Goal: Task Accomplishment & Management: Manage account settings

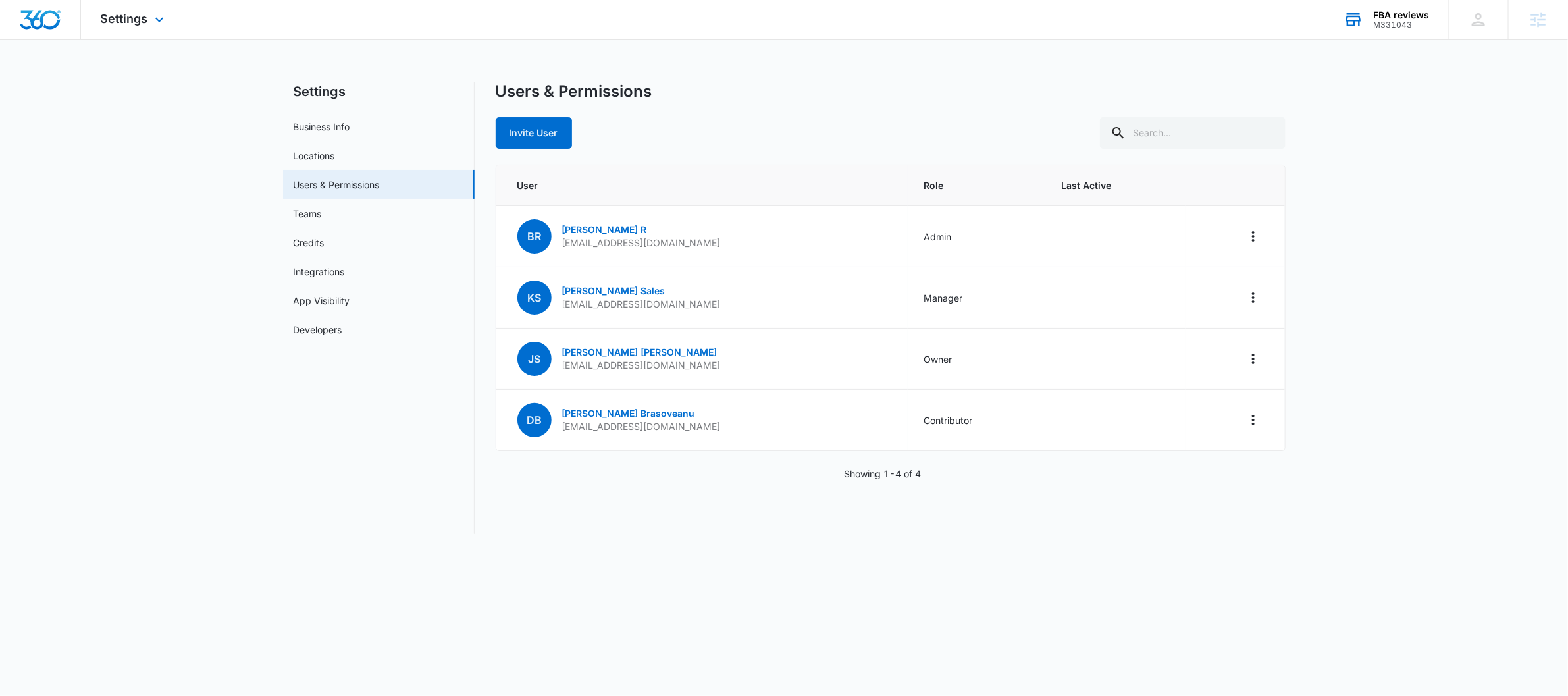
click at [1209, 31] on div "FBA reviews M331043 Your Accounts View All" at bounding box center [1386, 19] width 124 height 39
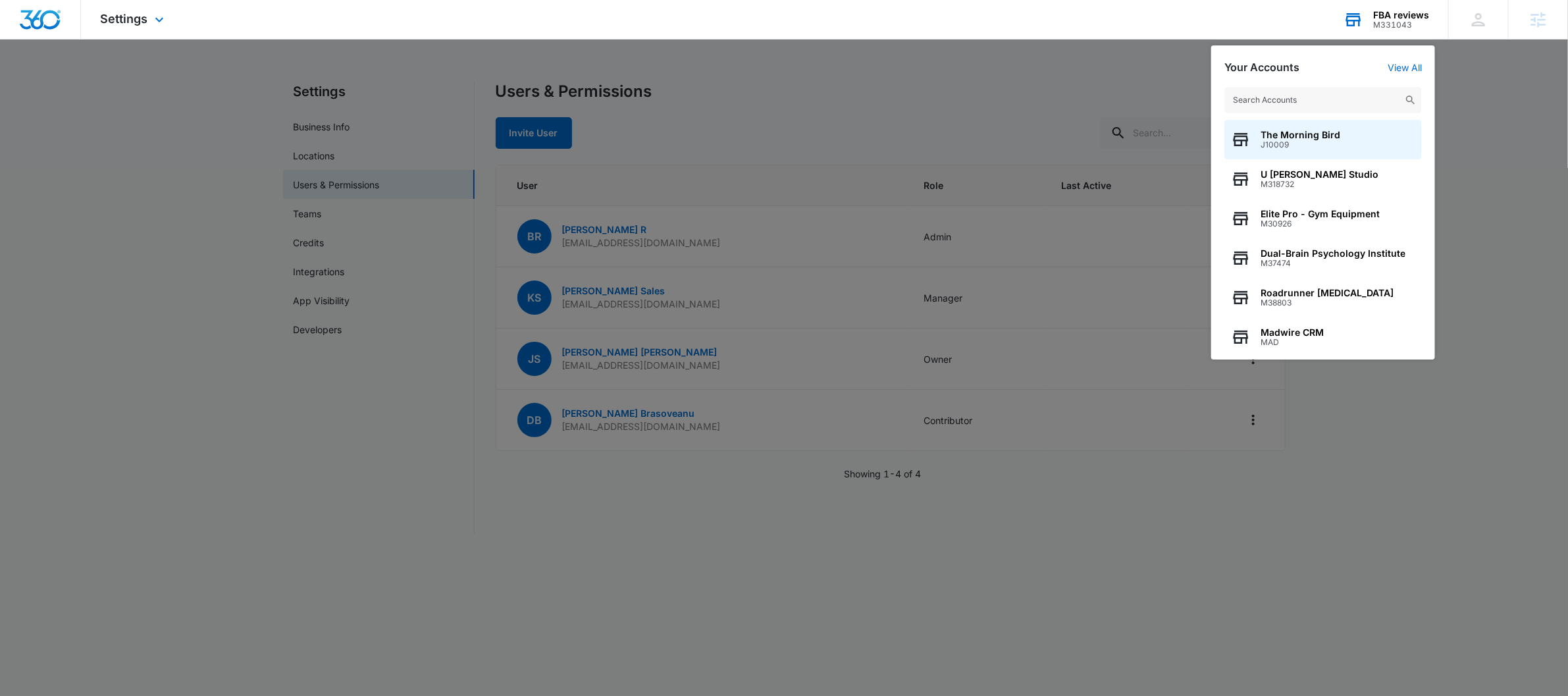
click at [1209, 98] on input "text" at bounding box center [1323, 100] width 198 height 26
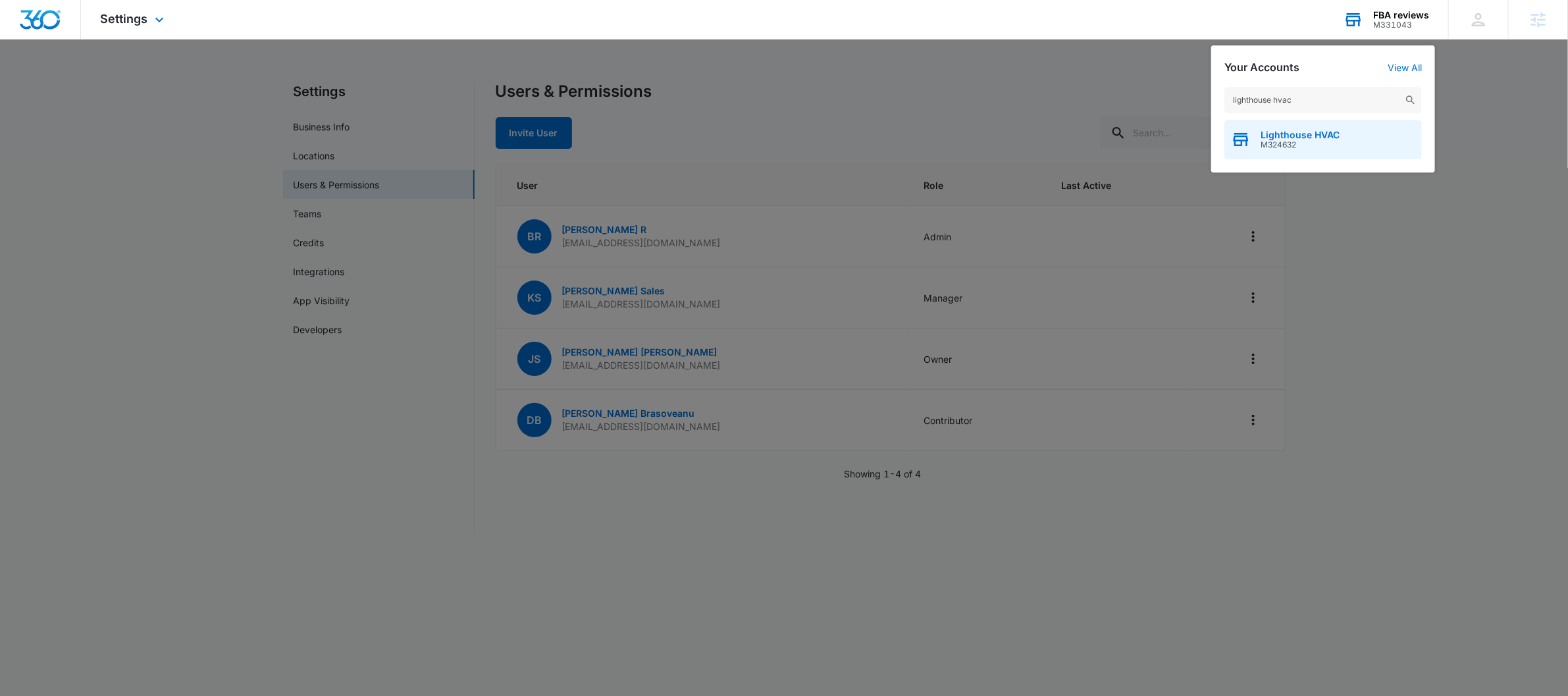
type input "lighthouse hvac"
click at [1209, 143] on span "M324632" at bounding box center [1300, 145] width 79 height 10
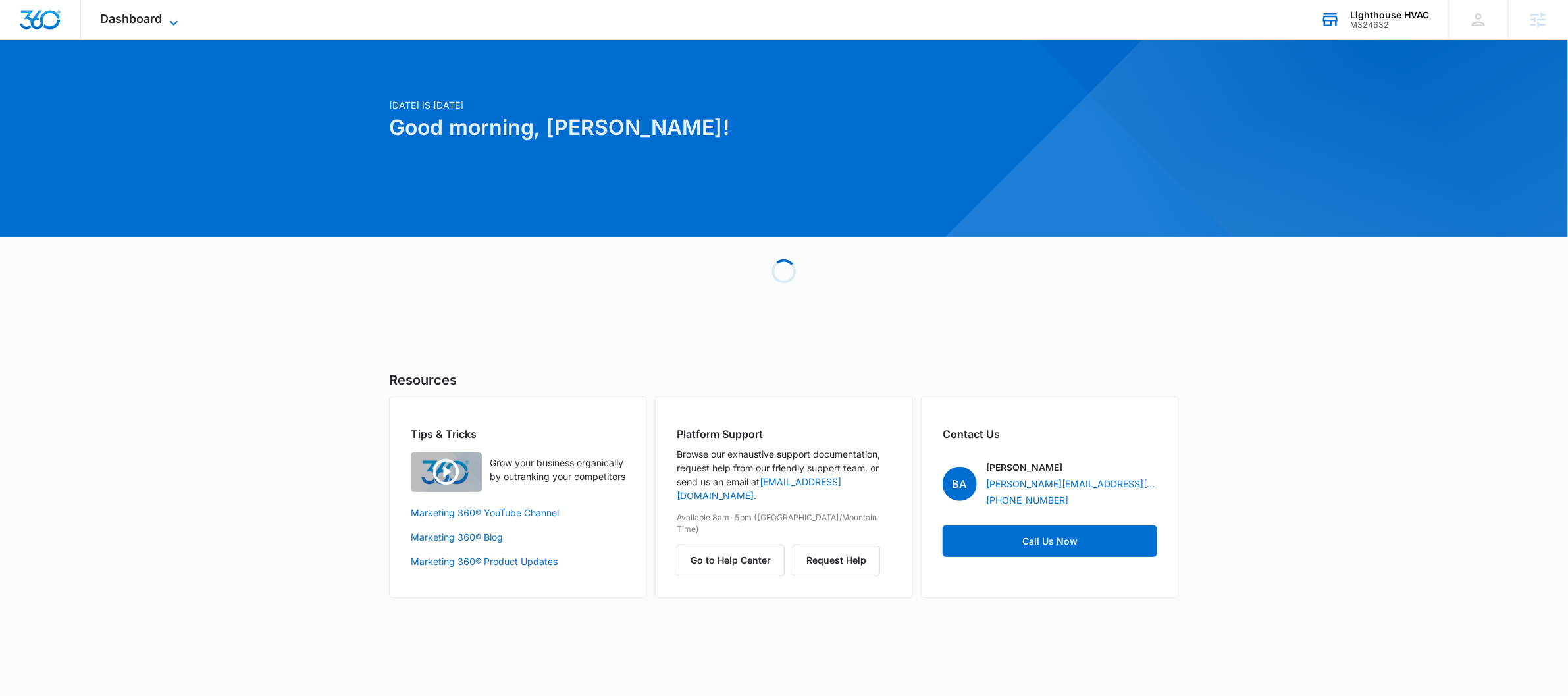
click at [170, 15] on icon at bounding box center [174, 23] width 16 height 16
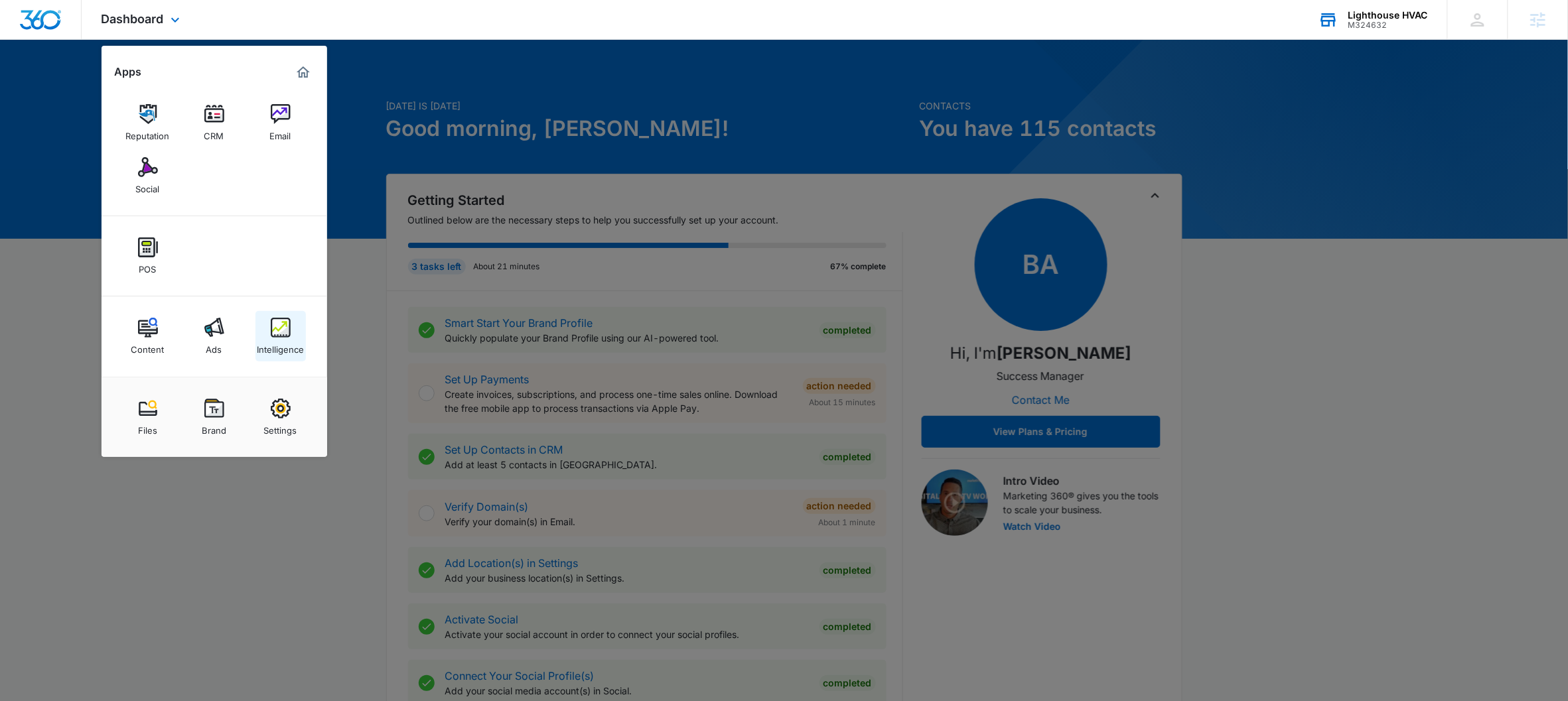
click at [275, 332] on img at bounding box center [280, 327] width 20 height 20
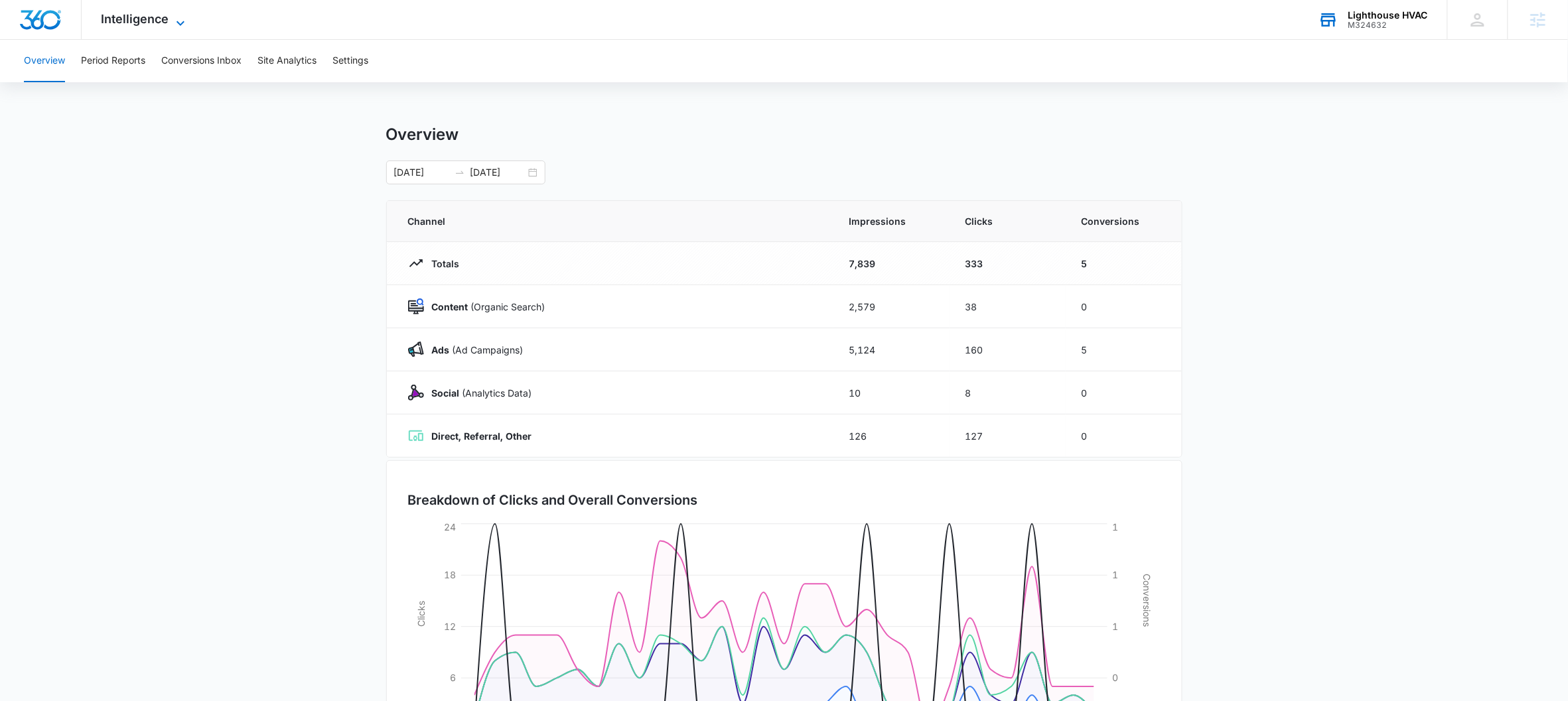
click at [128, 16] on span "Intelligence" at bounding box center [136, 18] width 68 height 14
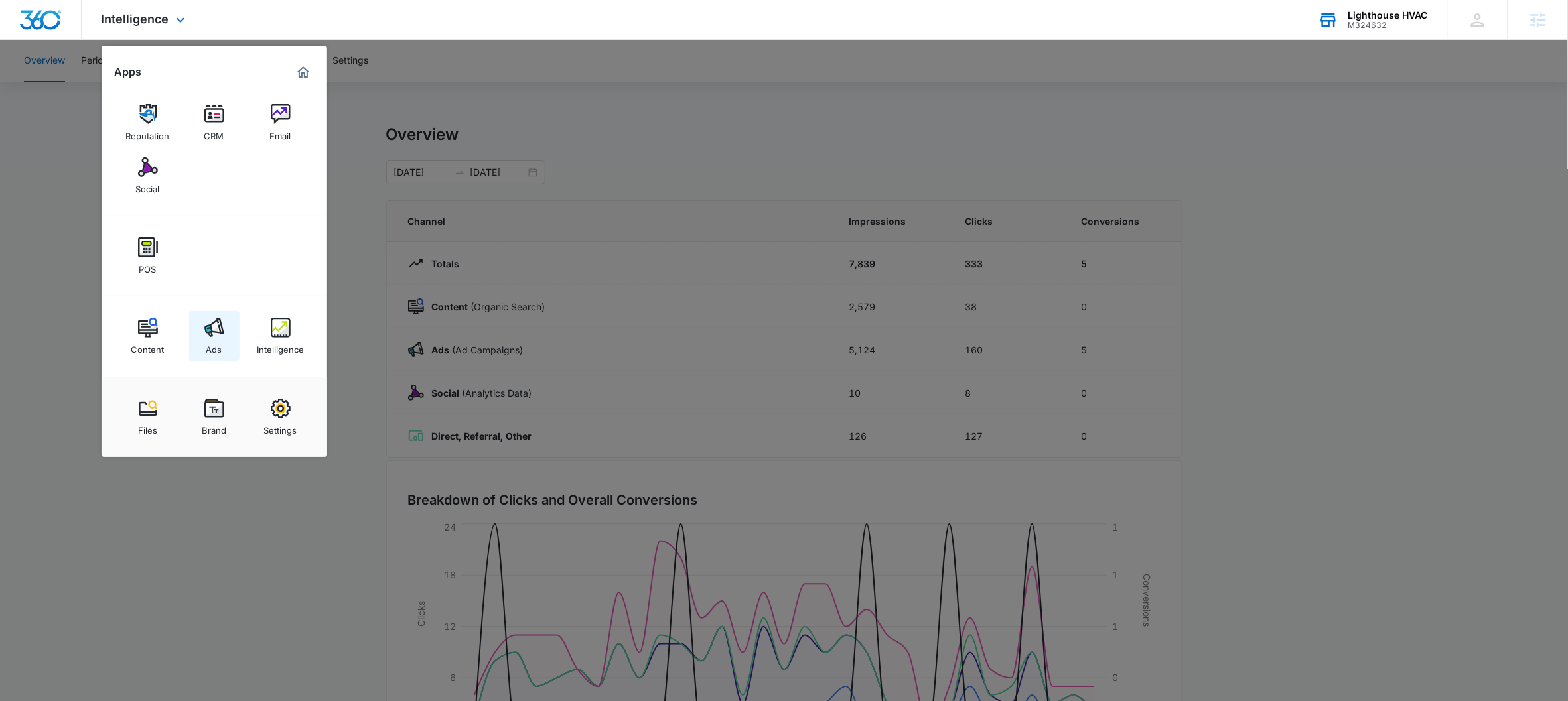
click at [216, 338] on div "Ads" at bounding box center [215, 346] width 16 height 17
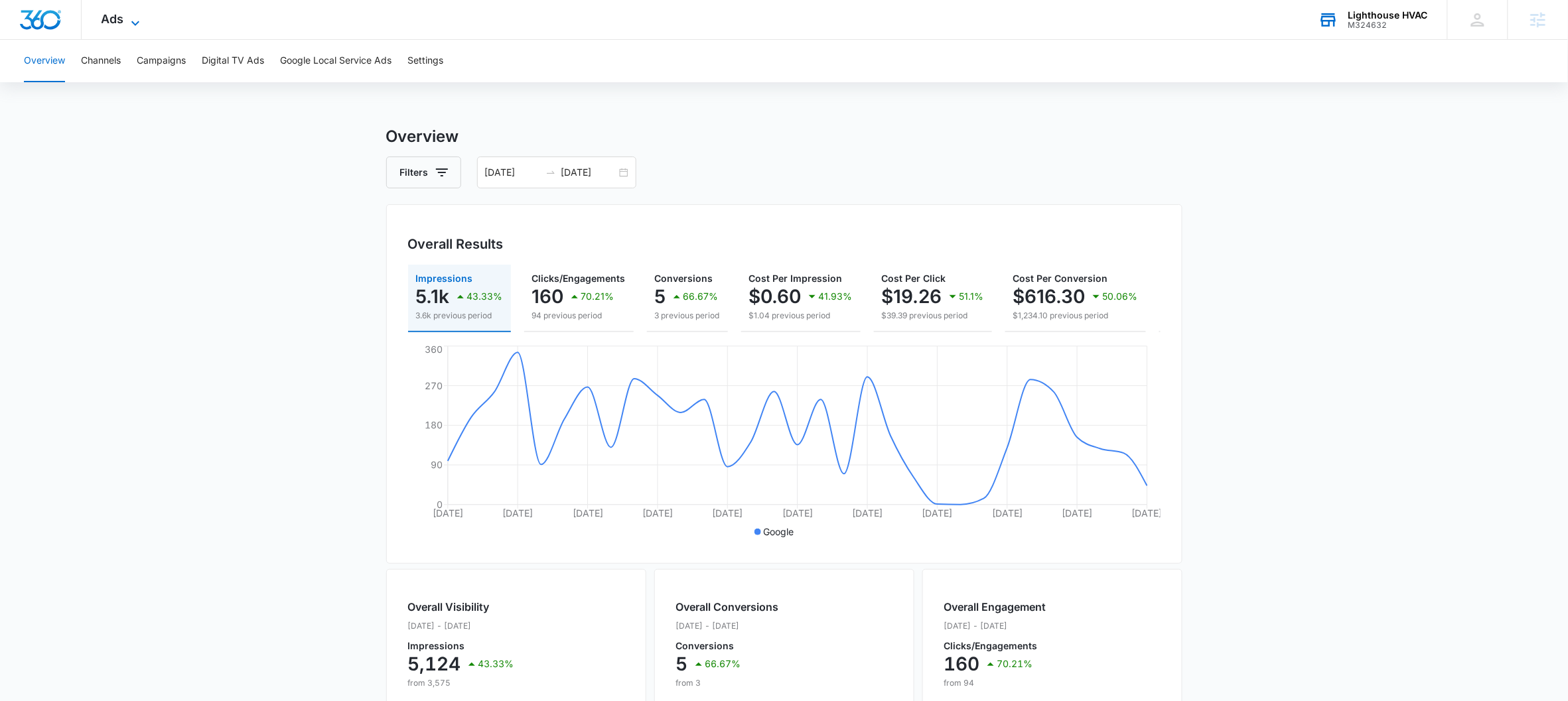
click at [121, 12] on span "Ads" at bounding box center [113, 18] width 23 height 14
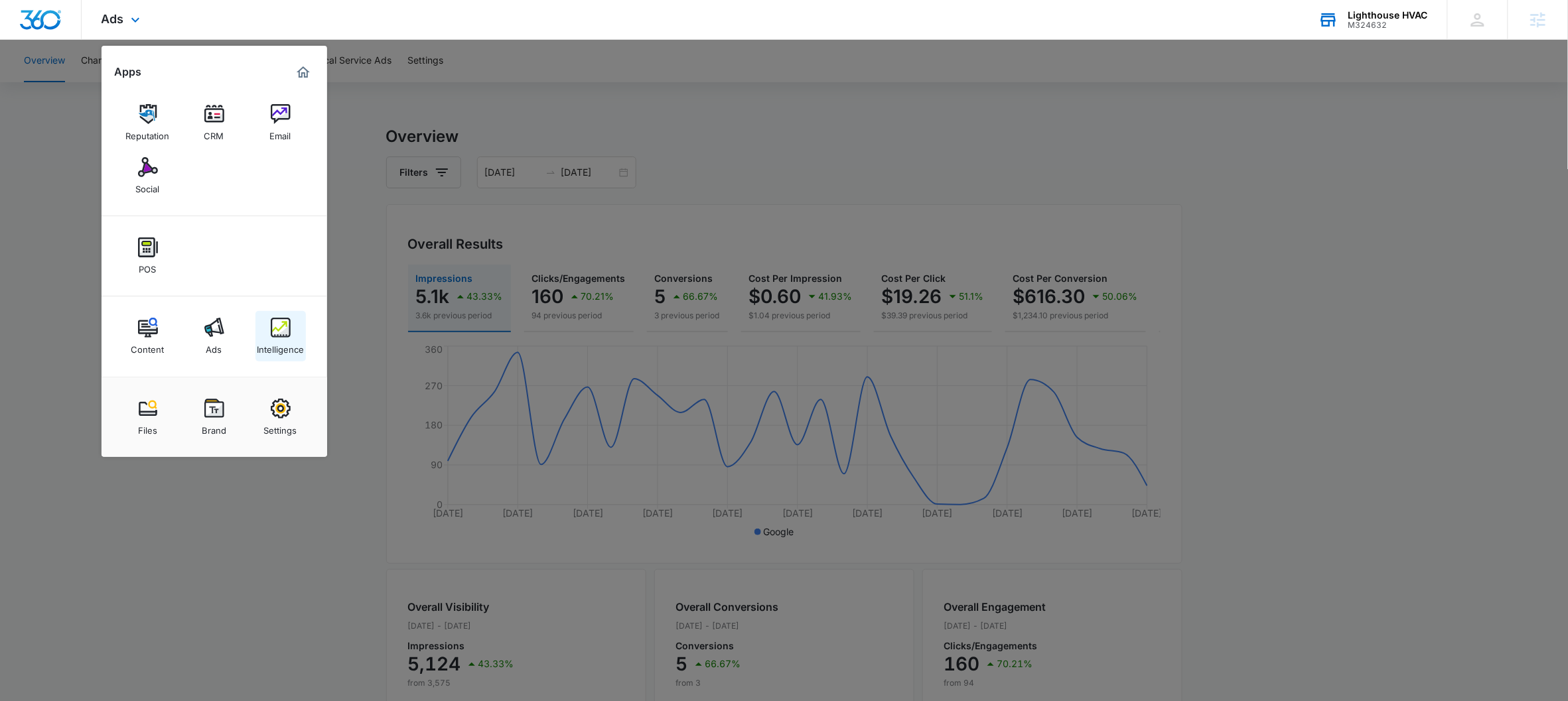
click at [274, 358] on link "Intelligence" at bounding box center [280, 336] width 50 height 50
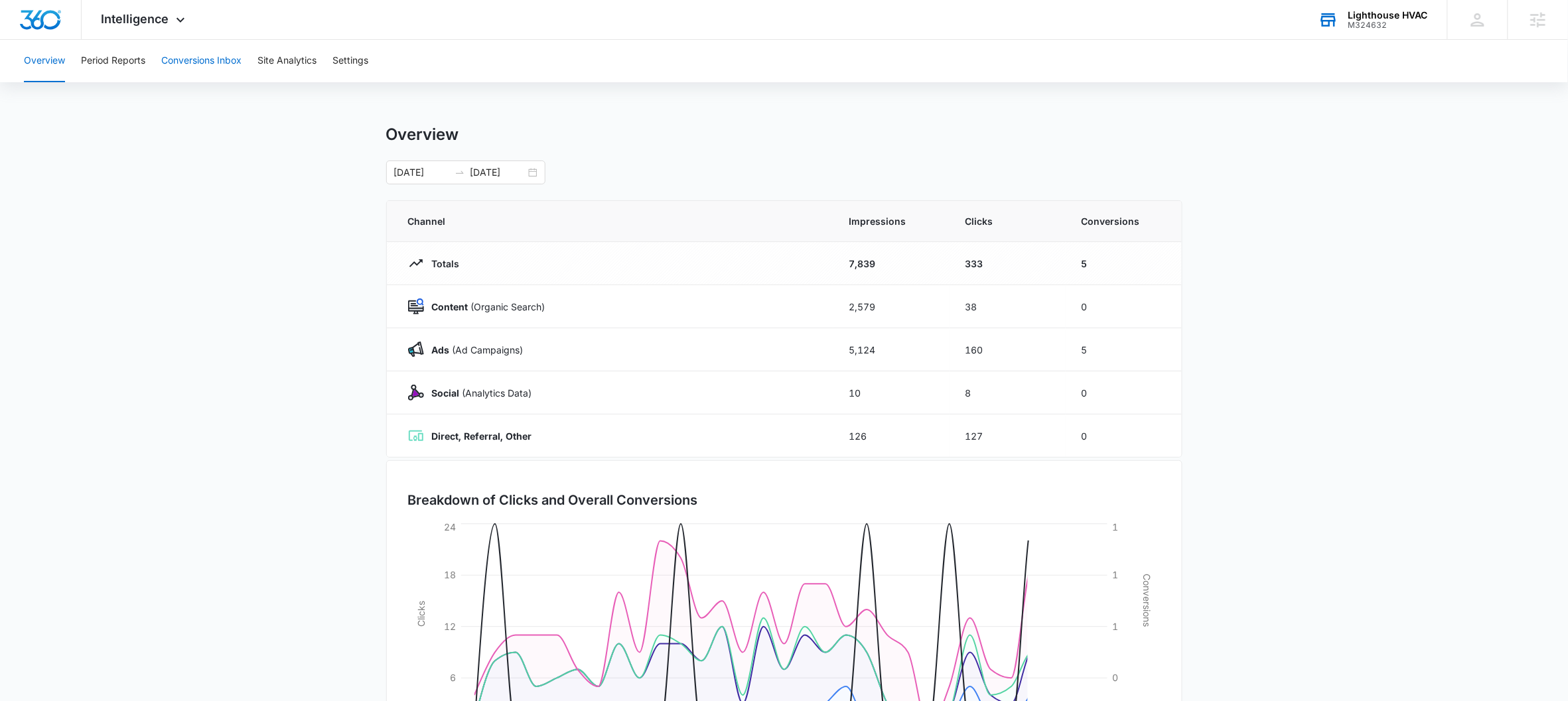
click at [209, 76] on button "Conversions Inbox" at bounding box center [201, 61] width 80 height 43
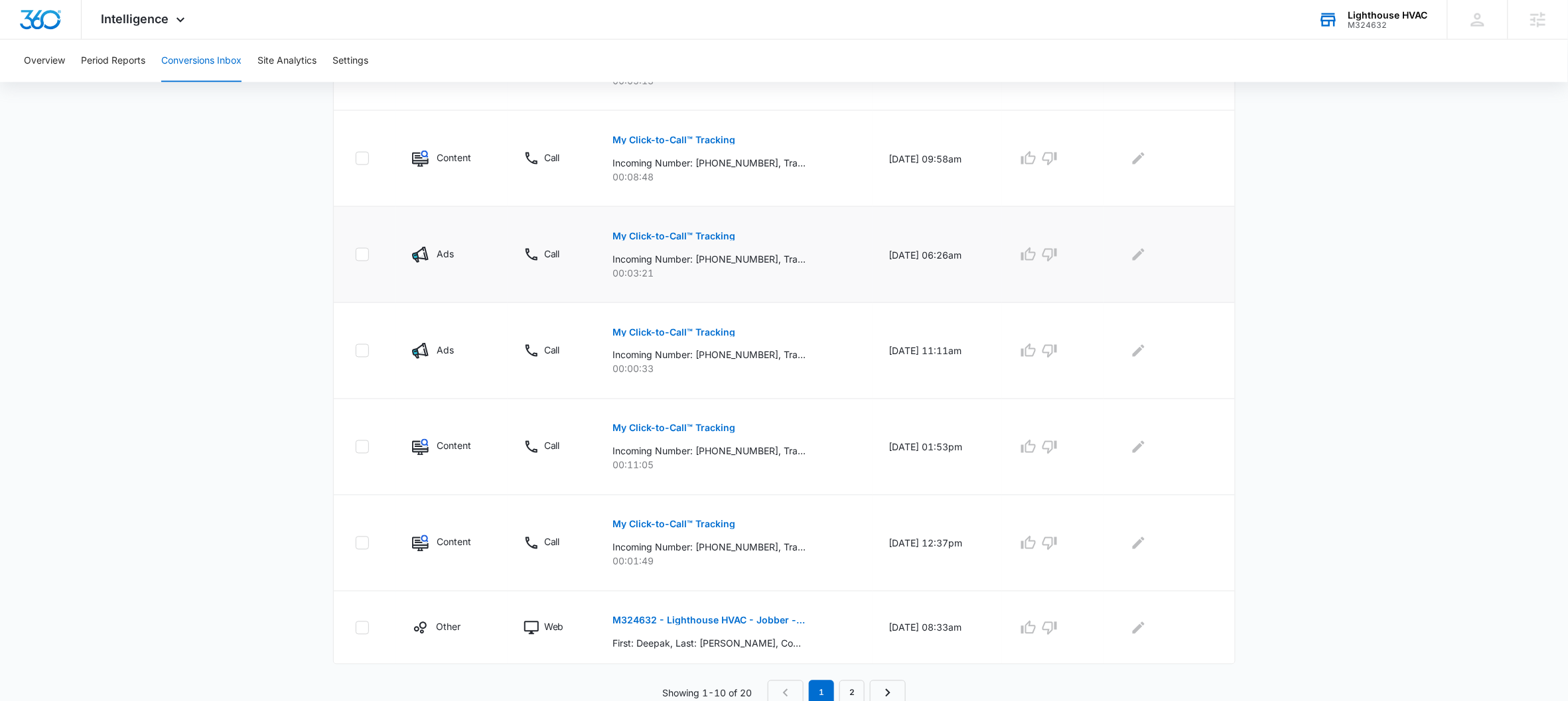
scroll to position [697, 0]
click at [856, 589] on link "2" at bounding box center [852, 688] width 25 height 25
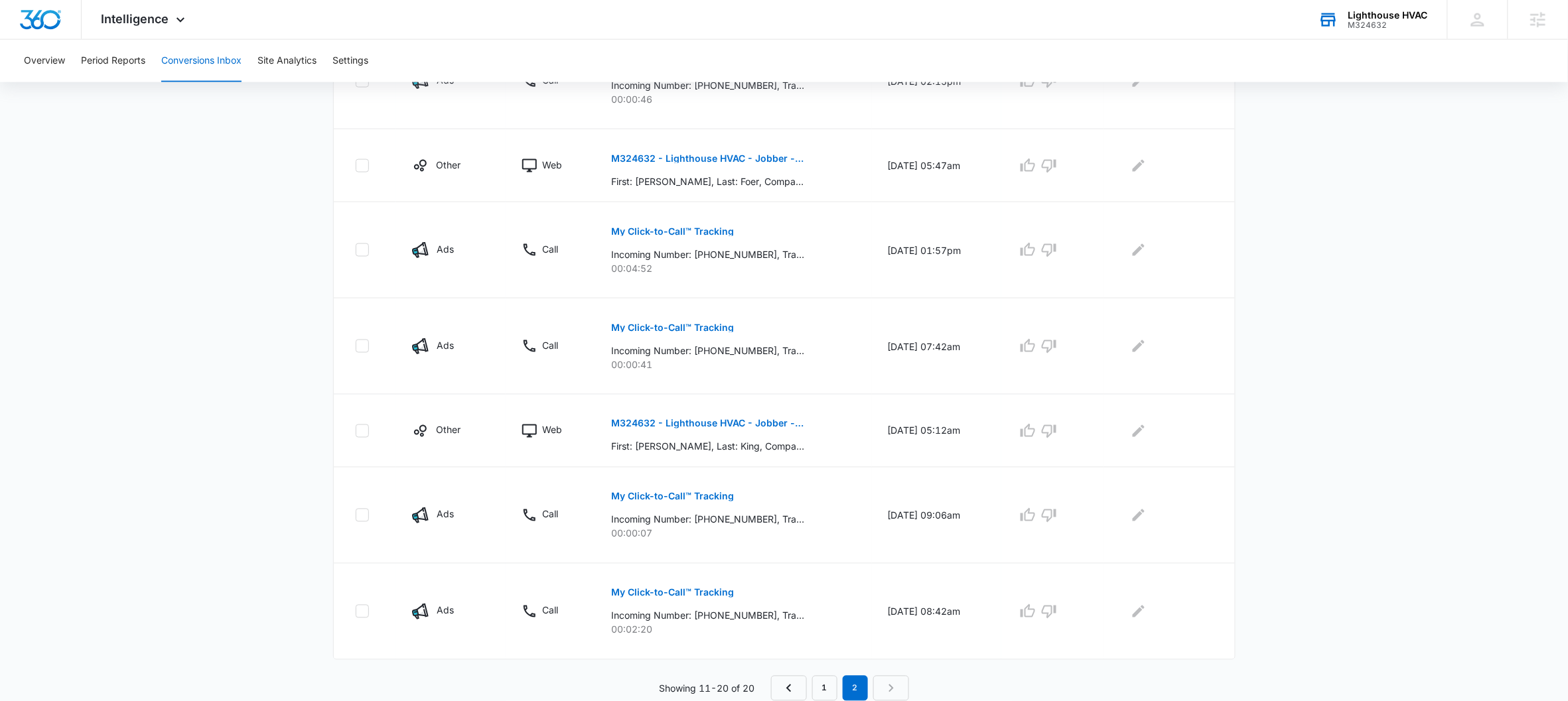
scroll to position [674, 0]
click at [740, 419] on p "M324632 - Lighthouse HVAC - Jobber - New Request Form" at bounding box center [708, 424] width 193 height 10
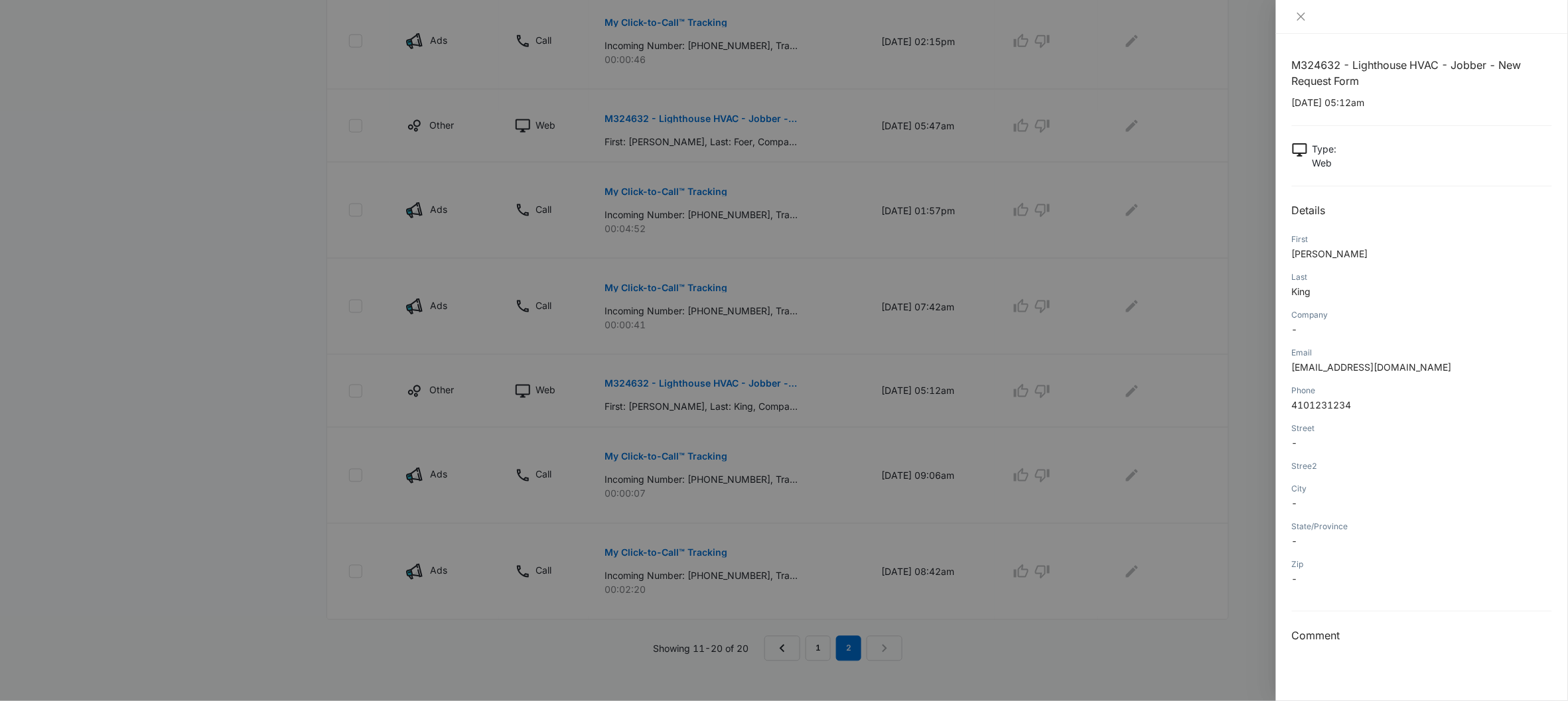
scroll to position [727, 0]
click at [1218, 16] on icon "close" at bounding box center [1301, 16] width 10 height 10
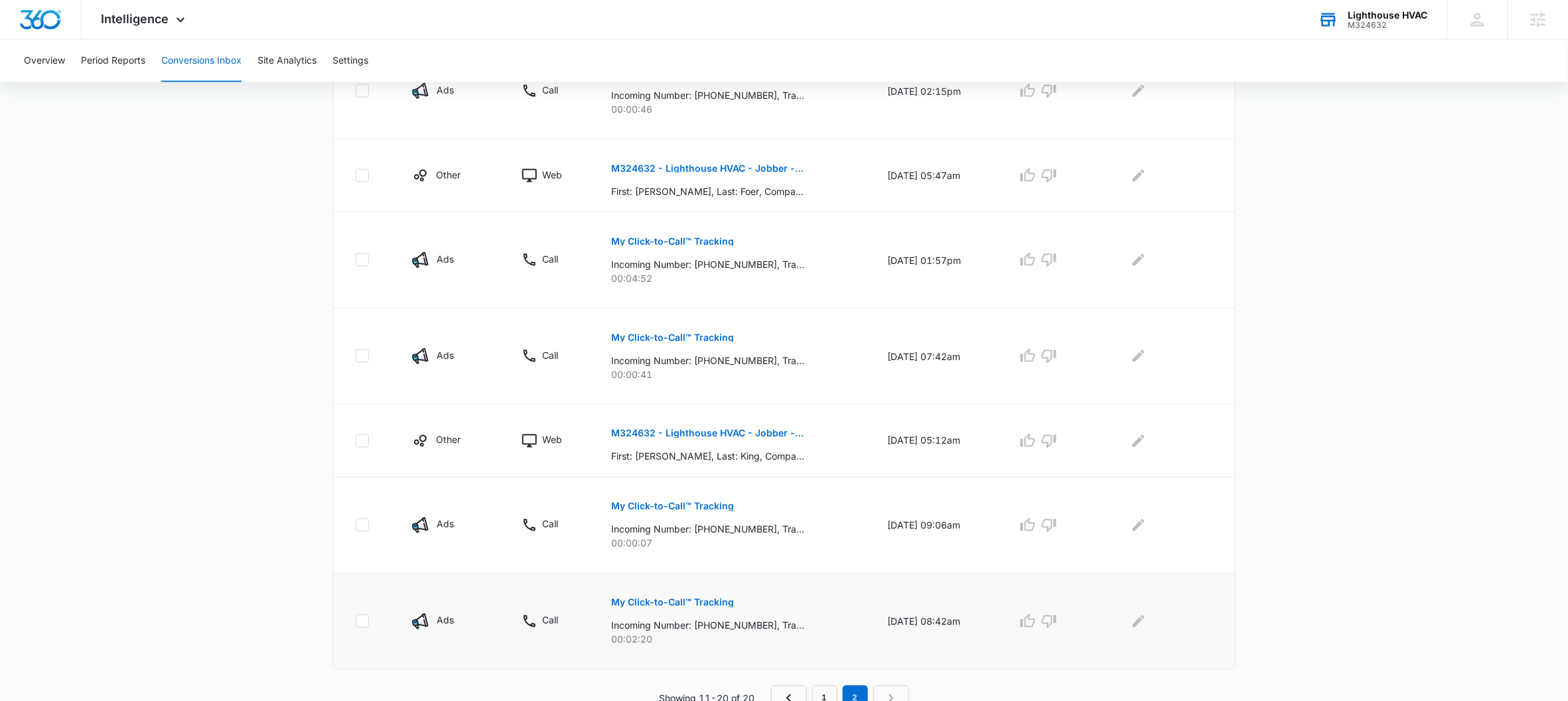
scroll to position [674, 0]
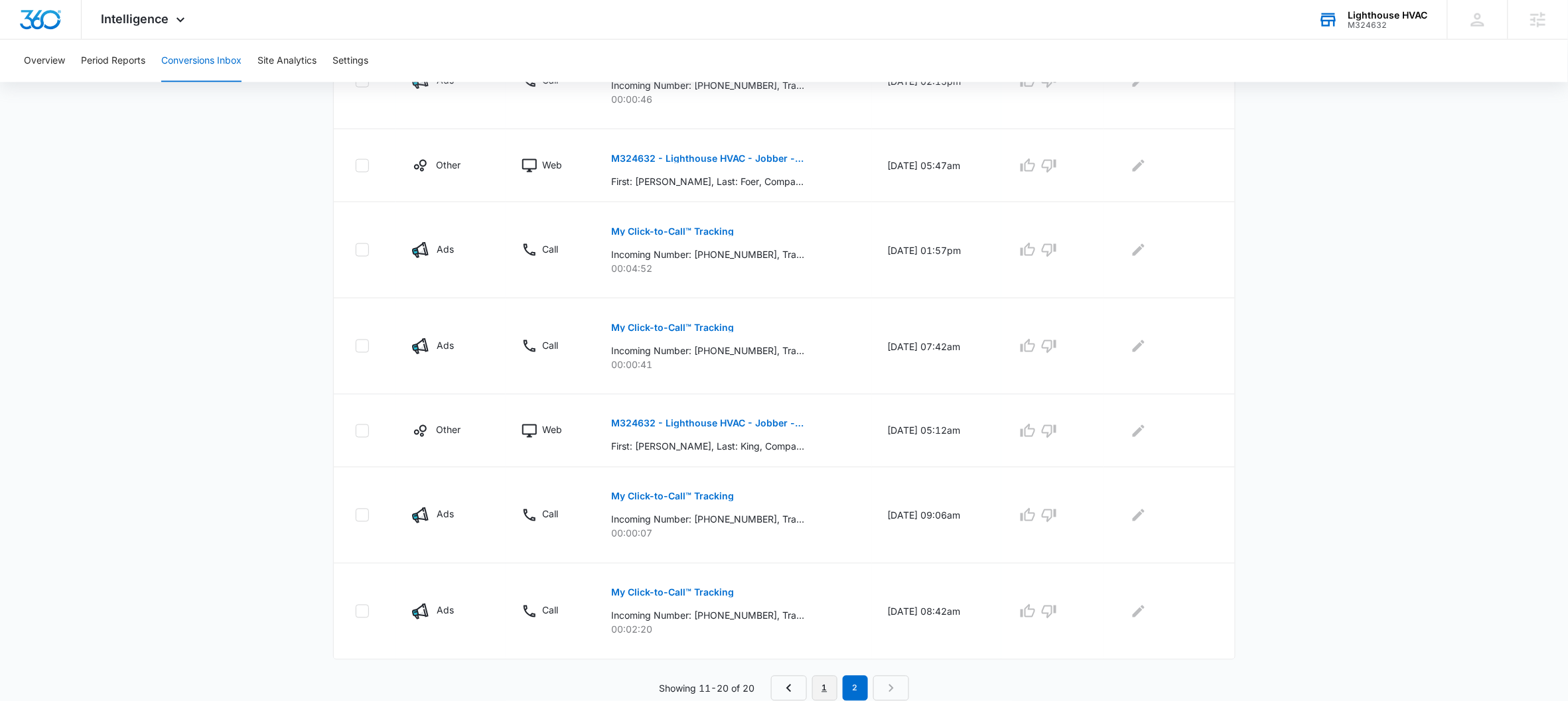
click at [816, 589] on link "1" at bounding box center [825, 688] width 25 height 25
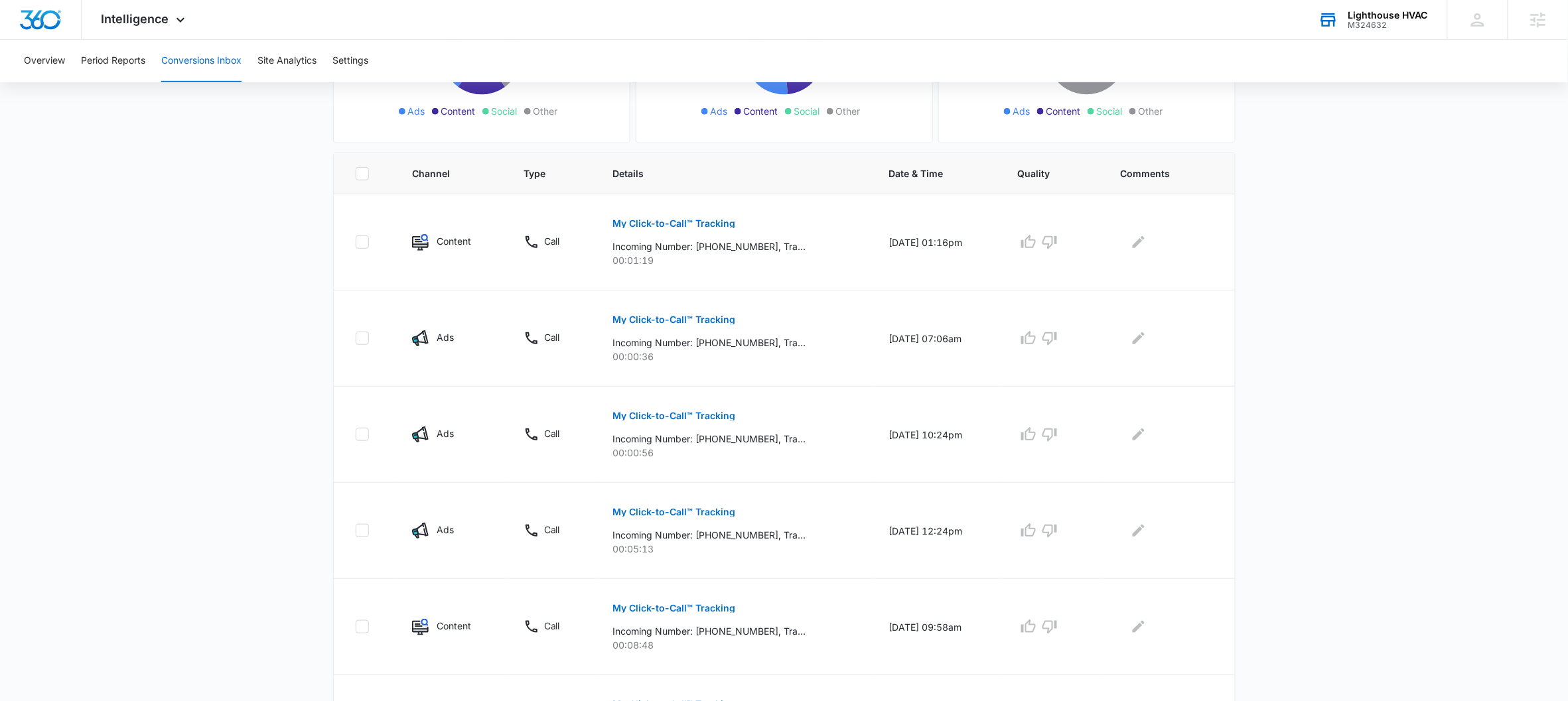
scroll to position [422, 0]
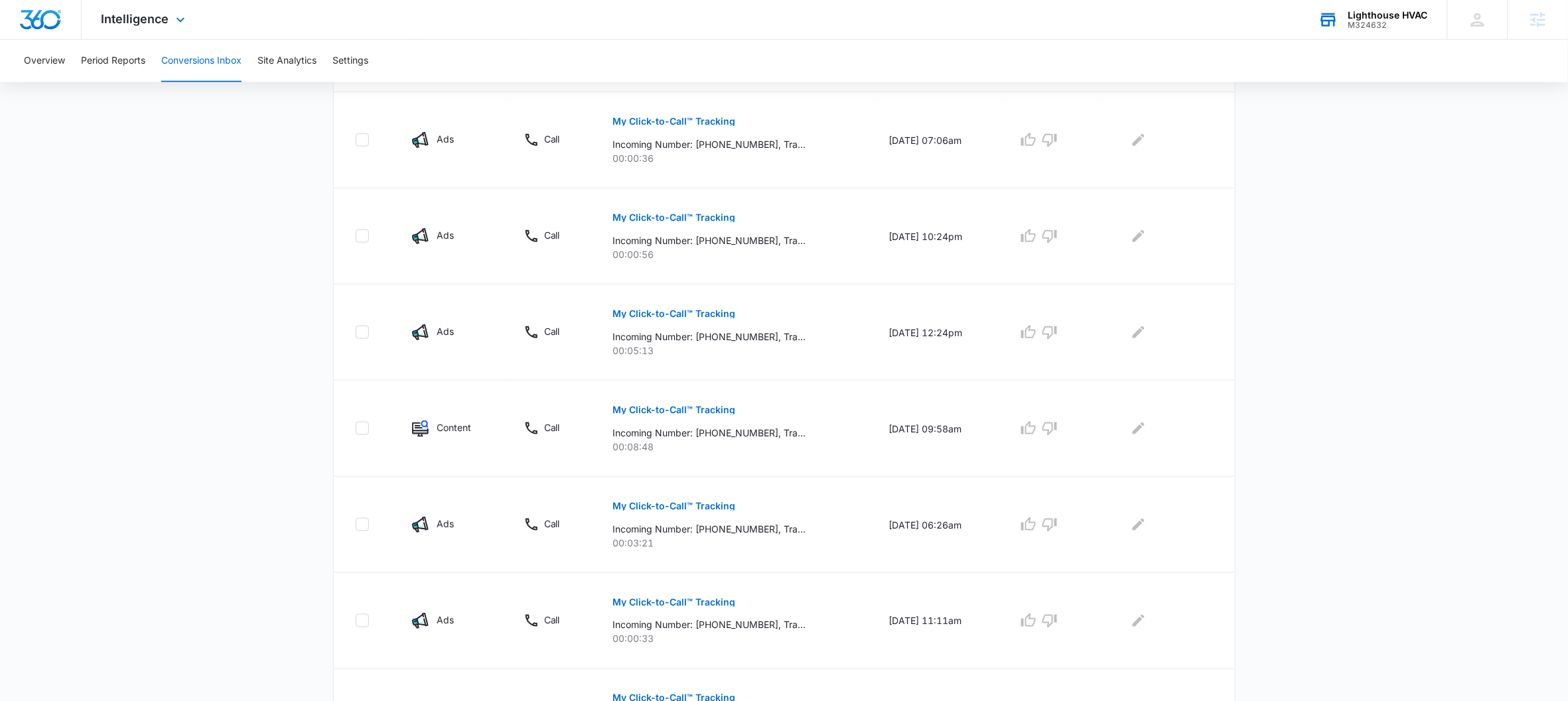
click at [162, 34] on div "Intelligence Apps Reputation CRM Email Social POS Content Ads Intelligence File…" at bounding box center [145, 19] width 127 height 39
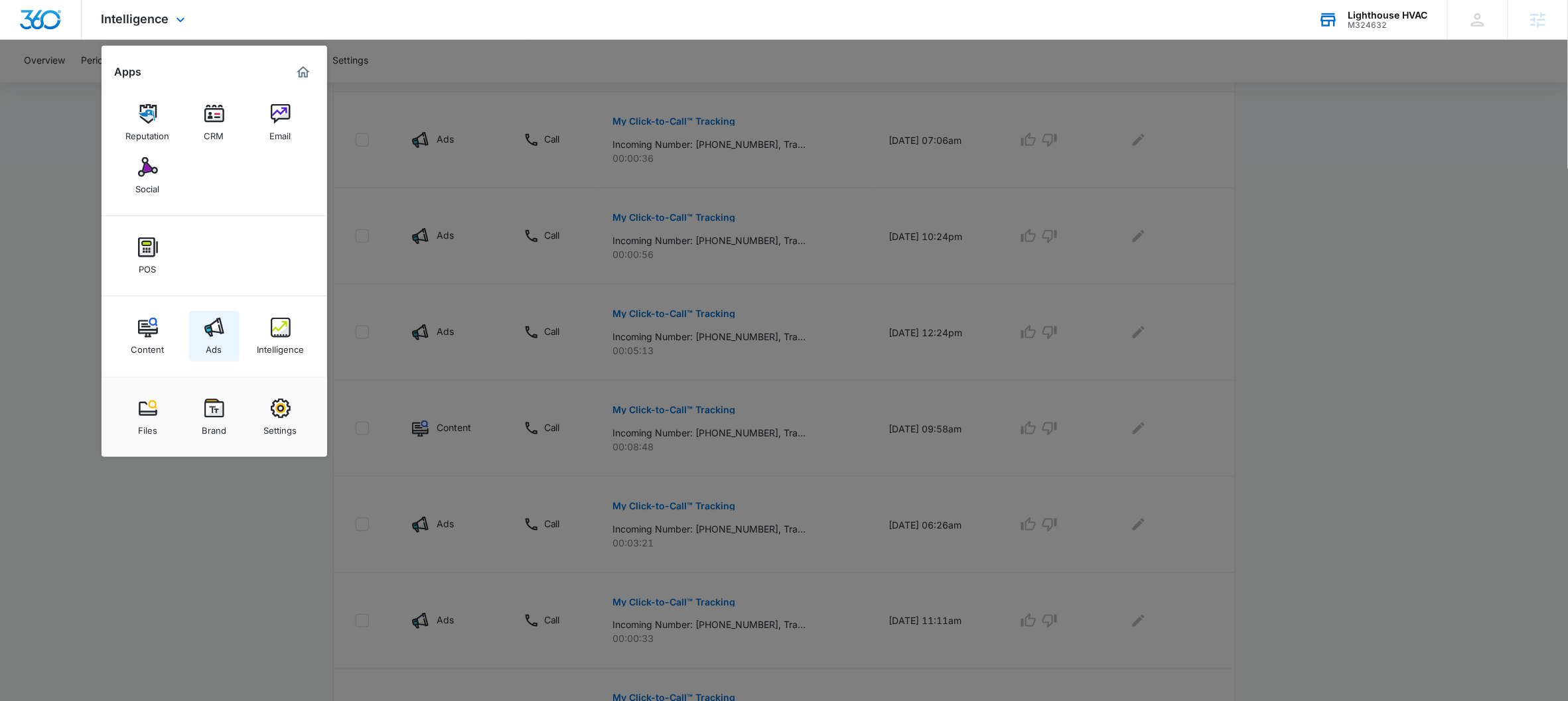
click at [212, 329] on img at bounding box center [214, 327] width 20 height 20
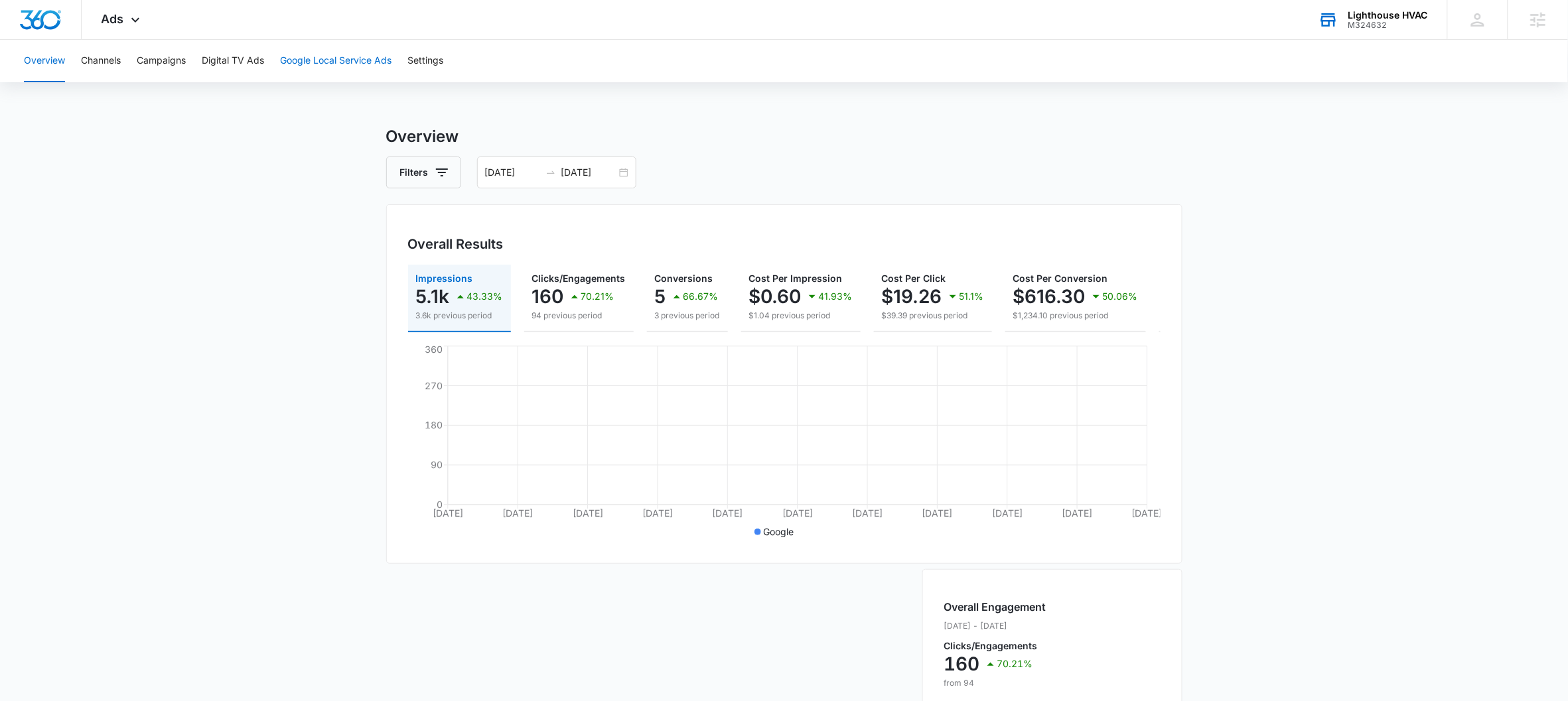
click at [334, 53] on button "Google Local Service Ads" at bounding box center [336, 61] width 111 height 43
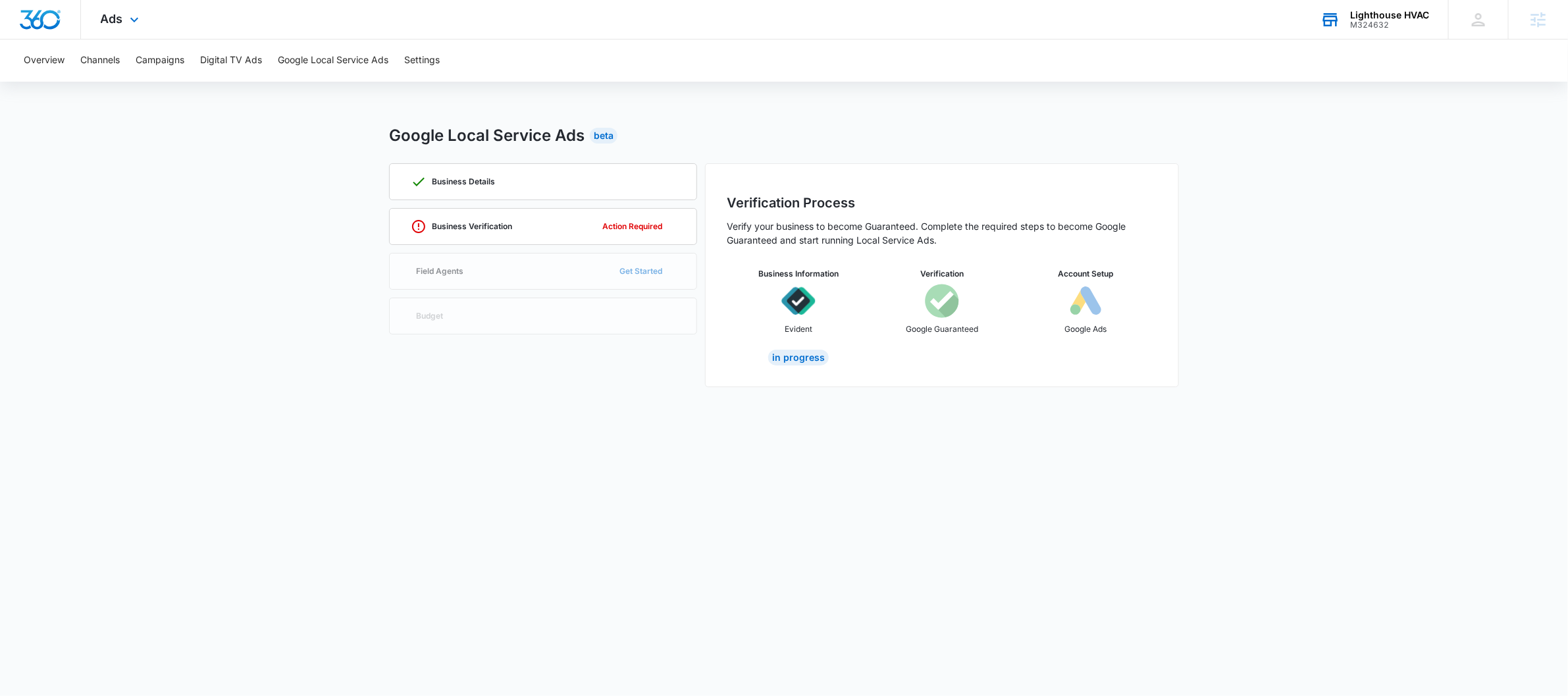
click at [124, 26] on div "Ads Apps Reputation CRM Email Social POS Content Ads Intelligence Files Brand S…" at bounding box center [121, 19] width 81 height 39
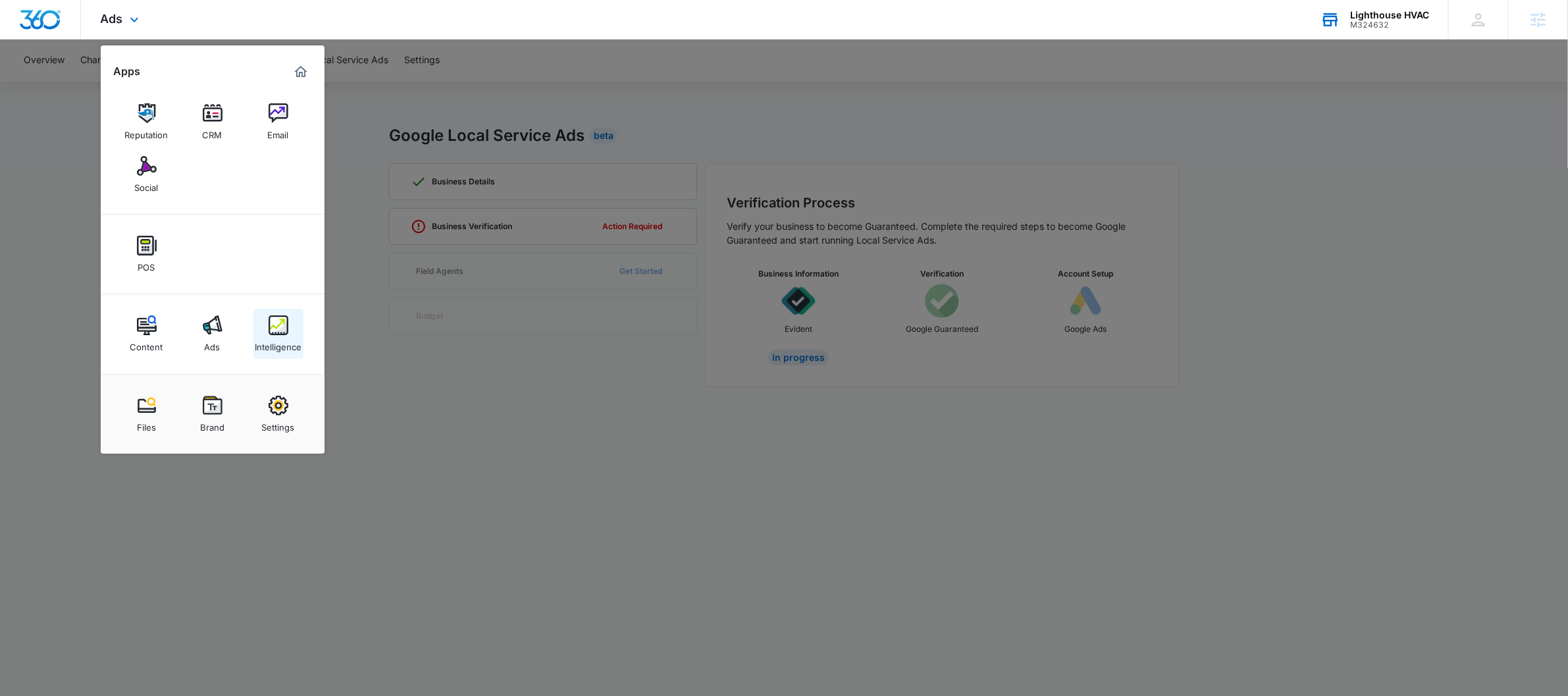
click at [266, 321] on link "Intelligence" at bounding box center [278, 334] width 50 height 50
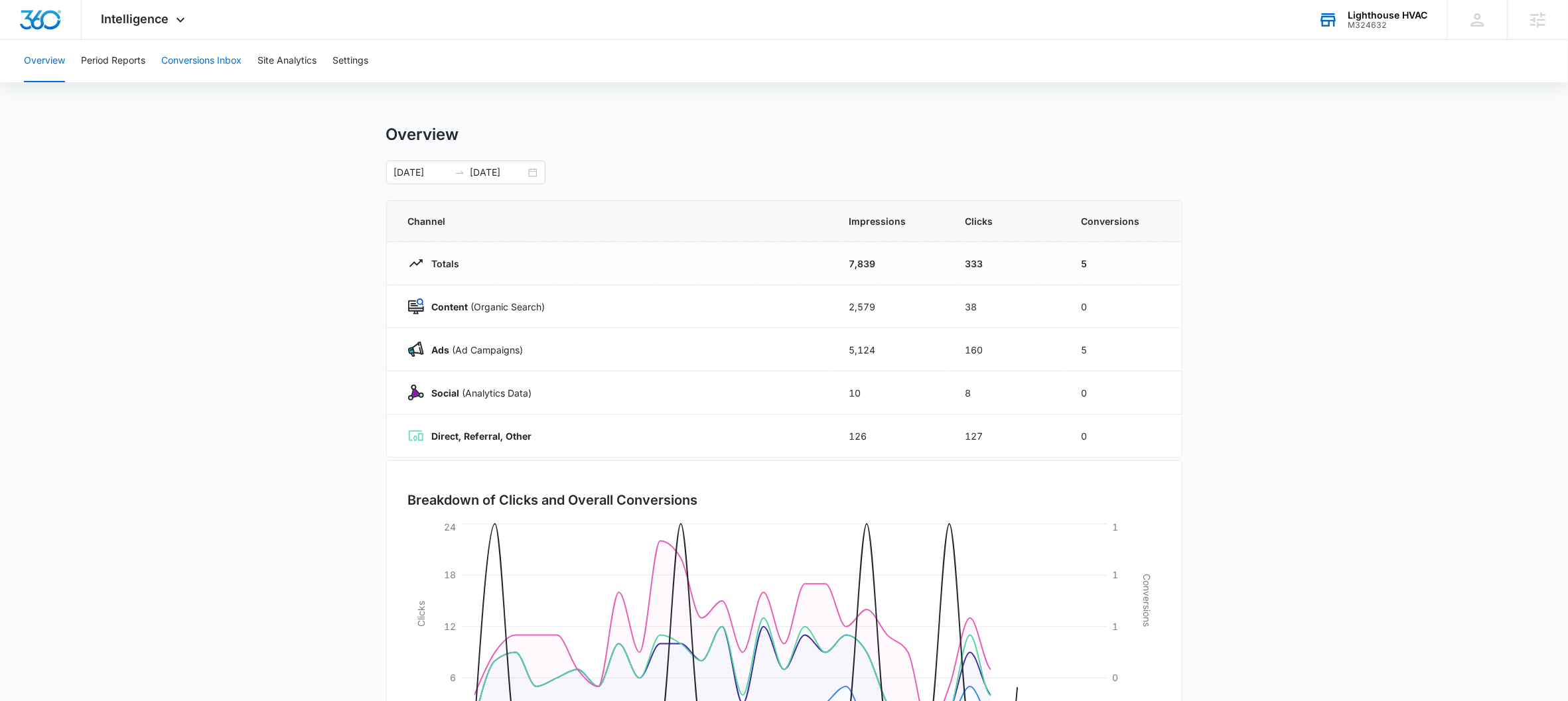
click at [187, 53] on button "Conversions Inbox" at bounding box center [201, 61] width 80 height 43
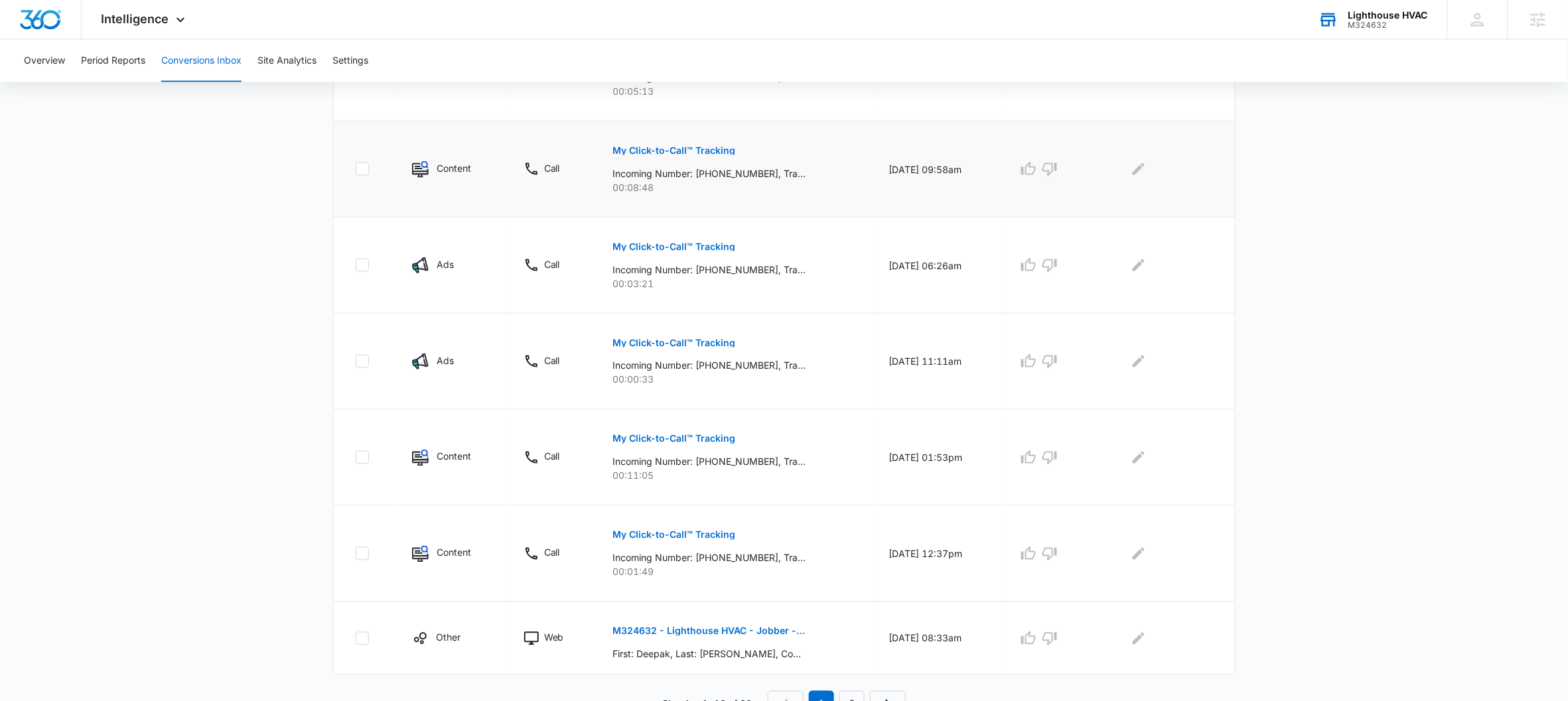
scroll to position [697, 0]
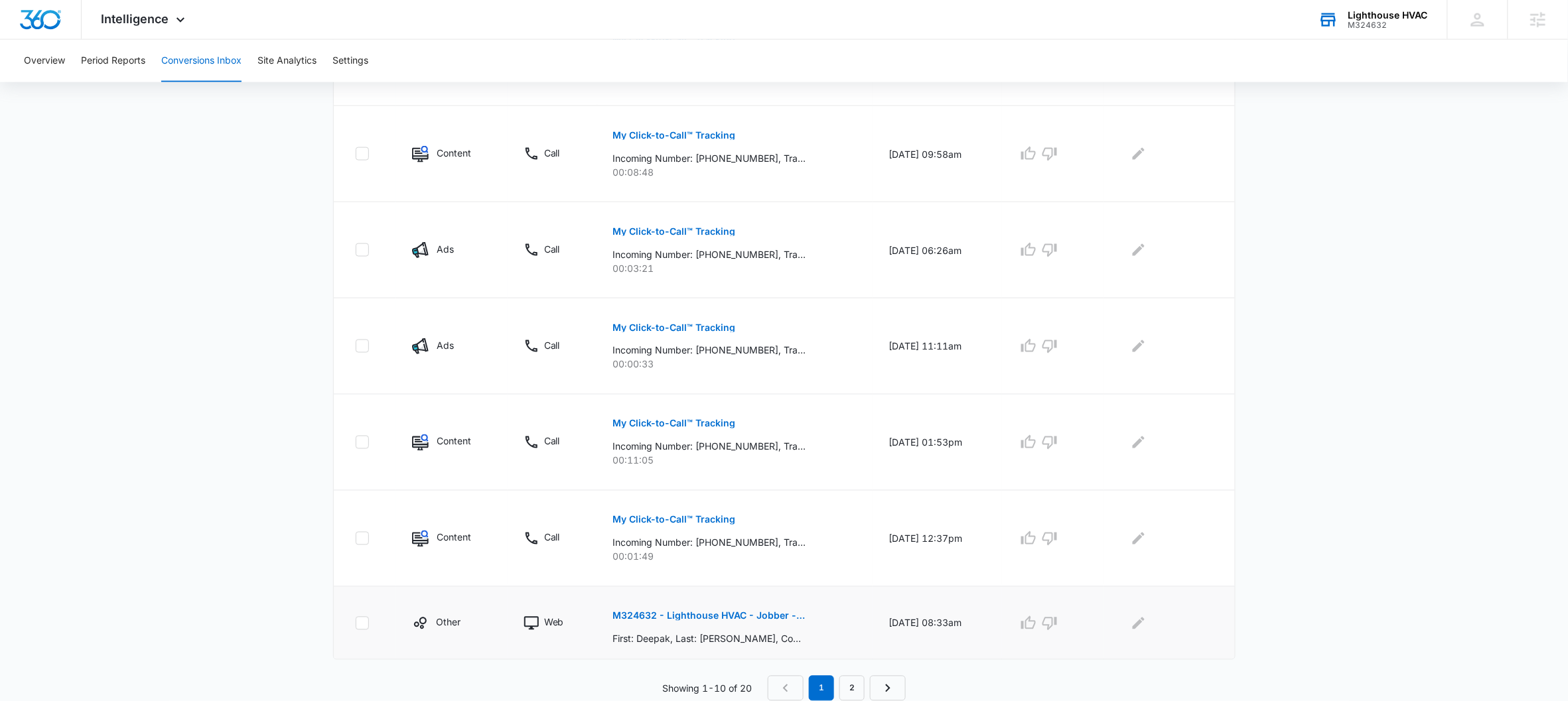
click at [708, 589] on p "M324632 - Lighthouse HVAC - Jobber - New Request Form" at bounding box center [710, 615] width 193 height 10
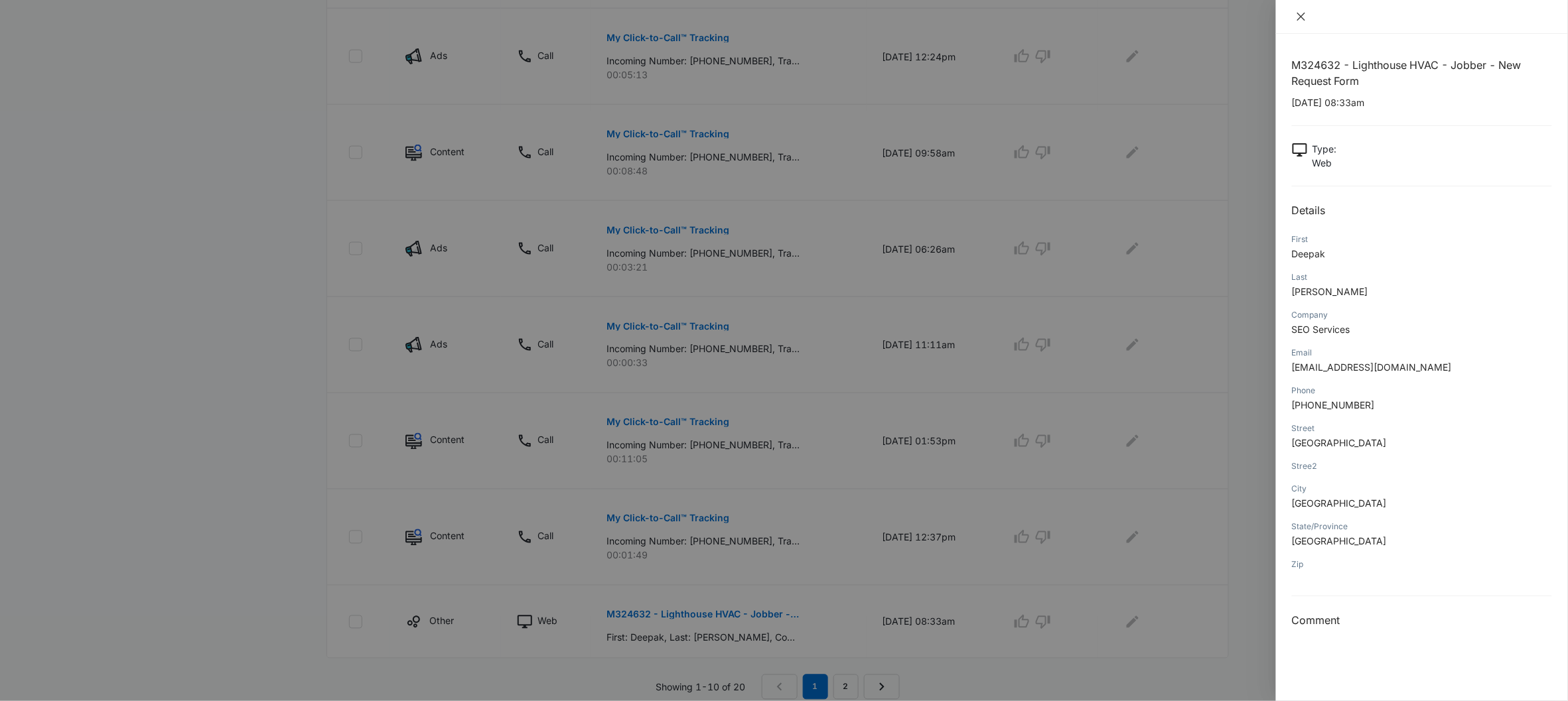
click at [1218, 13] on icon "close" at bounding box center [1301, 16] width 10 height 10
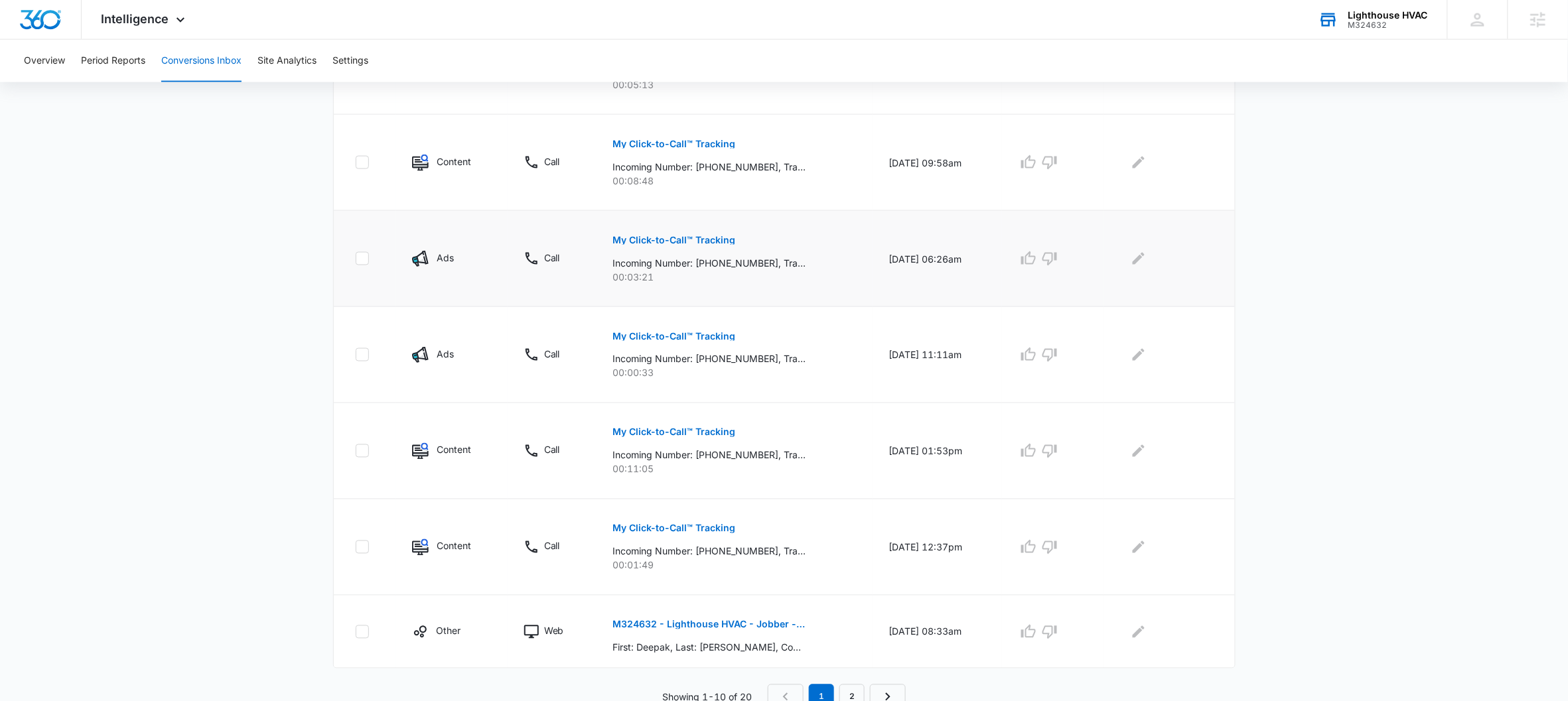
scroll to position [0, 0]
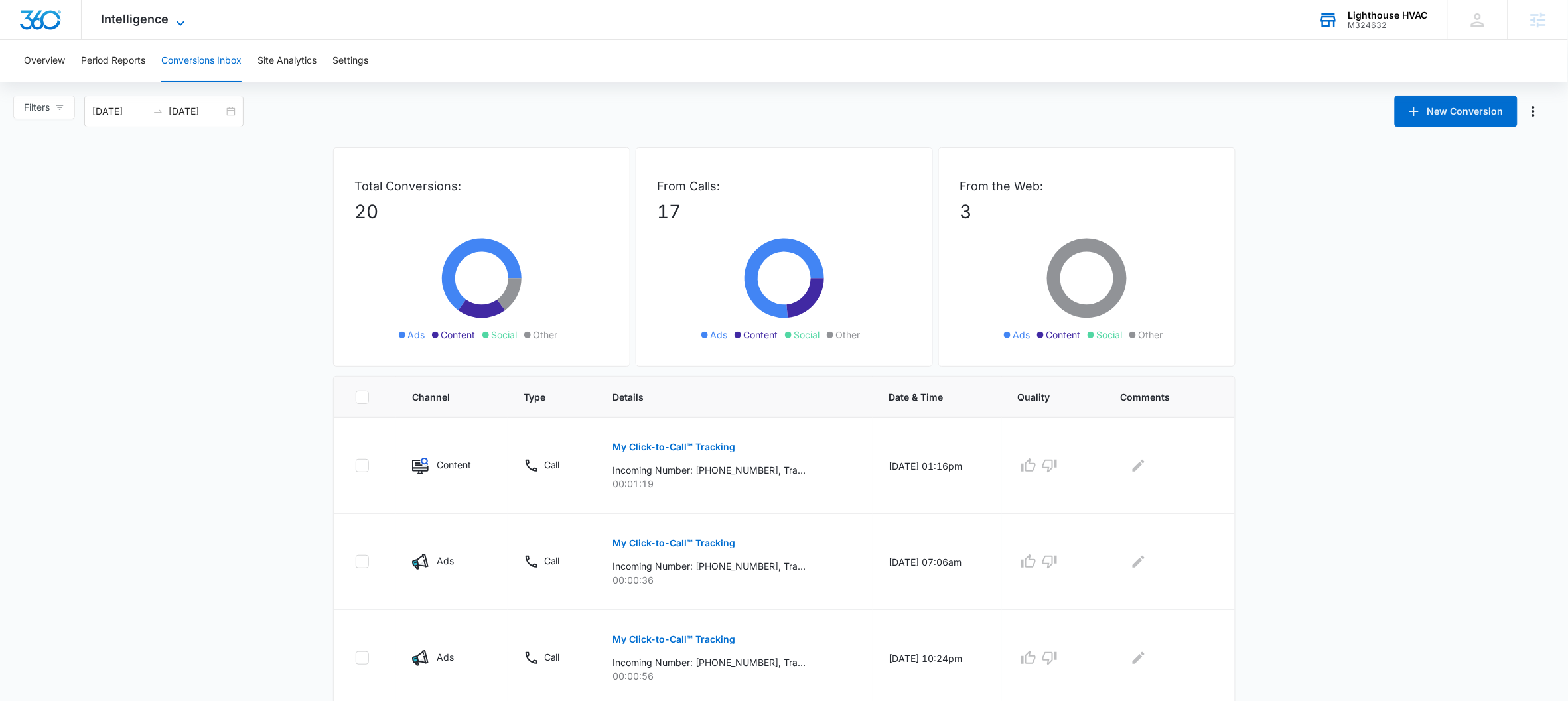
click at [178, 24] on icon at bounding box center [181, 24] width 16 height 16
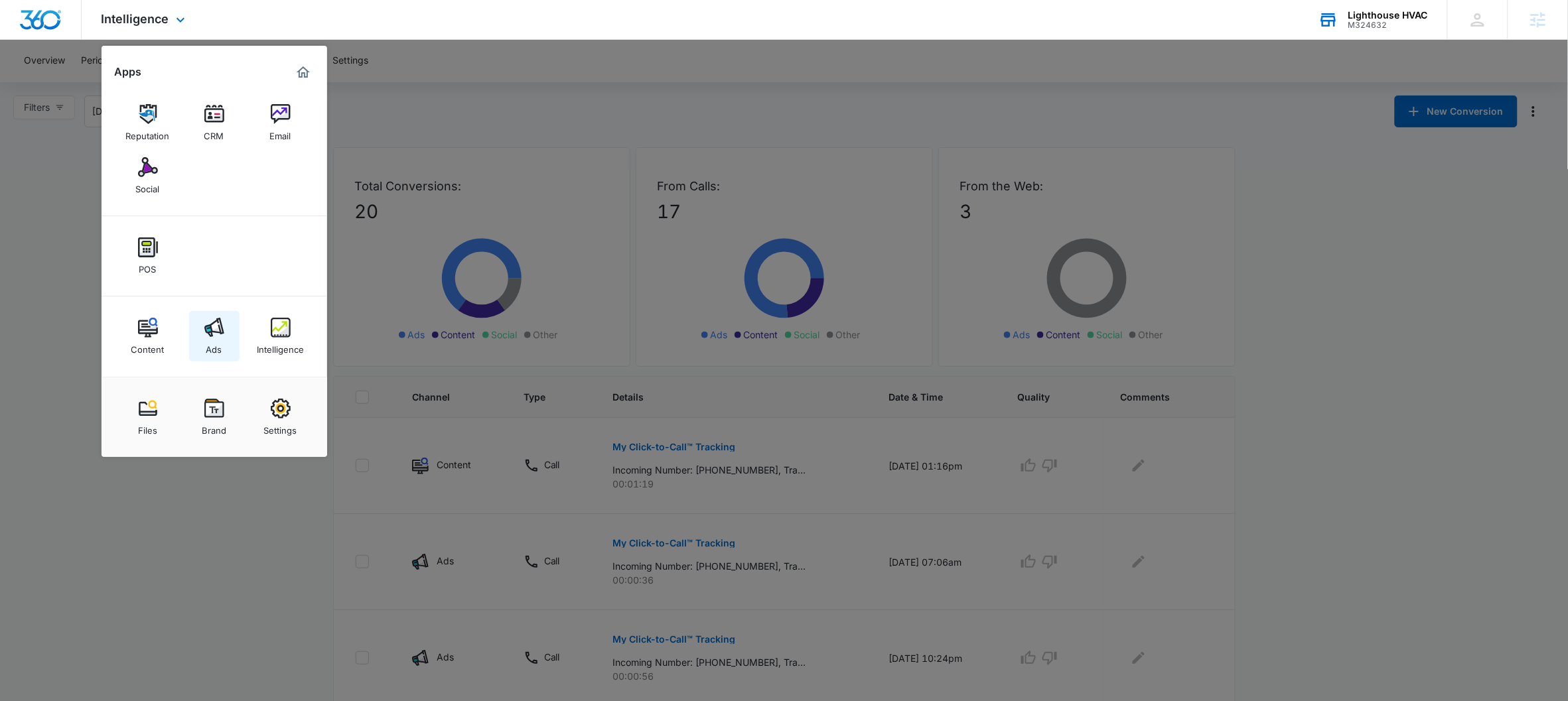
click at [215, 327] on img at bounding box center [214, 327] width 20 height 20
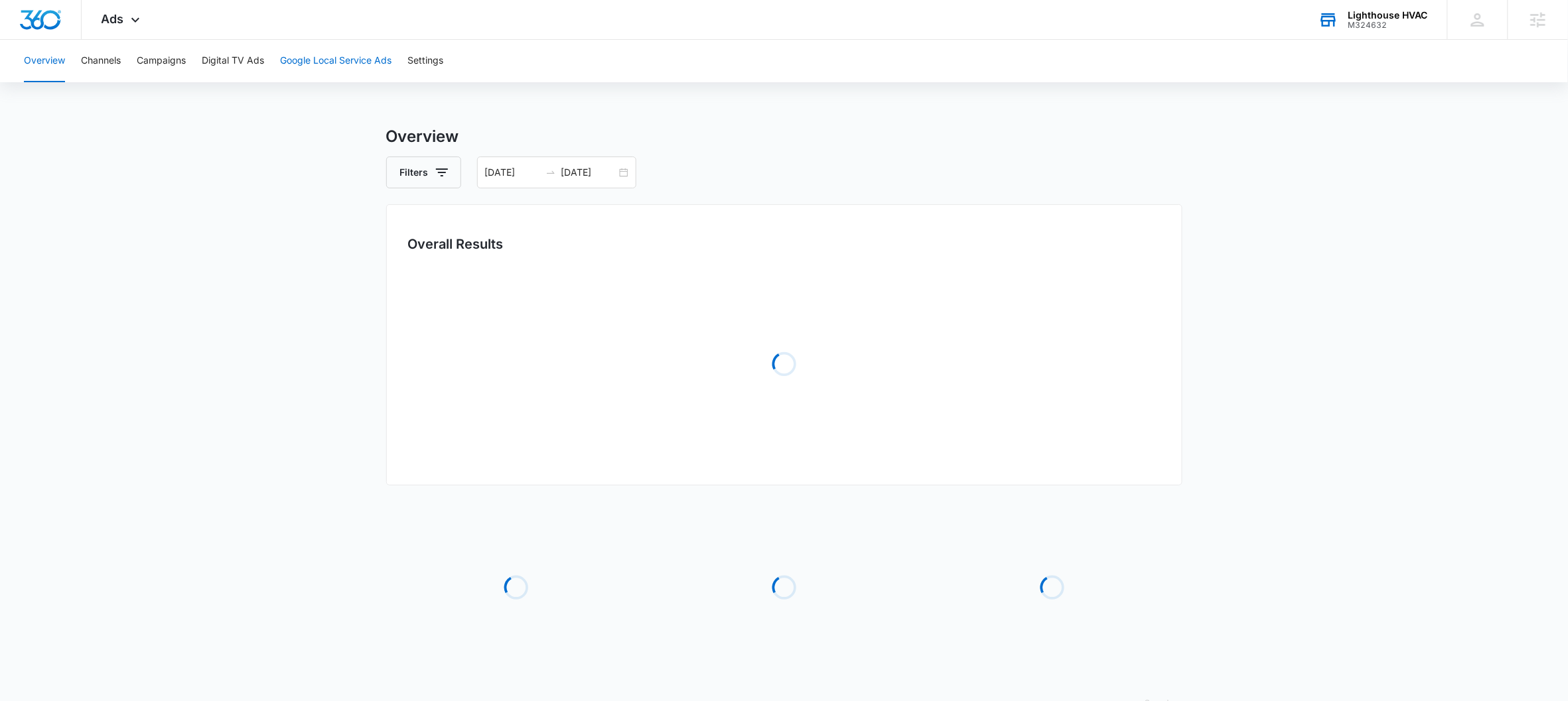
click at [336, 63] on button "Google Local Service Ads" at bounding box center [336, 61] width 111 height 43
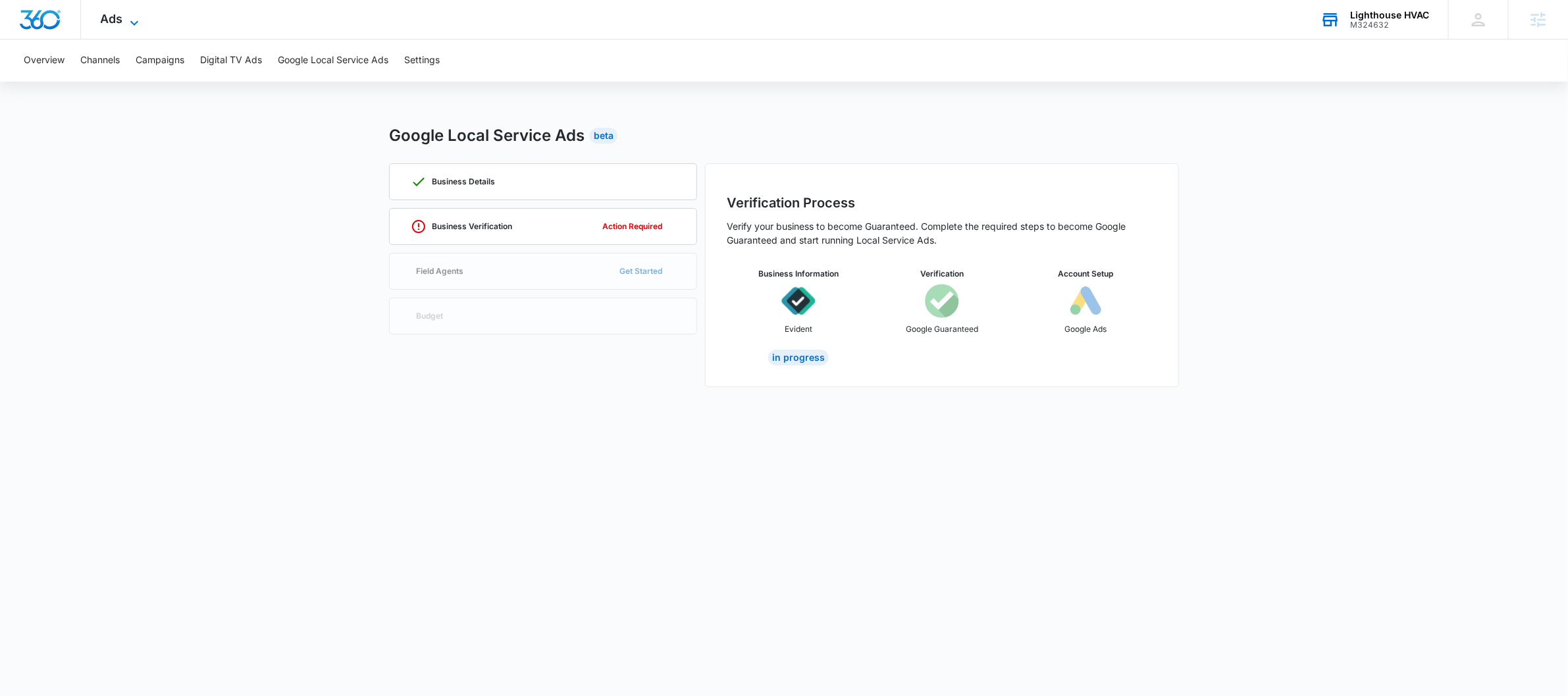
click at [128, 22] on icon at bounding box center [135, 23] width 16 height 16
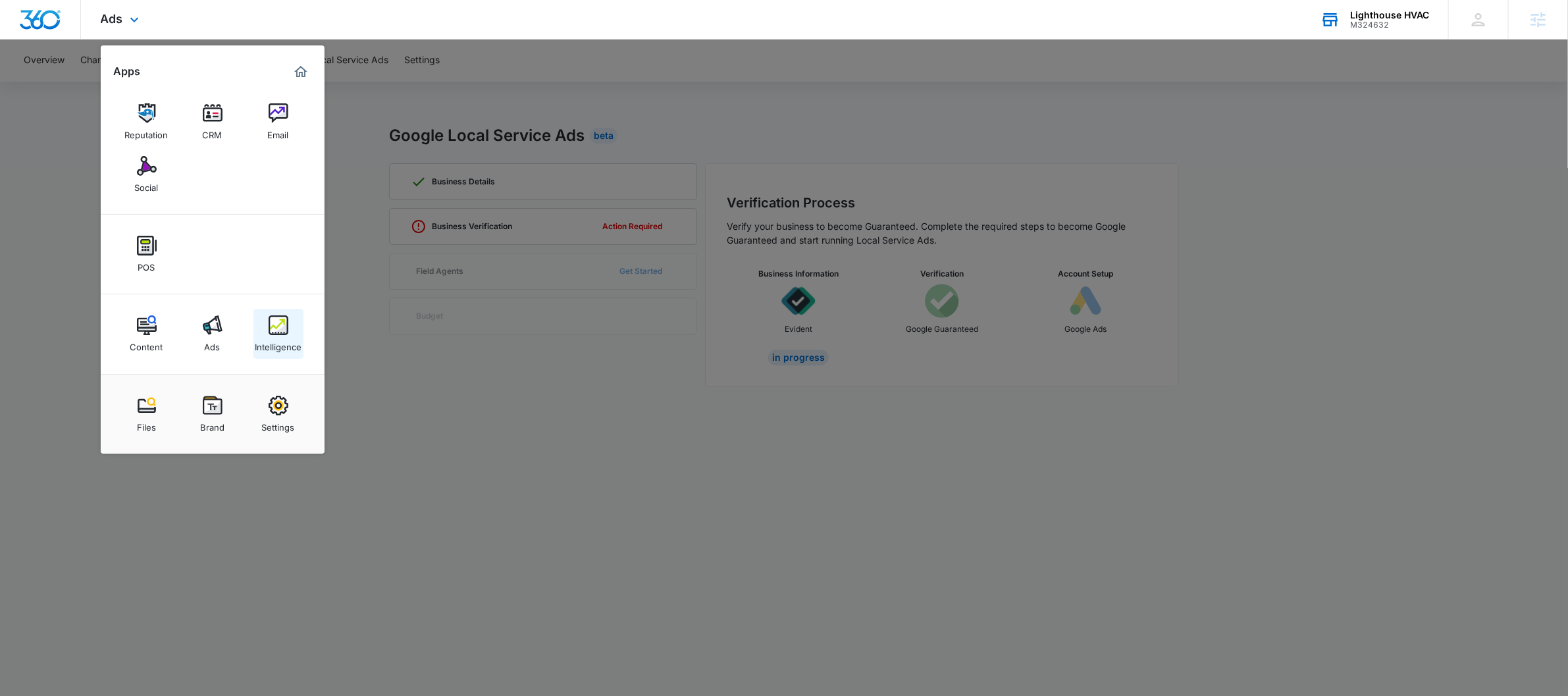
click at [278, 340] on div "Intelligence" at bounding box center [278, 343] width 47 height 17
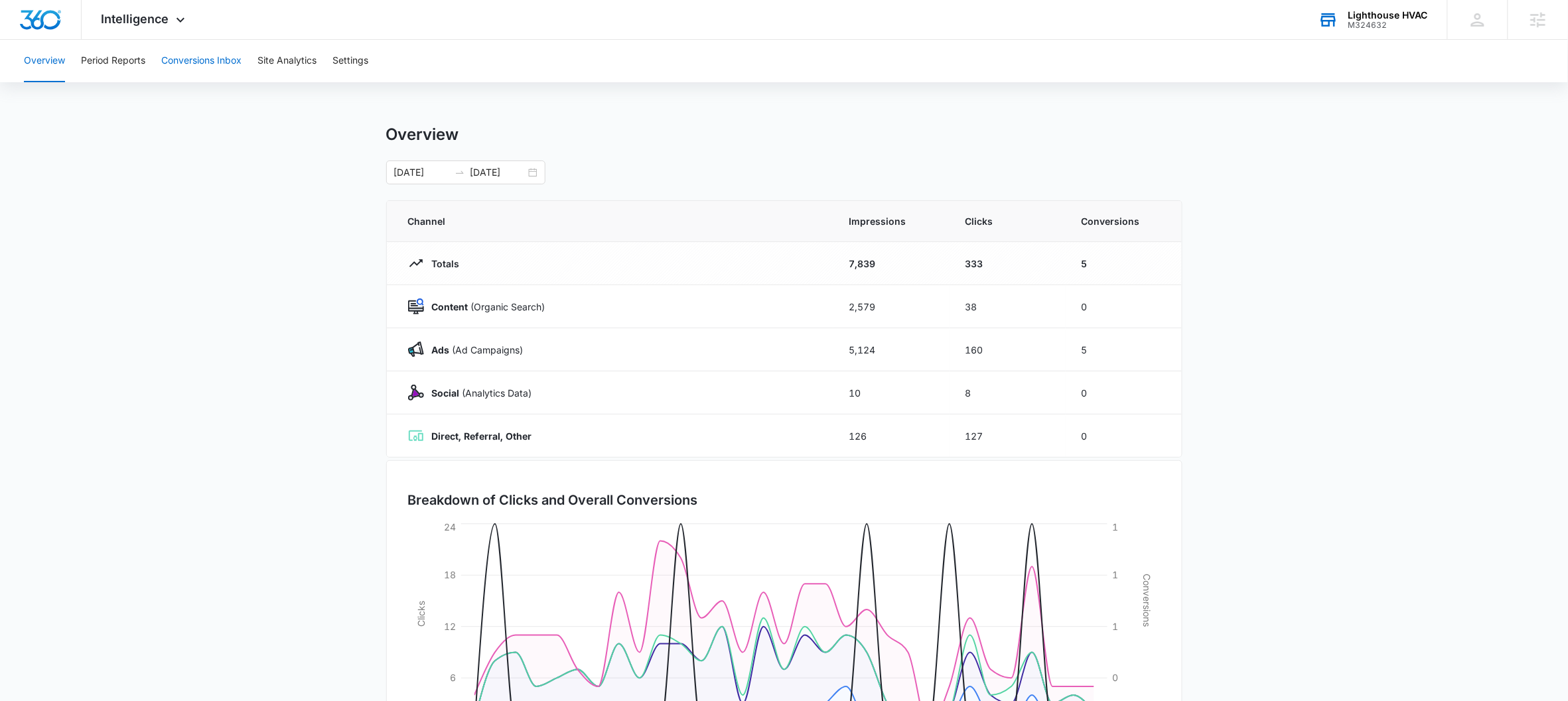
click at [201, 58] on button "Conversions Inbox" at bounding box center [201, 61] width 80 height 43
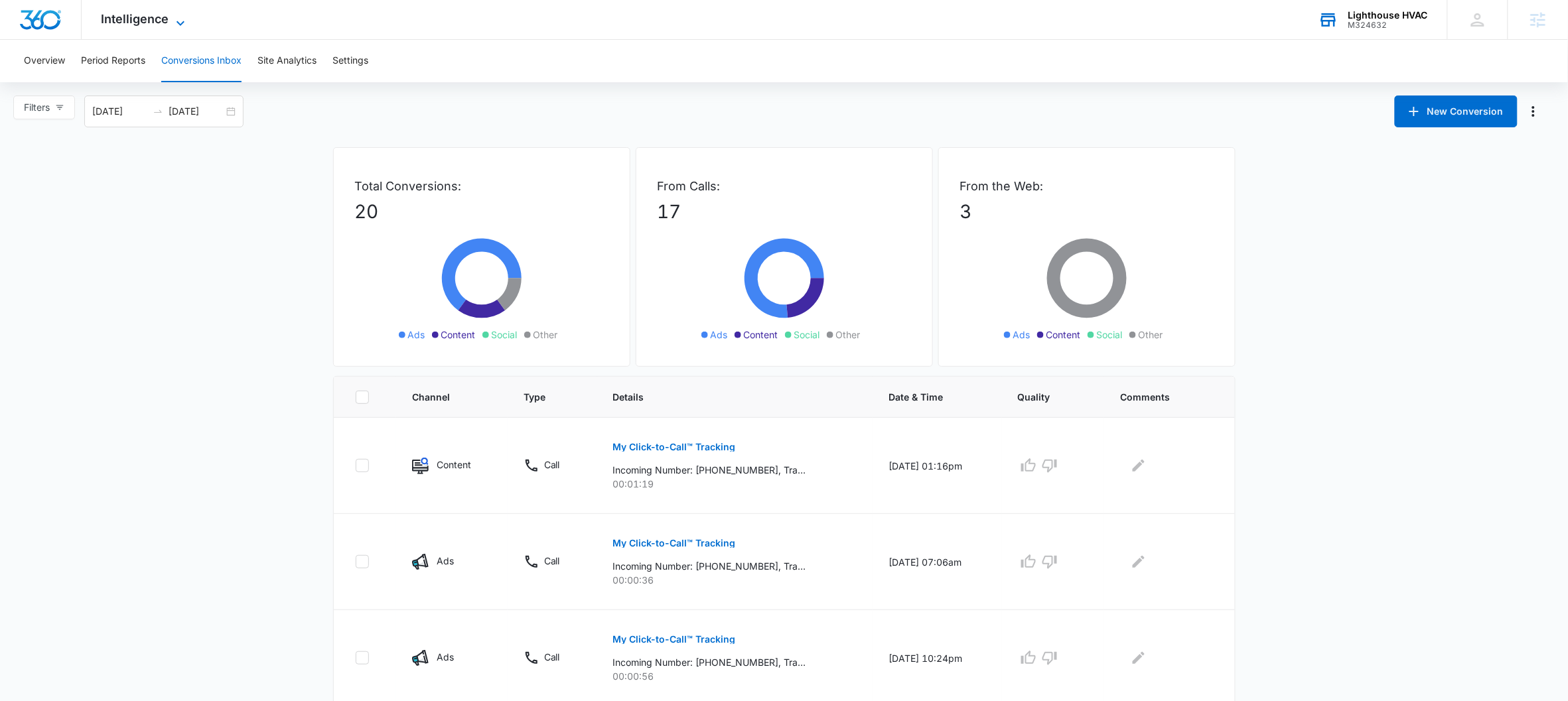
click at [183, 25] on icon at bounding box center [181, 24] width 16 height 16
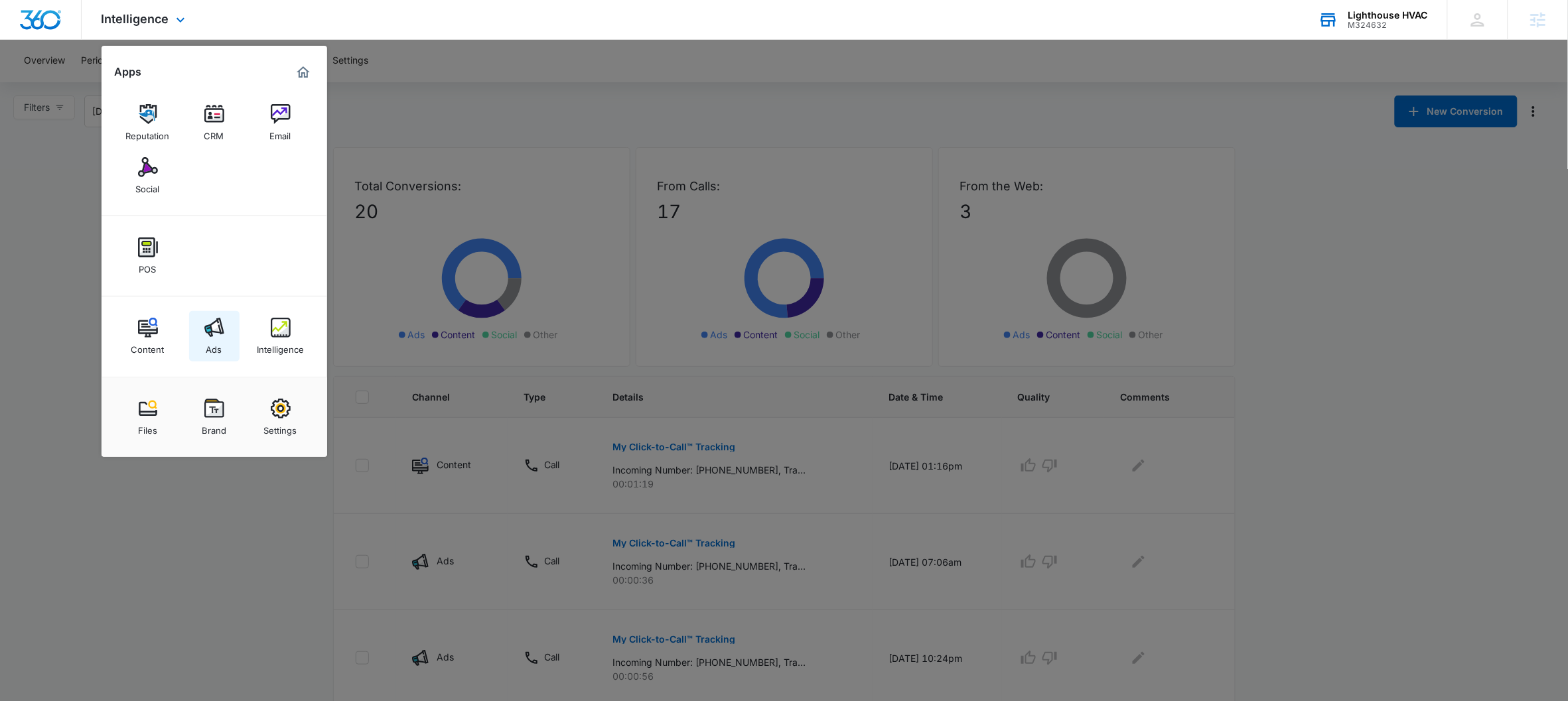
click at [212, 335] on img at bounding box center [214, 327] width 20 height 20
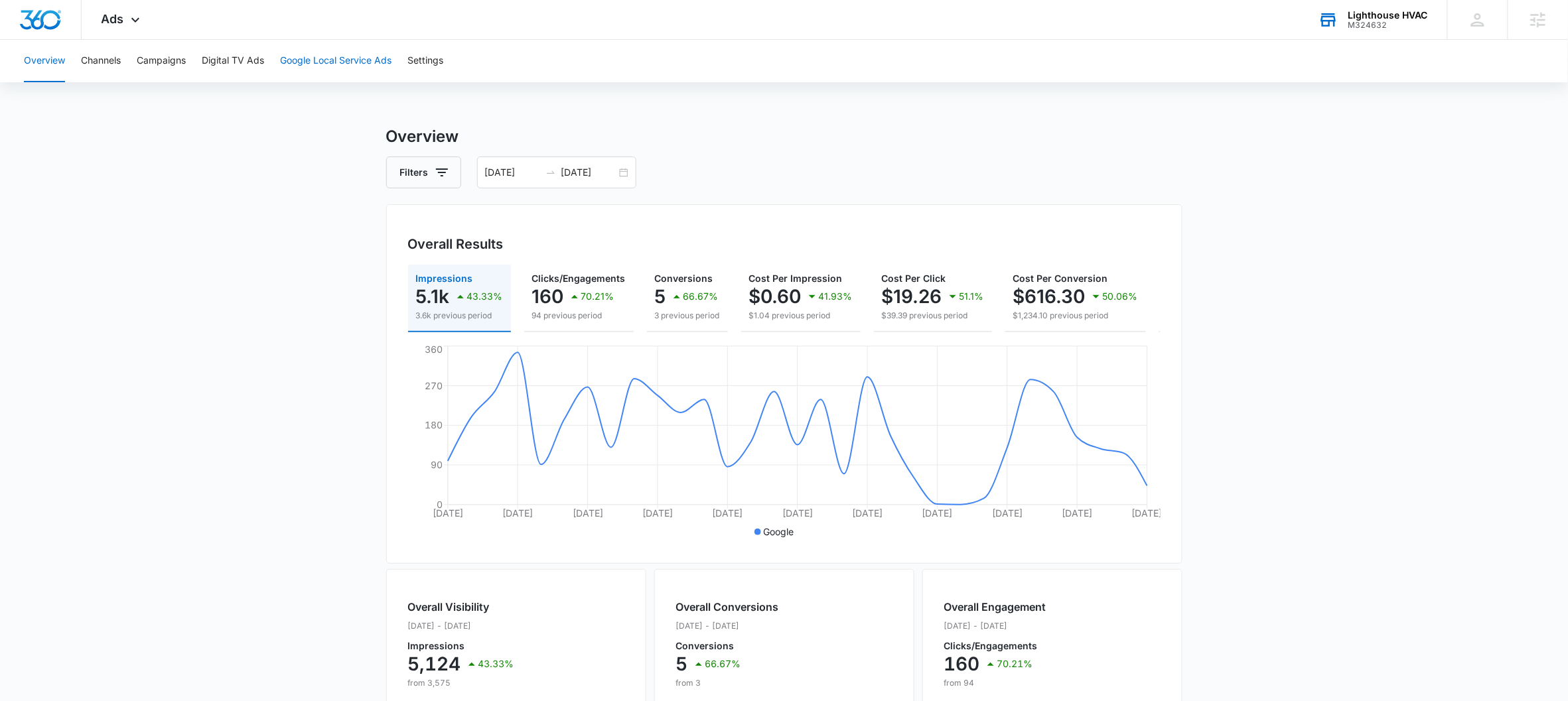
click at [322, 69] on button "Google Local Service Ads" at bounding box center [336, 61] width 111 height 43
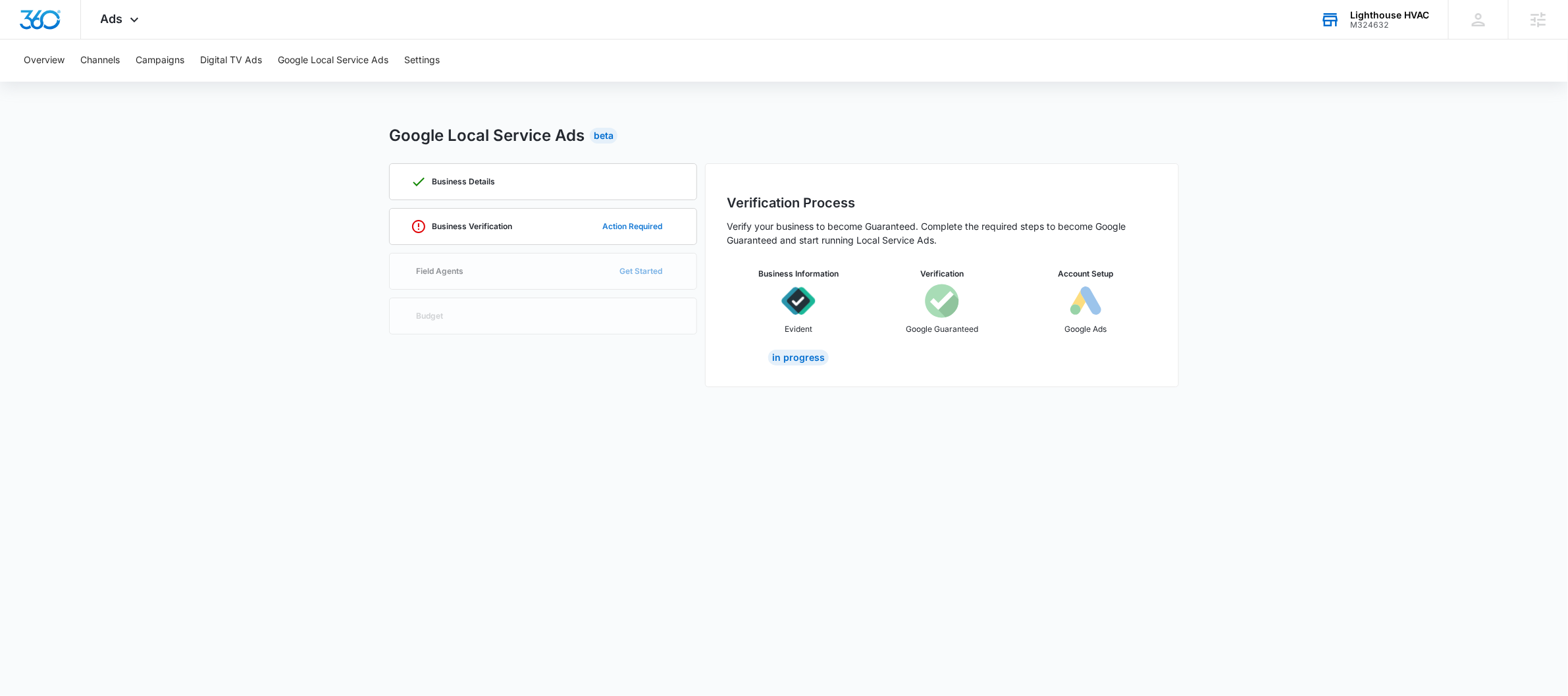
click at [629, 233] on button "Action Required" at bounding box center [632, 226] width 86 height 31
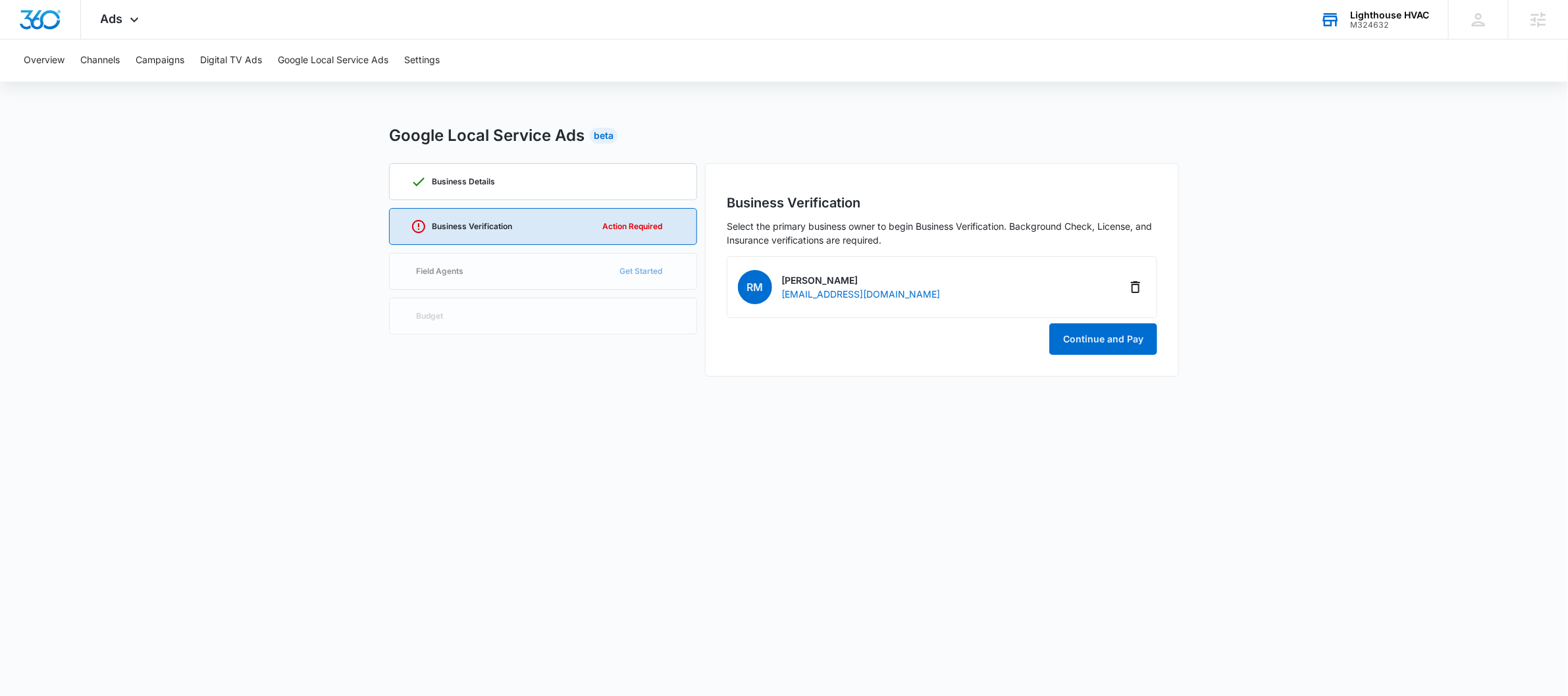
click at [1209, 12] on div "Lighthouse HVAC" at bounding box center [1389, 15] width 79 height 10
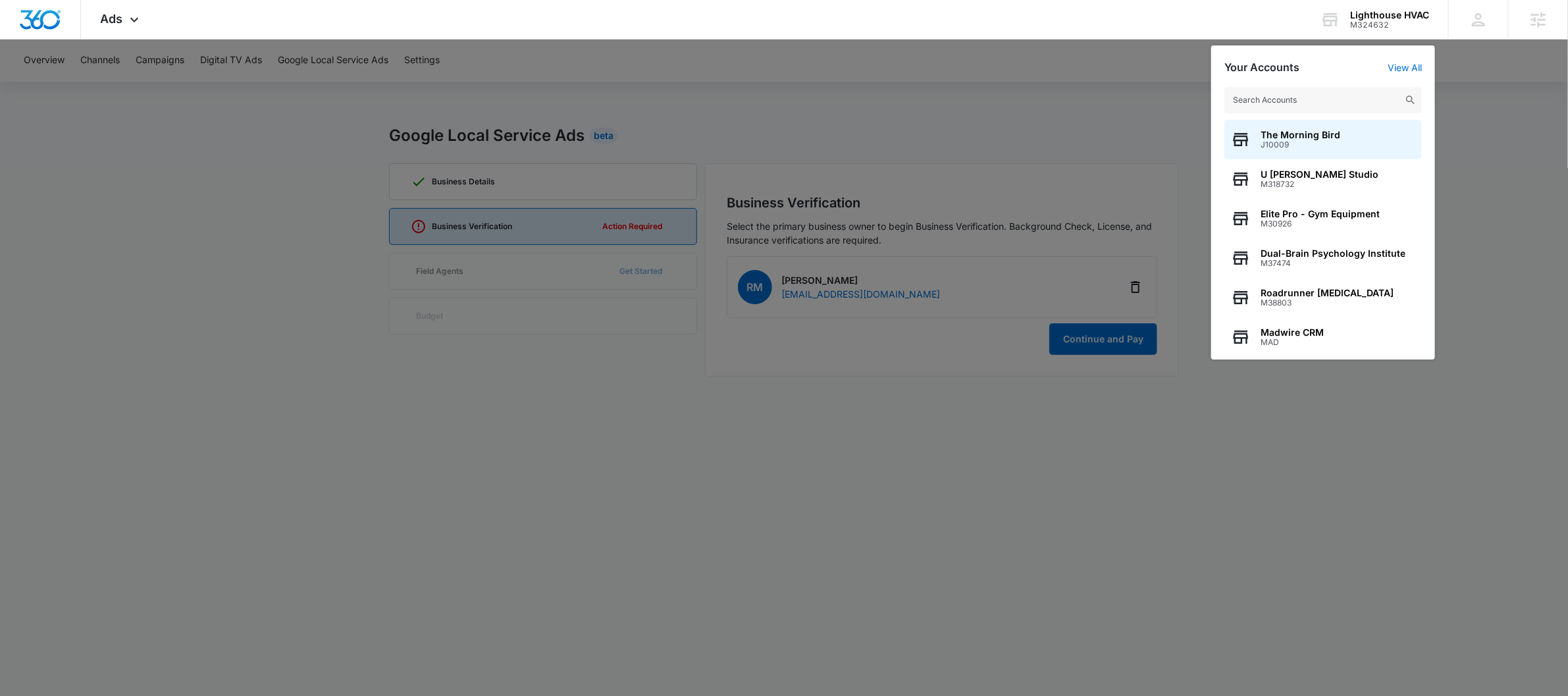
click at [1209, 97] on input "text" at bounding box center [1323, 100] width 198 height 26
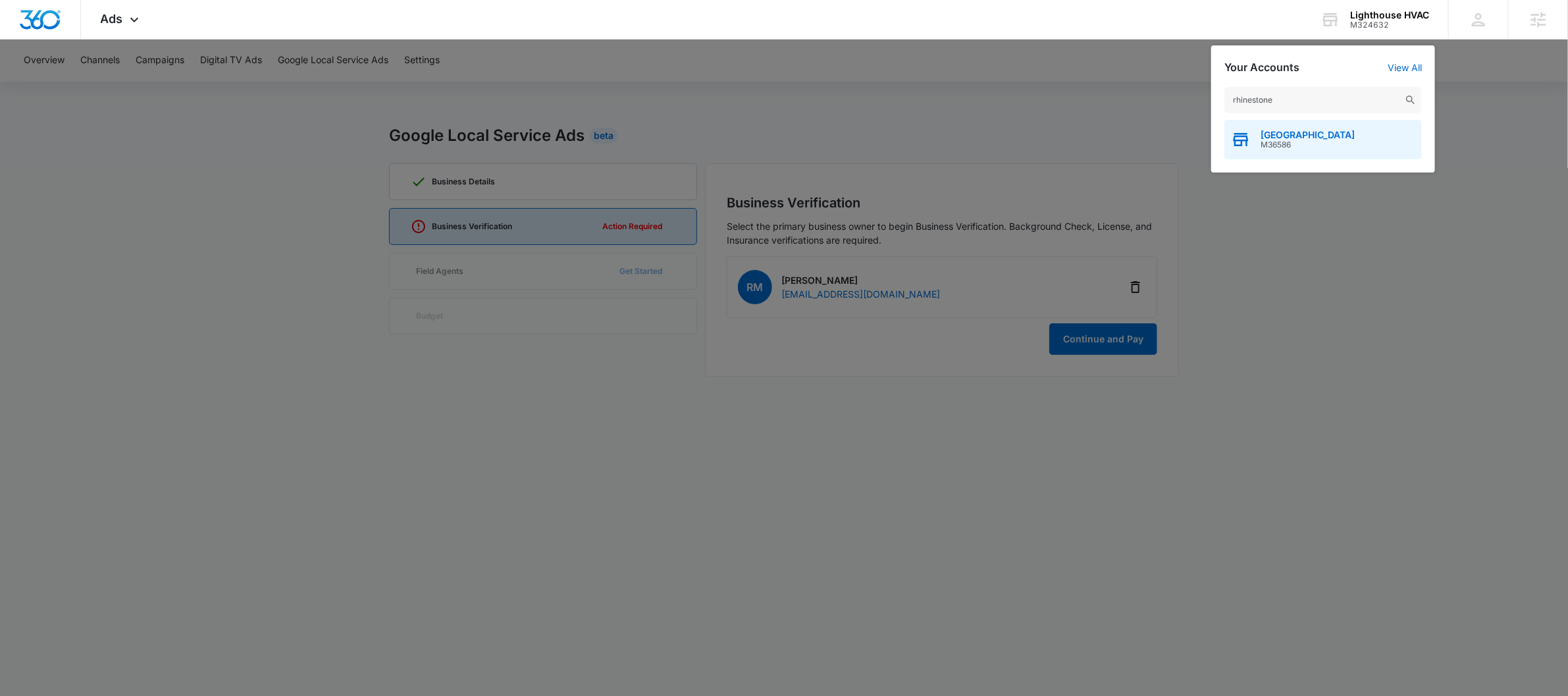
type input "rhinestone"
click at [1209, 146] on span "M36586" at bounding box center [1308, 145] width 94 height 10
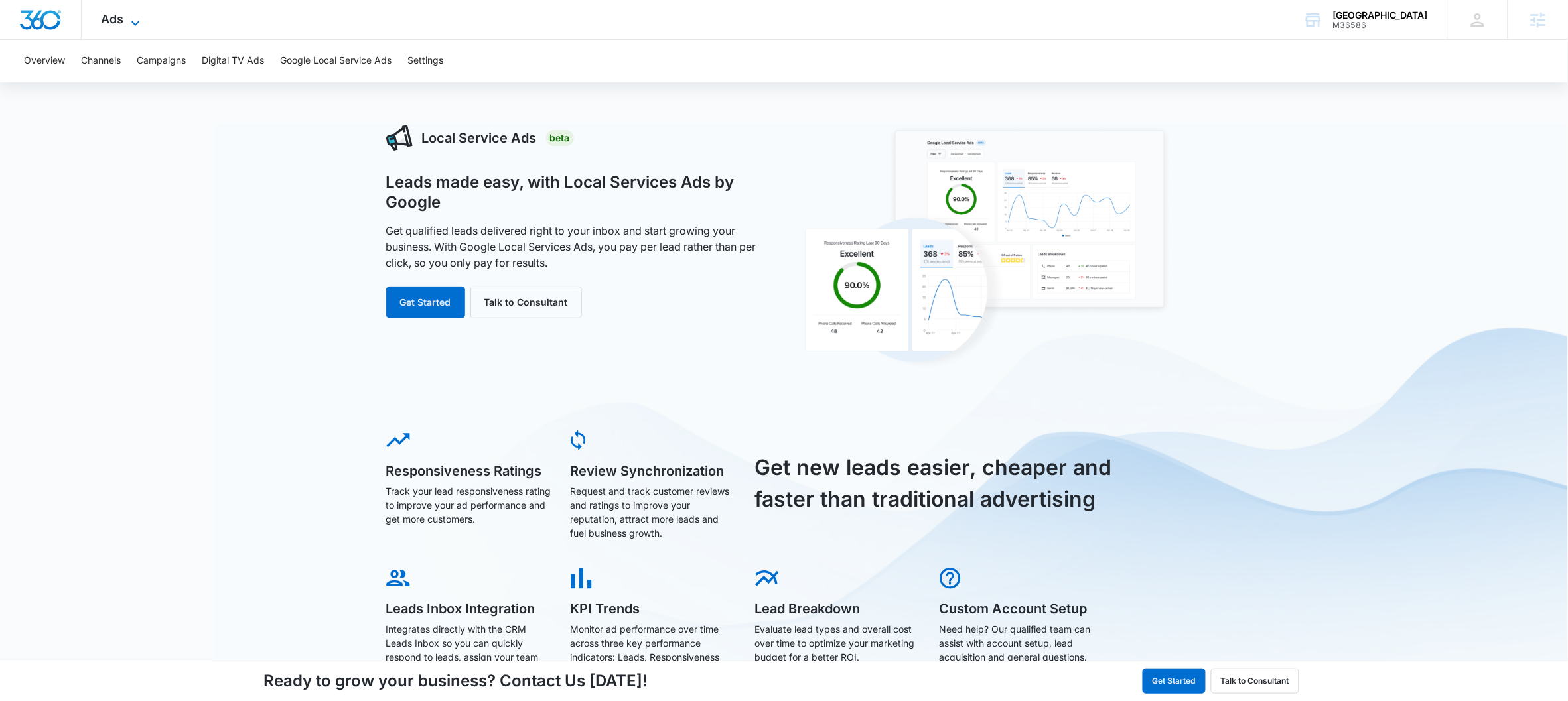
click at [131, 18] on icon at bounding box center [136, 24] width 16 height 16
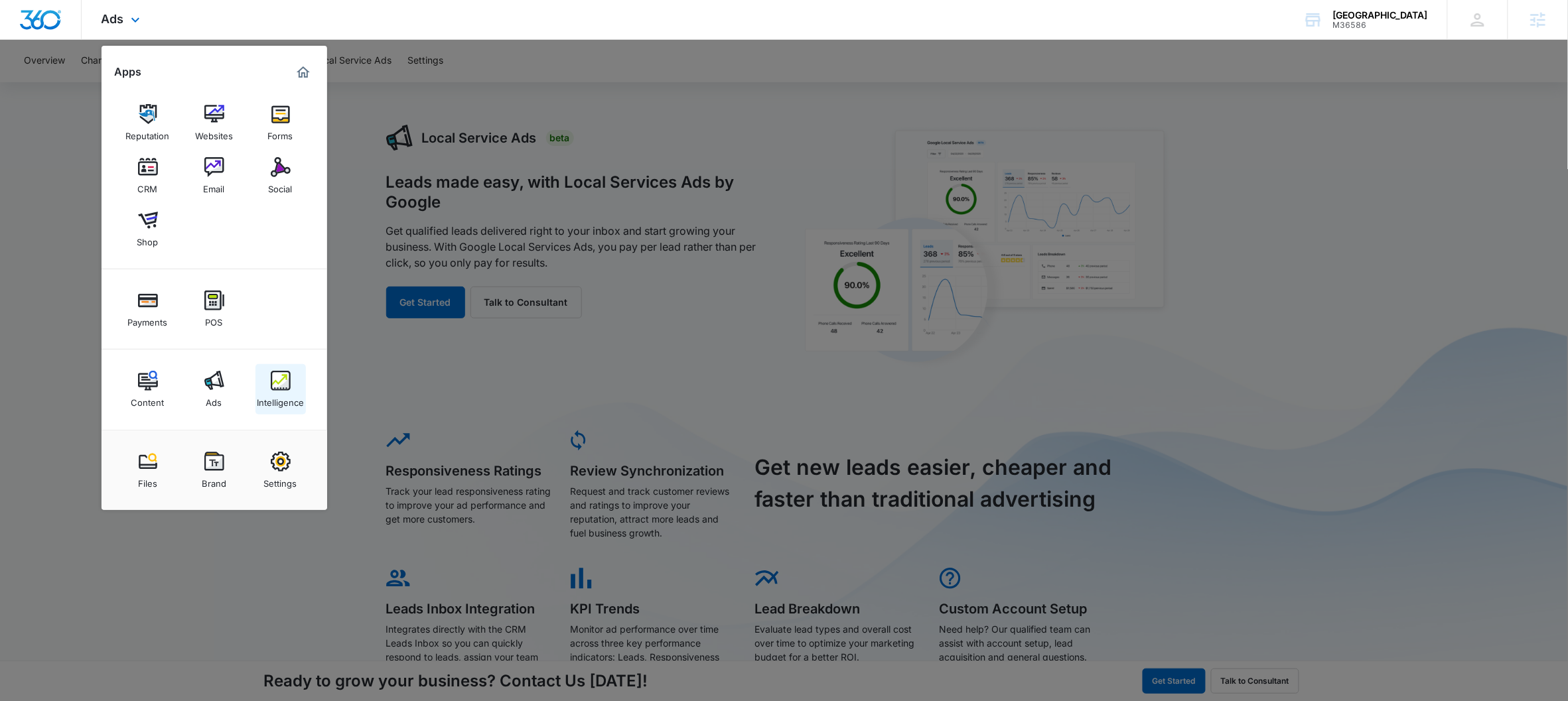
click at [274, 384] on img at bounding box center [280, 380] width 20 height 20
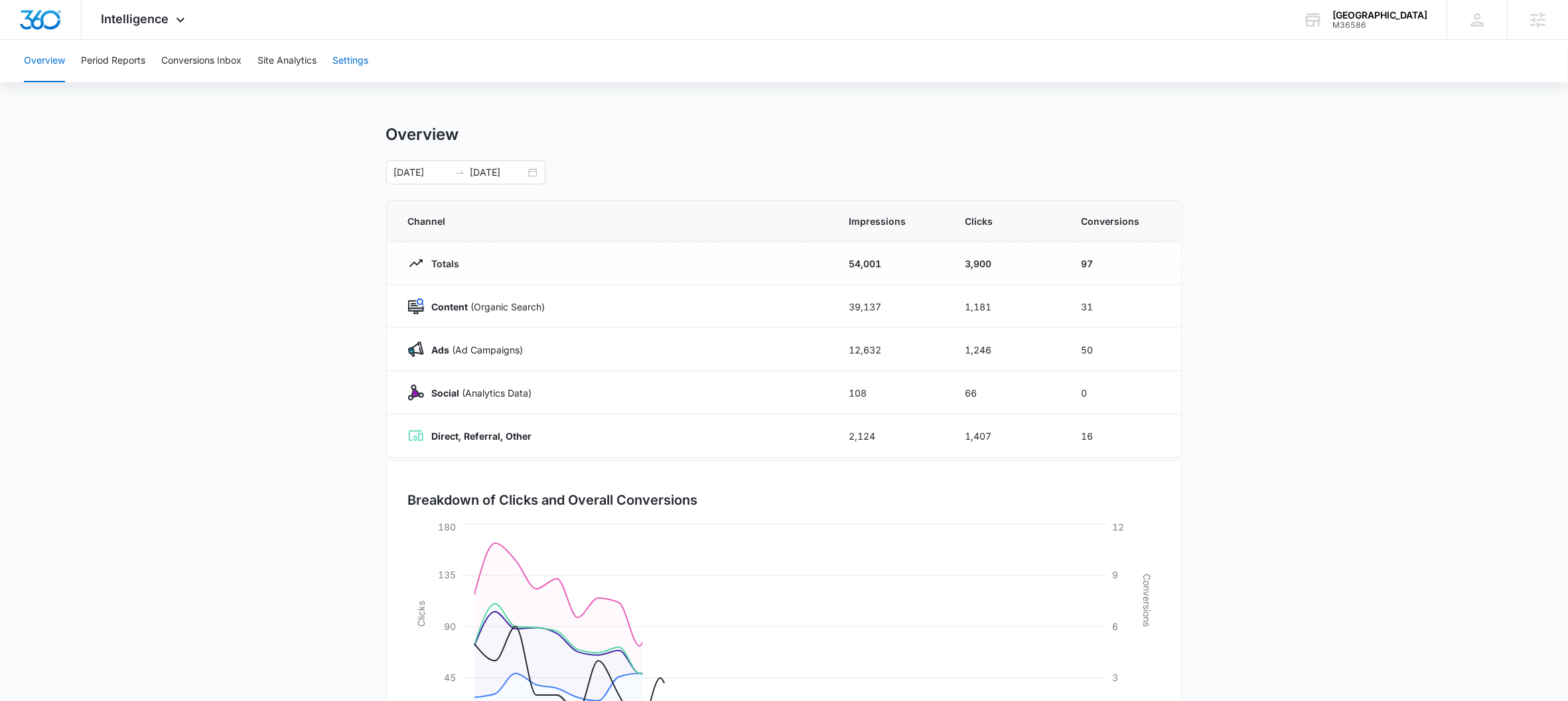
click at [350, 56] on button "Settings" at bounding box center [350, 61] width 36 height 43
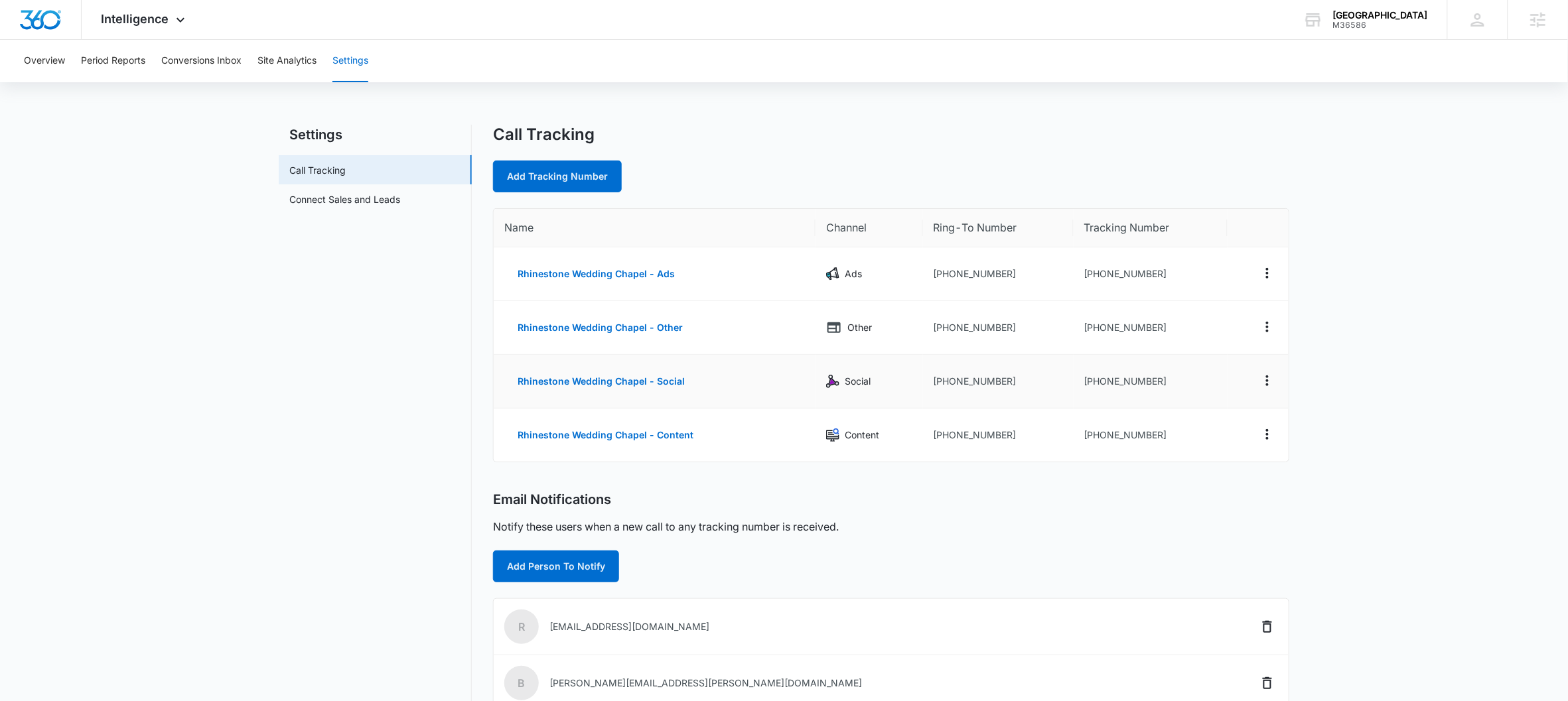
scroll to position [3, 0]
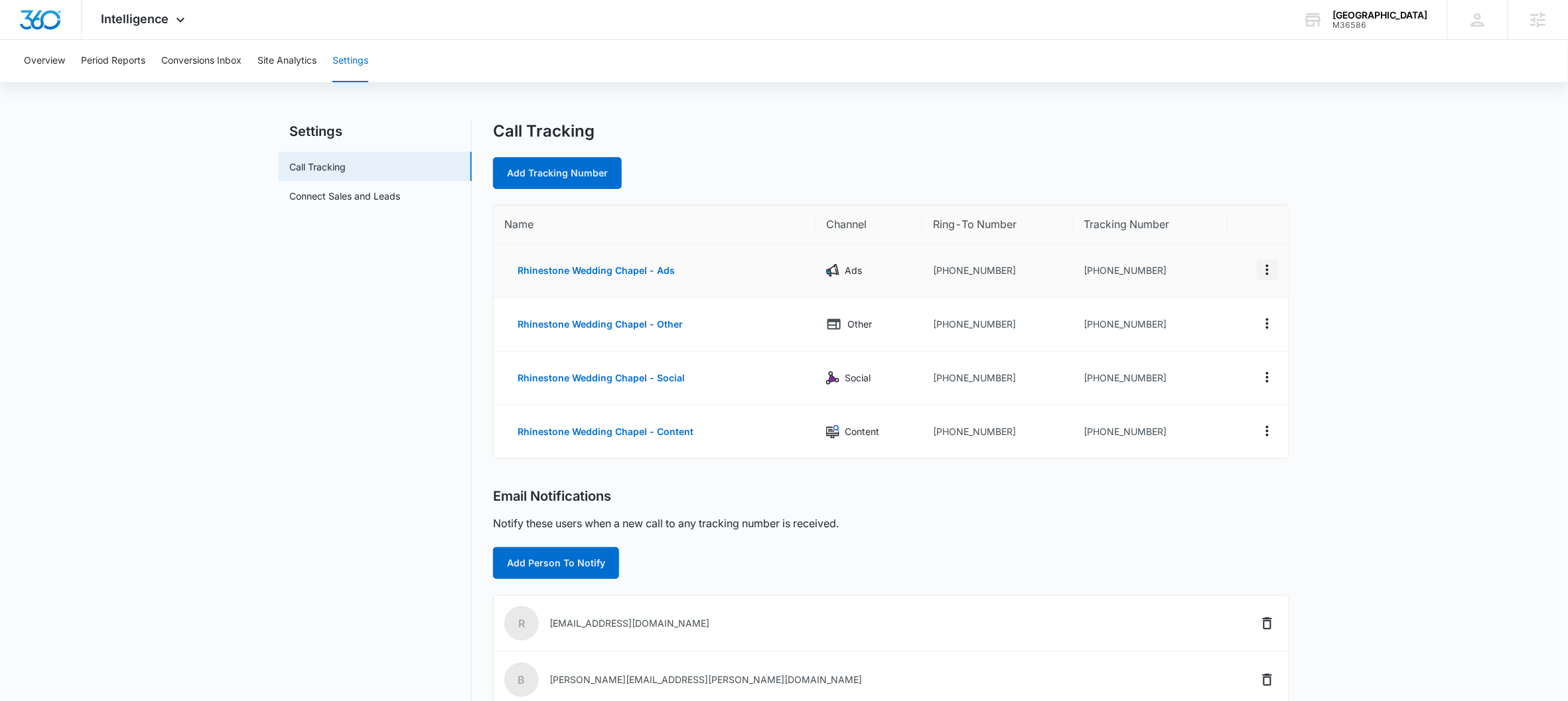
click at [1218, 268] on icon "Actions" at bounding box center [1267, 270] width 16 height 16
click at [1189, 257] on button "Edit" at bounding box center [1213, 259] width 76 height 20
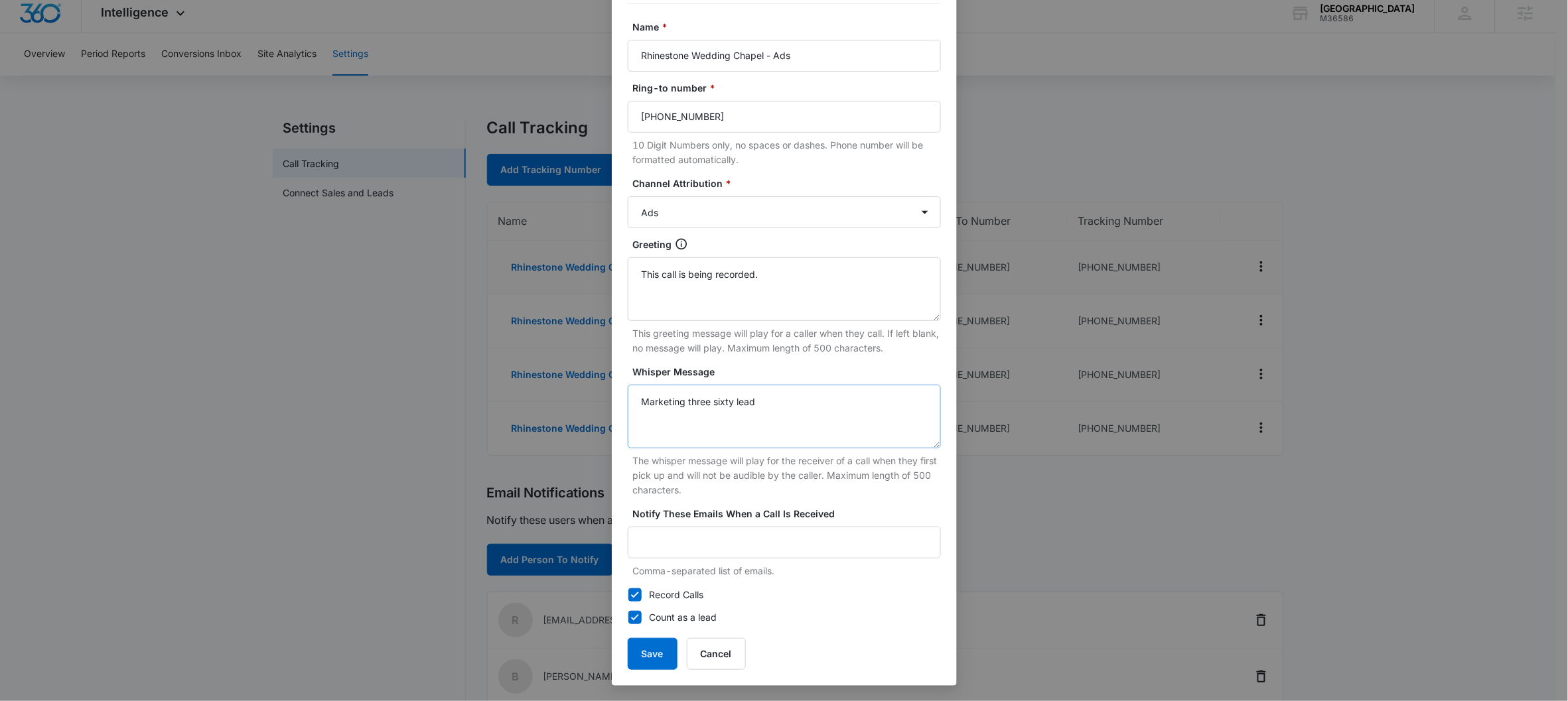
scroll to position [64, 0]
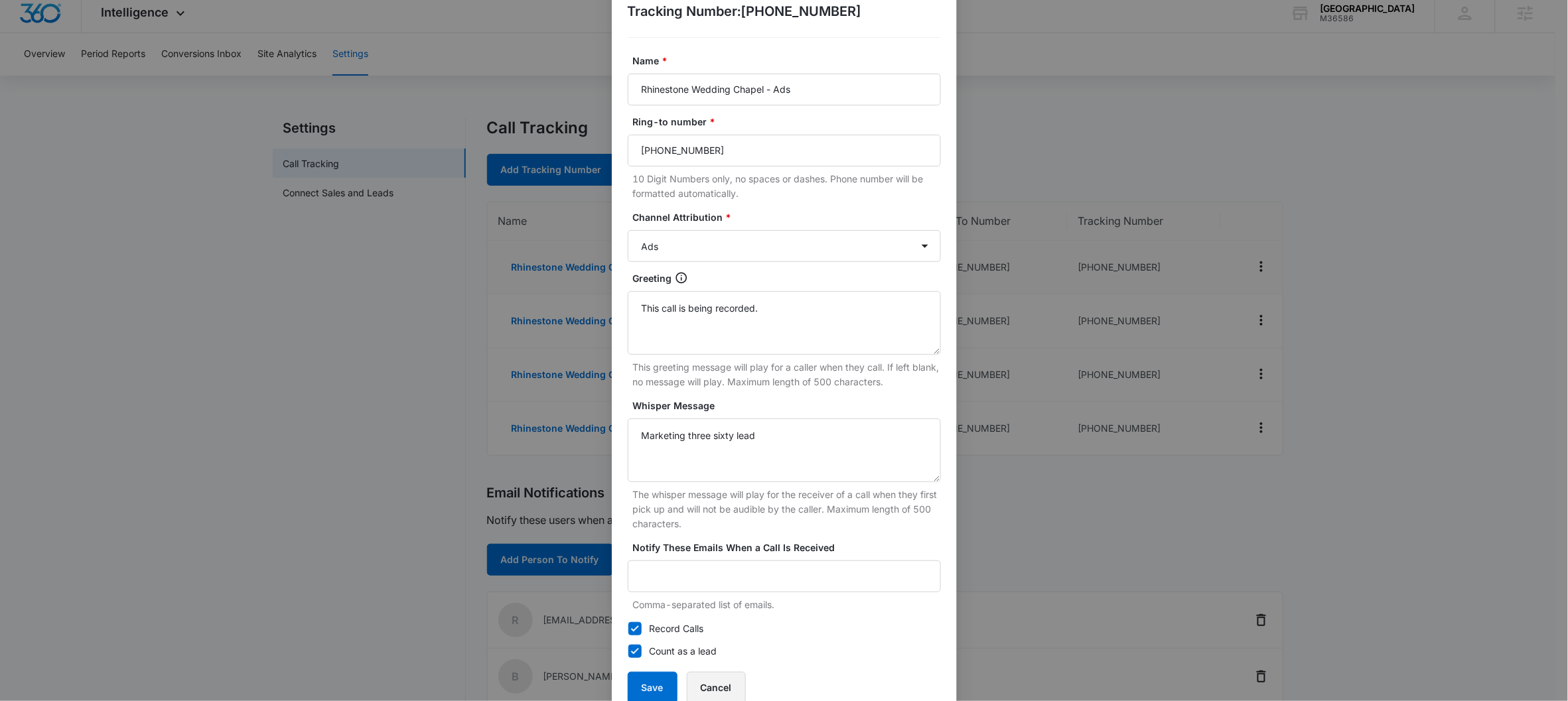
click at [720, 589] on button "Cancel" at bounding box center [716, 687] width 59 height 32
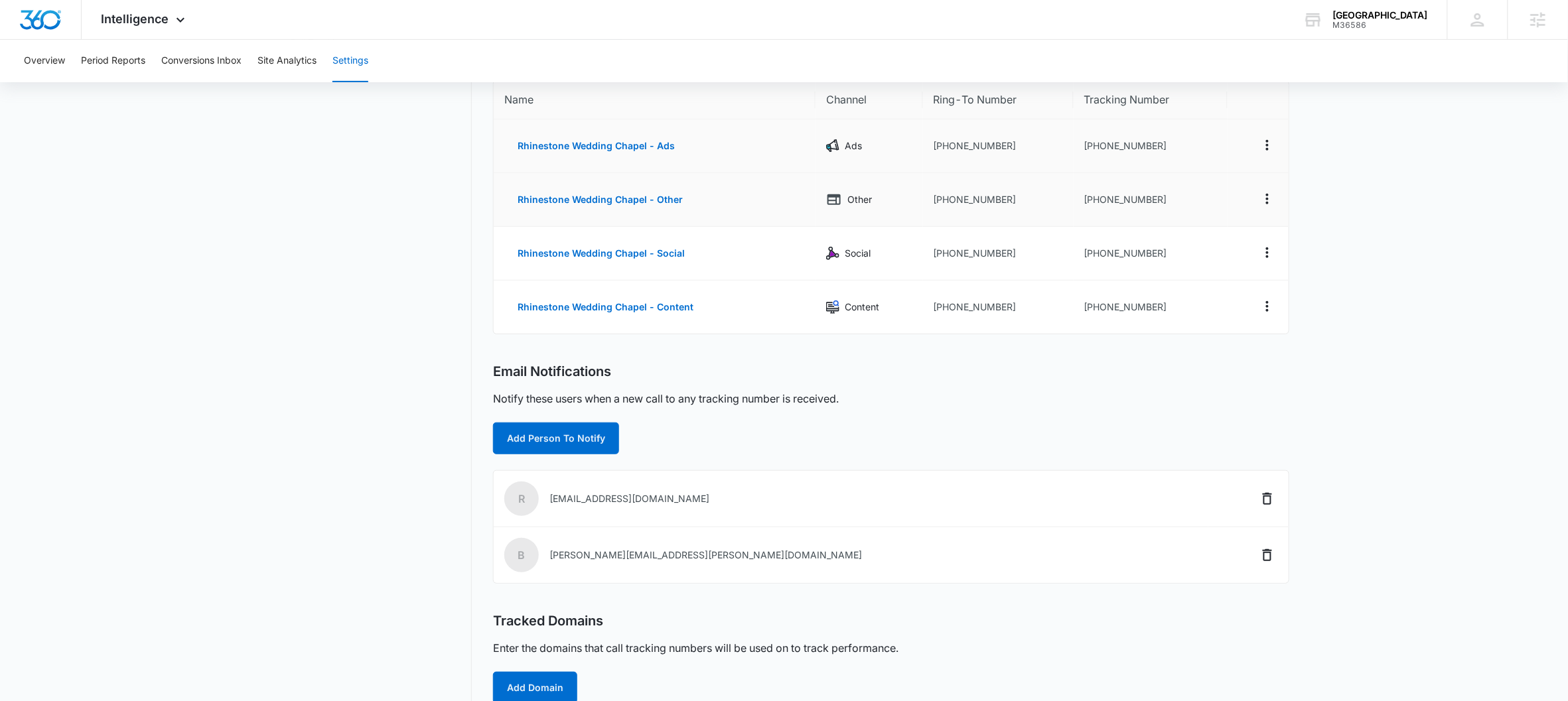
scroll to position [0, 0]
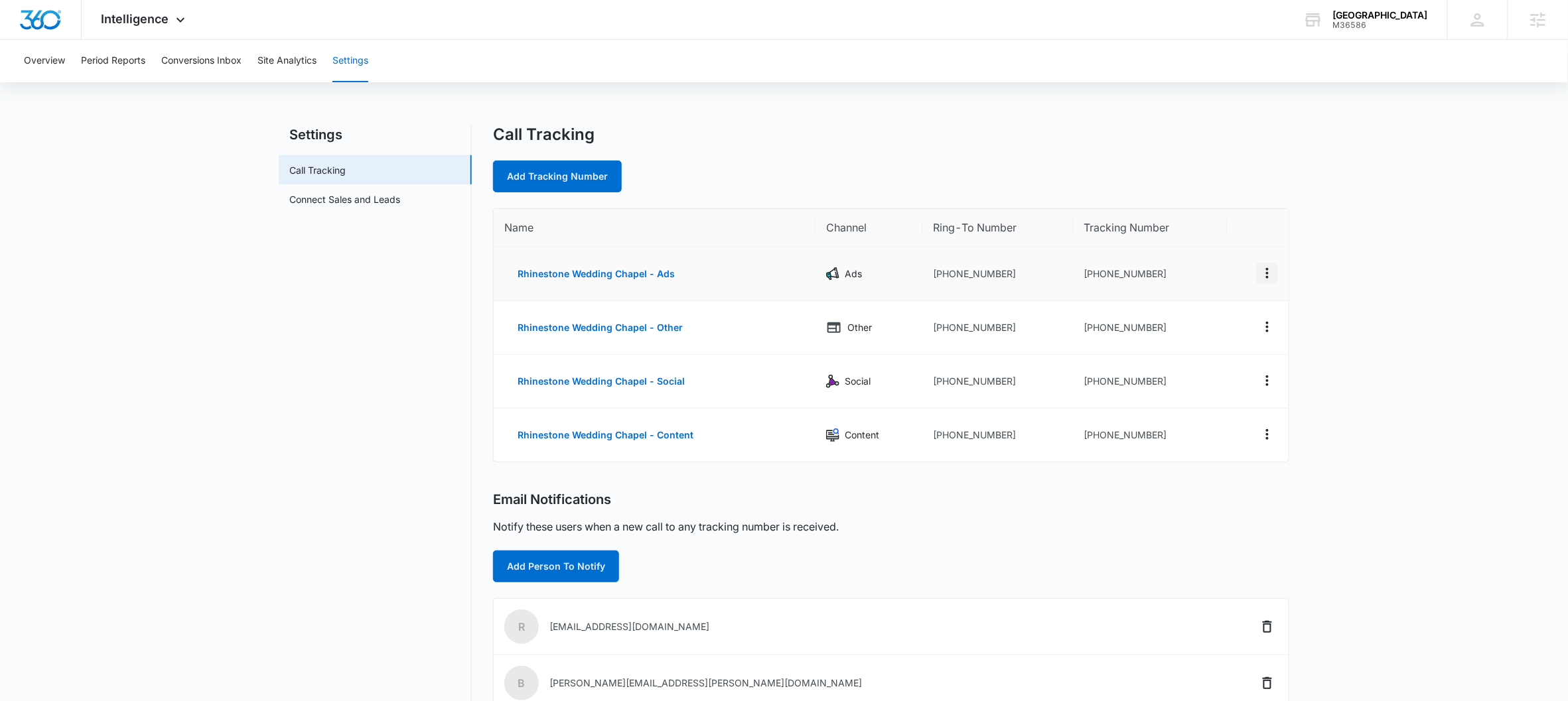
click at [1218, 271] on icon "Actions" at bounding box center [1267, 273] width 16 height 16
click at [1207, 261] on div "Edit" at bounding box center [1206, 262] width 28 height 10
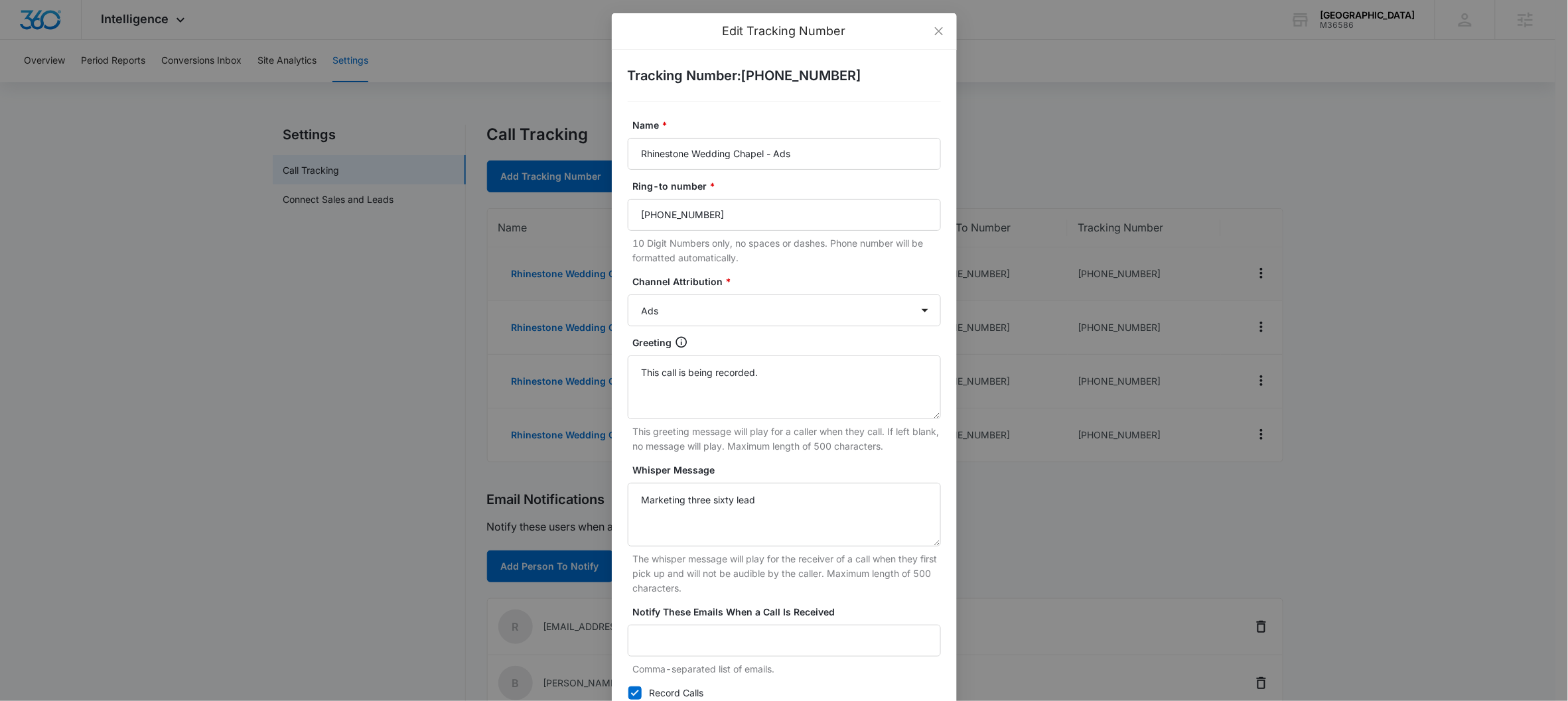
scroll to position [98, 0]
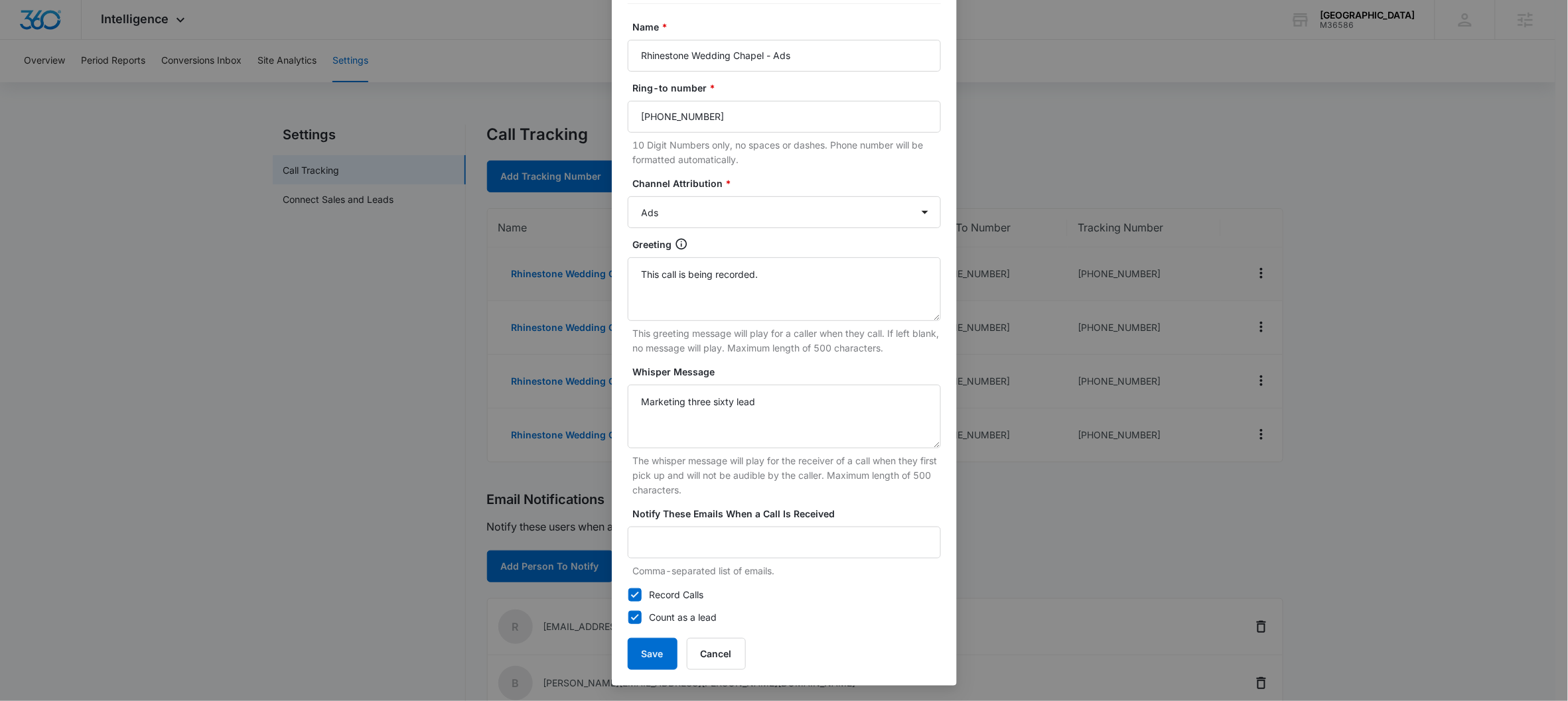
click at [629, 589] on icon at bounding box center [635, 595] width 12 height 12
click at [628, 589] on input "Record Calls" at bounding box center [628, 595] width 1 height 1
checkbox input "false"
click at [639, 589] on button "Save" at bounding box center [652, 653] width 49 height 32
click at [631, 589] on button "Save" at bounding box center [652, 653] width 49 height 32
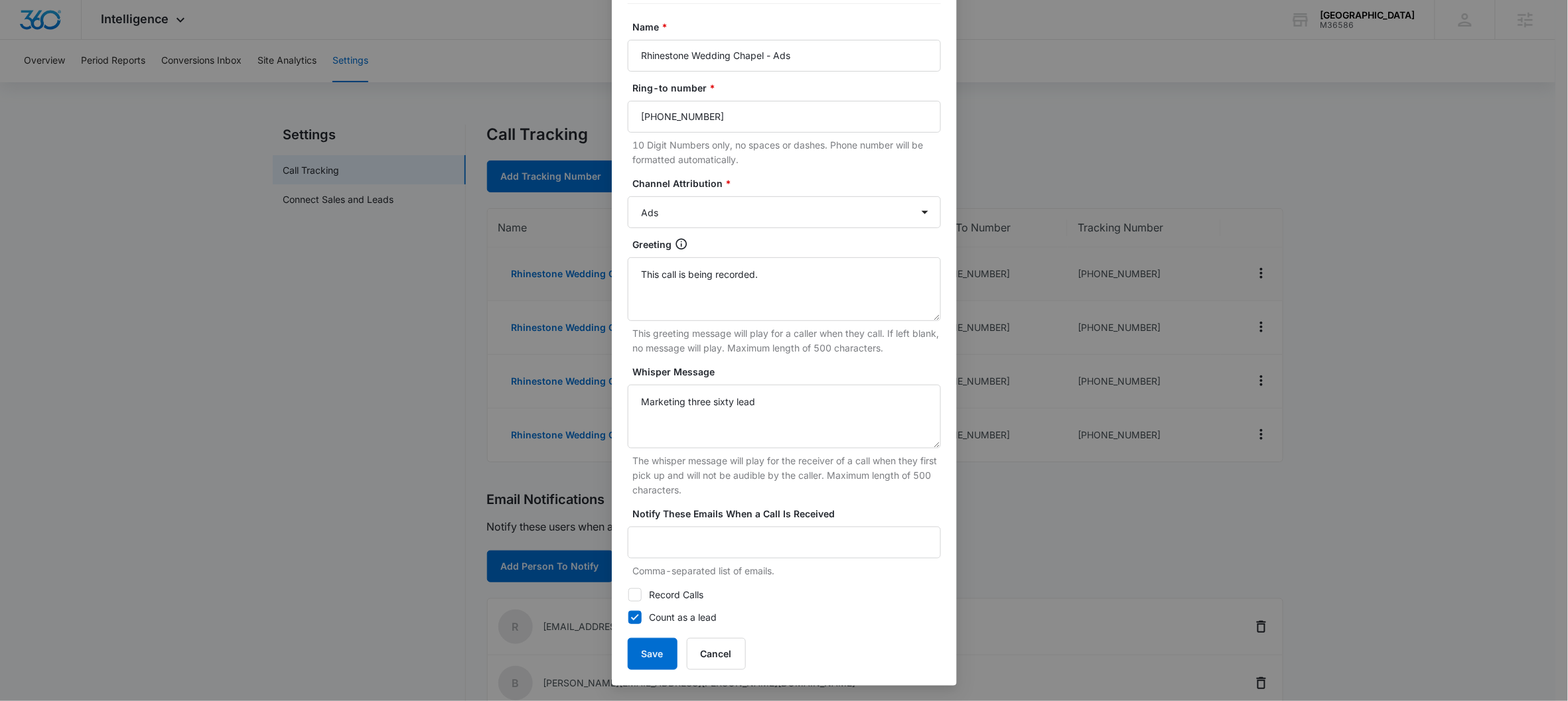
scroll to position [85, 0]
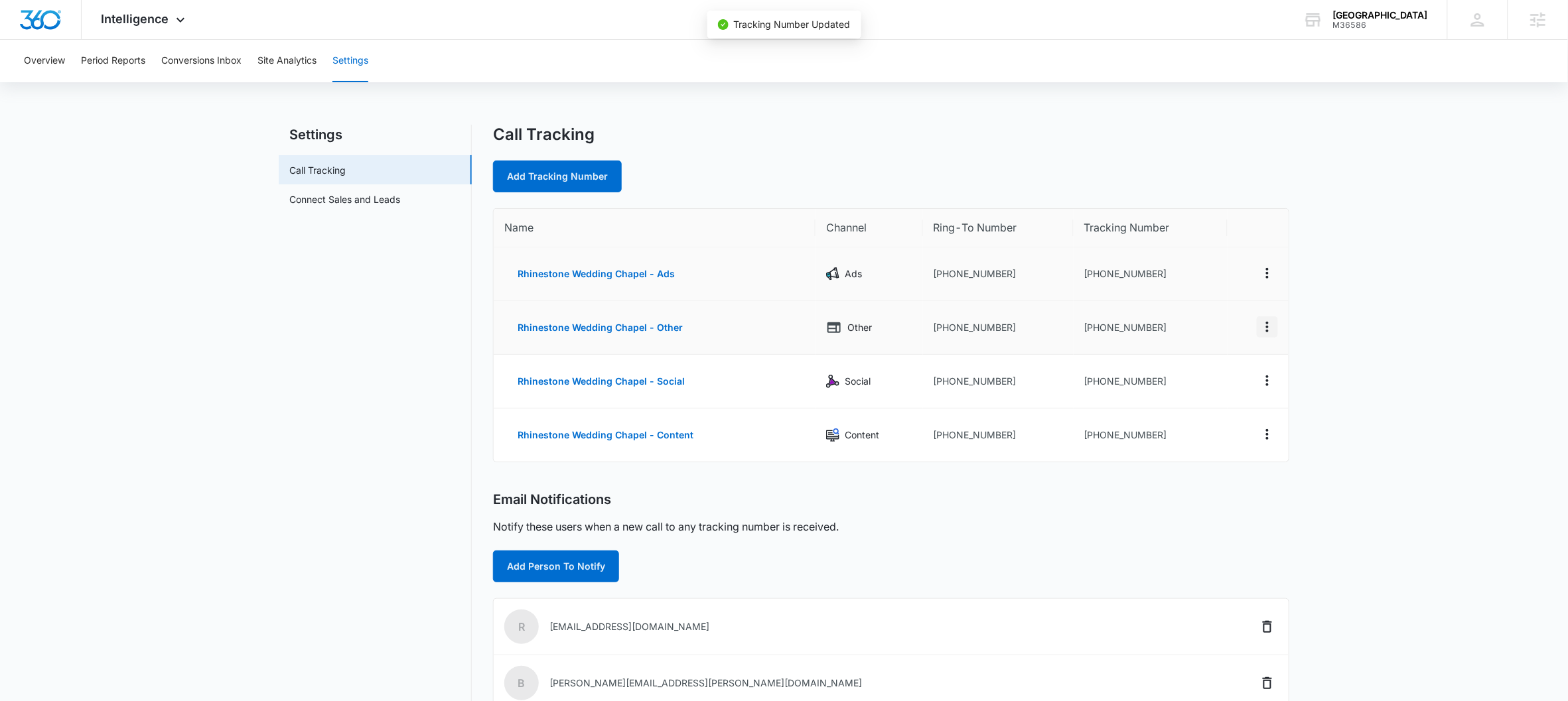
click at [1218, 327] on icon "Actions" at bounding box center [1267, 327] width 16 height 16
click at [1197, 321] on div "Edit" at bounding box center [1206, 316] width 28 height 10
select select "OTHER"
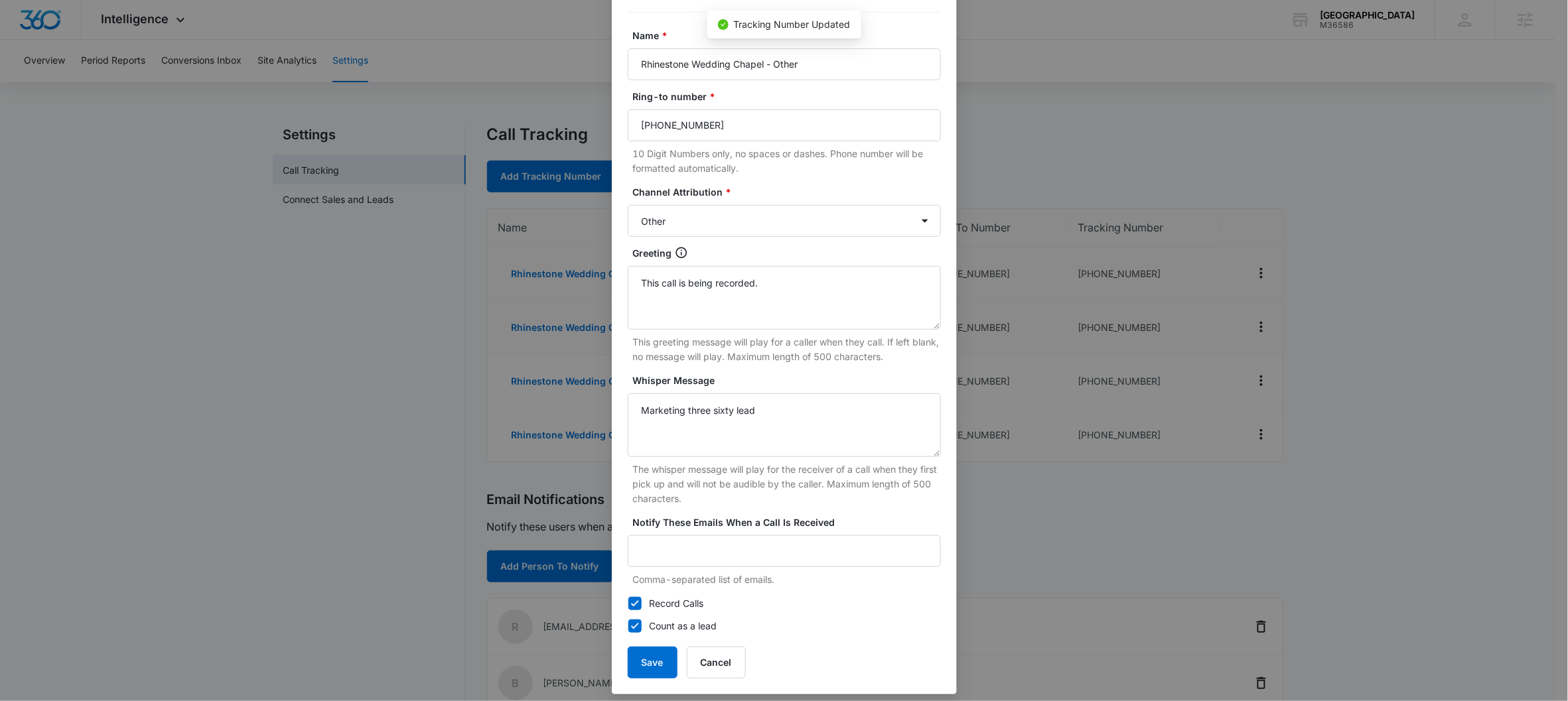
scroll to position [98, 0]
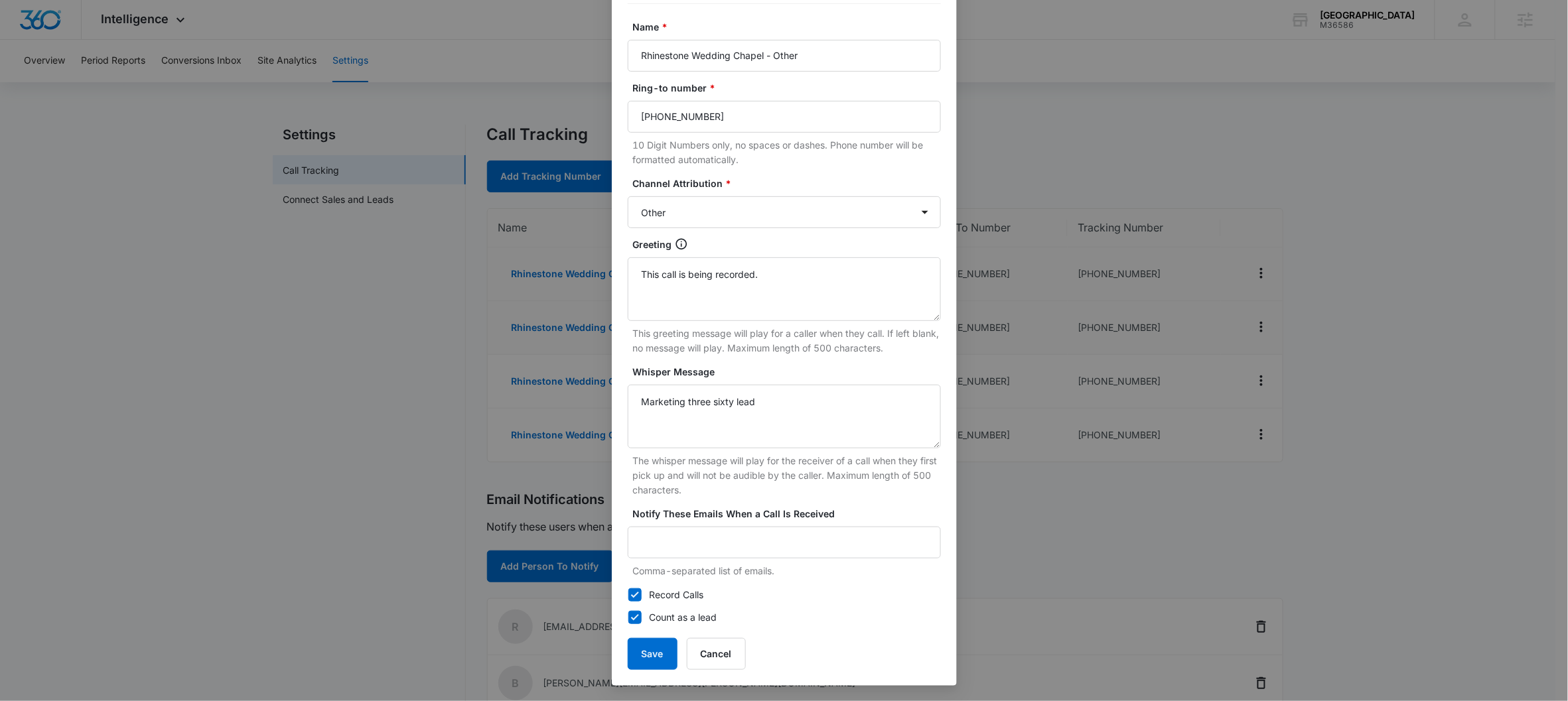
click at [629, 589] on icon at bounding box center [635, 595] width 12 height 12
click at [628, 589] on input "Record Calls" at bounding box center [628, 595] width 1 height 1
checkbox input "false"
drag, startPoint x: 764, startPoint y: 272, endPoint x: 625, endPoint y: 276, distance: 139.1
click at [628, 276] on textarea "This call is being recorded." at bounding box center [784, 289] width 313 height 63
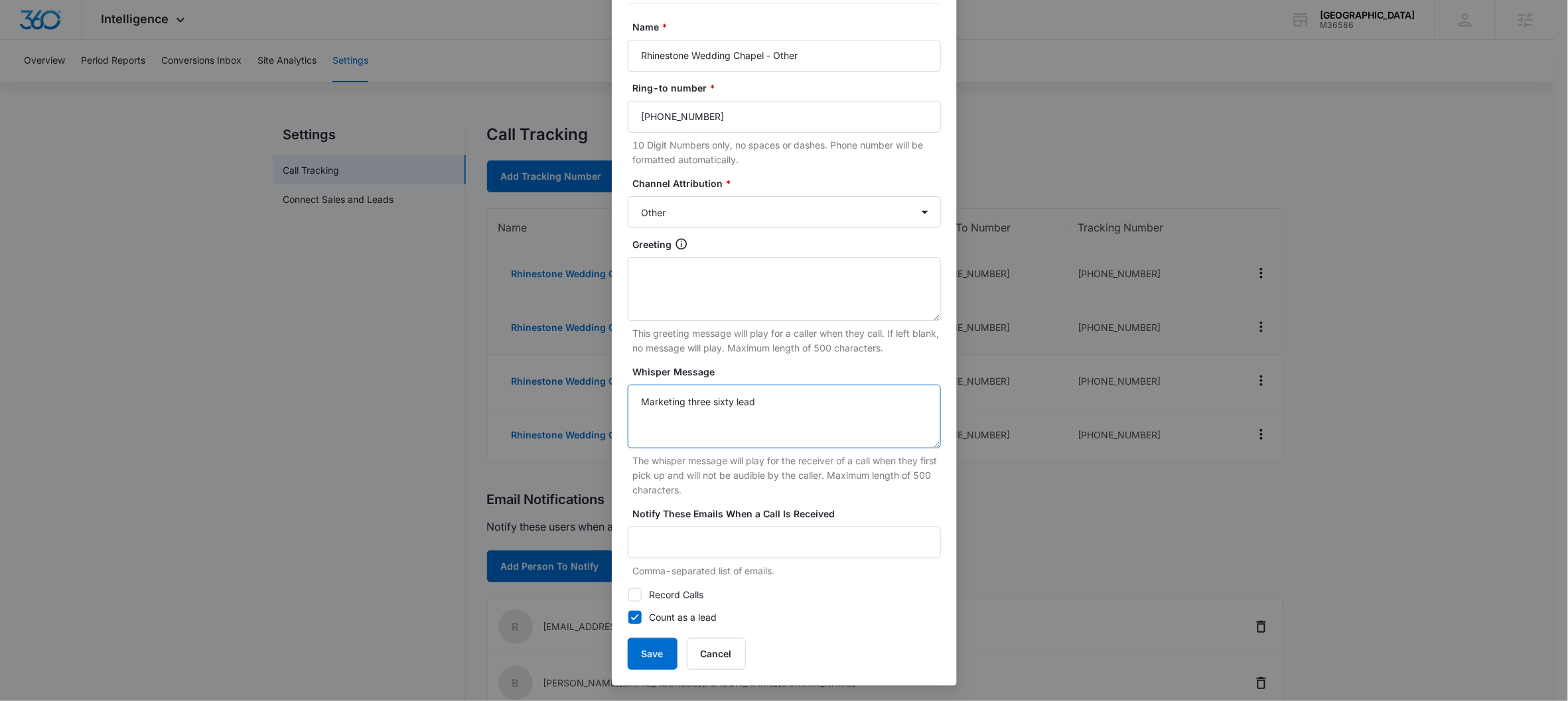
drag, startPoint x: 758, startPoint y: 406, endPoint x: 605, endPoint y: 391, distance: 153.7
click at [611, 391] on div "Tracking Number : +16152062994 Name * Rhinestone Wedding Chapel - Other Ring-to…" at bounding box center [784, 318] width 345 height 734
click at [651, 589] on button "Save" at bounding box center [652, 653] width 49 height 32
click at [651, 589] on button "Save" at bounding box center [652, 653] width 49 height 32
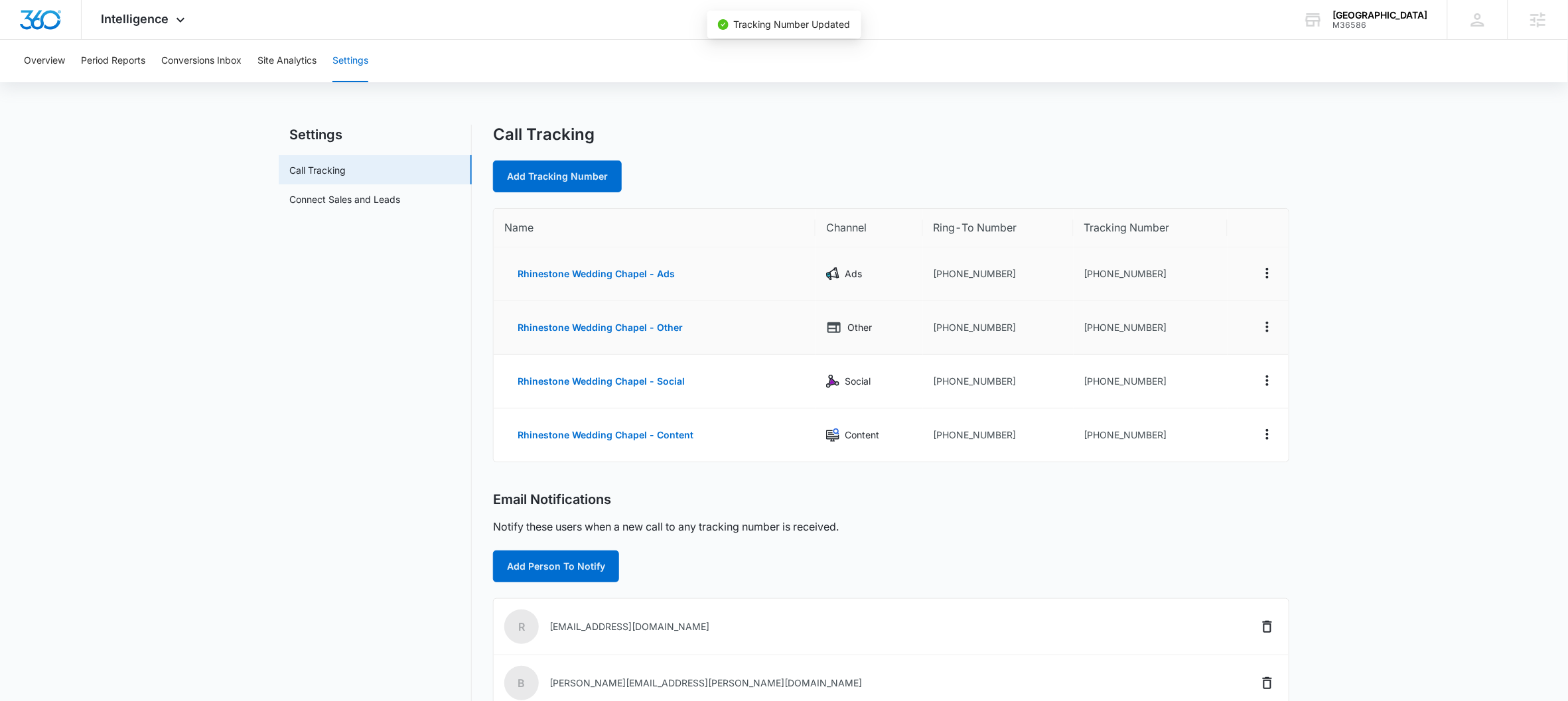
click at [1218, 261] on td at bounding box center [1257, 274] width 61 height 54
click at [1218, 273] on icon "Actions" at bounding box center [1267, 273] width 16 height 16
click at [1201, 261] on div "Edit" at bounding box center [1206, 262] width 28 height 10
click at [1218, 269] on button "Actions" at bounding box center [1267, 273] width 21 height 21
click at [1195, 254] on button "Edit" at bounding box center [1213, 262] width 76 height 20
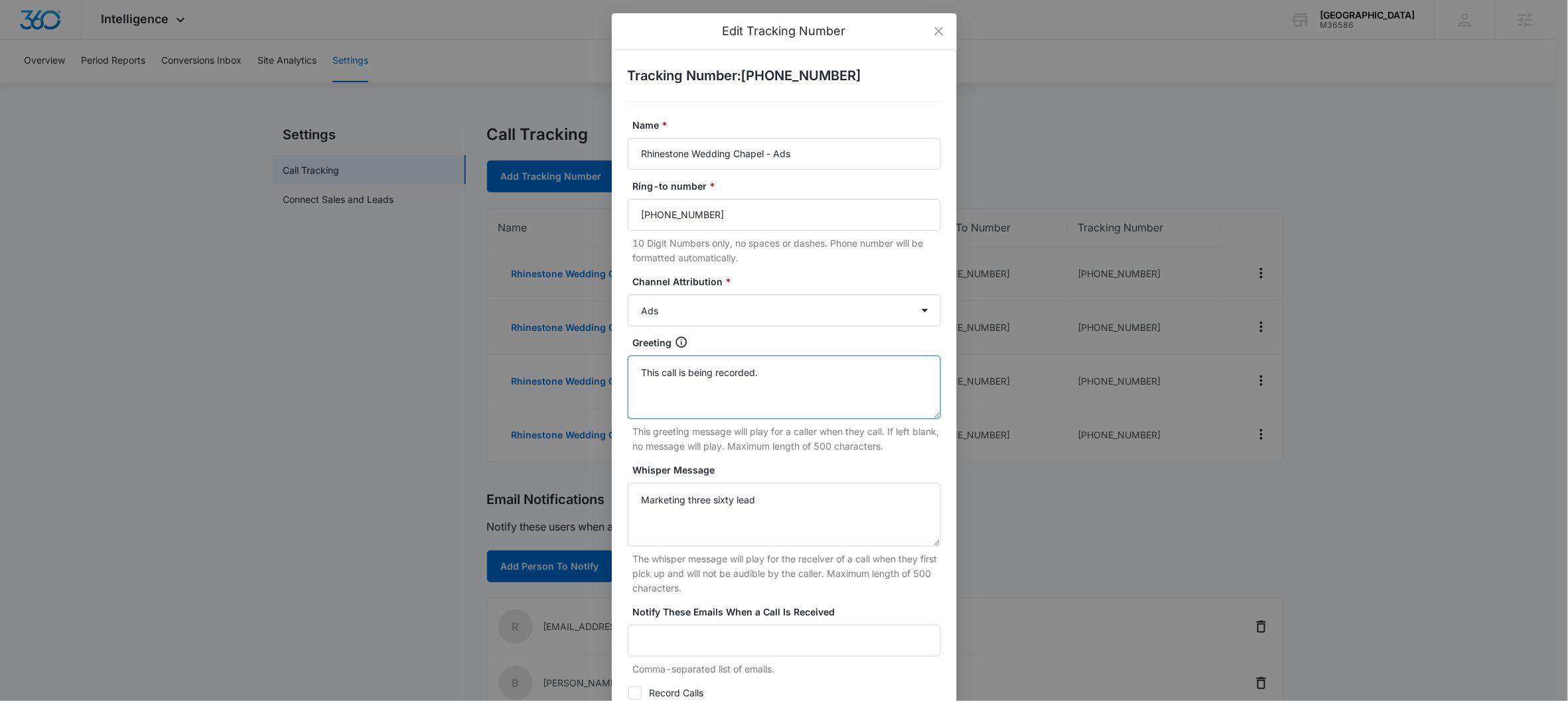
drag, startPoint x: 778, startPoint y: 374, endPoint x: 621, endPoint y: 356, distance: 158.0
click at [628, 356] on textarea "This call is being recorded." at bounding box center [784, 387] width 313 height 63
drag, startPoint x: 773, startPoint y: 505, endPoint x: 623, endPoint y: 495, distance: 150.3
click at [628, 495] on textarea "Marketing three sixty lead" at bounding box center [784, 515] width 313 height 63
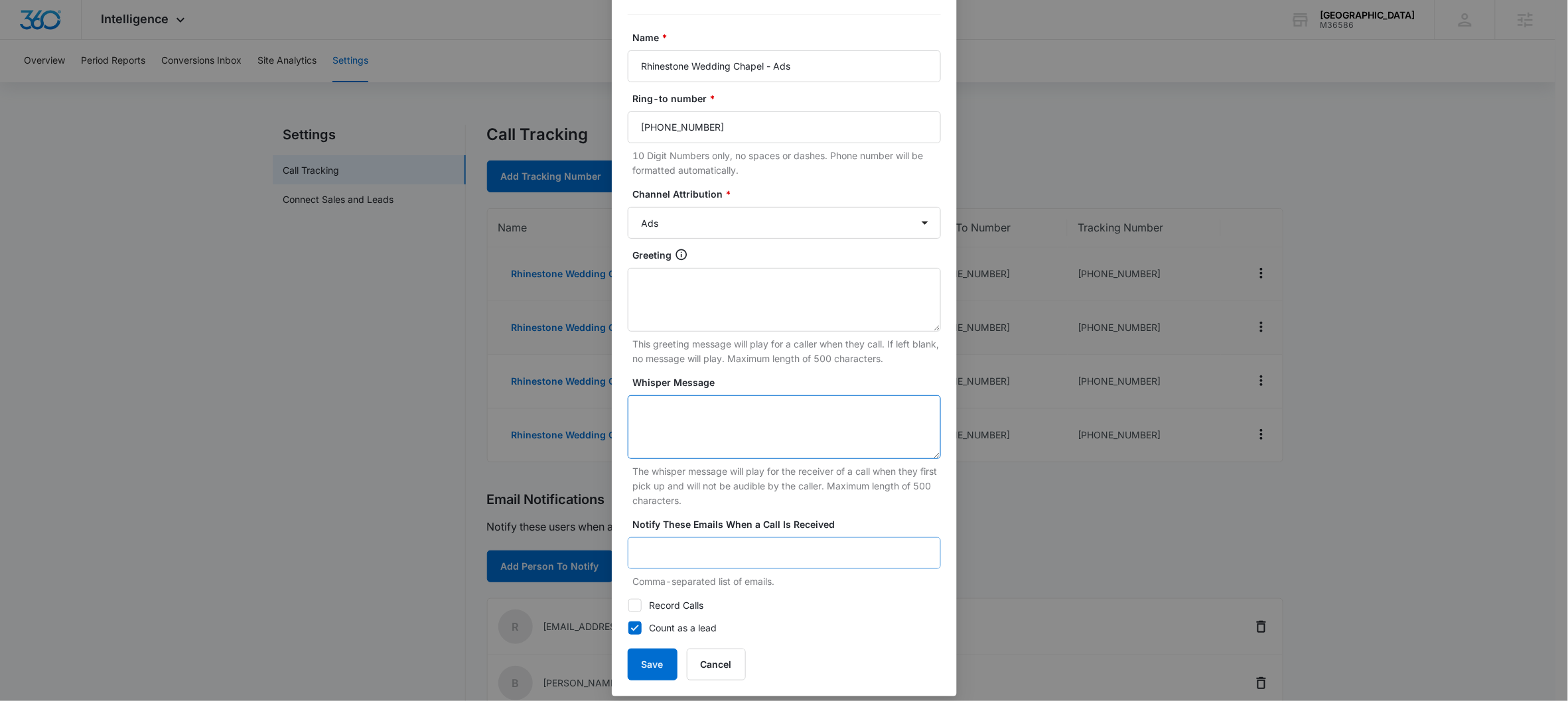
scroll to position [98, 0]
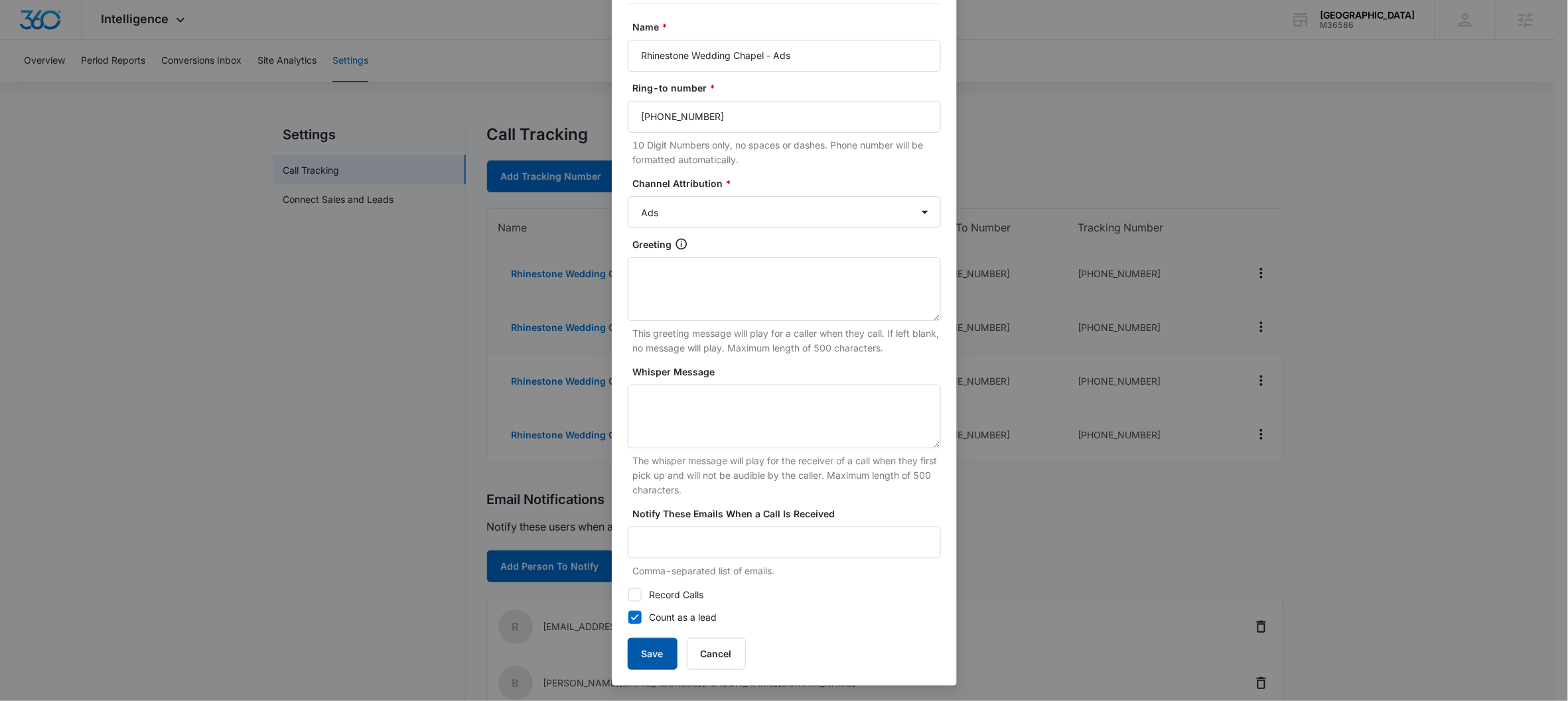
click at [645, 589] on button "Save" at bounding box center [652, 653] width 49 height 32
click at [648, 589] on button "Save" at bounding box center [652, 653] width 49 height 32
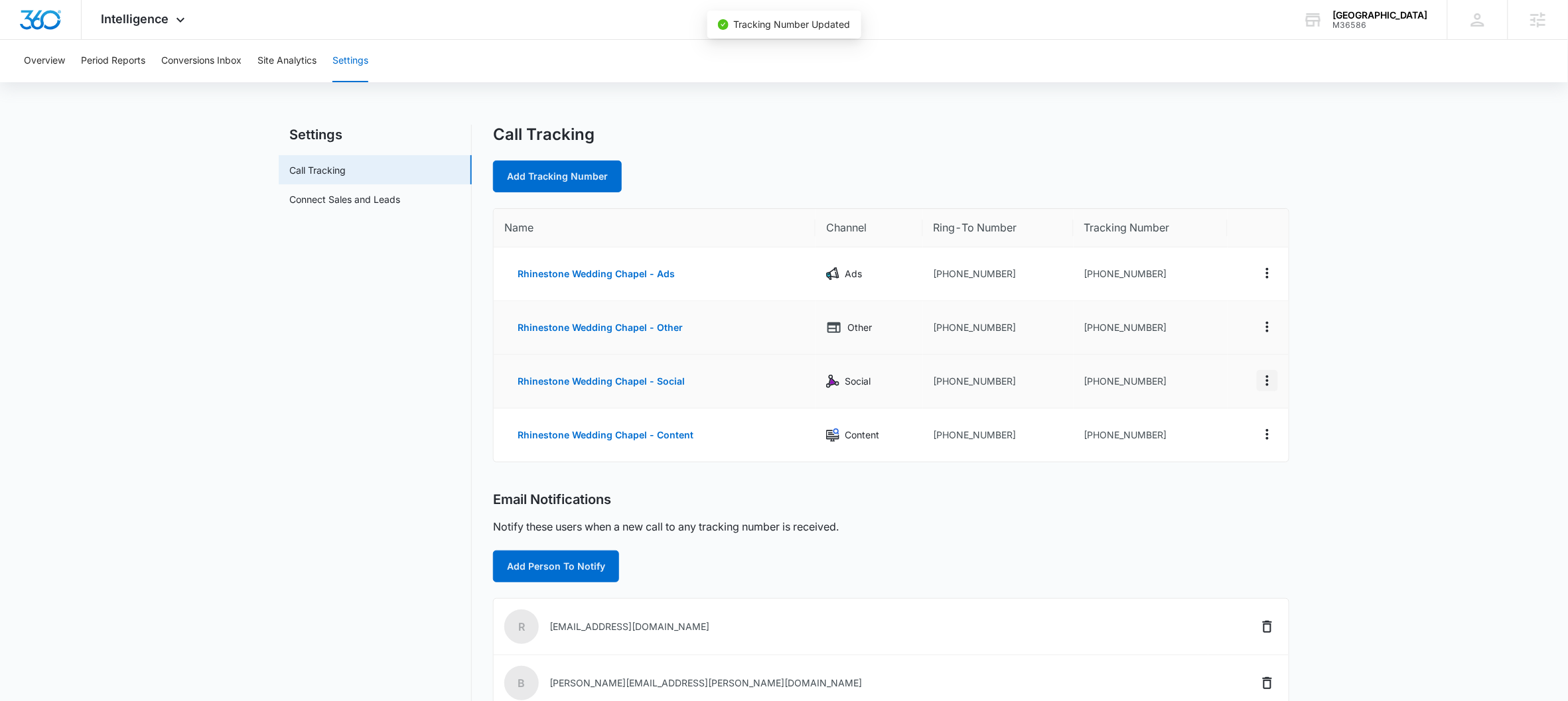
click at [1218, 376] on icon "Actions" at bounding box center [1267, 380] width 3 height 10
click at [1207, 370] on div "Edit" at bounding box center [1206, 370] width 28 height 10
click at [1218, 380] on button "Actions" at bounding box center [1267, 380] width 21 height 21
click at [1206, 372] on div "Edit" at bounding box center [1206, 370] width 28 height 10
select select "SOCIAL"
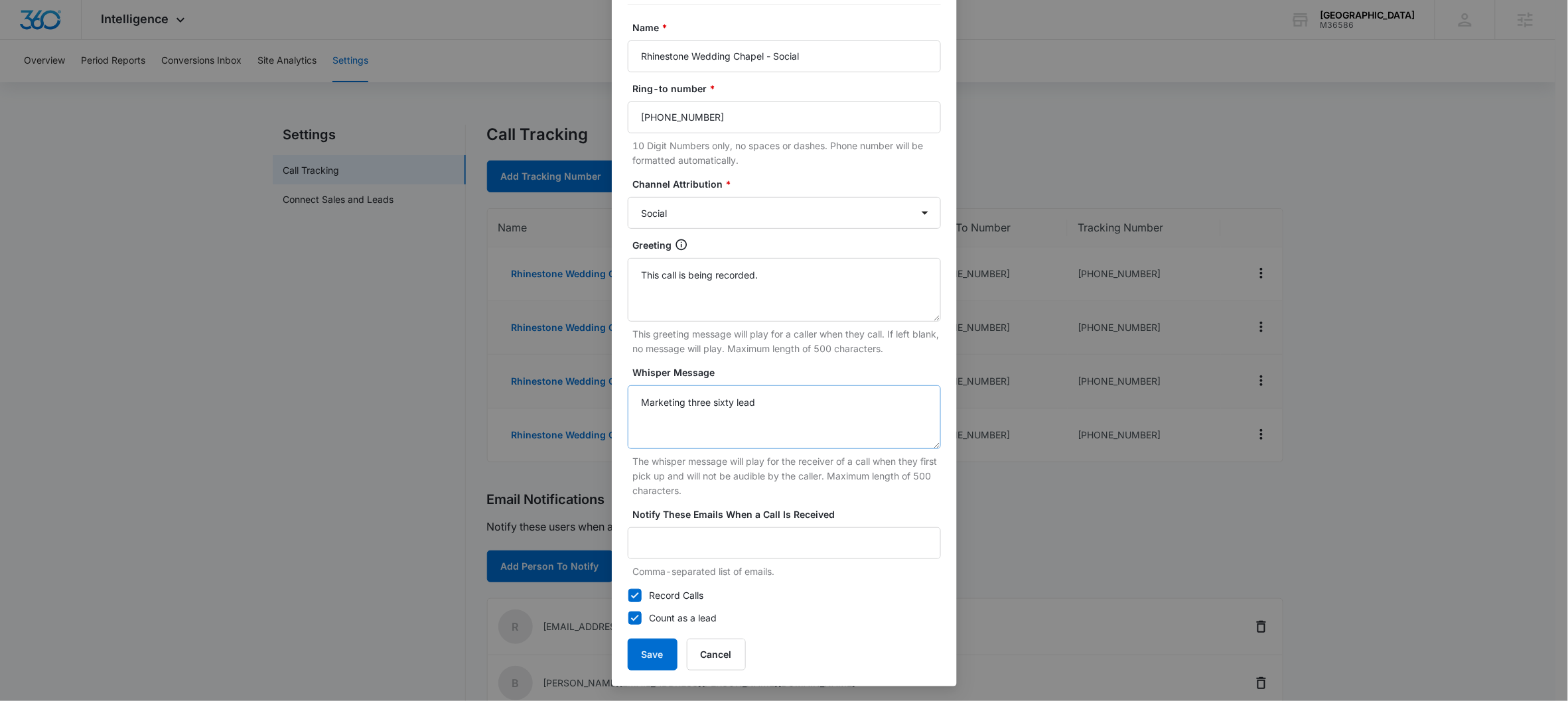
scroll to position [98, 0]
click at [637, 589] on label "Record Calls" at bounding box center [784, 595] width 313 height 15
click at [628, 589] on input "Record Calls" at bounding box center [628, 595] width 1 height 1
checkbox input "false"
click at [651, 589] on button "Save" at bounding box center [652, 653] width 49 height 32
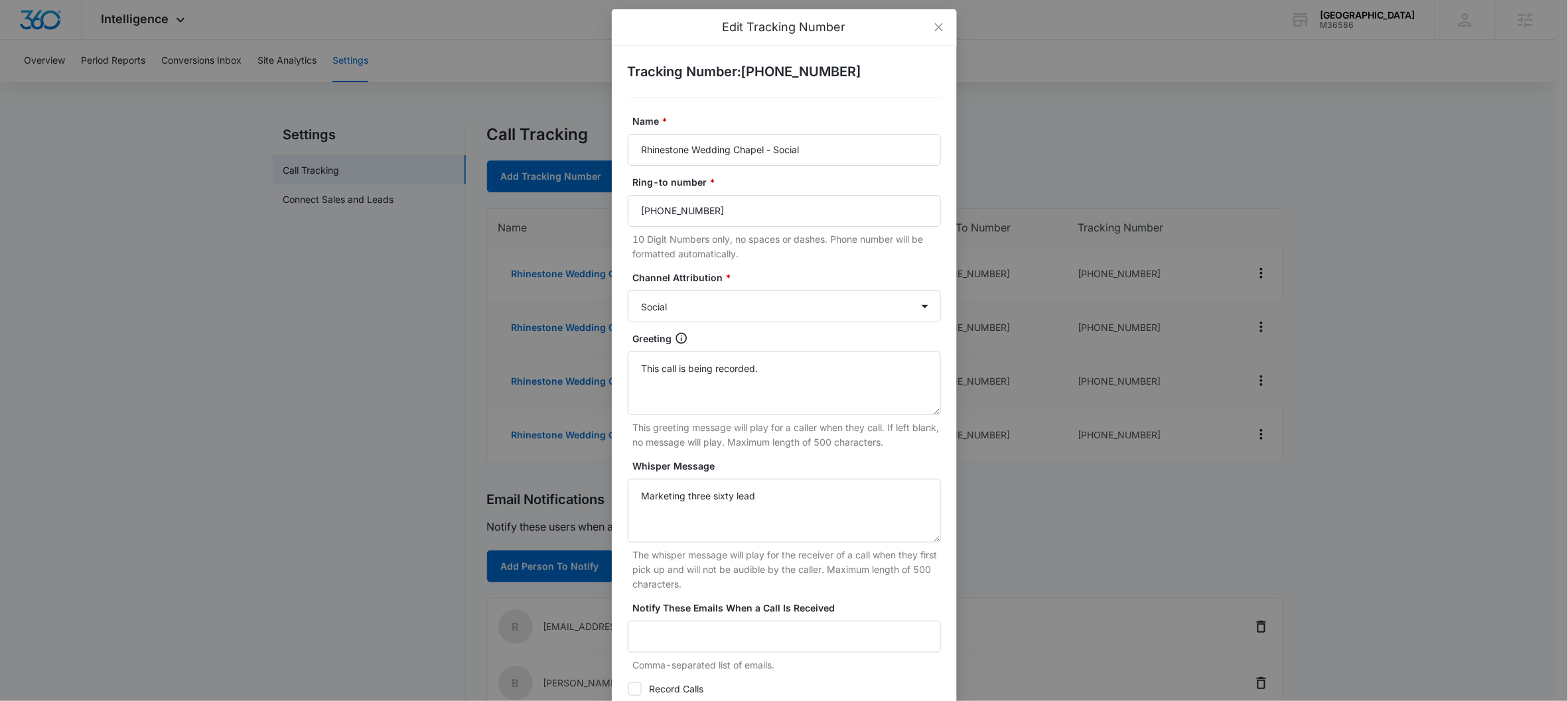
scroll to position [0, 0]
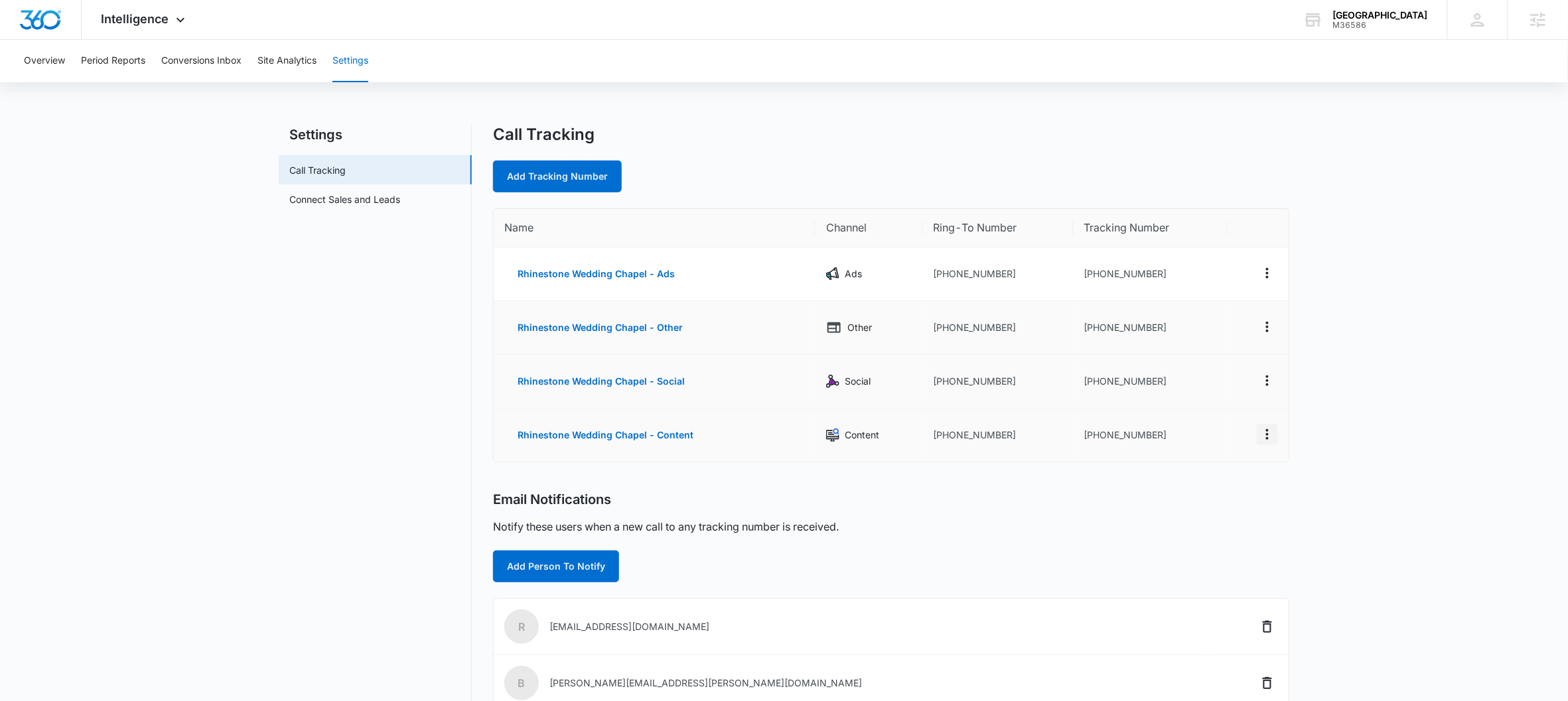
click at [1218, 430] on icon "Actions" at bounding box center [1267, 434] width 16 height 16
click at [1199, 423] on div "Edit" at bounding box center [1206, 419] width 28 height 10
select select "CONTENT"
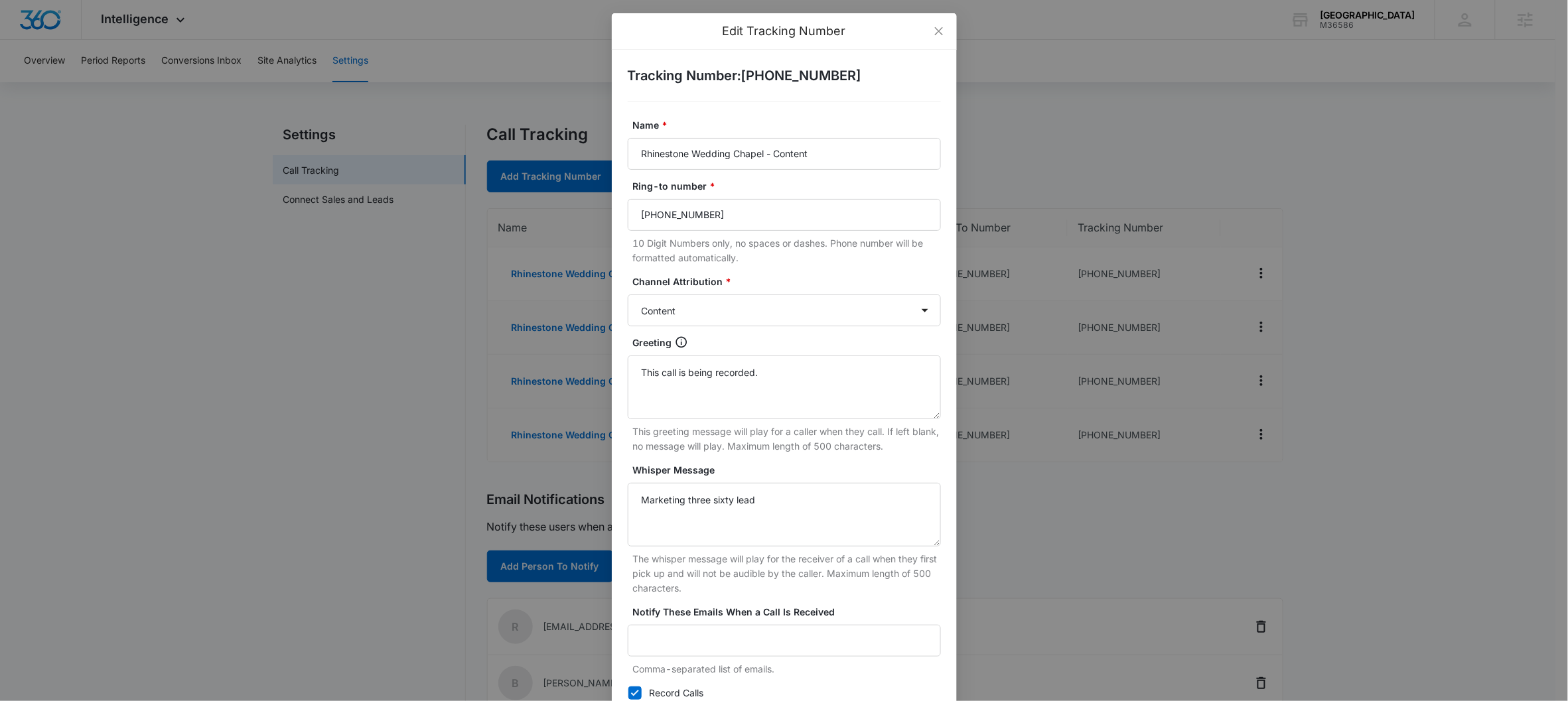
scroll to position [98, 0]
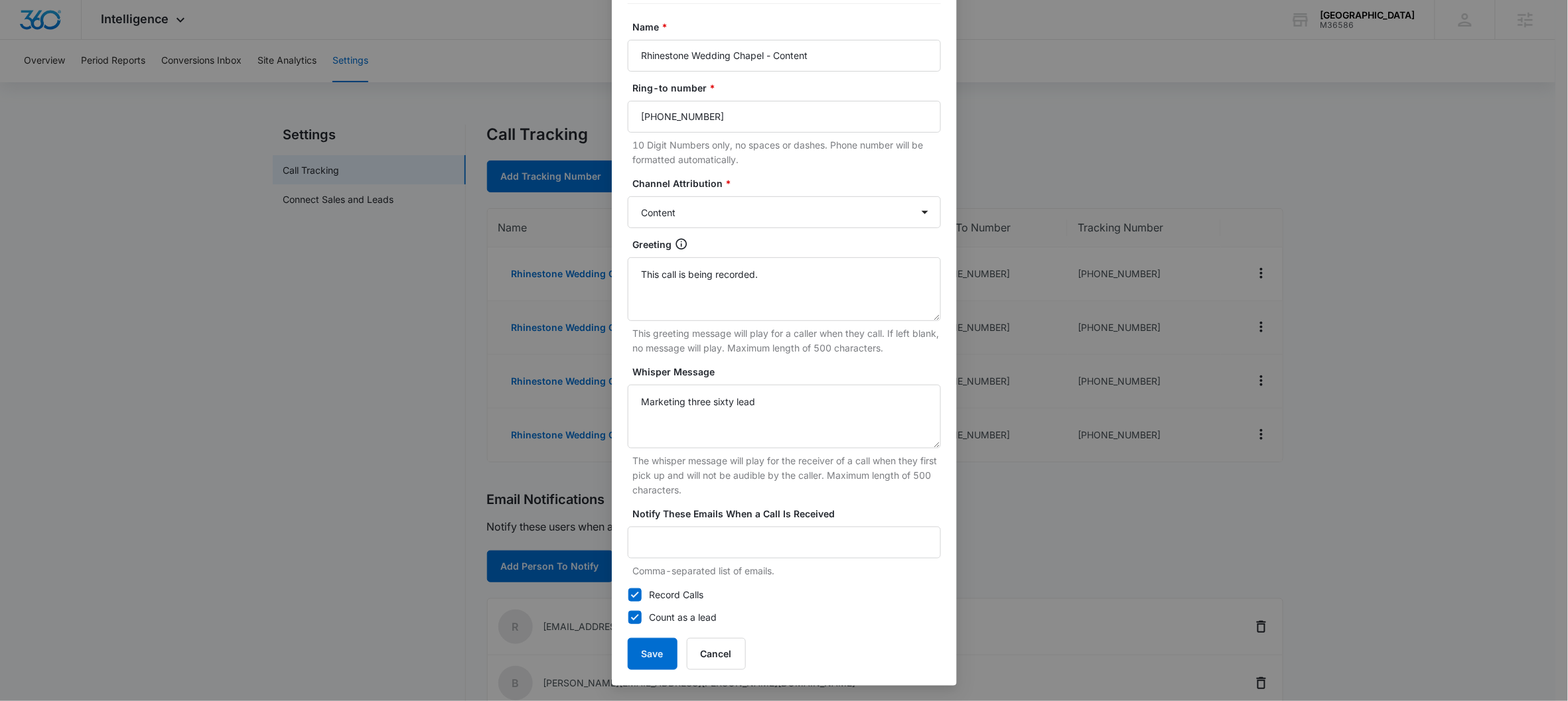
click at [629, 589] on icon at bounding box center [635, 595] width 12 height 12
click at [628, 589] on input "Record Calls" at bounding box center [628, 595] width 1 height 1
checkbox input "false"
drag, startPoint x: 783, startPoint y: 400, endPoint x: 578, endPoint y: 384, distance: 205.6
click at [578, 384] on div "Edit Tracking Number Tracking Number : +16152195243 Name * Rhinestone Wedding C…" at bounding box center [784, 350] width 1568 height 701
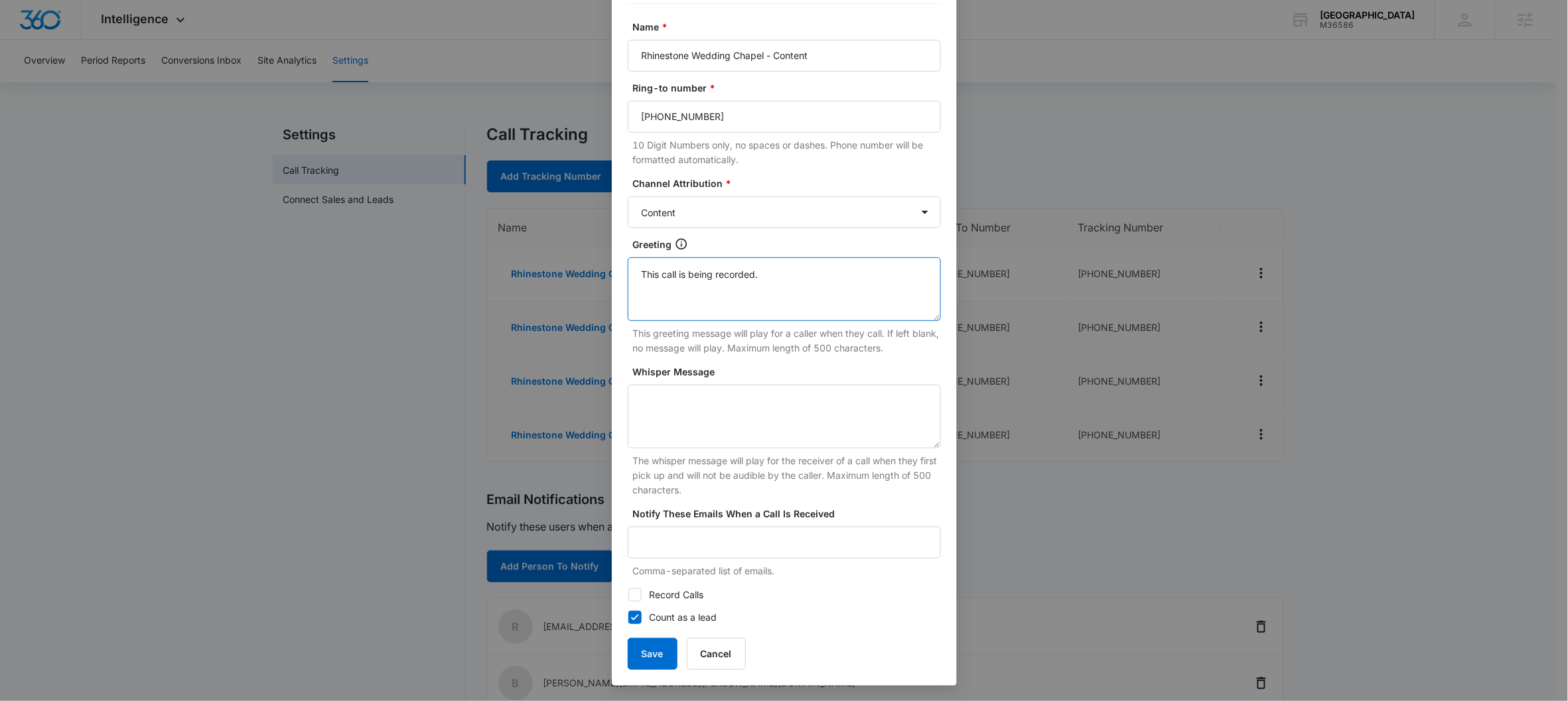
drag, startPoint x: 790, startPoint y: 275, endPoint x: 608, endPoint y: 270, distance: 182.1
click at [611, 270] on div "Tracking Number : +16152195243 Name * Rhinestone Wedding Chapel - Content Ring-…" at bounding box center [784, 318] width 345 height 734
click at [646, 589] on button "Save" at bounding box center [652, 653] width 49 height 32
click at [645, 589] on button "Save" at bounding box center [652, 653] width 49 height 32
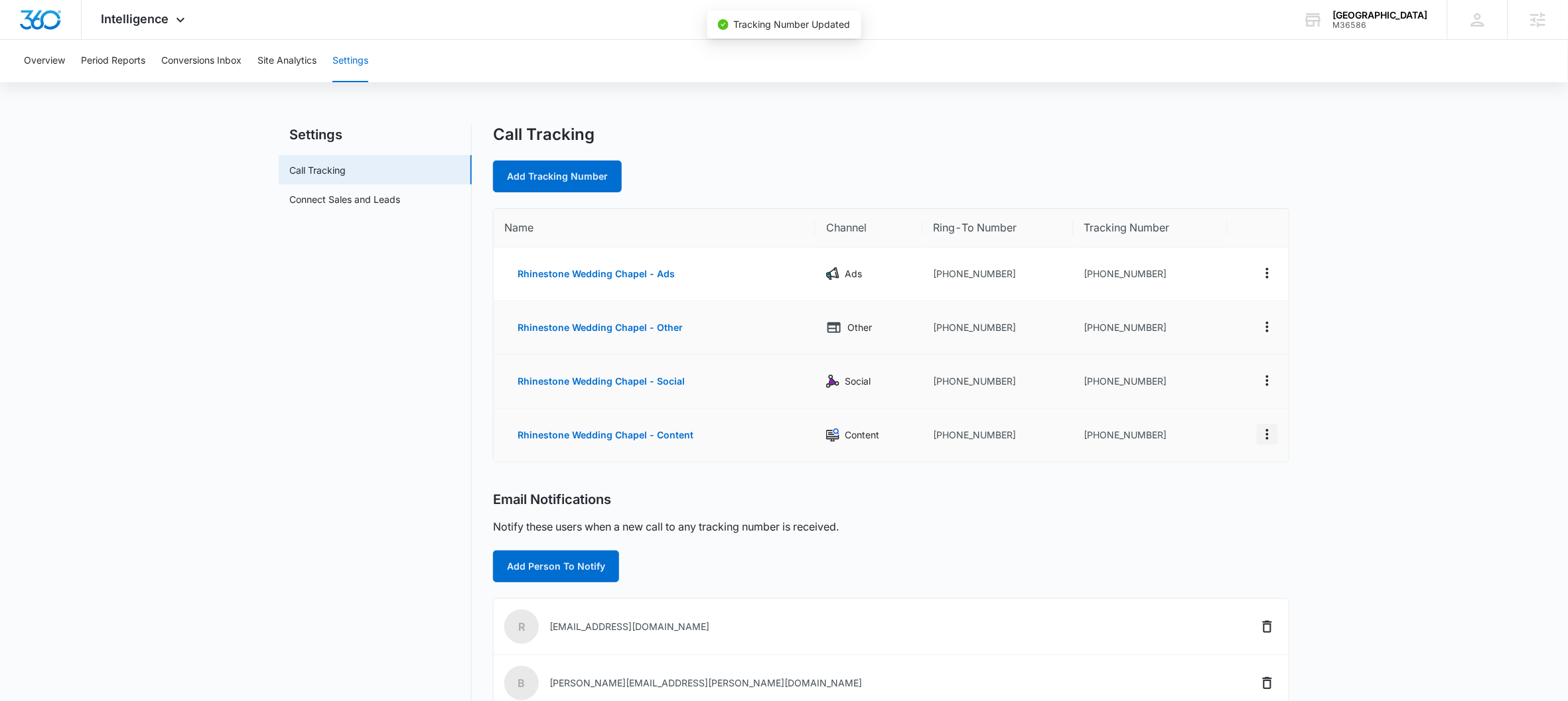
click at [1218, 436] on icon "Actions" at bounding box center [1267, 434] width 16 height 16
click at [1192, 419] on div "Edit" at bounding box center [1206, 419] width 28 height 10
select select "CONTENT"
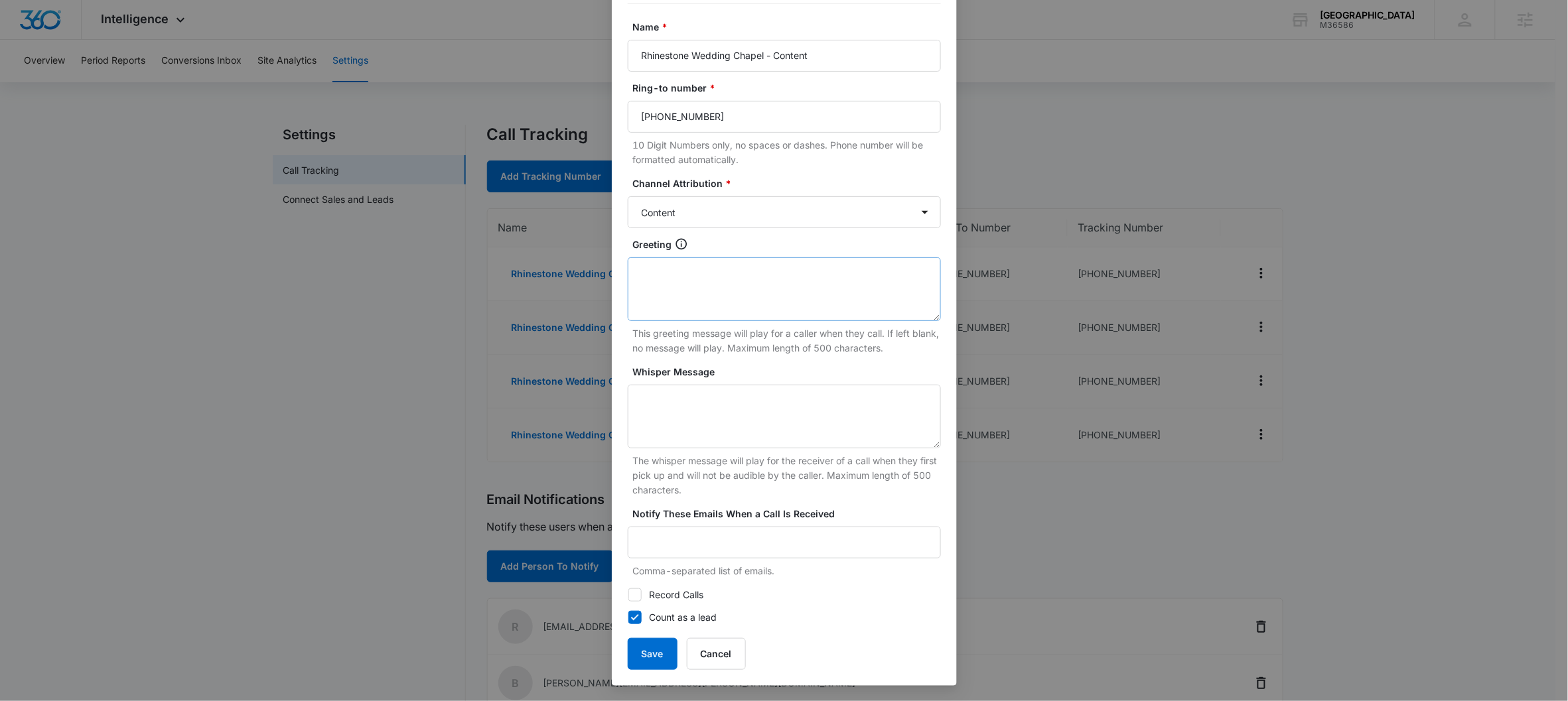
scroll to position [0, 0]
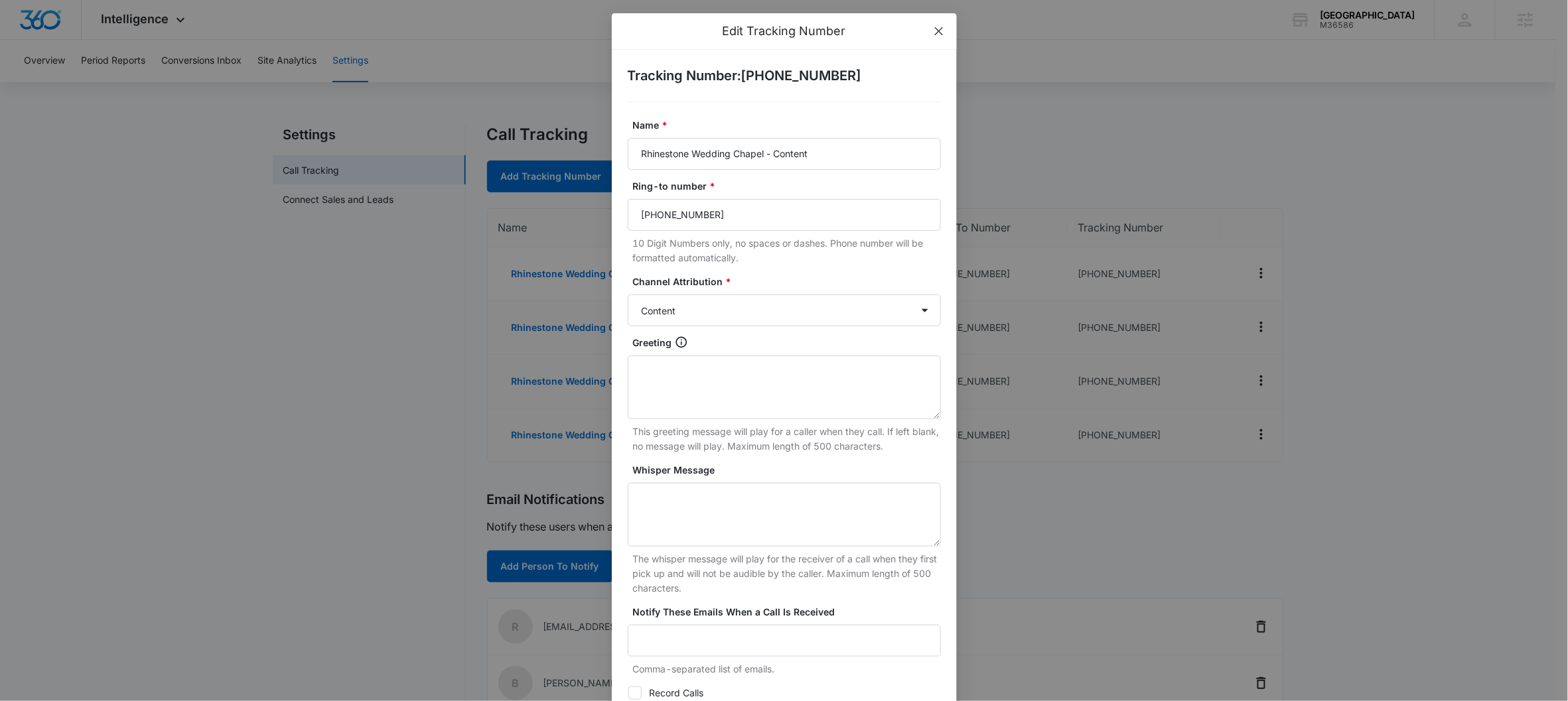
click at [934, 33] on icon "close" at bounding box center [938, 31] width 8 height 8
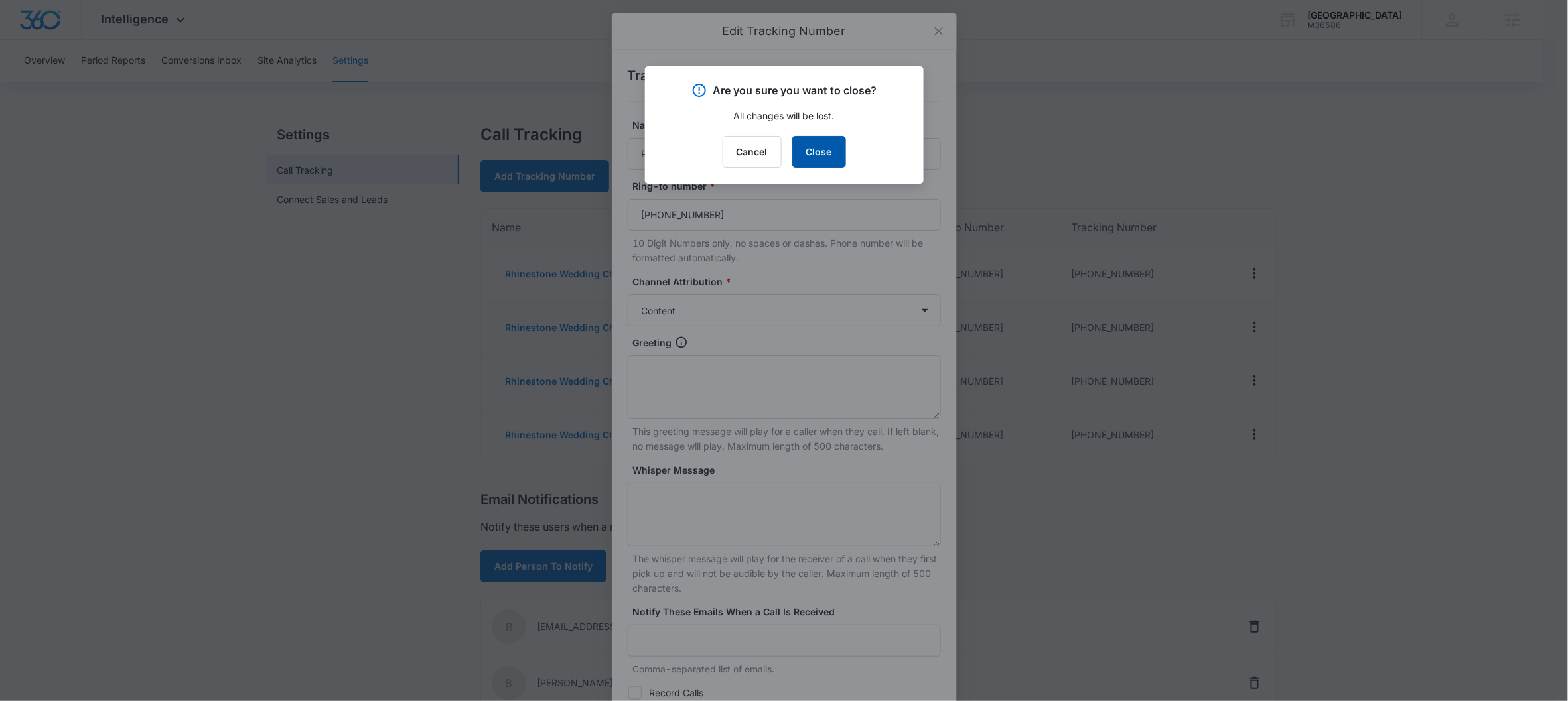
click at [836, 148] on button "Close" at bounding box center [819, 151] width 54 height 32
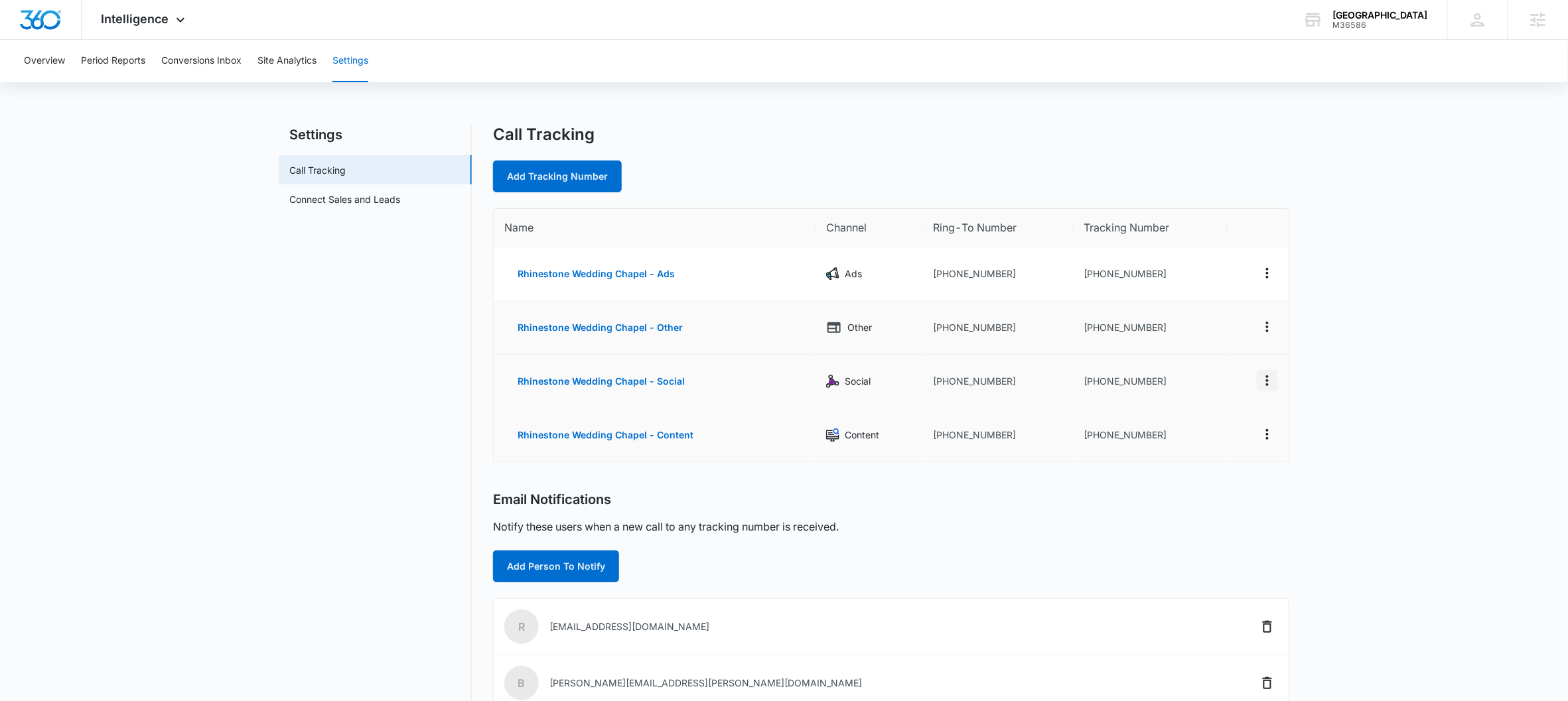
click at [1218, 380] on icon "Actions" at bounding box center [1267, 381] width 16 height 16
click at [1198, 371] on div "Edit" at bounding box center [1206, 370] width 28 height 10
select select "SOCIAL"
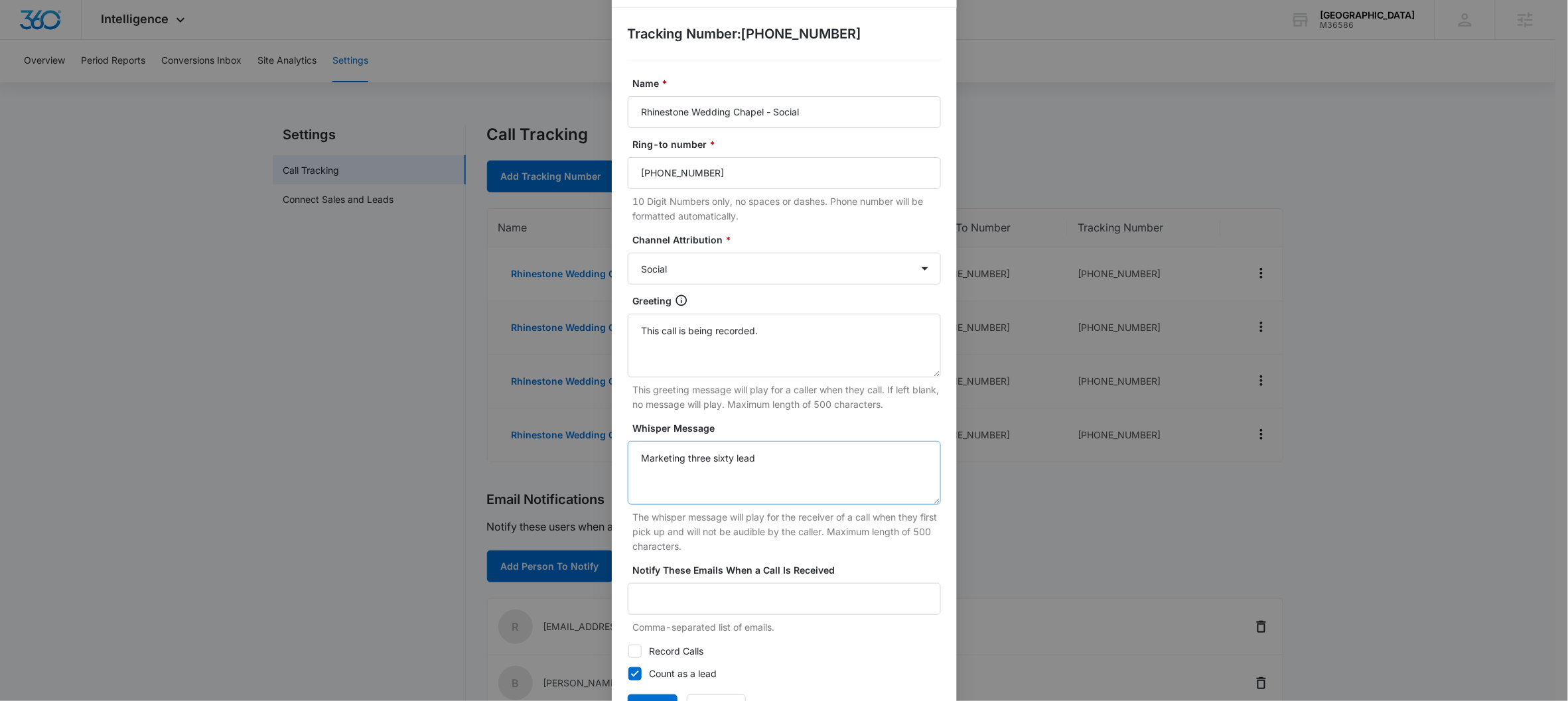
scroll to position [98, 0]
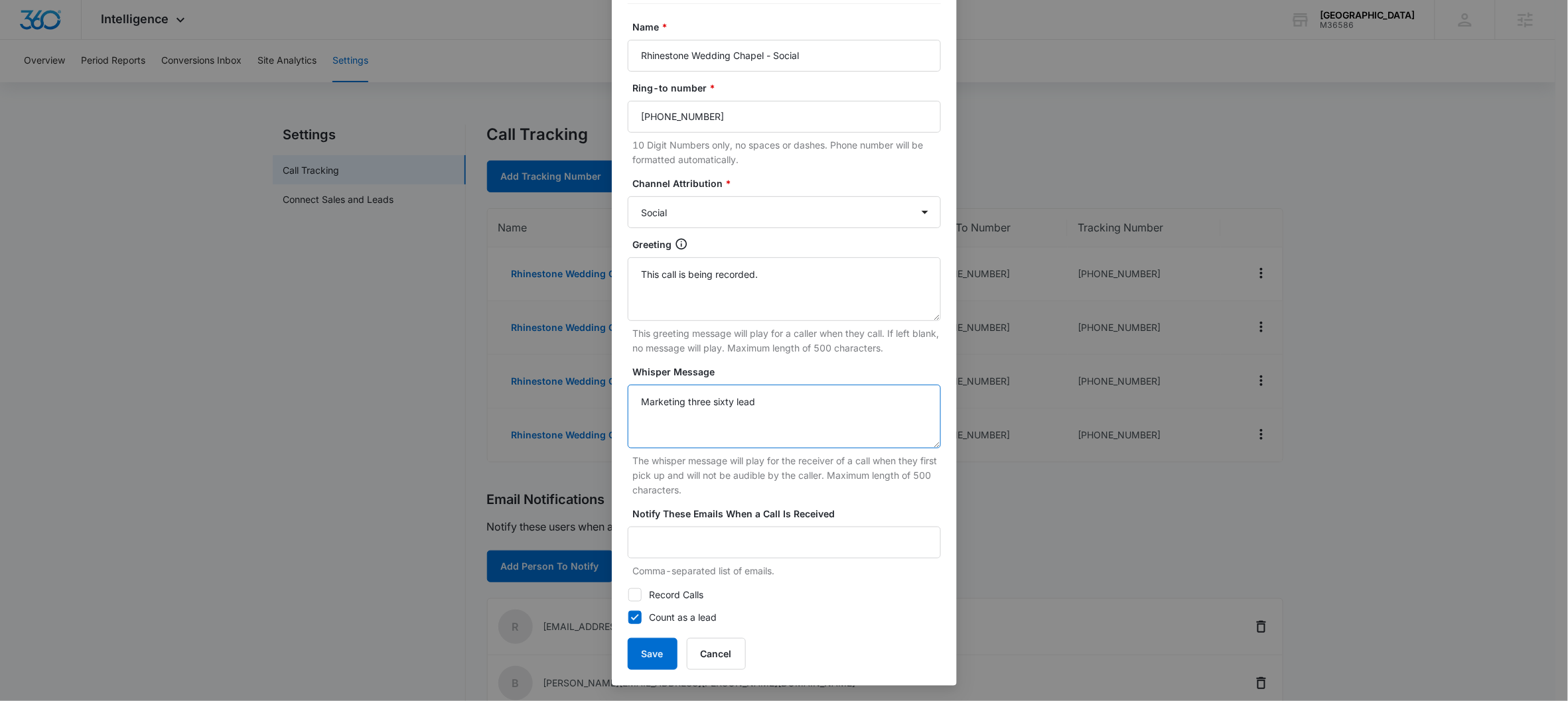
drag, startPoint x: 771, startPoint y: 411, endPoint x: 602, endPoint y: 390, distance: 170.3
click at [602, 390] on div "Edit Tracking Number Tracking Number : +16152125690 Name * Rhinestone Wedding C…" at bounding box center [784, 350] width 1568 height 701
drag, startPoint x: 787, startPoint y: 273, endPoint x: 578, endPoint y: 261, distance: 209.3
click at [578, 261] on div "Edit Tracking Number Tracking Number : +16152125690 Name * Rhinestone Wedding C…" at bounding box center [784, 350] width 1568 height 701
click at [648, 589] on button "Save" at bounding box center [652, 653] width 49 height 32
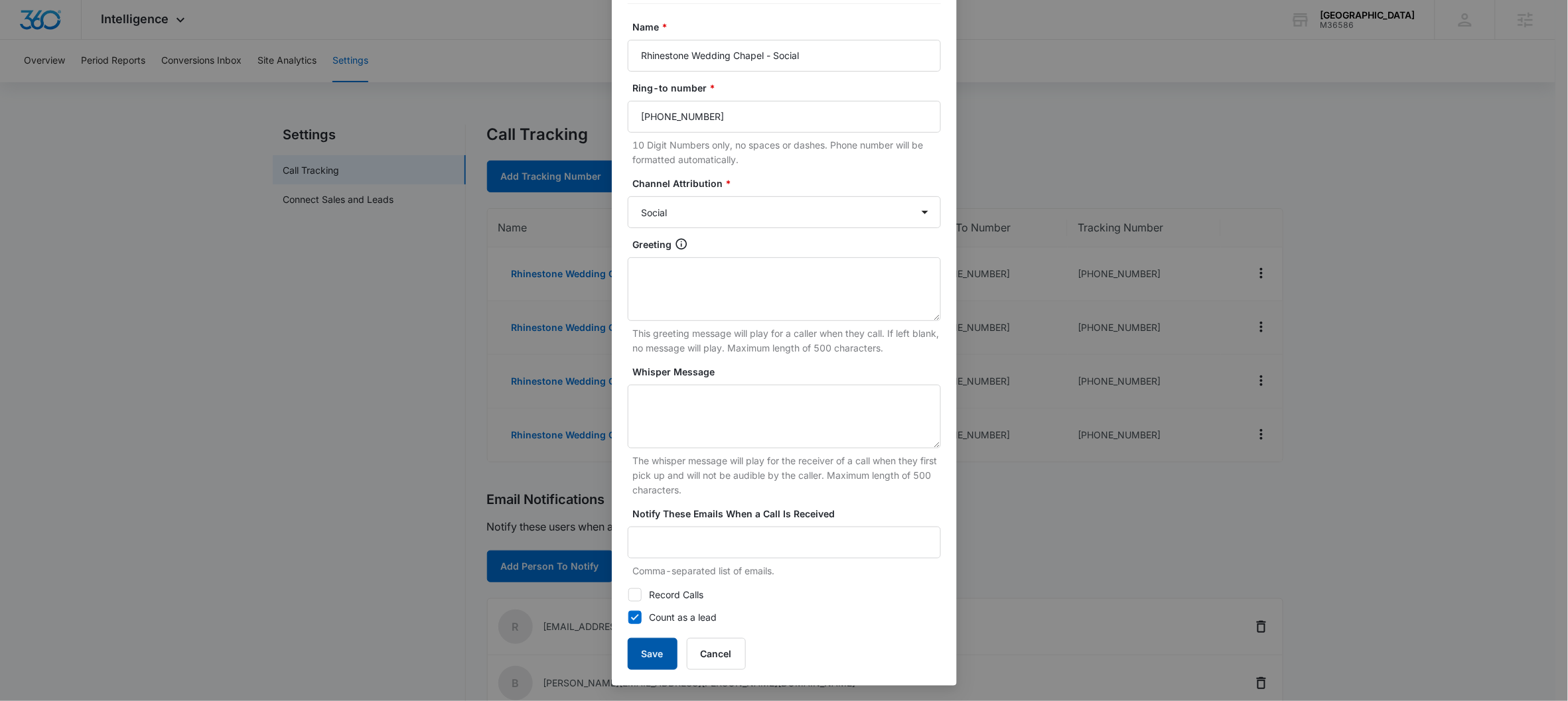
click at [637, 589] on button "Save" at bounding box center [652, 653] width 49 height 32
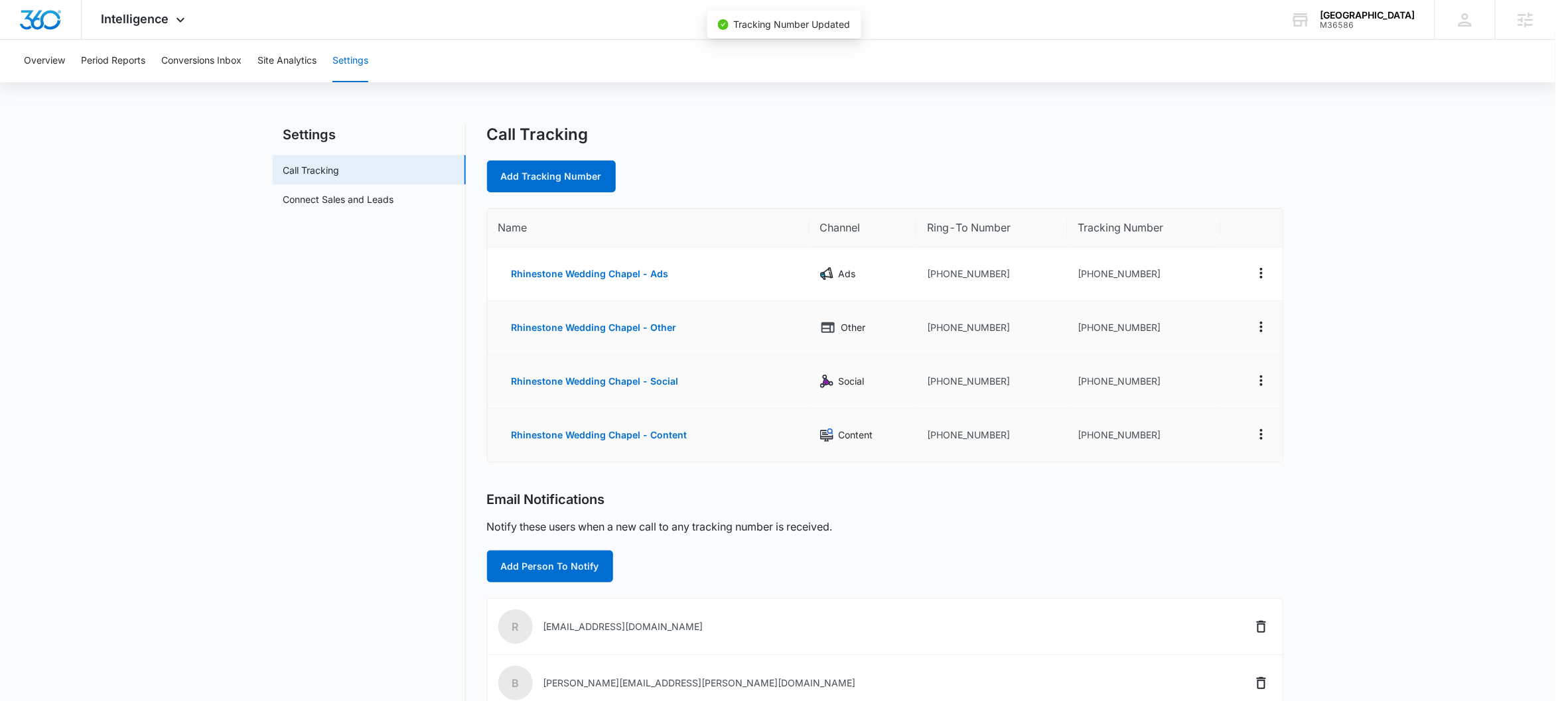
scroll to position [85, 0]
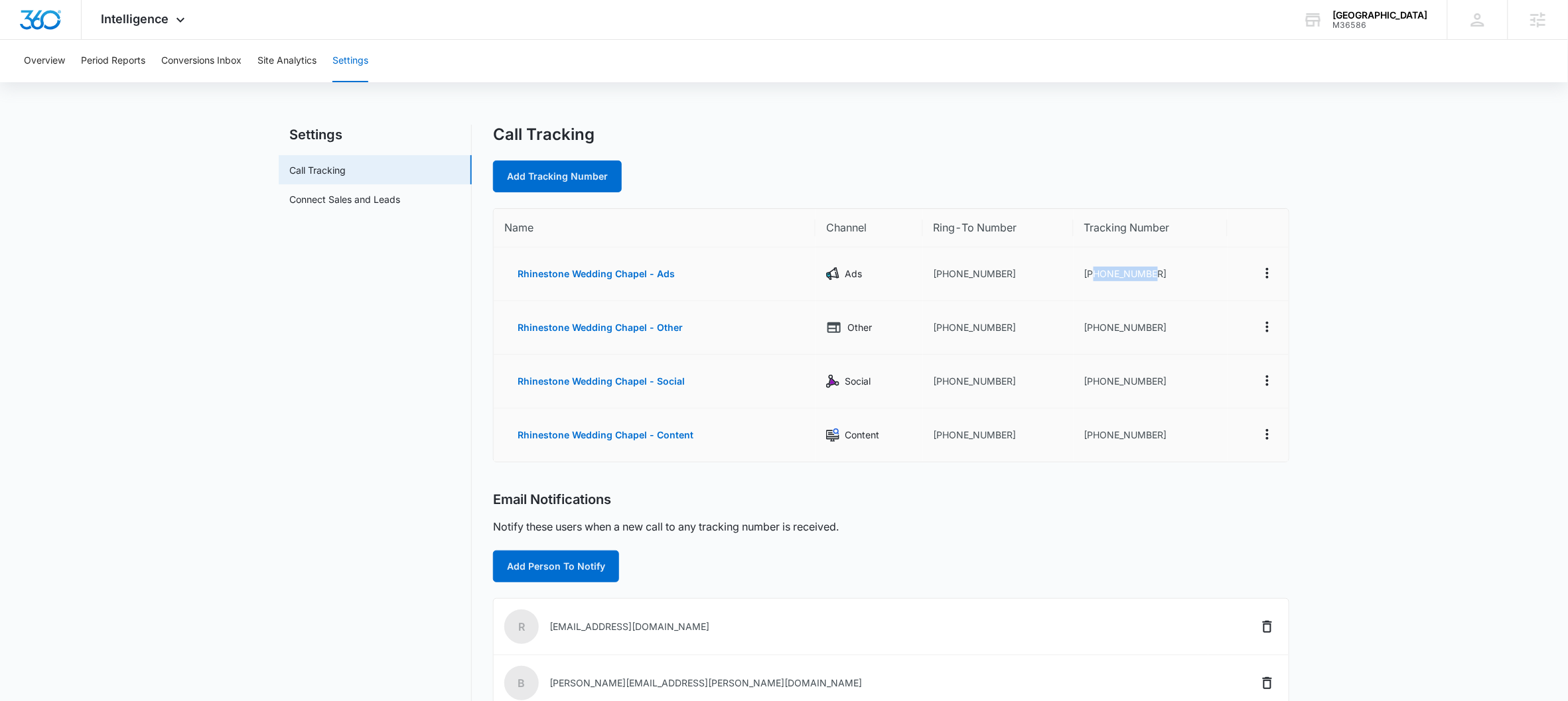
drag, startPoint x: 1160, startPoint y: 275, endPoint x: 1094, endPoint y: 281, distance: 66.3
click at [1094, 281] on td "+16152062814" at bounding box center [1151, 274] width 154 height 54
copy td "6152062814"
click at [1218, 274] on icon "Actions" at bounding box center [1267, 273] width 16 height 16
click at [1211, 261] on div "Edit" at bounding box center [1206, 262] width 28 height 10
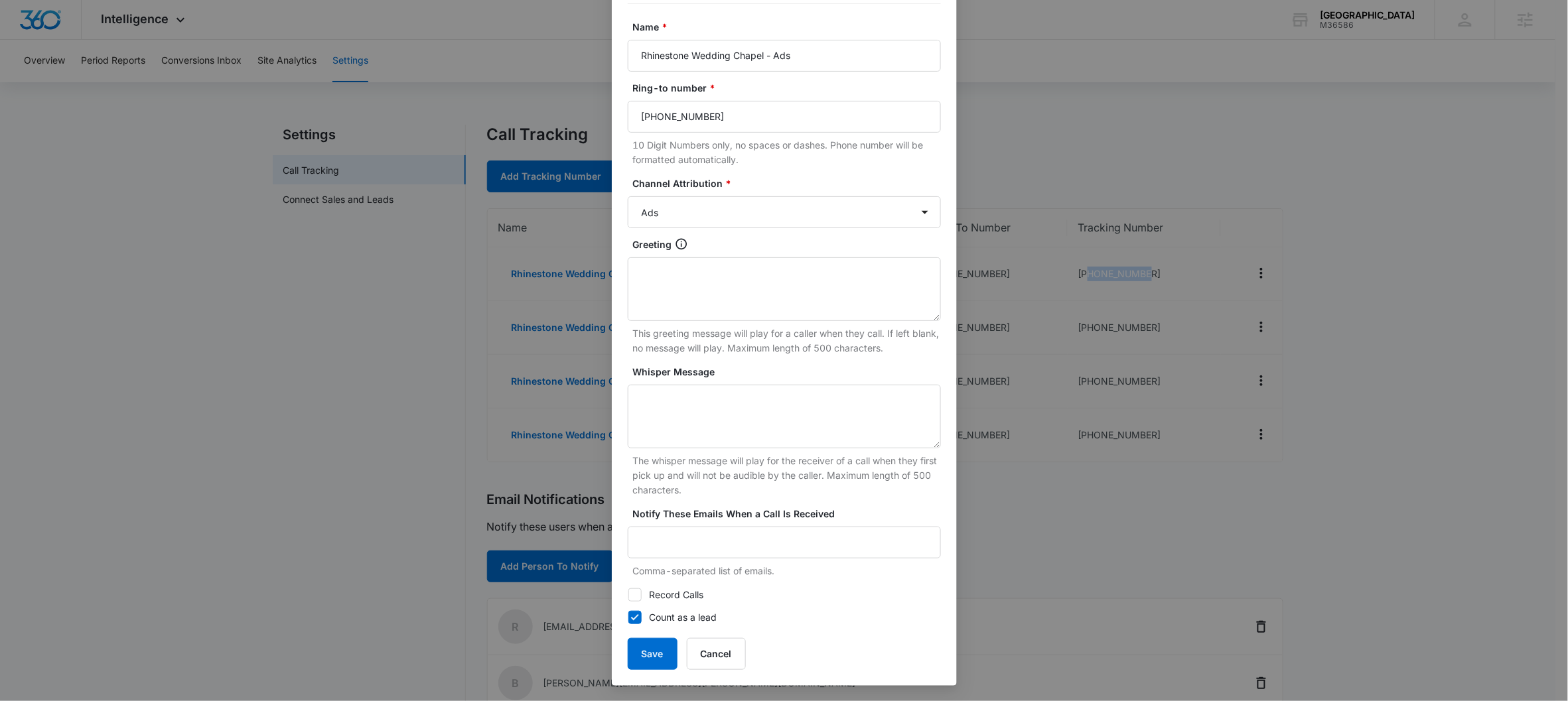
scroll to position [0, 0]
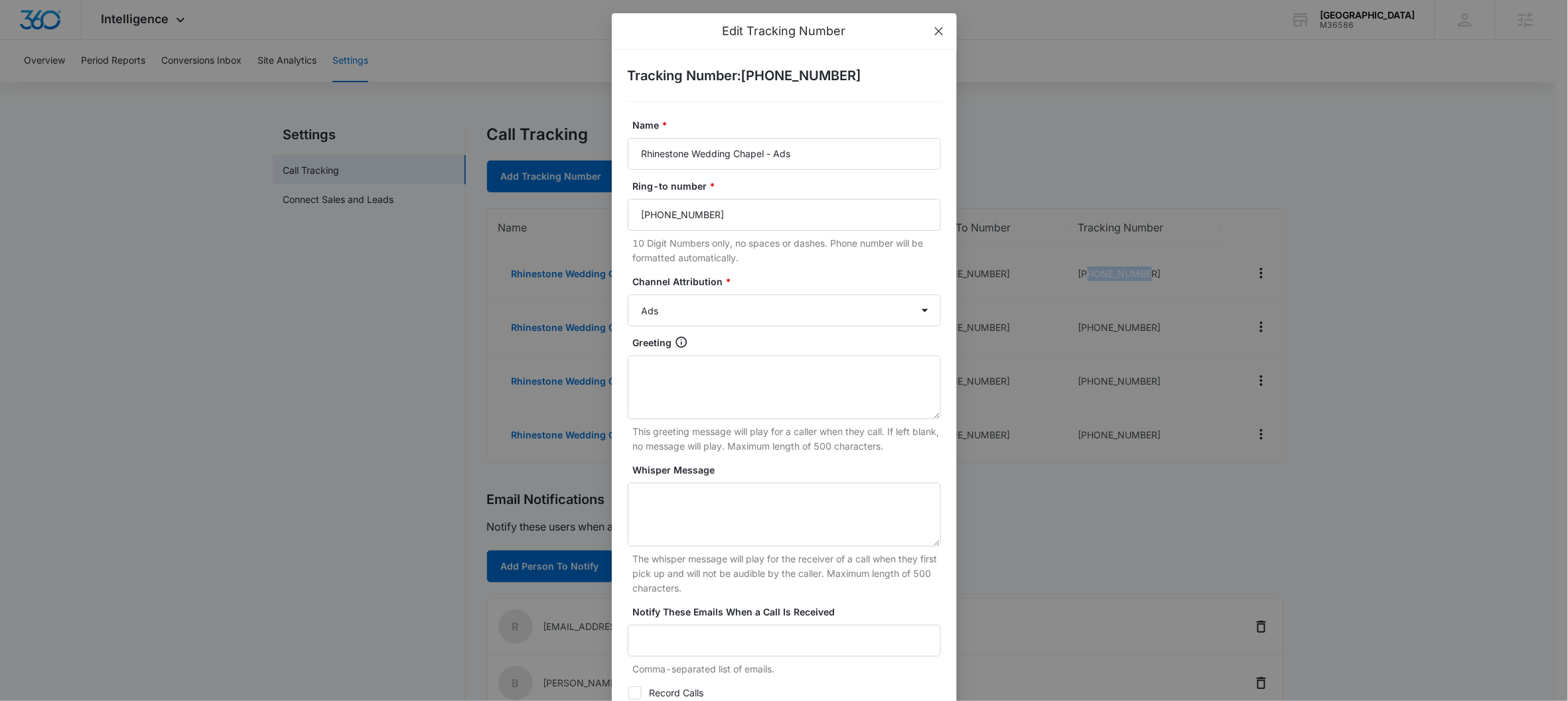
click at [934, 22] on span "Close" at bounding box center [939, 31] width 36 height 36
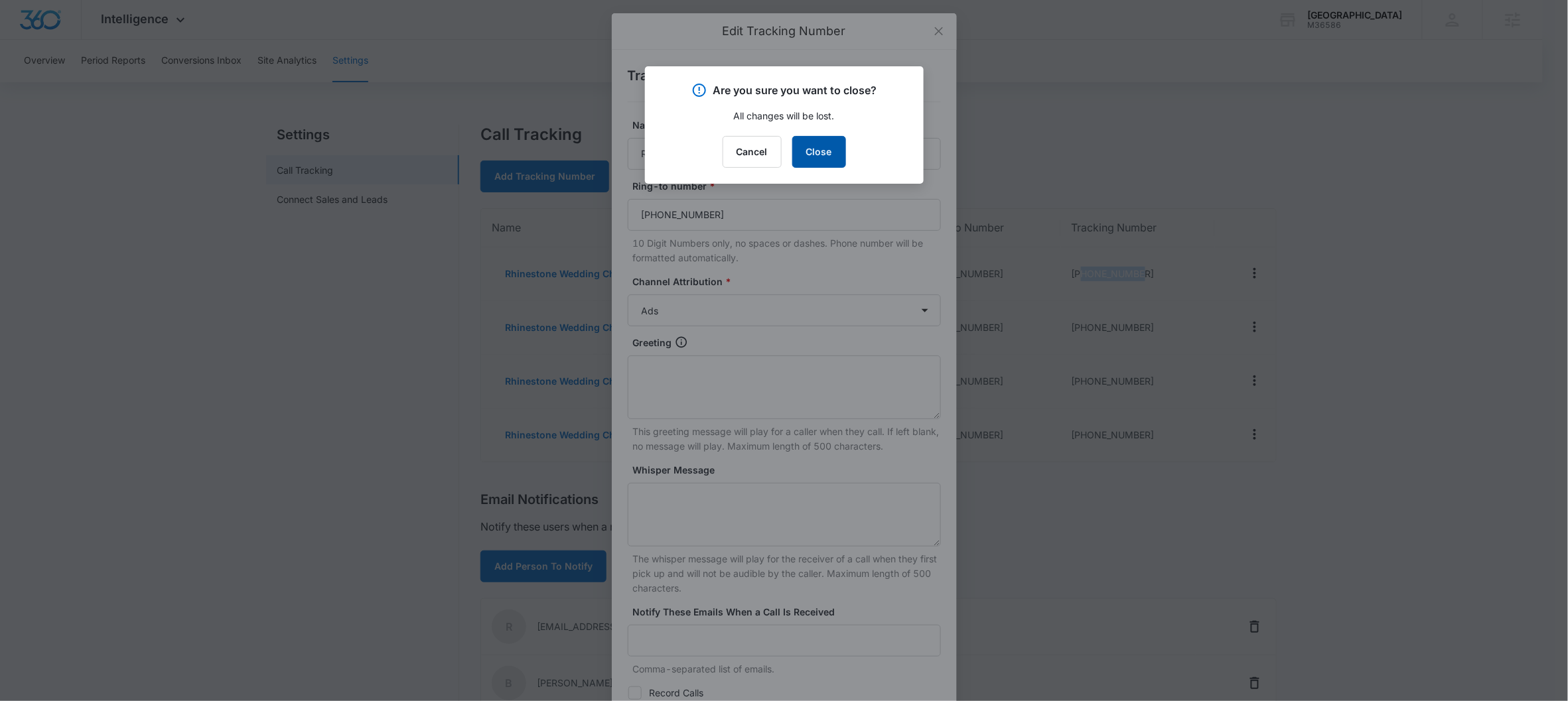
click at [815, 138] on button "Close" at bounding box center [819, 151] width 54 height 32
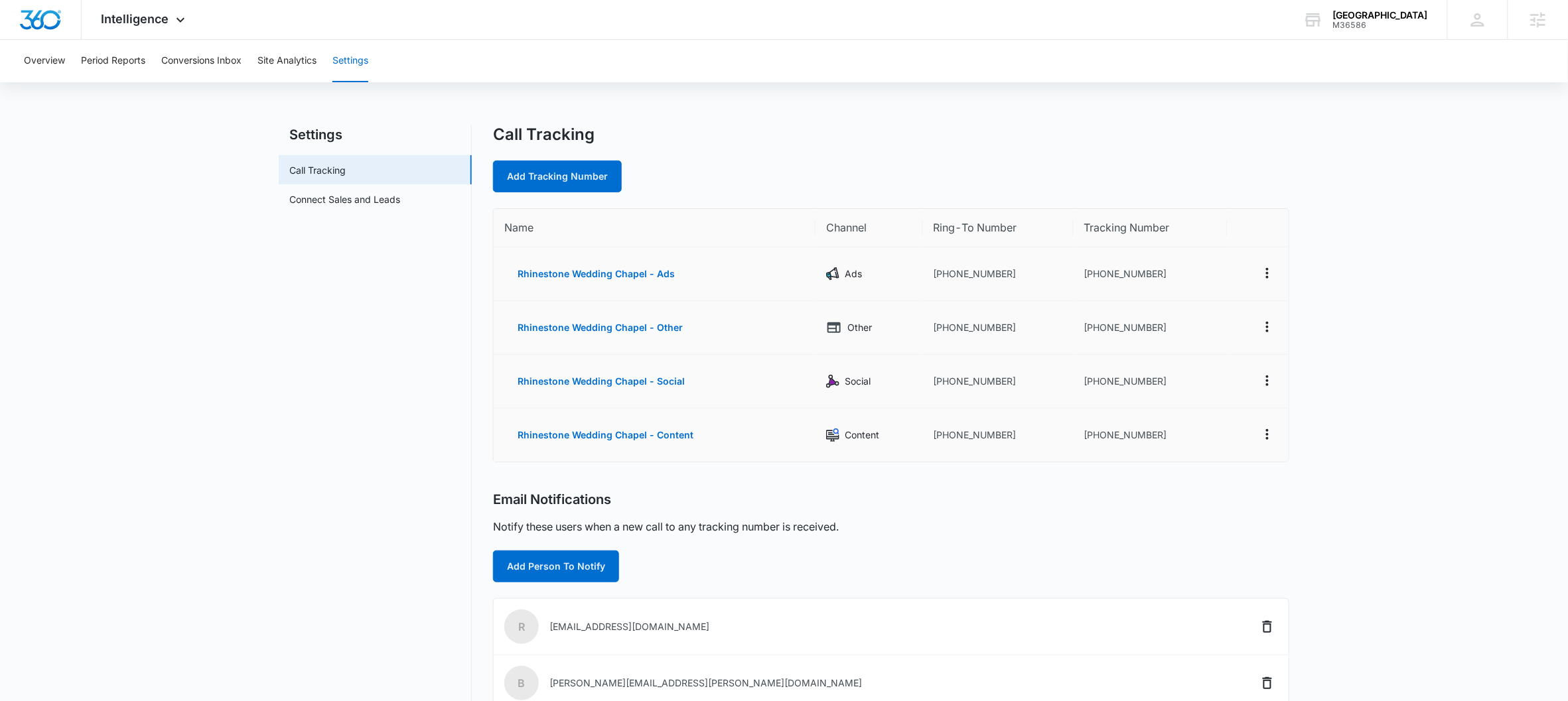
click at [1041, 248] on td "+16155968100" at bounding box center [998, 274] width 151 height 54
drag, startPoint x: 1166, startPoint y: 326, endPoint x: 1096, endPoint y: 327, distance: 70.0
click at [1096, 327] on td "+16152062994" at bounding box center [1151, 327] width 154 height 54
copy td "6152062994"
drag, startPoint x: 1153, startPoint y: 380, endPoint x: 1094, endPoint y: 381, distance: 59.0
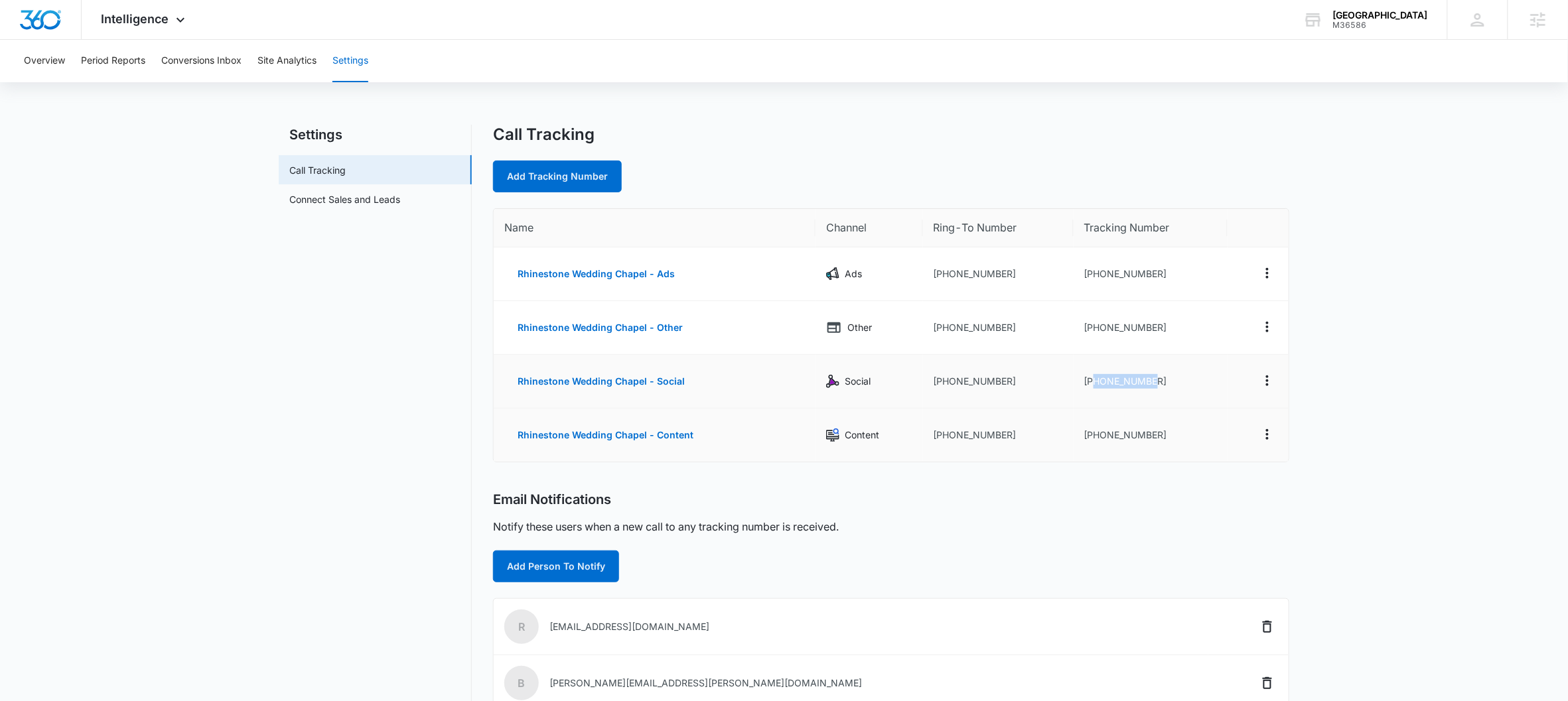
click at [1094, 381] on td "+16152125690" at bounding box center [1151, 381] width 154 height 54
copy td "6152125690"
drag, startPoint x: 1159, startPoint y: 433, endPoint x: 1094, endPoint y: 433, distance: 65.0
click at [1094, 433] on td "+16152195243" at bounding box center [1151, 435] width 154 height 53
click at [1218, 383] on icon "Actions" at bounding box center [1267, 381] width 16 height 16
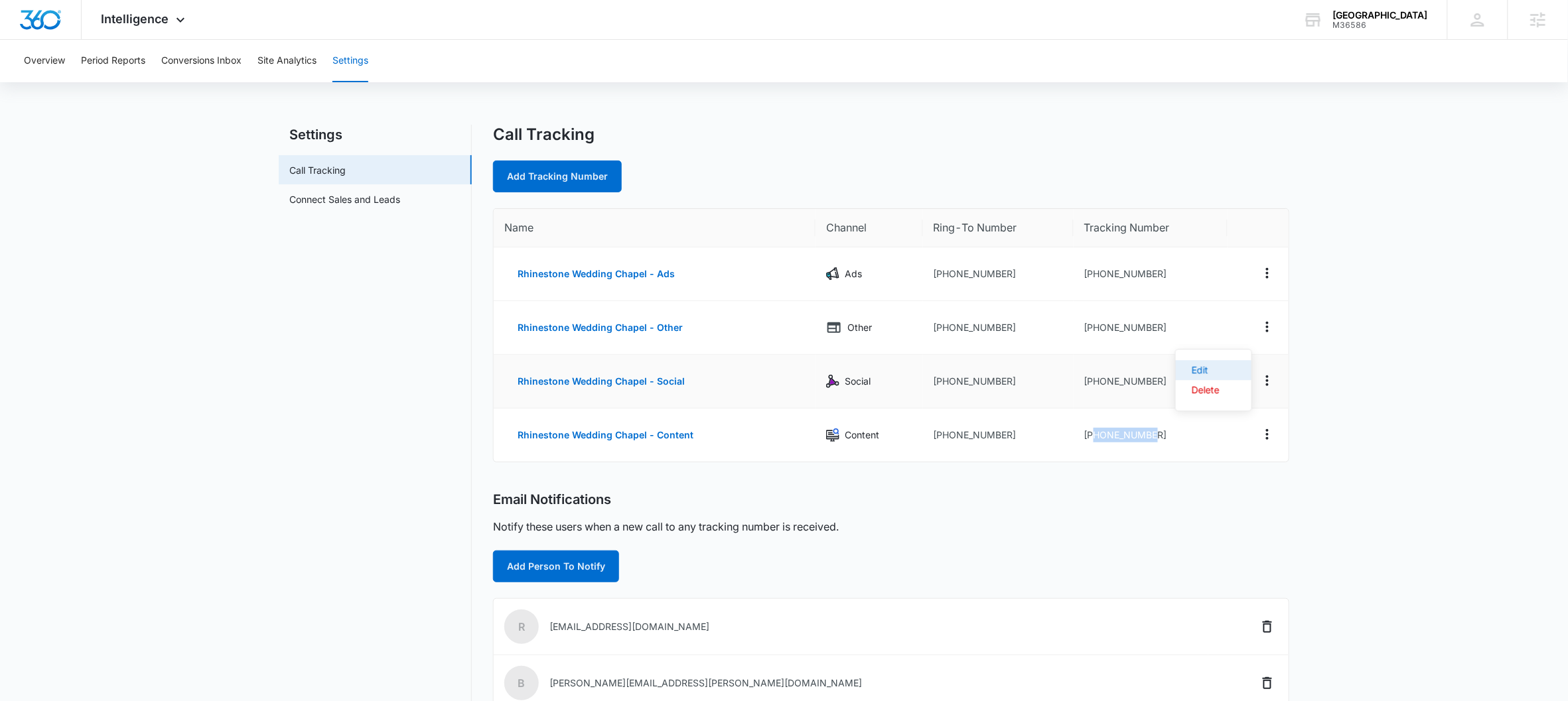
click at [1206, 366] on div "Edit" at bounding box center [1206, 370] width 28 height 10
select select "SOCIAL"
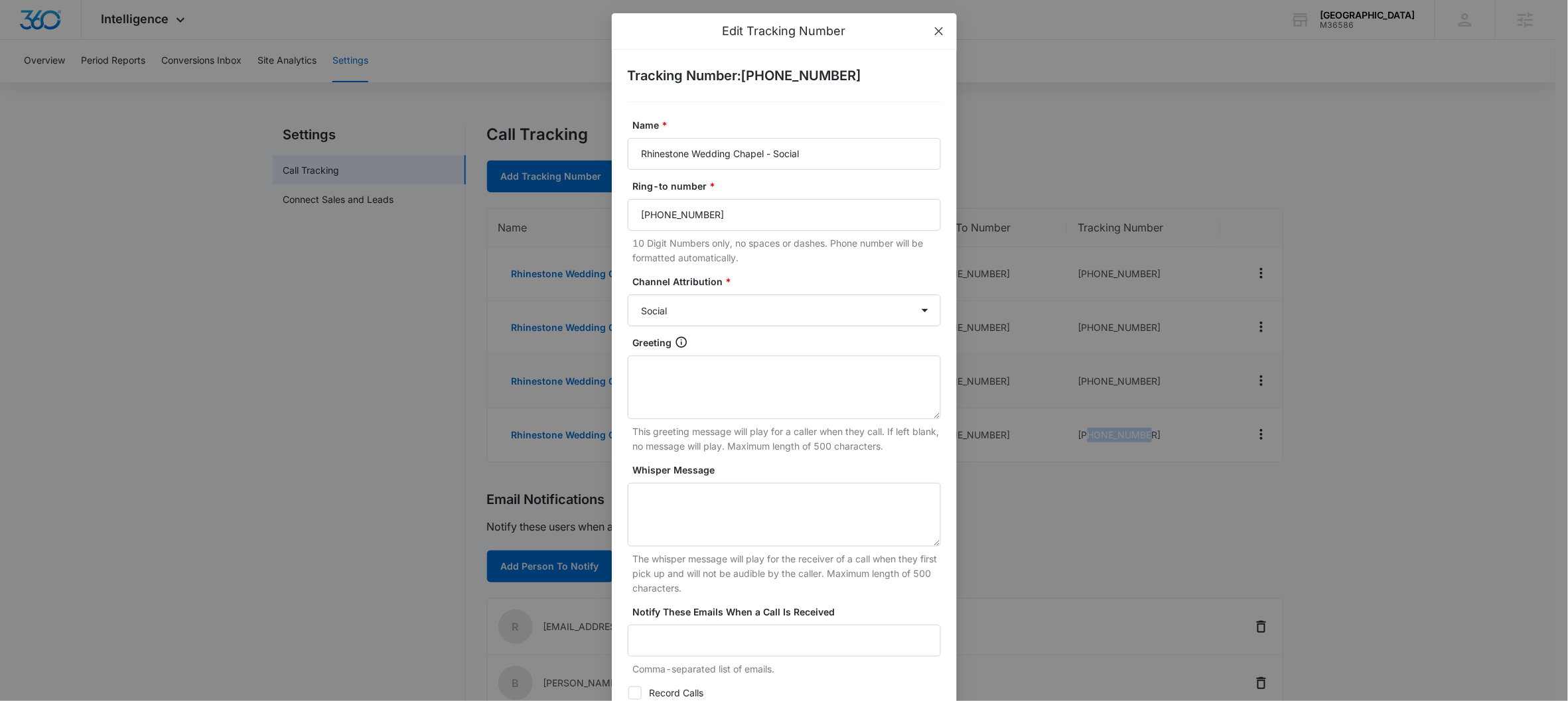
click at [934, 28] on icon "close" at bounding box center [939, 31] width 10 height 10
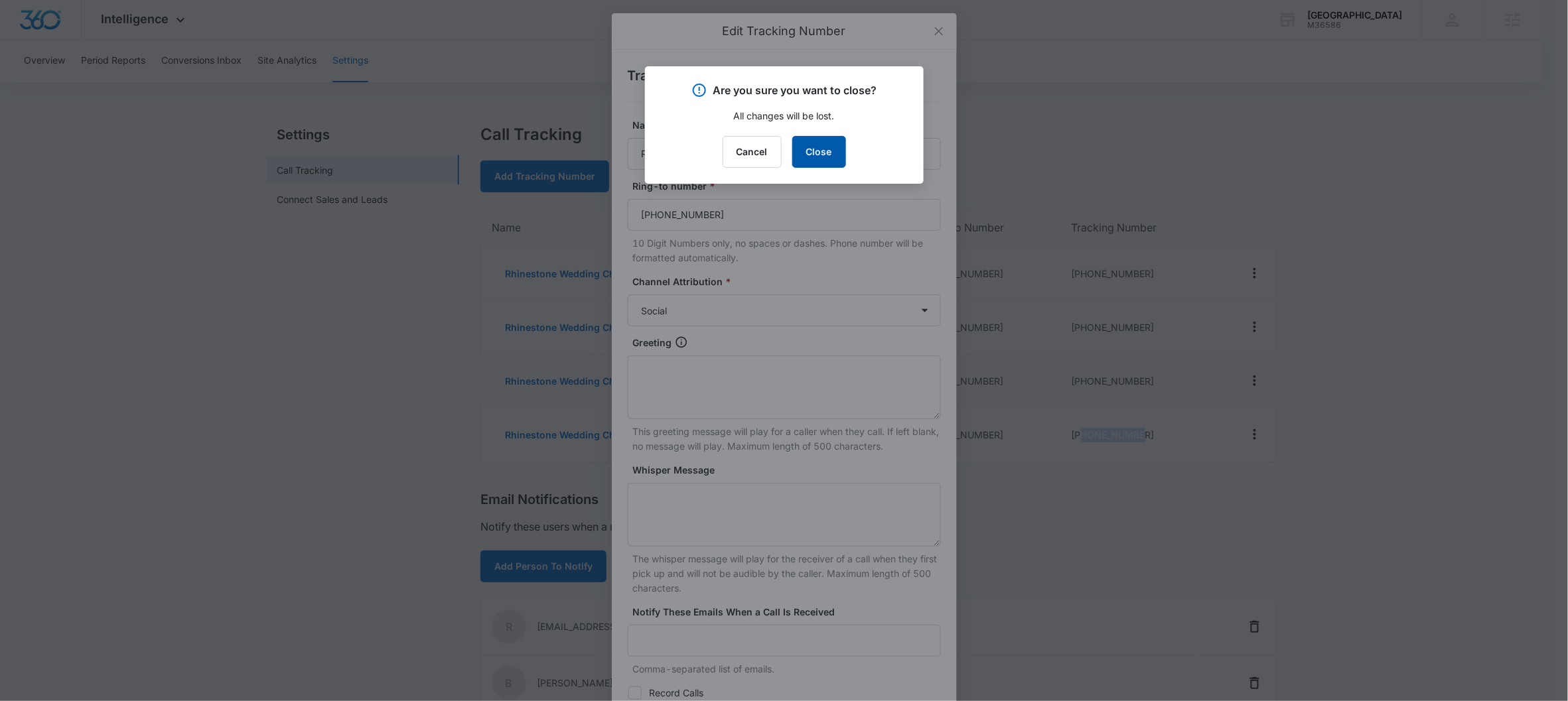
click at [836, 143] on button "Close" at bounding box center [819, 151] width 54 height 32
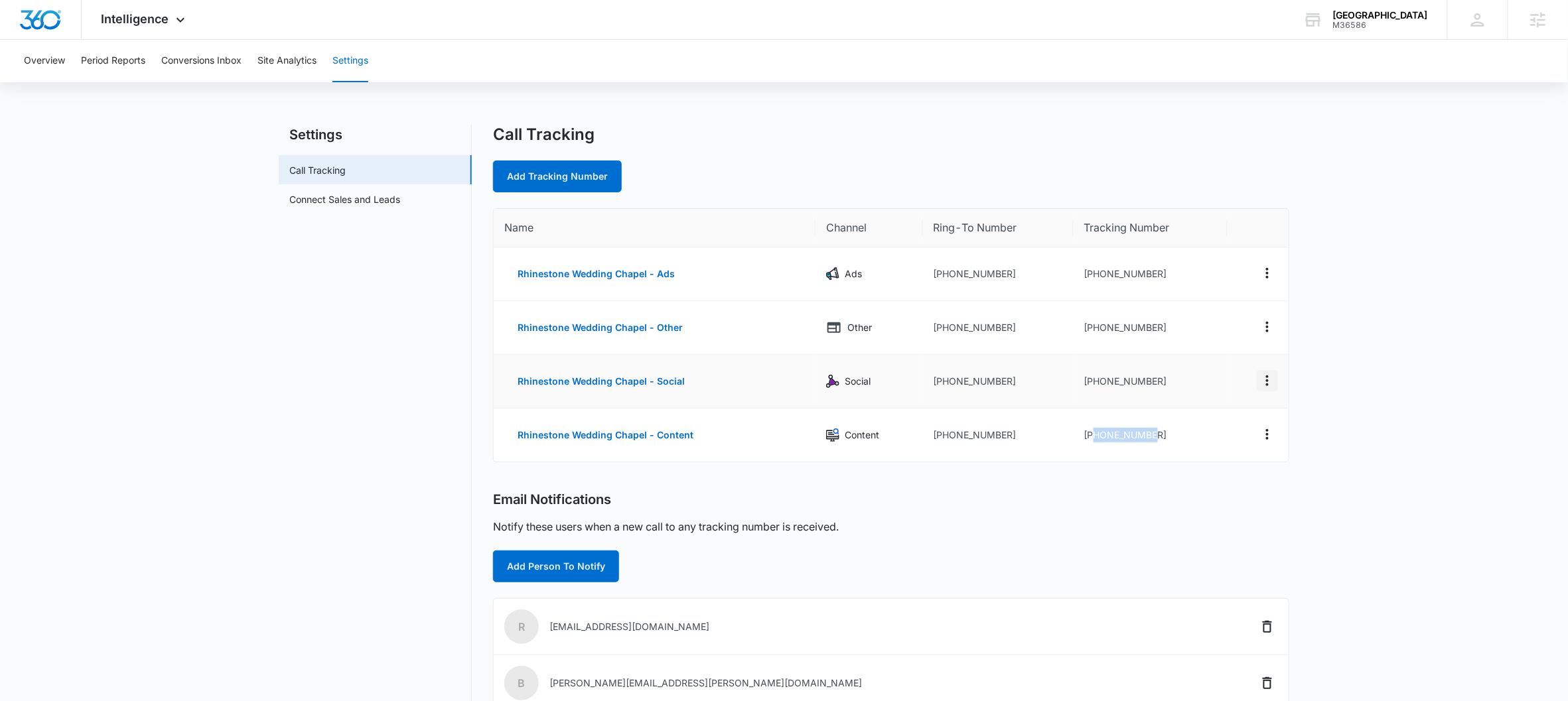
click at [1218, 386] on icon "Actions" at bounding box center [1267, 381] width 16 height 16
click at [1189, 478] on div "Call Tracking Add Tracking Number Name Channel Ring-To Number Tracking Number R…" at bounding box center [891, 508] width 797 height 767
click at [1151, 433] on td "+16152195243" at bounding box center [1151, 435] width 154 height 53
drag, startPoint x: 1154, startPoint y: 434, endPoint x: 1095, endPoint y: 431, distance: 59.1
click at [1095, 431] on td "+16152195243" at bounding box center [1151, 435] width 154 height 53
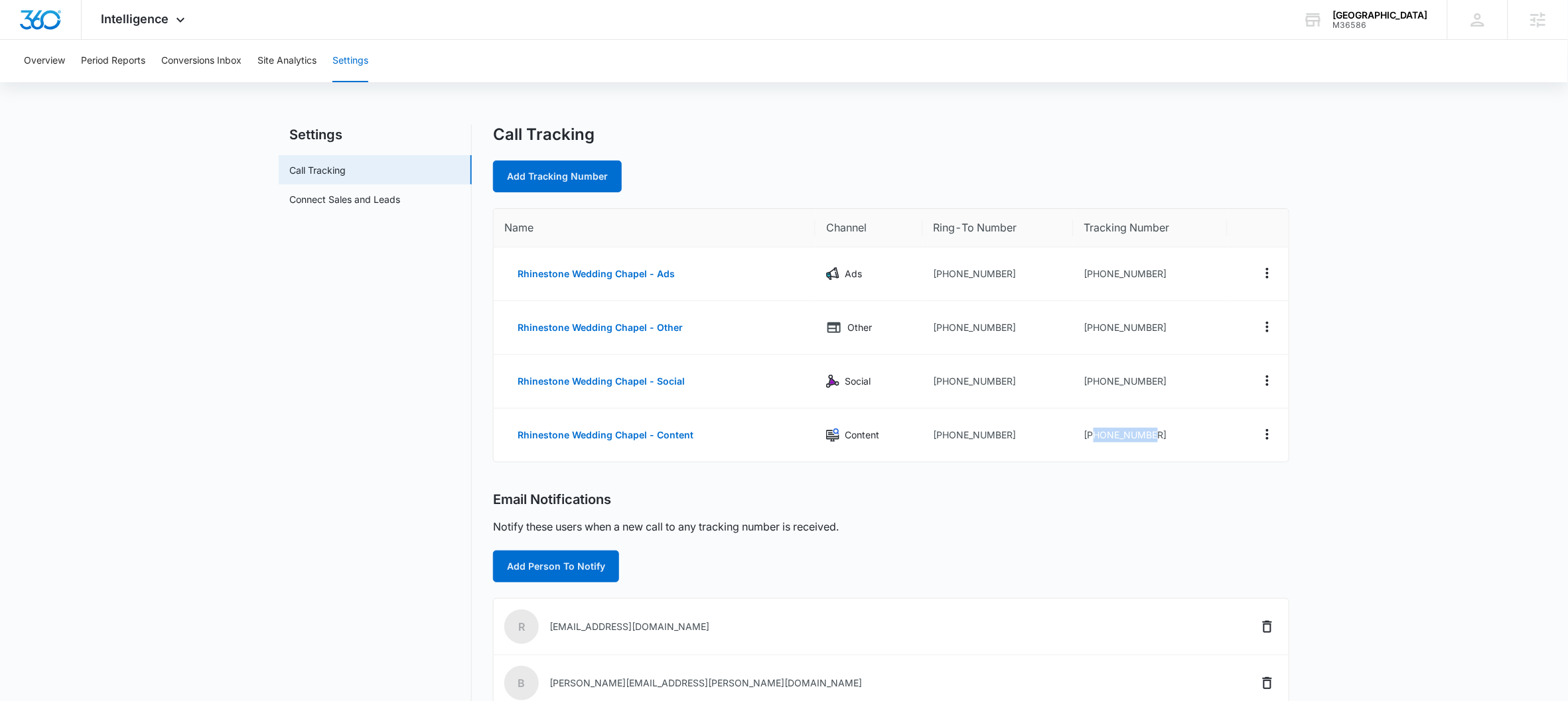
copy td "6152195243"
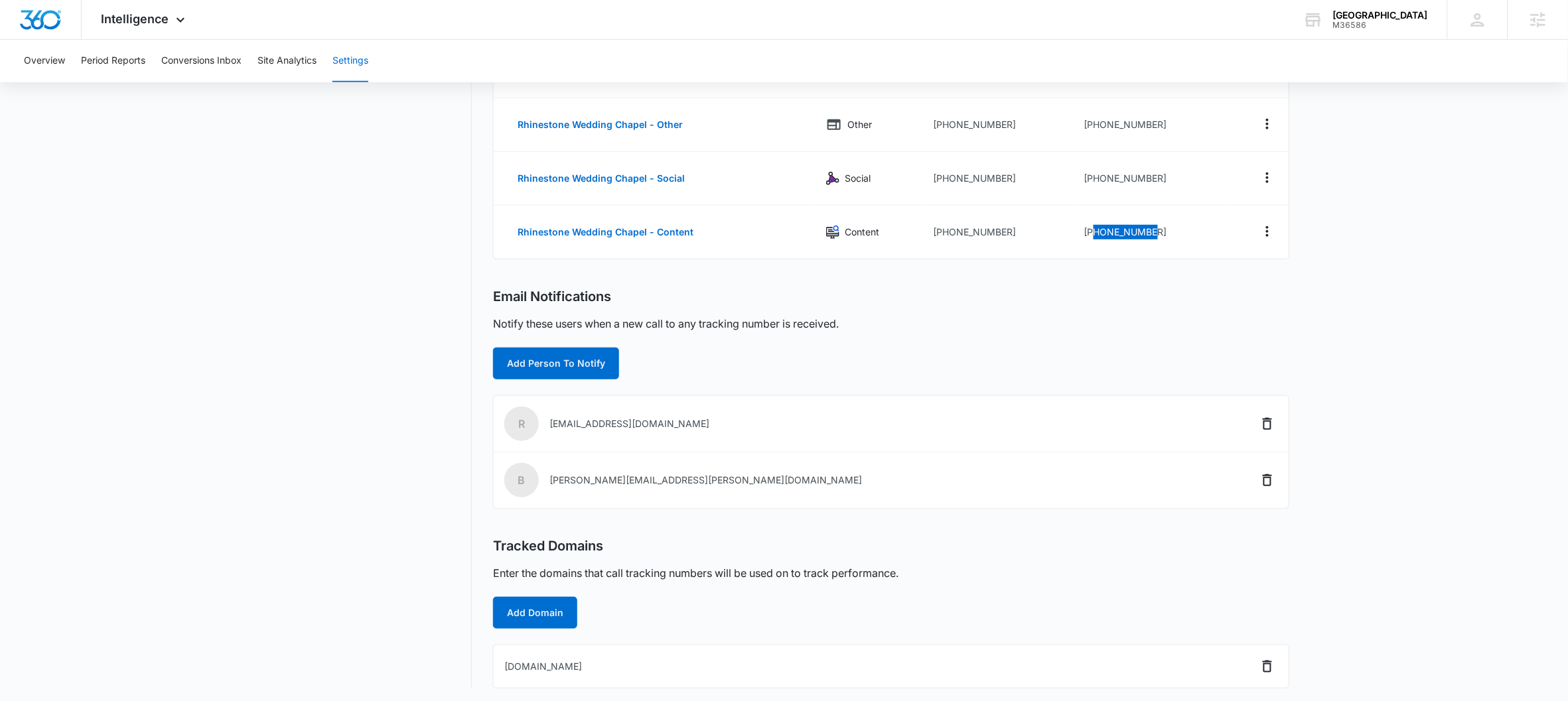
scroll to position [207, 0]
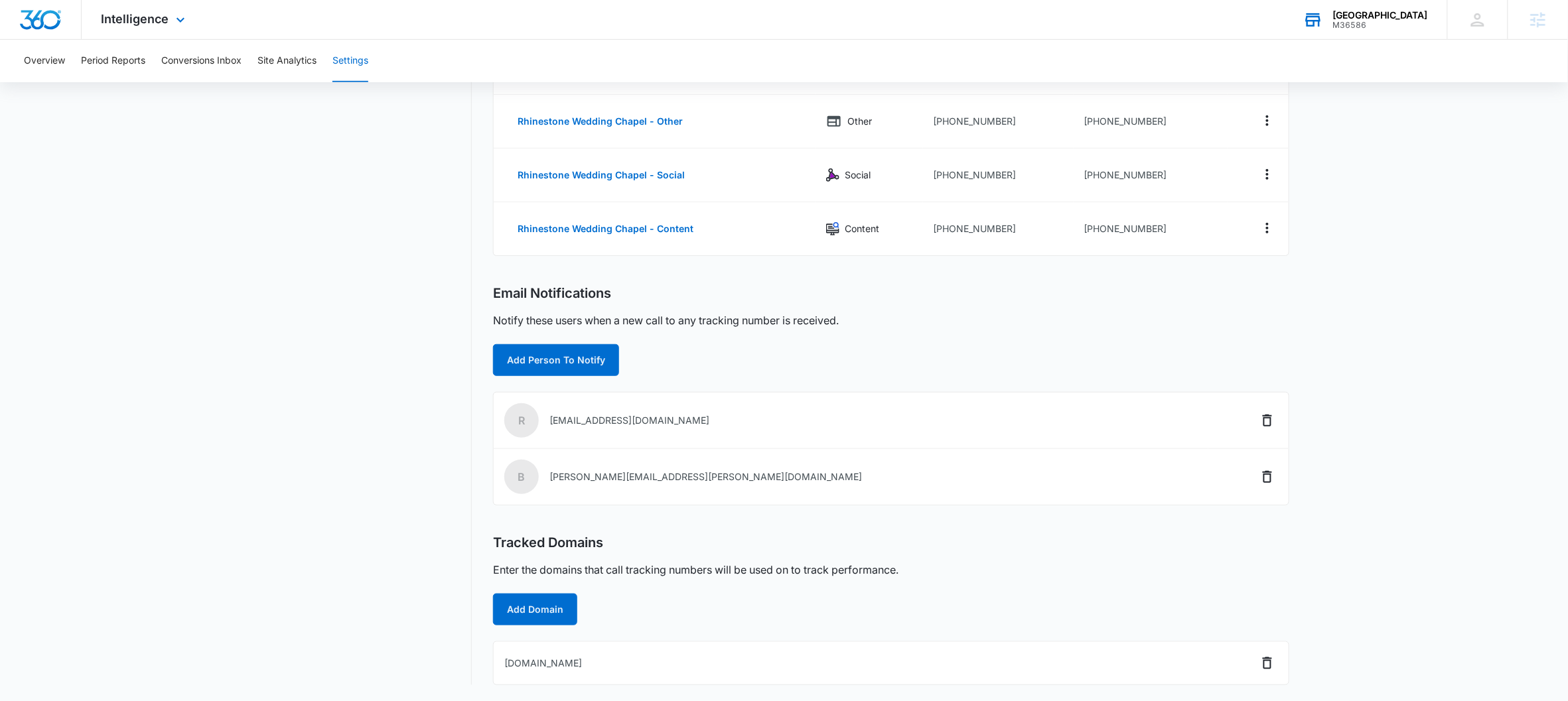
click at [1218, 27] on div "M36586" at bounding box center [1380, 25] width 95 height 10
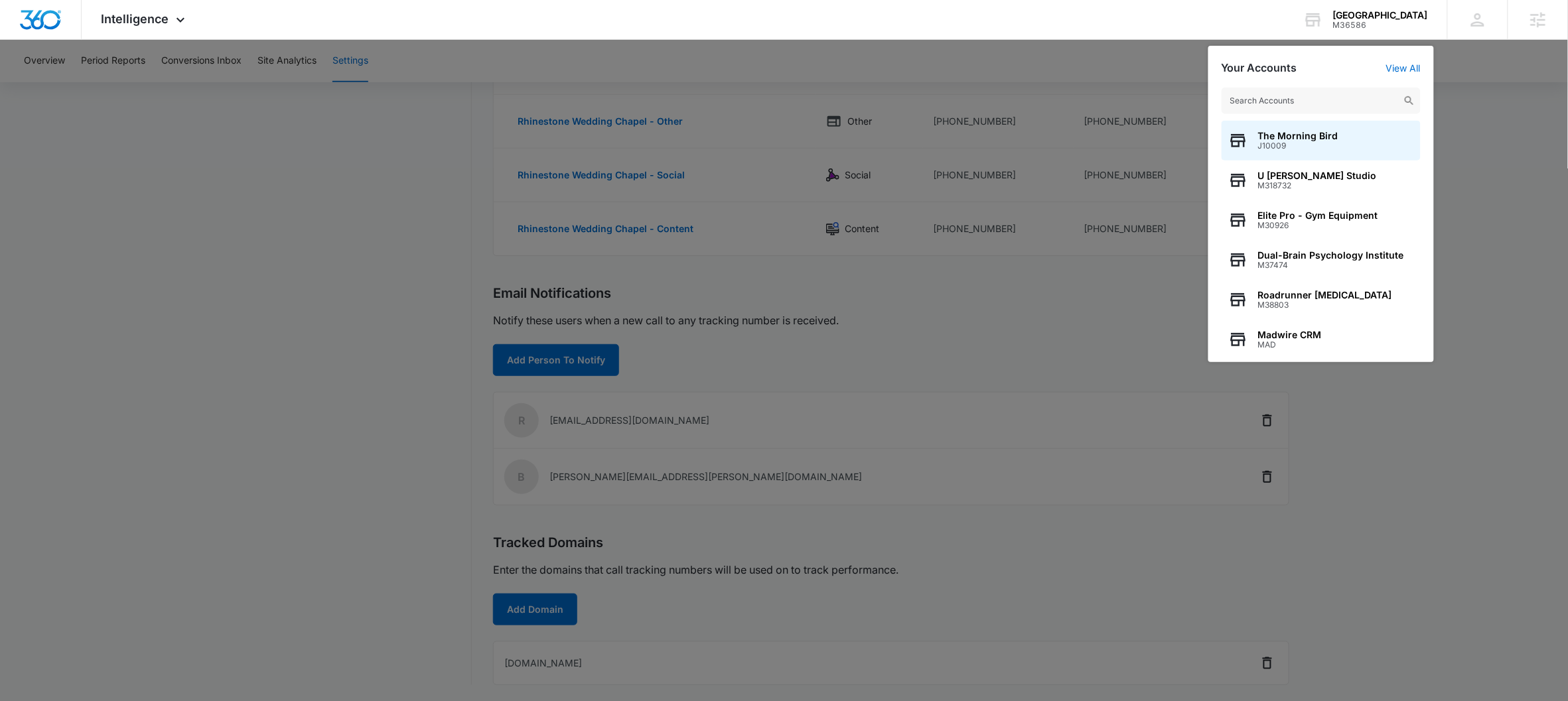
click at [1218, 96] on input "text" at bounding box center [1321, 101] width 199 height 27
drag, startPoint x: 1301, startPoint y: 100, endPoint x: 1229, endPoint y: 91, distance: 72.6
click at [1218, 91] on input "lighthouse" at bounding box center [1321, 101] width 199 height 27
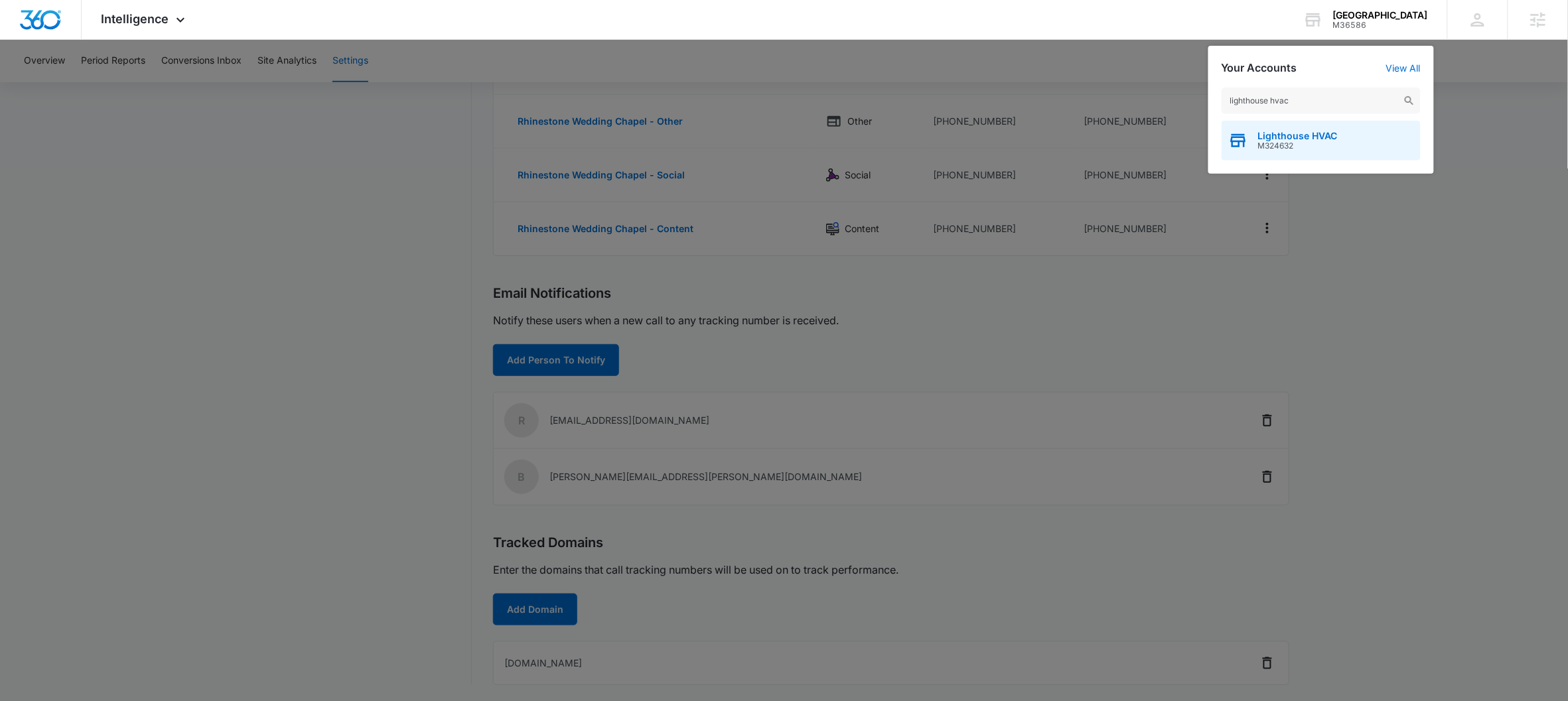
type input "lighthouse hvac"
click at [1218, 149] on span "M324632" at bounding box center [1298, 146] width 80 height 10
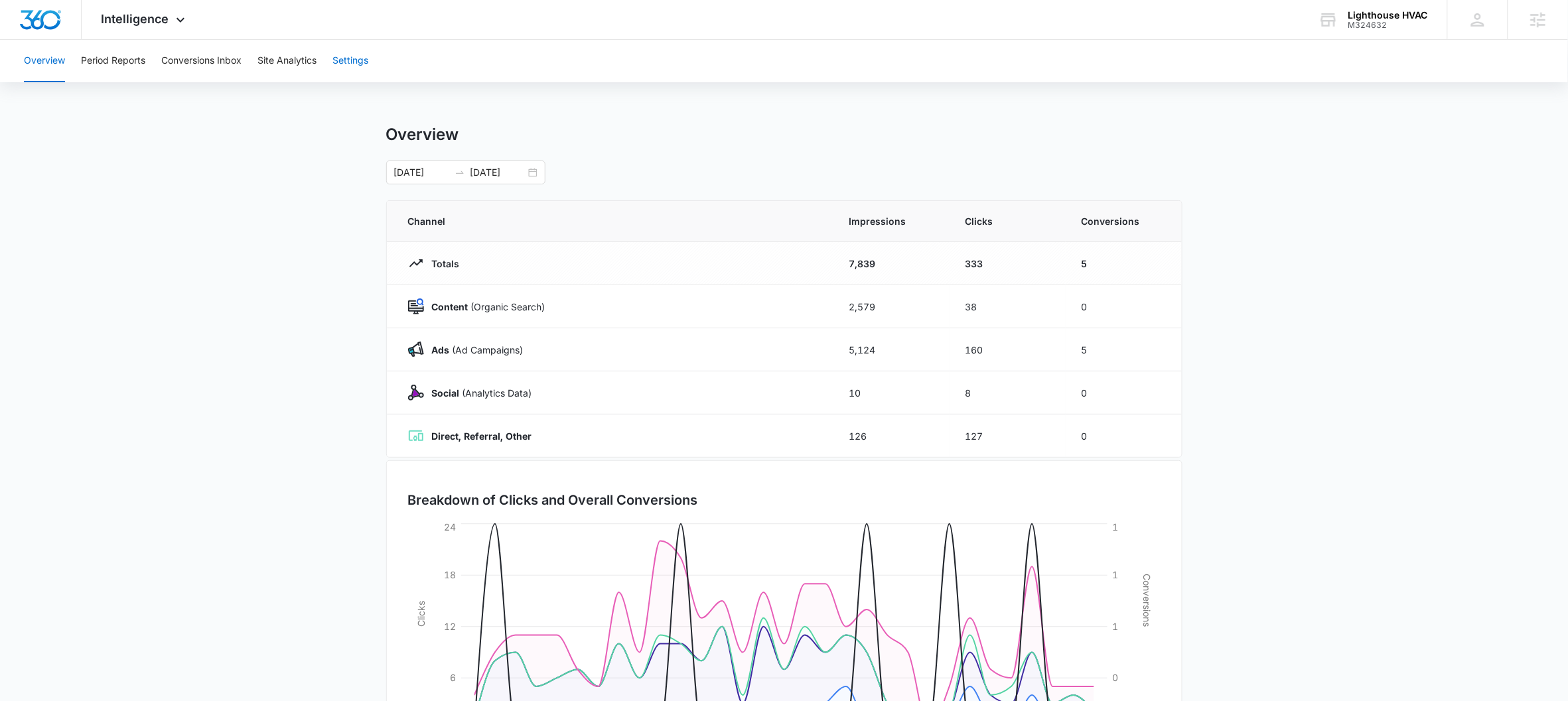
click at [341, 63] on button "Settings" at bounding box center [350, 61] width 36 height 43
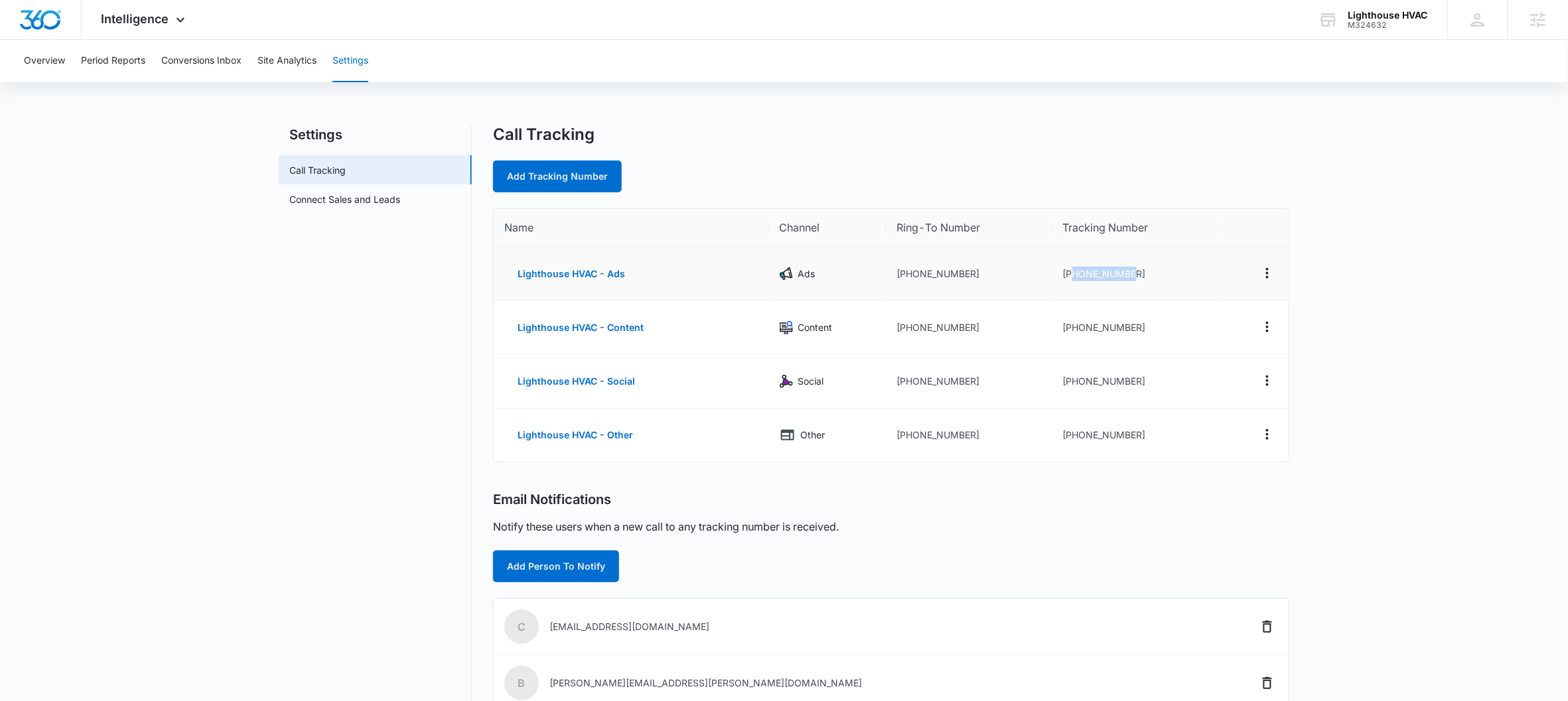
drag, startPoint x: 1134, startPoint y: 271, endPoint x: 1071, endPoint y: 279, distance: 63.5
click at [1071, 279] on td "+14432186361" at bounding box center [1137, 274] width 169 height 54
copy td "4432186361"
click at [1218, 16] on div "Lighthouse HVAC" at bounding box center [1388, 15] width 80 height 10
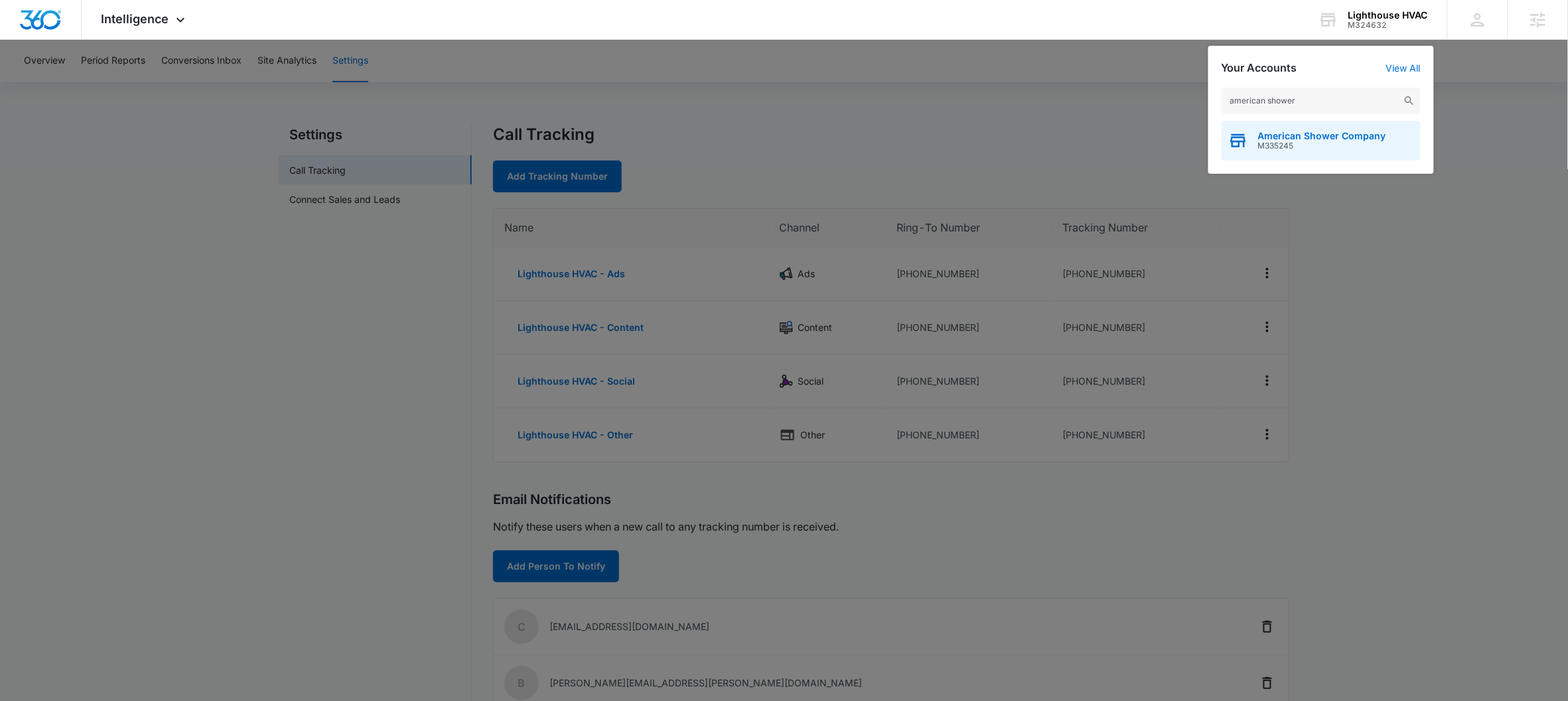
type input "american shower"
click at [1218, 139] on span "American Shower Company" at bounding box center [1322, 136] width 128 height 10
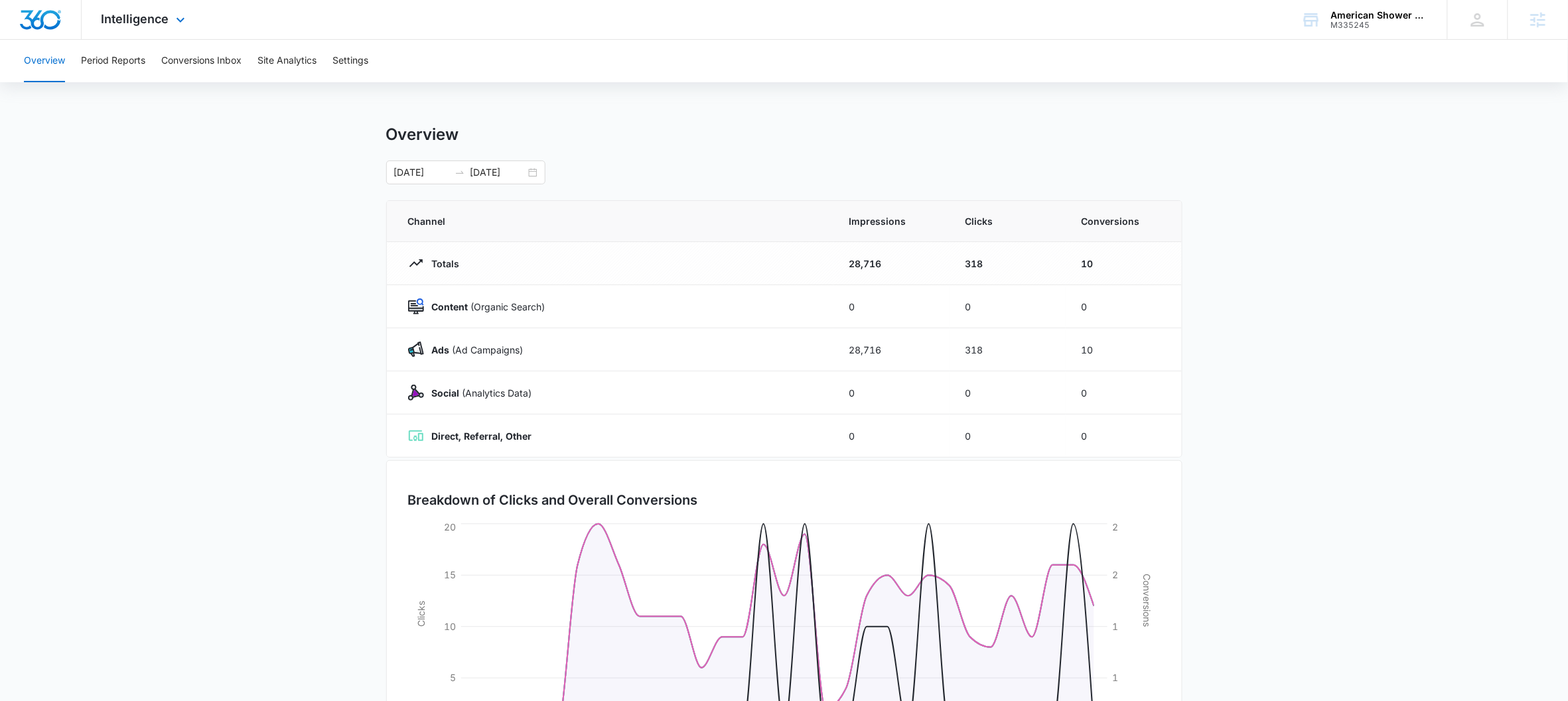
click at [166, 26] on div "Intelligence Apps Reputation CRM Email Social Payments POS Content Ads Intellig…" at bounding box center [145, 19] width 127 height 39
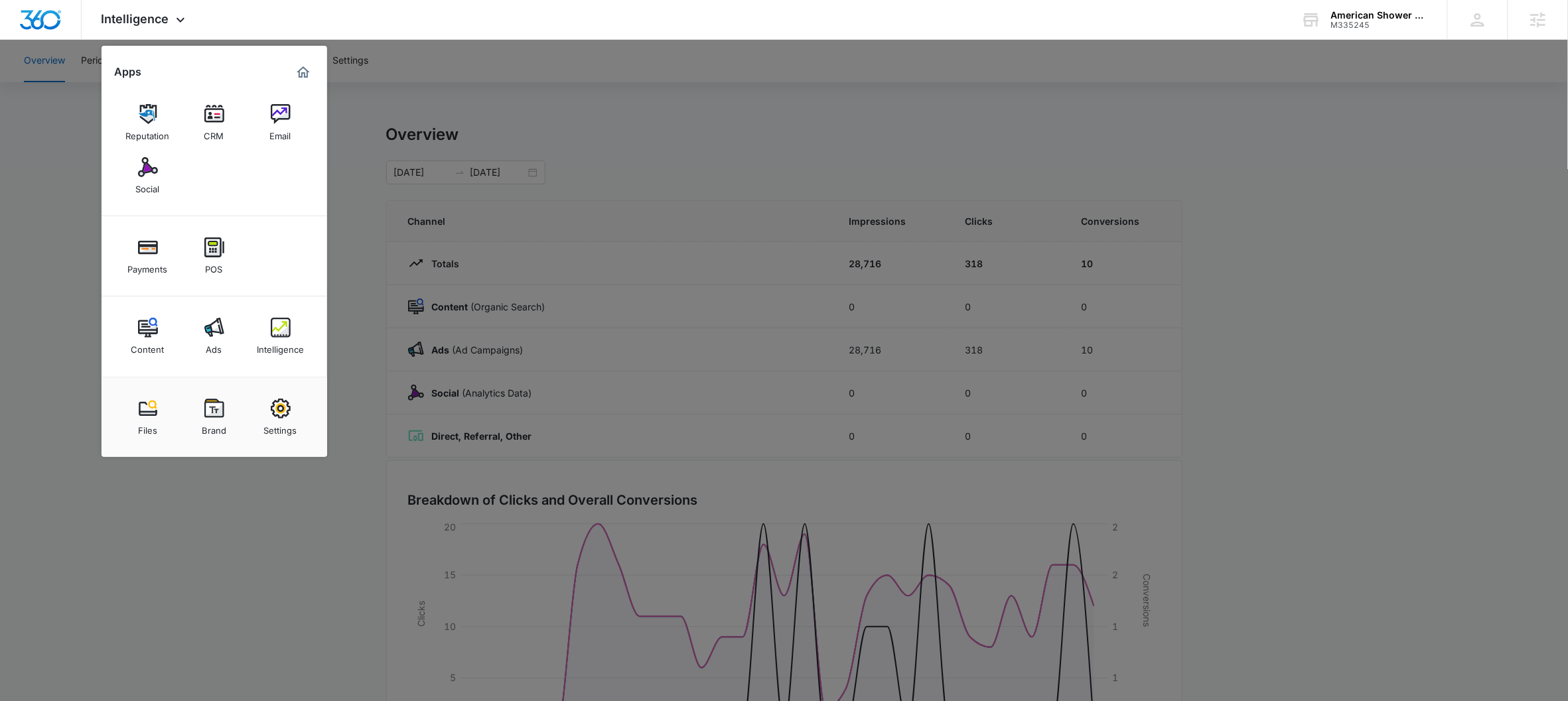
click at [371, 153] on div at bounding box center [784, 350] width 1568 height 701
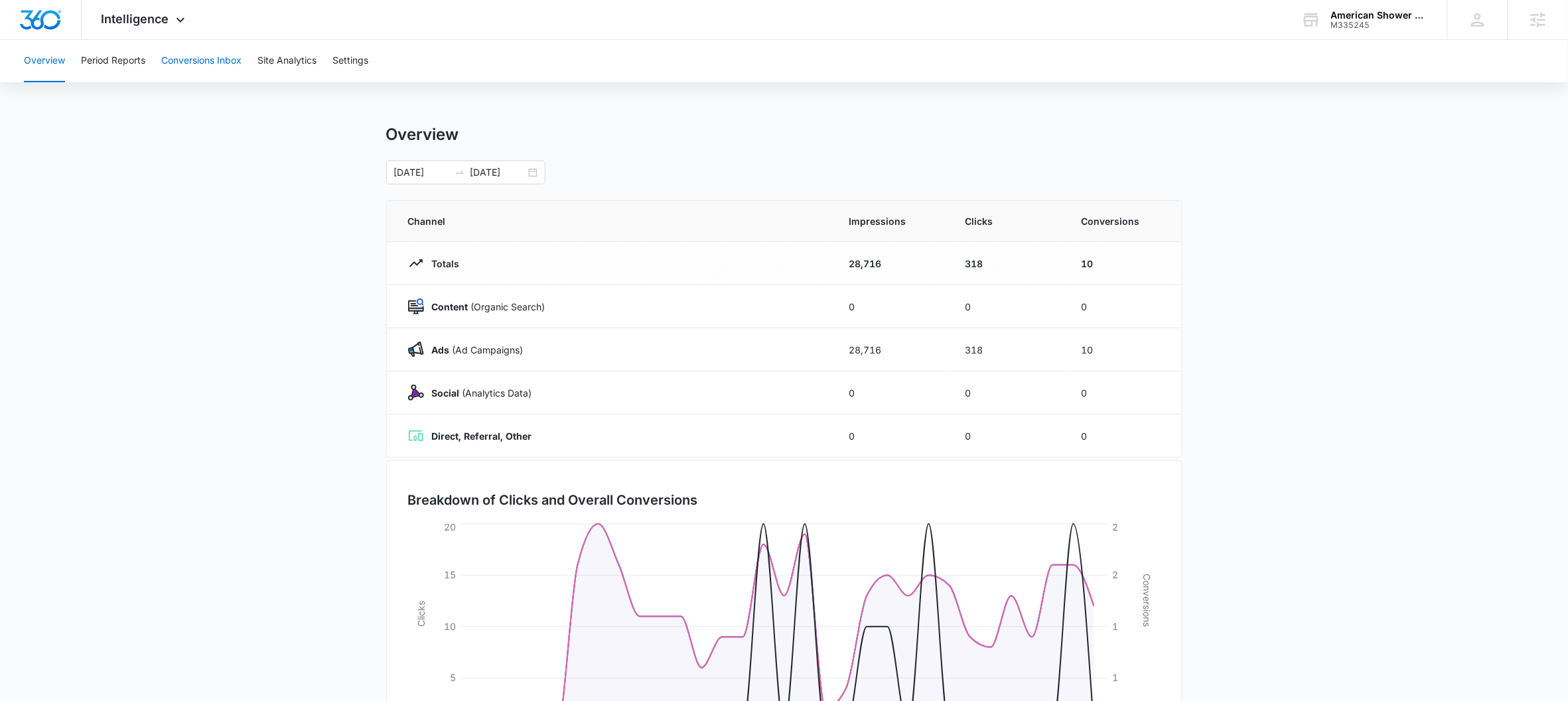
click at [207, 59] on button "Conversions Inbox" at bounding box center [201, 61] width 80 height 43
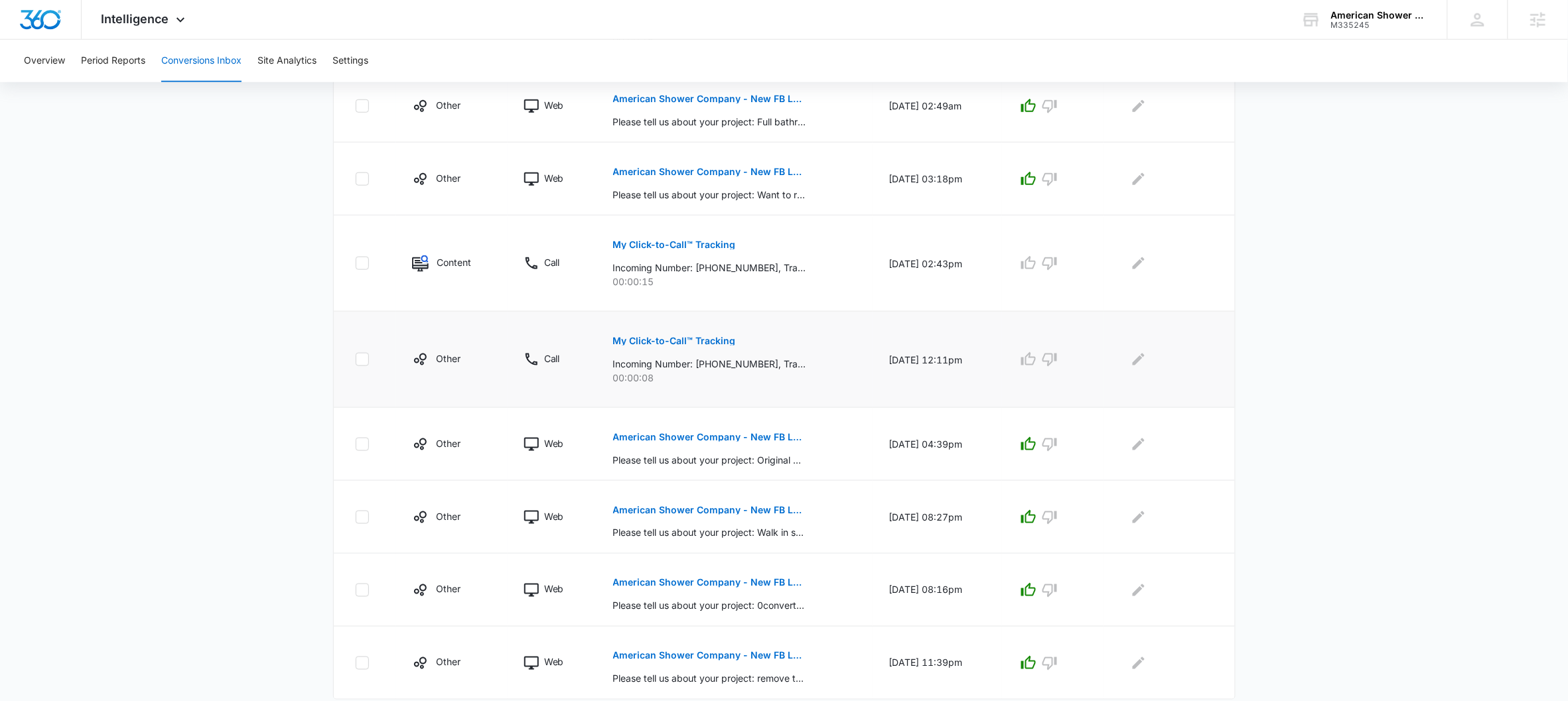
scroll to position [508, 0]
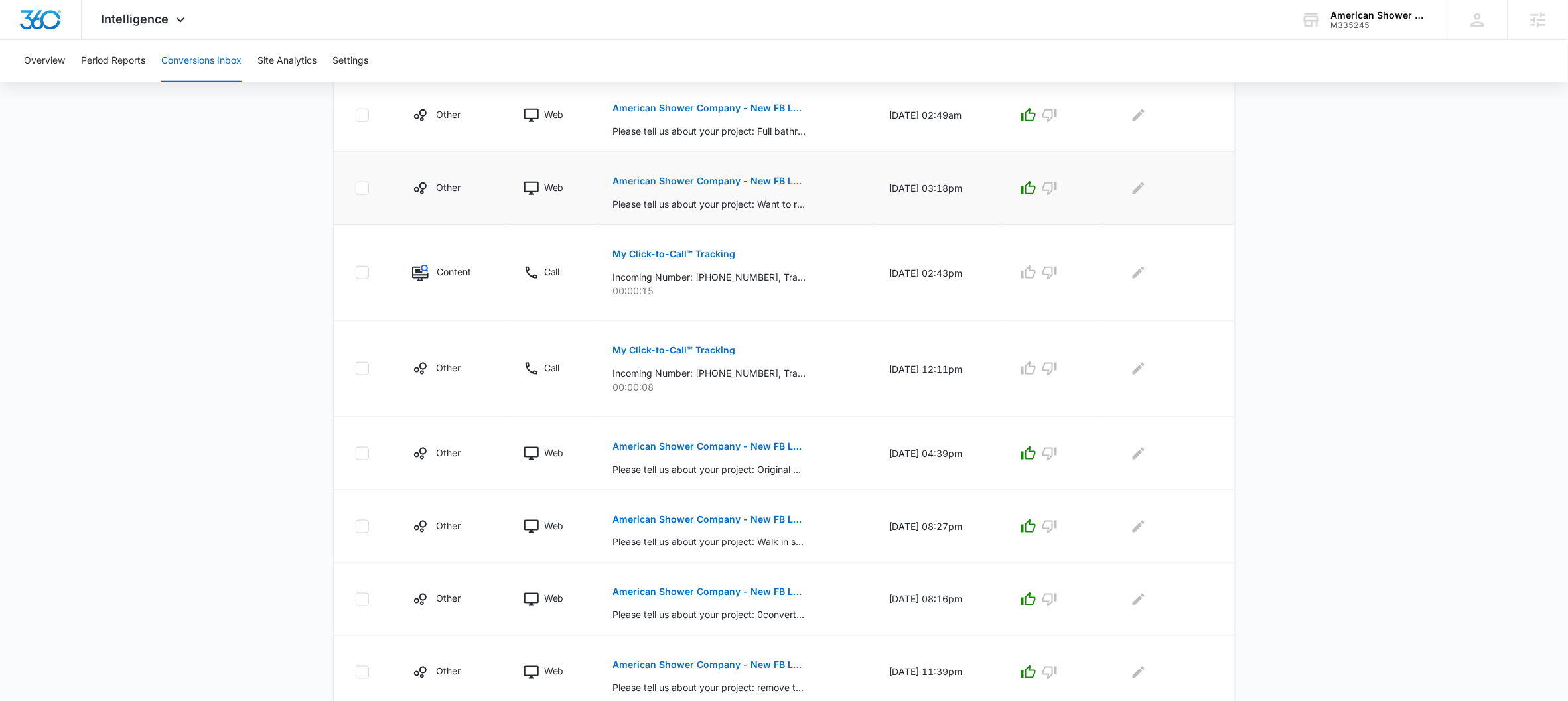
click at [671, 175] on button "American Shower Company - New FB Lead M360 Notification" at bounding box center [710, 181] width 193 height 32
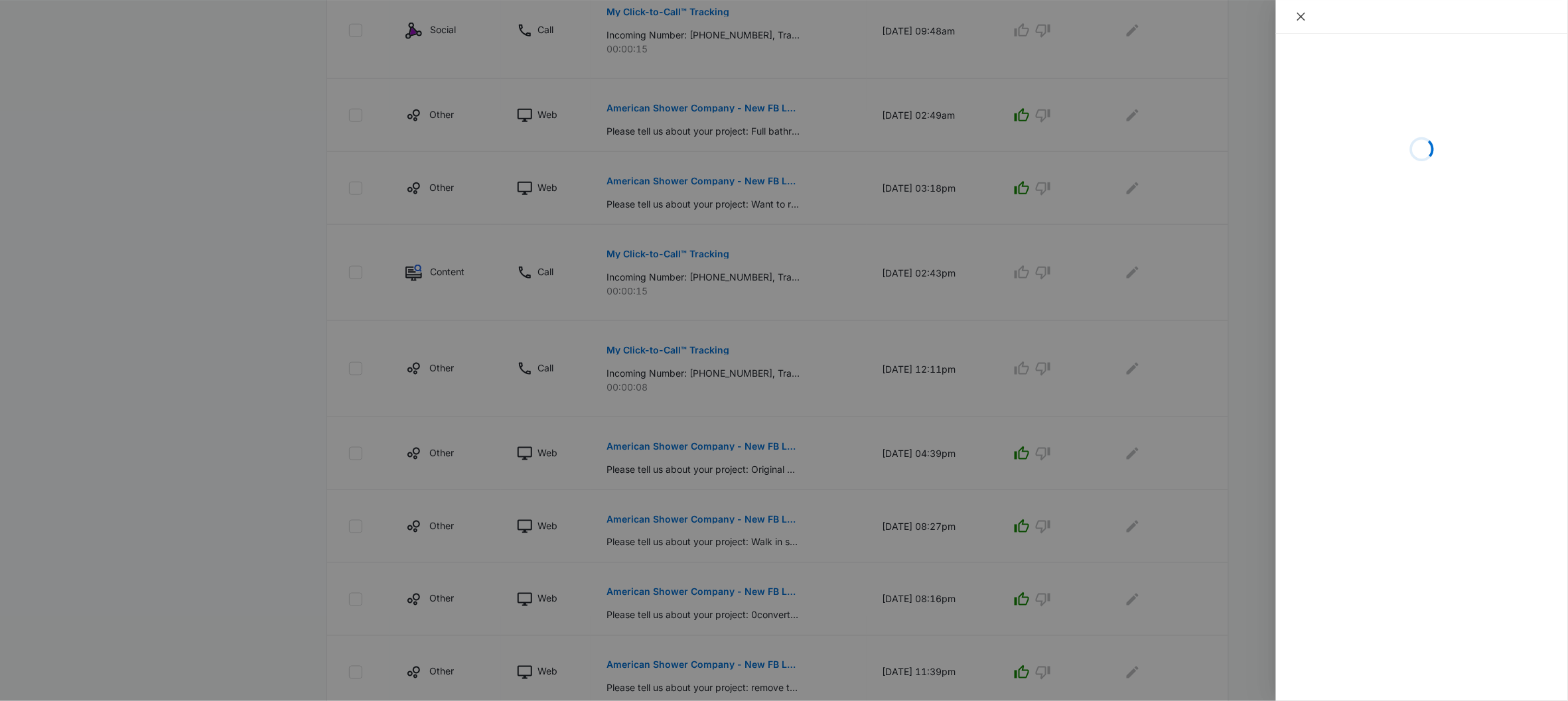
click at [1218, 21] on icon "close" at bounding box center [1301, 16] width 10 height 10
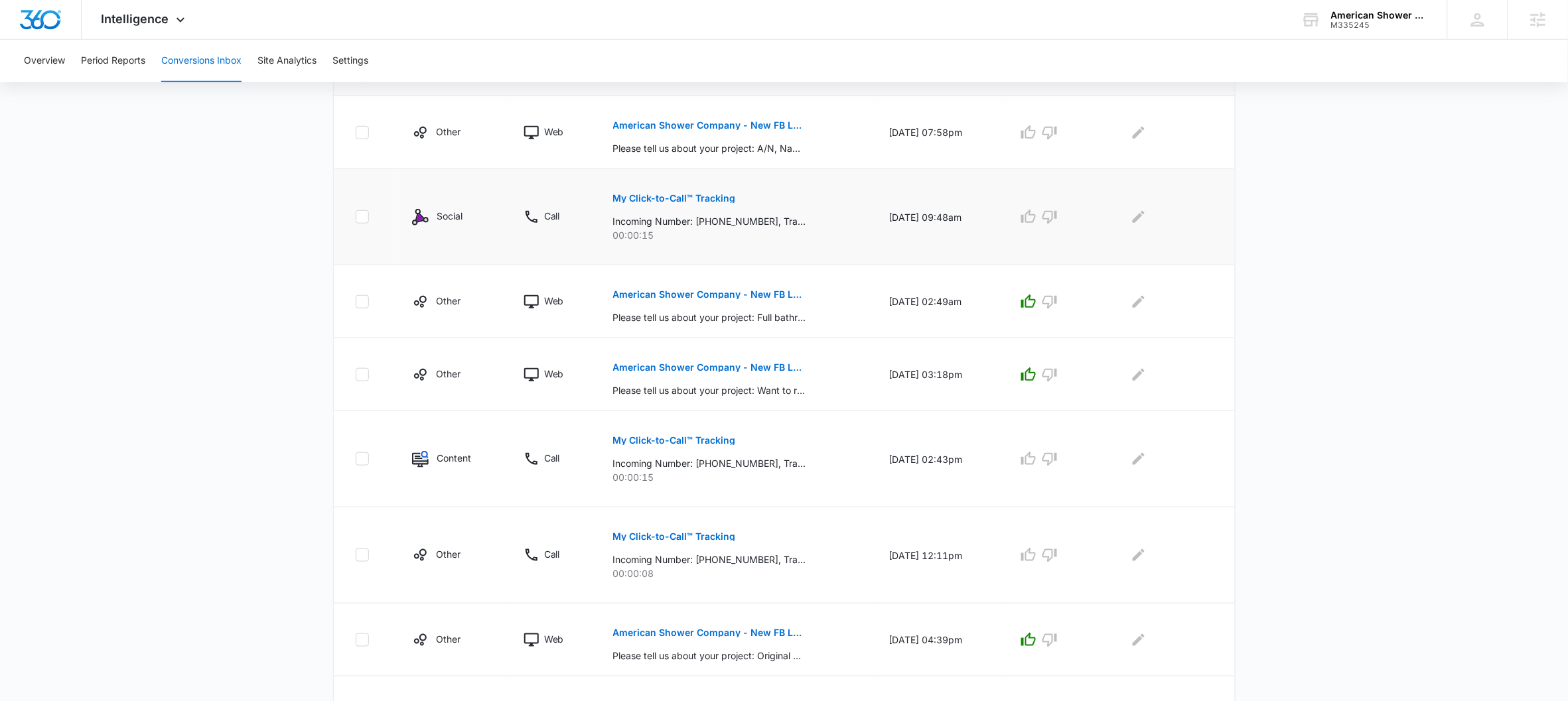
scroll to position [297, 0]
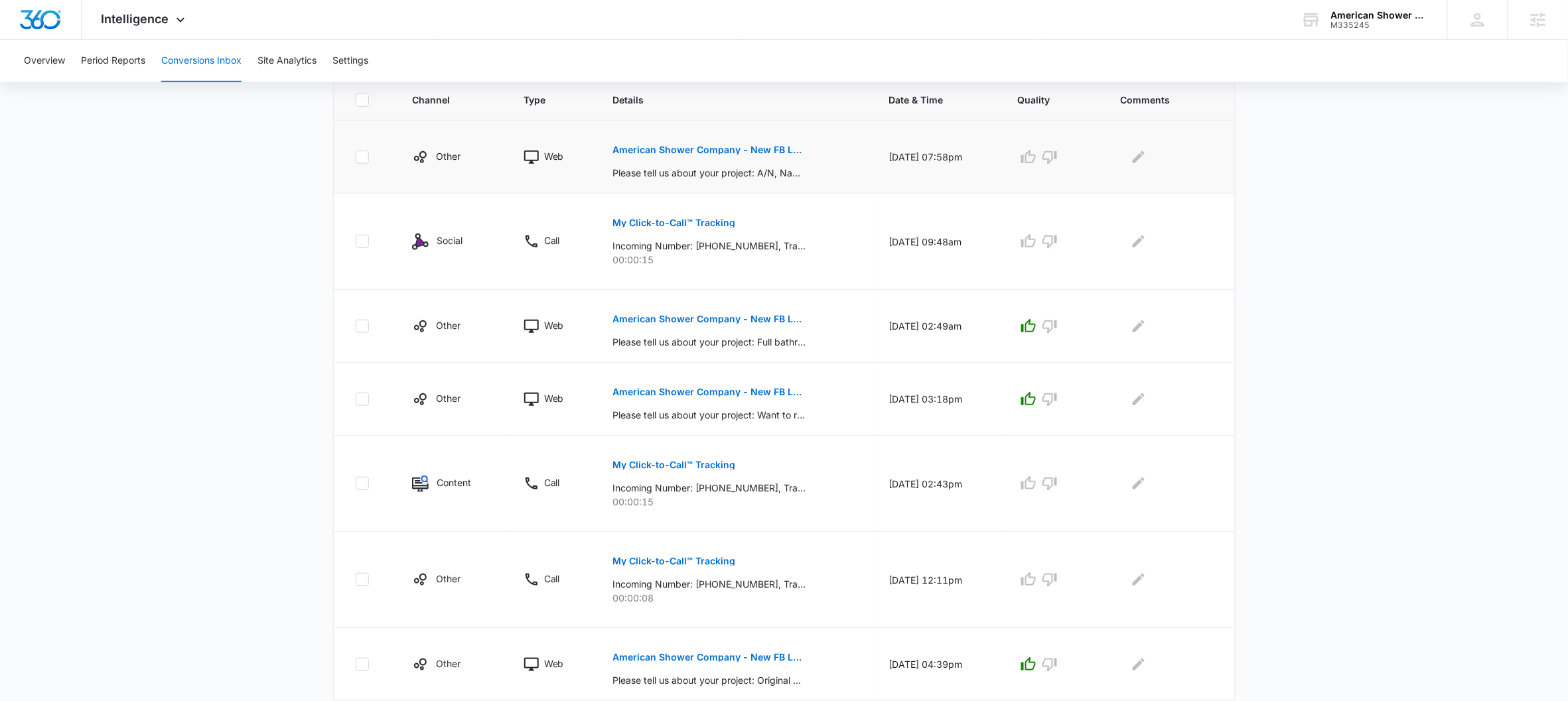
click at [685, 142] on button "American Shower Company - New FB Lead M360 Notification" at bounding box center [710, 150] width 193 height 32
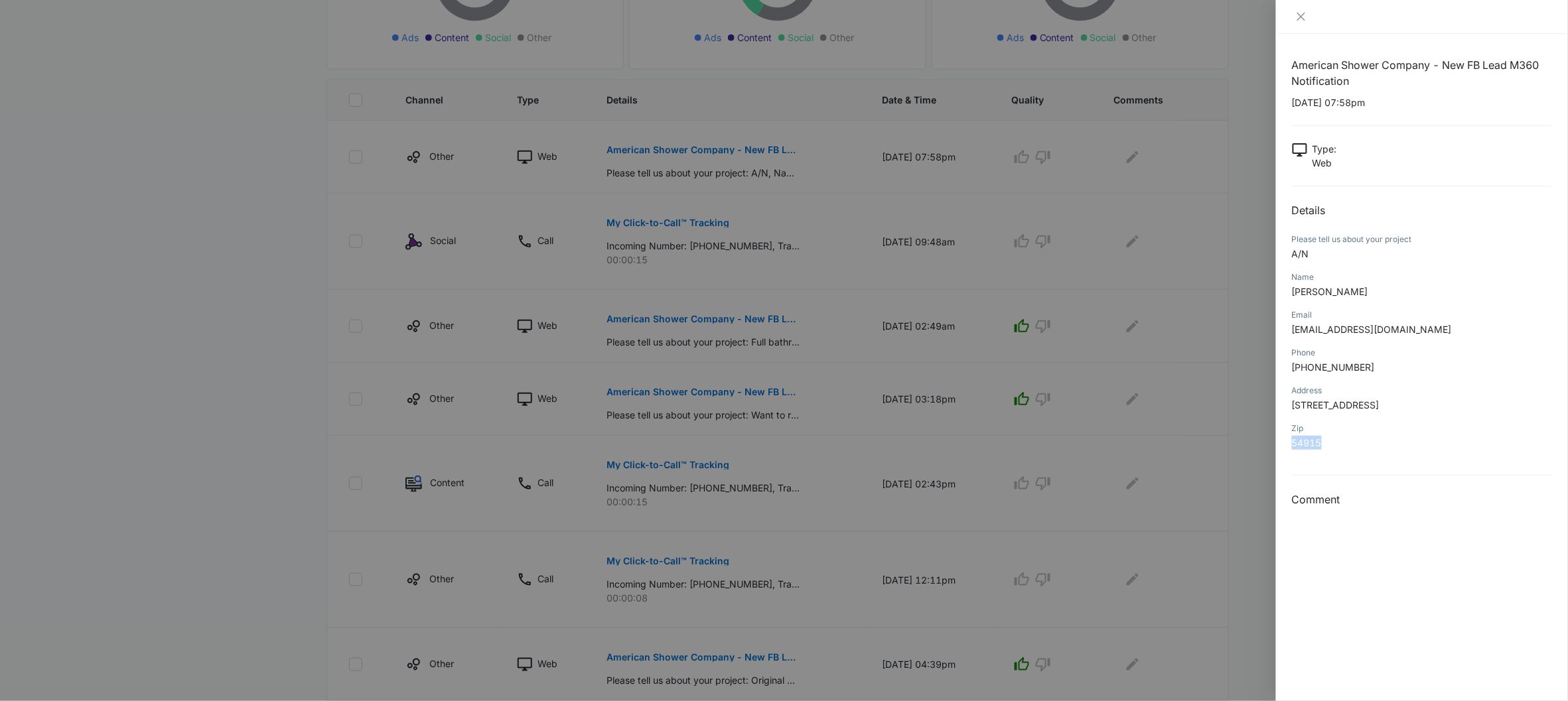
drag, startPoint x: 1322, startPoint y: 445, endPoint x: 1289, endPoint y: 448, distance: 33.1
click at [1218, 448] on div "American Shower Company - New FB Lead M360 Notification 10/05/2025 at 07:58pm T…" at bounding box center [1422, 367] width 292 height 667
click at [1218, 13] on icon "close" at bounding box center [1301, 16] width 8 height 8
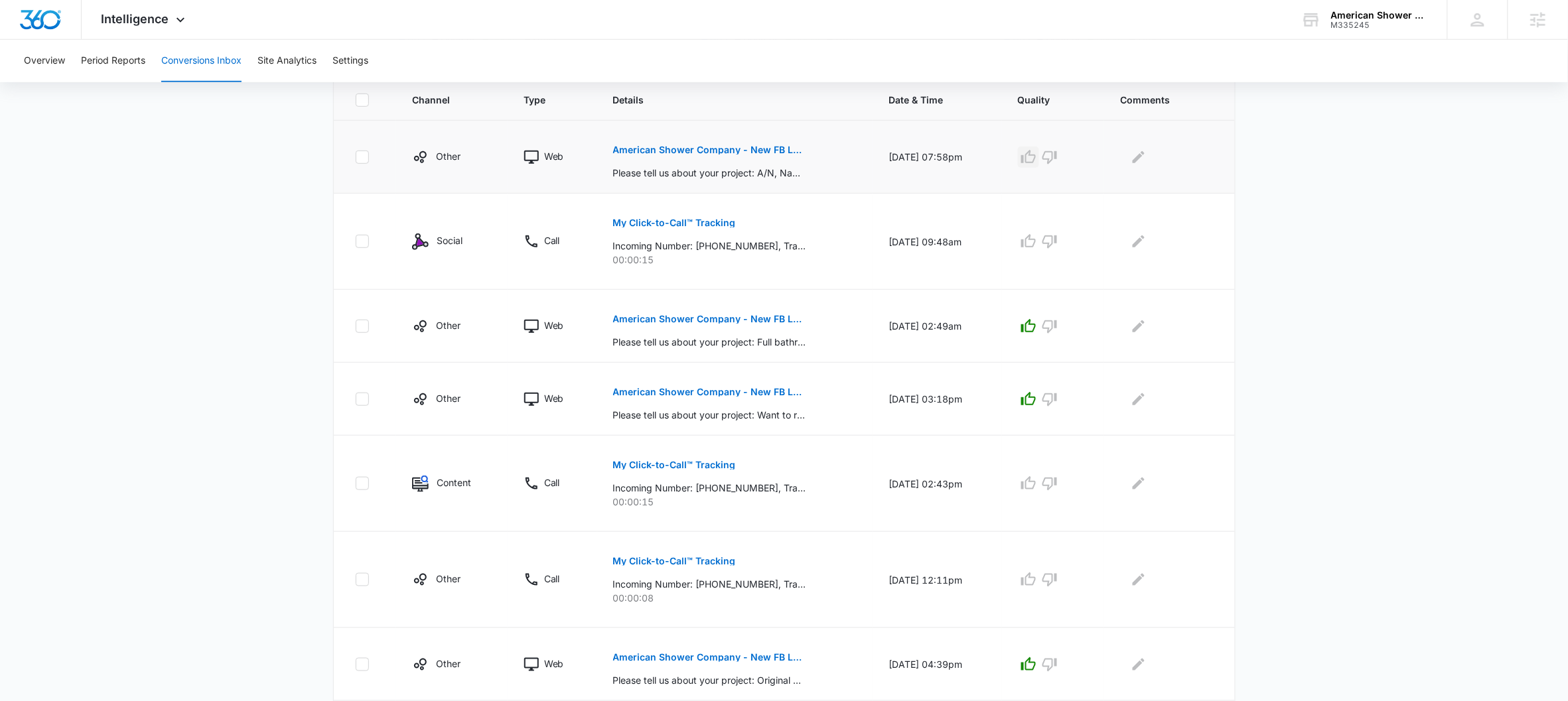
click at [1036, 153] on icon "button" at bounding box center [1029, 157] width 16 height 16
click at [684, 557] on button "My Click-to-Call™ Tracking" at bounding box center [674, 560] width 122 height 32
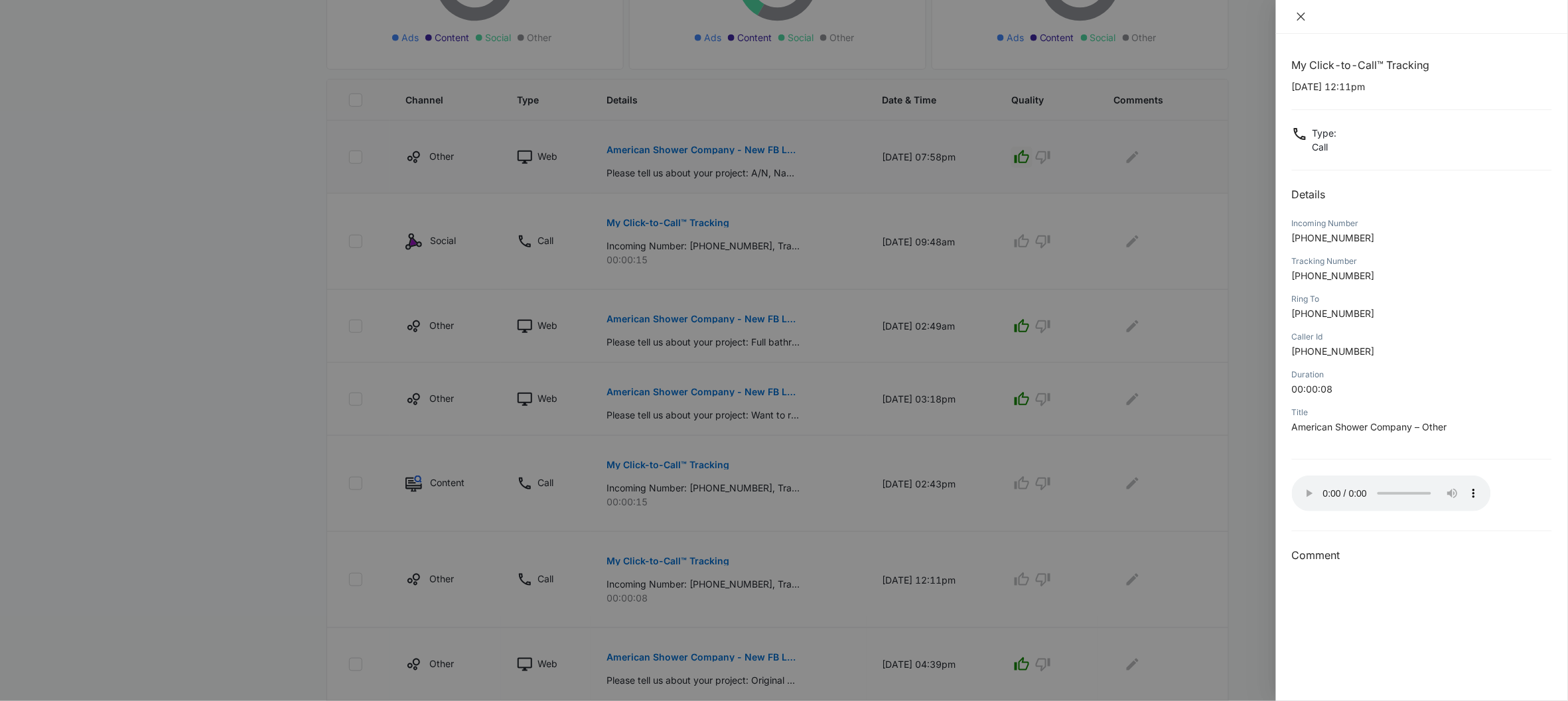
click at [1218, 18] on icon "close" at bounding box center [1301, 16] width 10 height 10
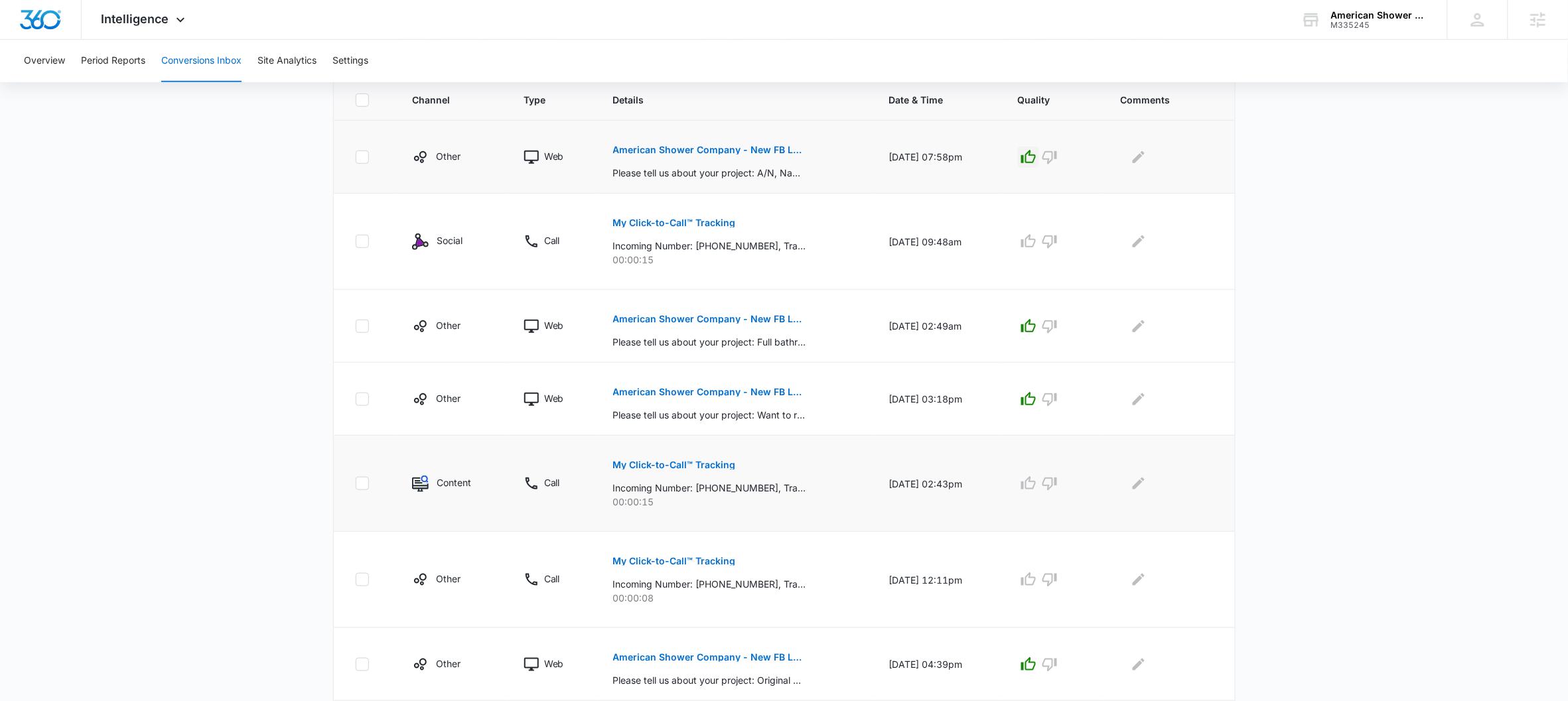
click at [667, 463] on p "My Click-to-Call™ Tracking" at bounding box center [674, 464] width 122 height 10
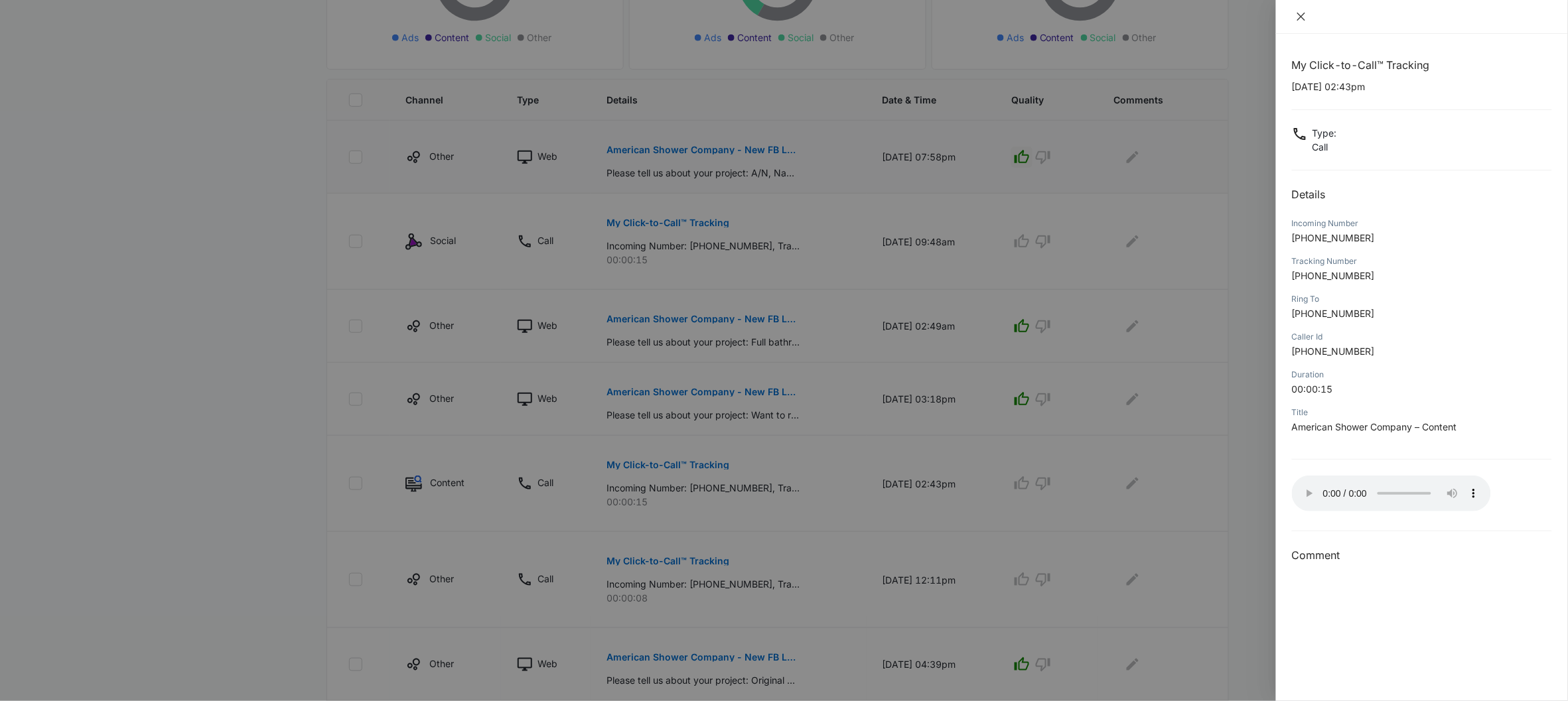
click at [1218, 19] on icon "close" at bounding box center [1301, 16] width 10 height 10
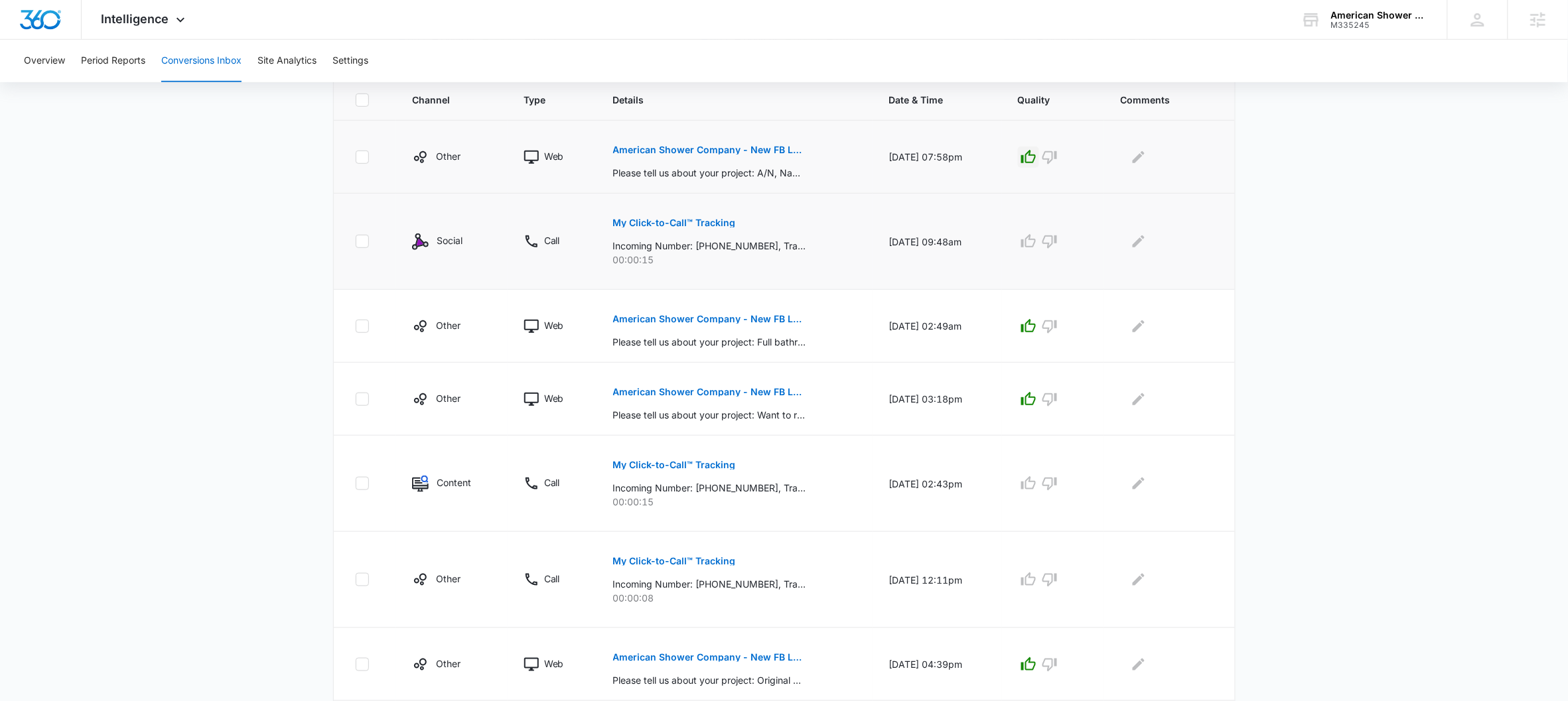
click at [708, 231] on button "My Click-to-Call™ Tracking" at bounding box center [674, 223] width 122 height 32
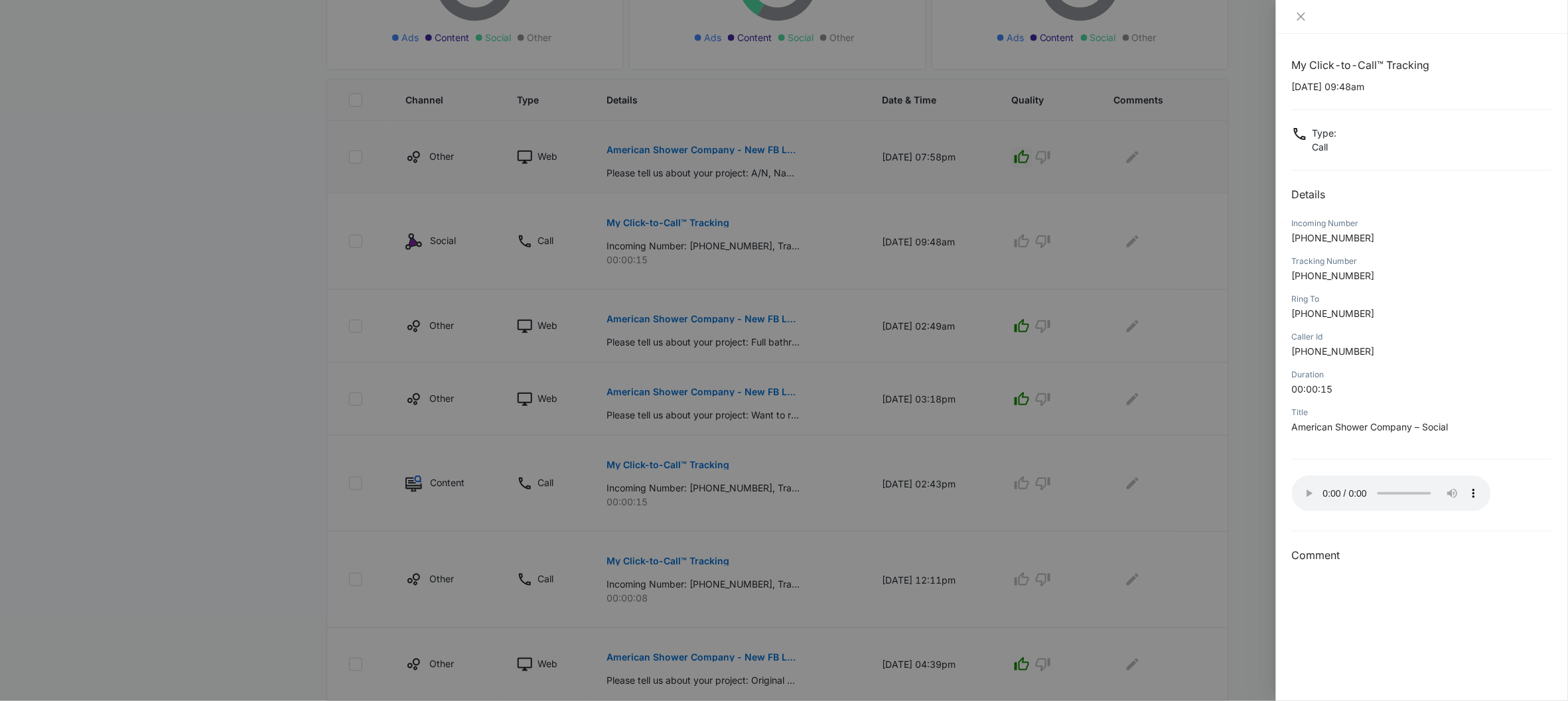
click at [1218, 24] on div at bounding box center [1422, 17] width 292 height 34
click at [1218, 23] on div at bounding box center [1422, 17] width 292 height 34
click at [1218, 21] on icon "close" at bounding box center [1301, 16] width 10 height 10
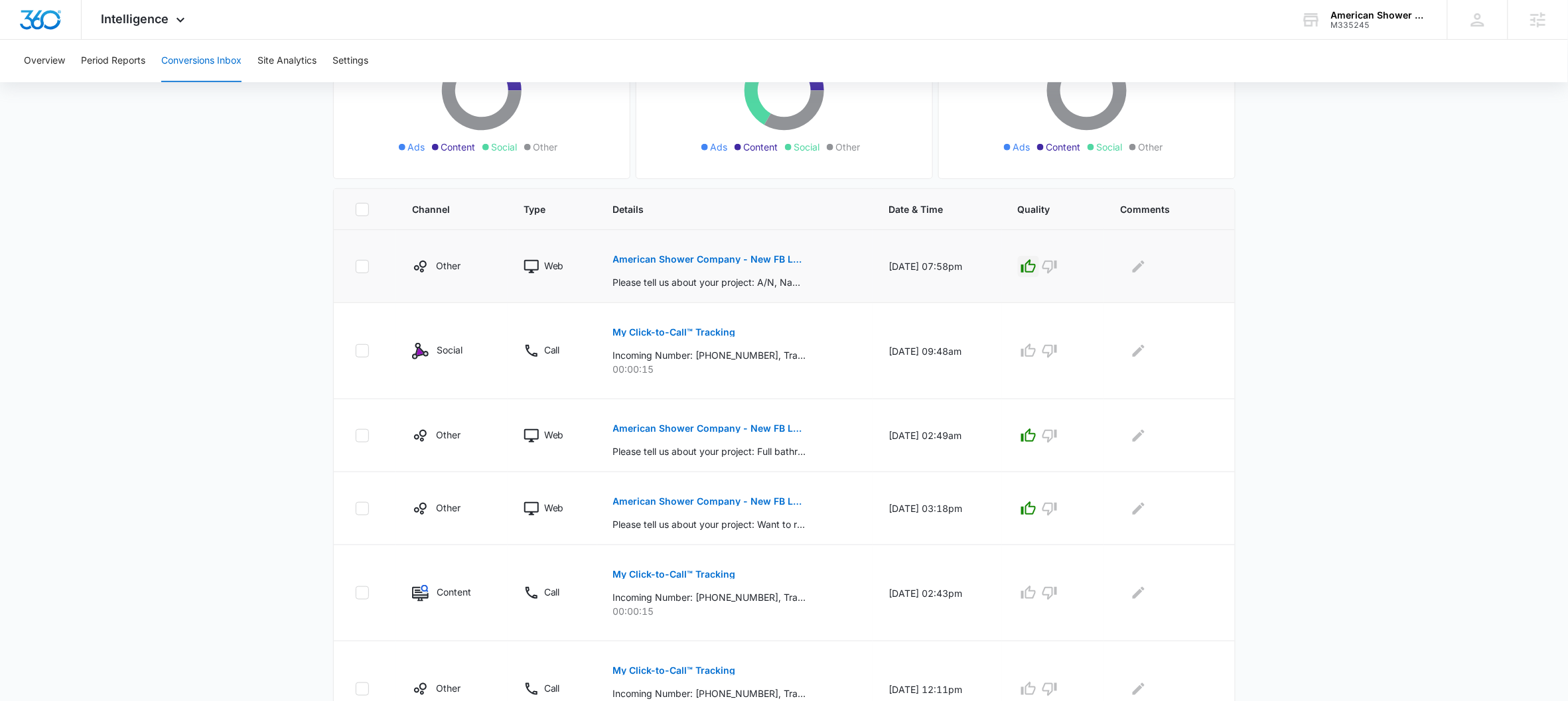
scroll to position [0, 0]
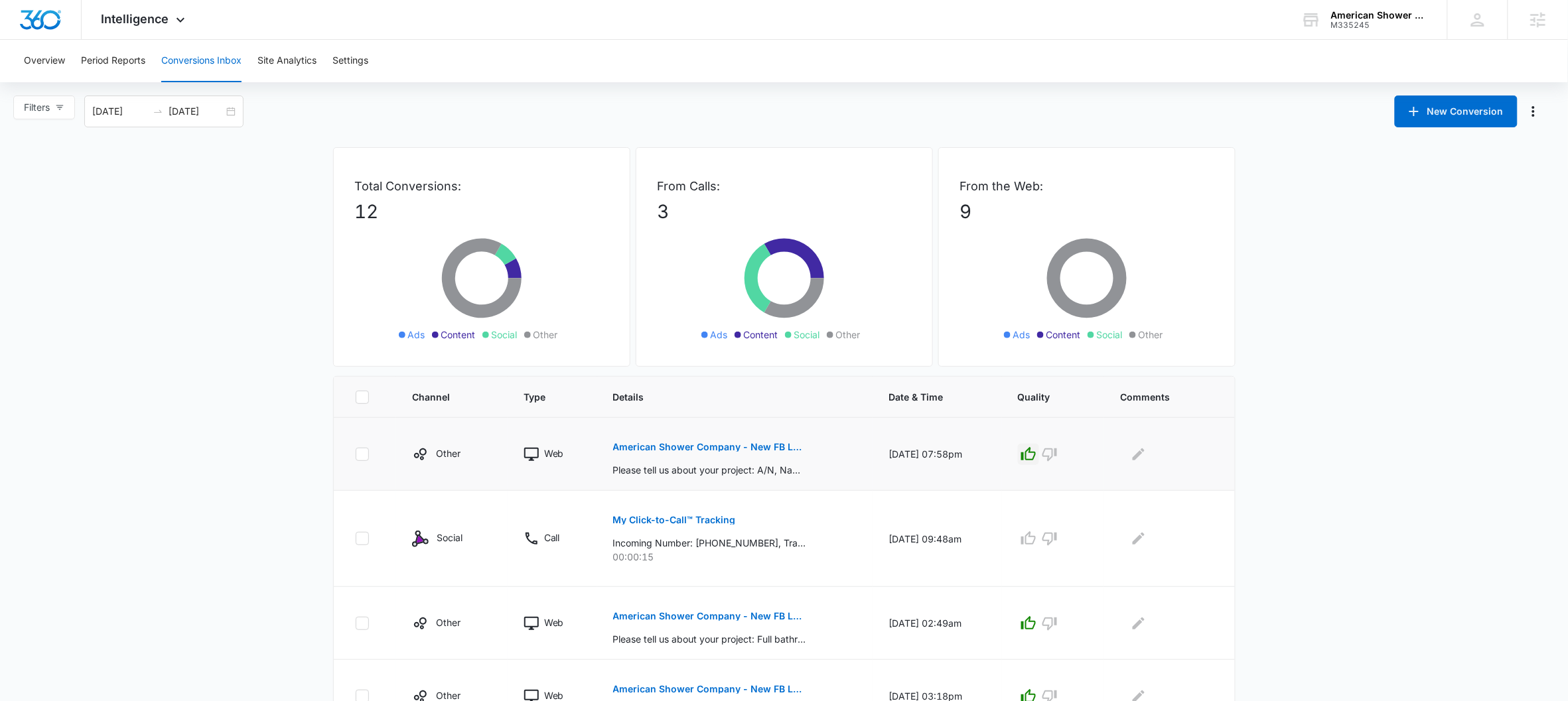
click at [330, 43] on div "Overview Period Reports Conversions Inbox Site Analytics Settings" at bounding box center [784, 61] width 1536 height 43
click at [358, 69] on button "Settings" at bounding box center [350, 61] width 36 height 43
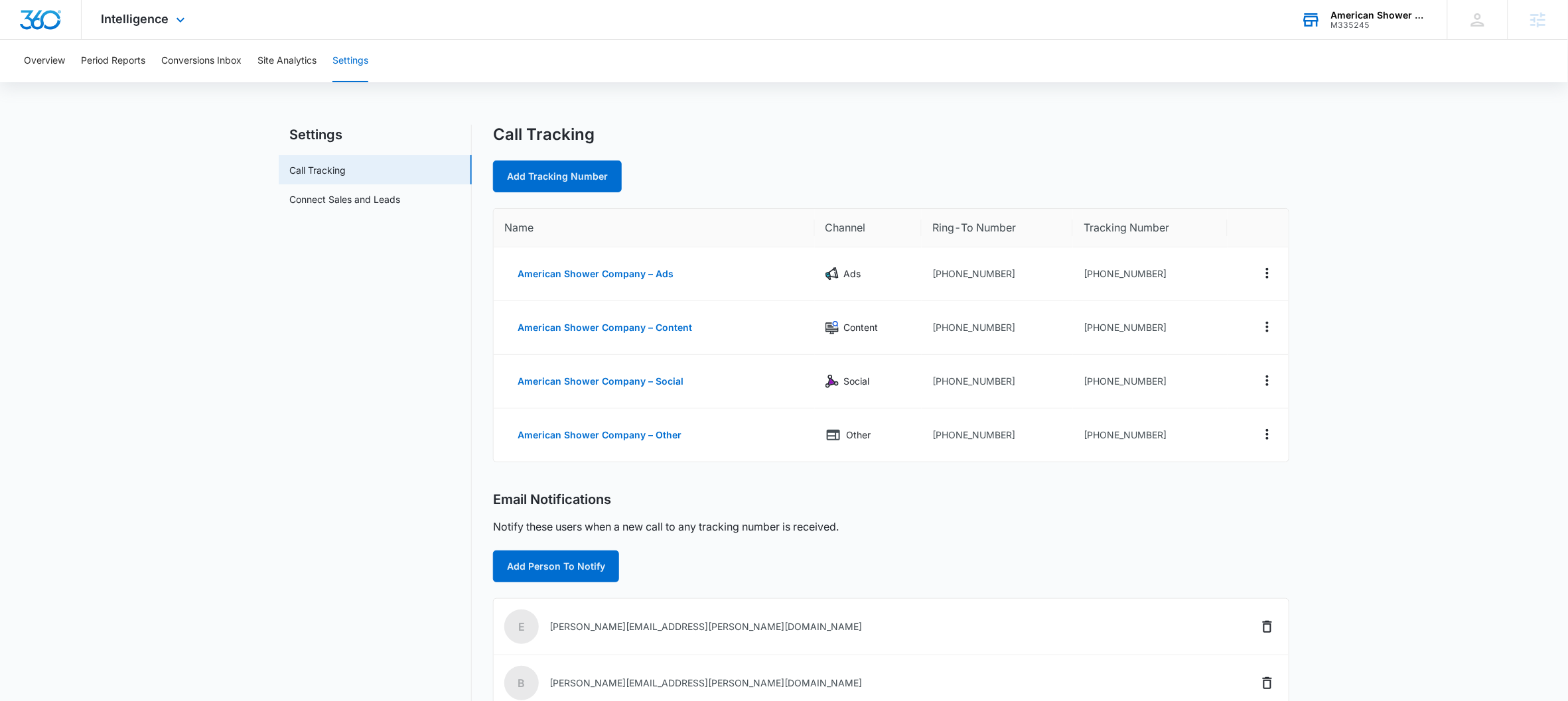
click at [1218, 23] on div "M335245" at bounding box center [1379, 25] width 97 height 10
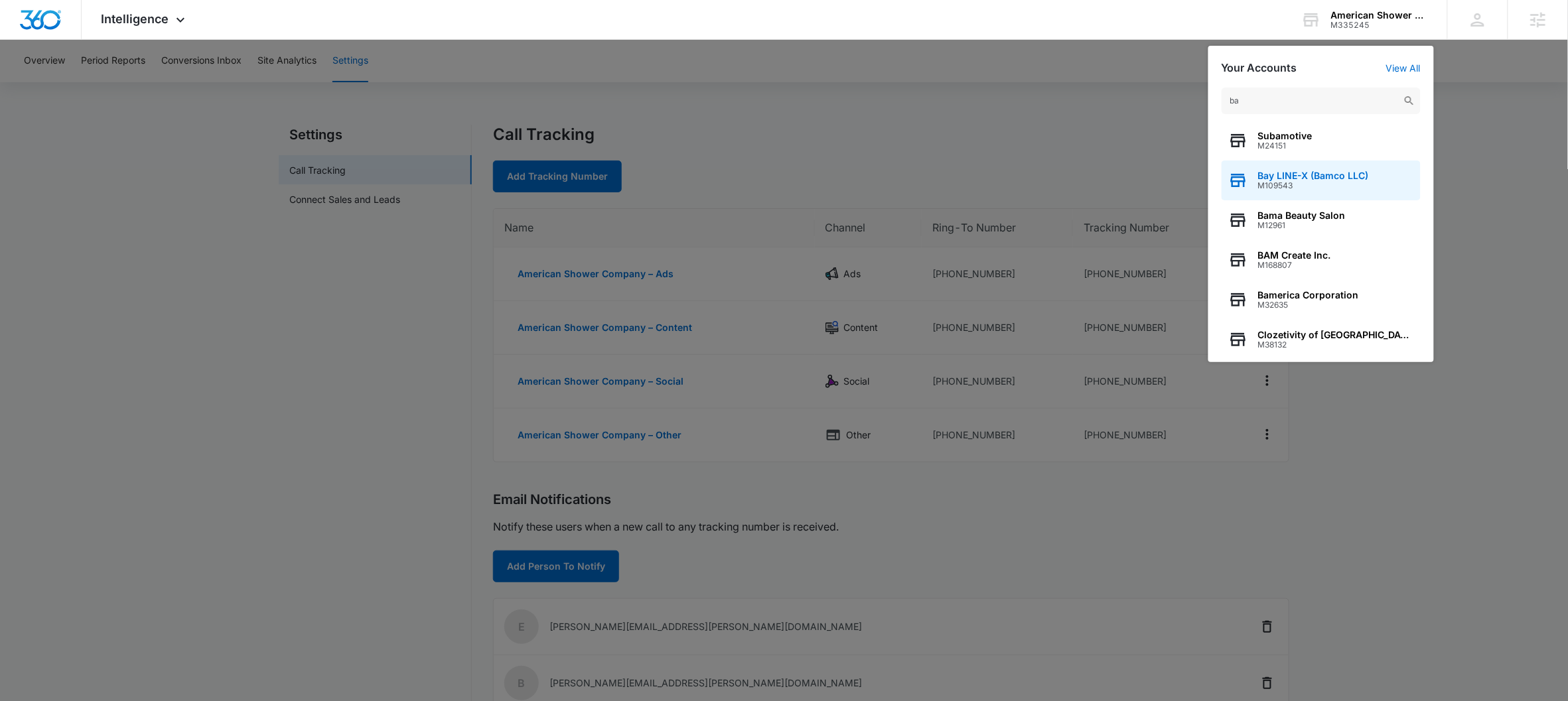
type input "b"
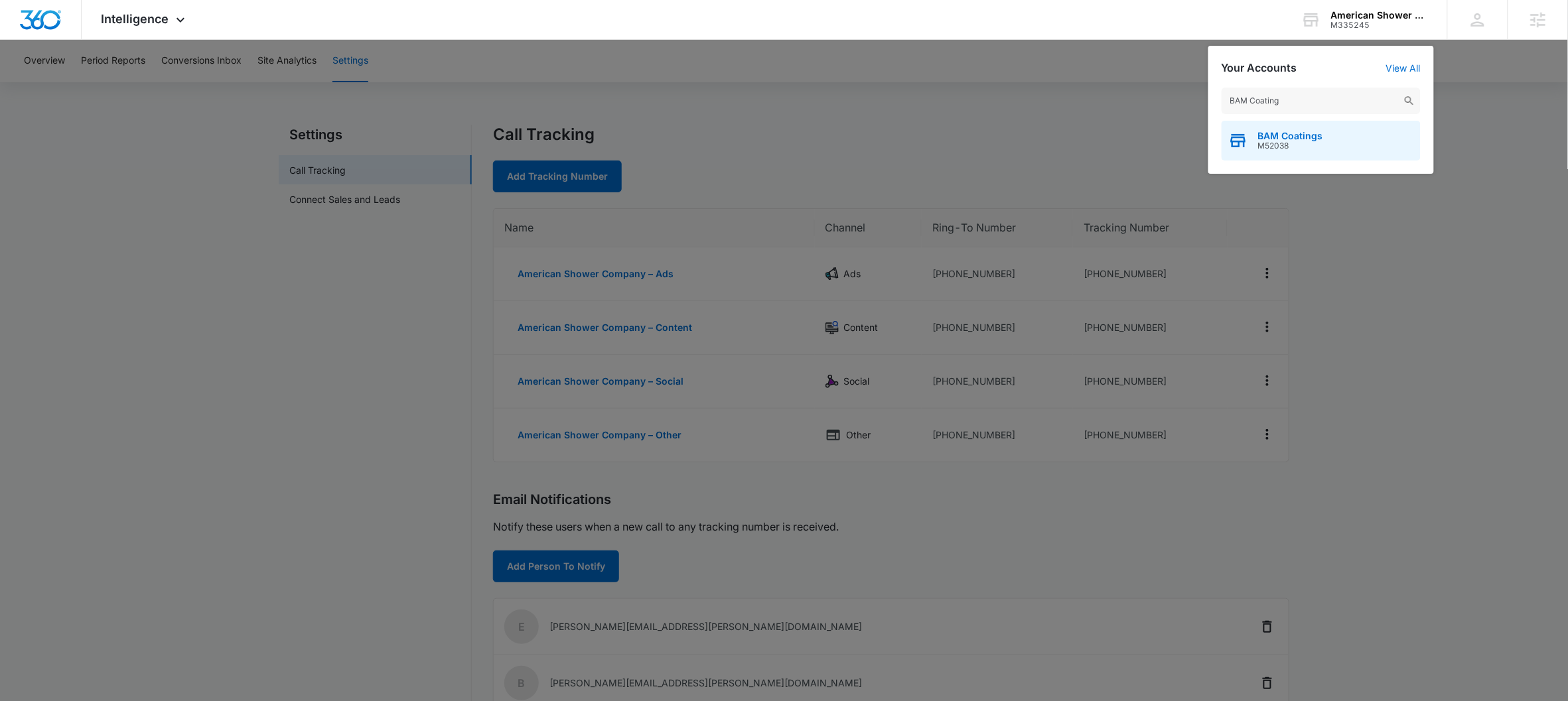
type input "BAM Coating"
click at [1218, 147] on span "M52038" at bounding box center [1291, 146] width 65 height 10
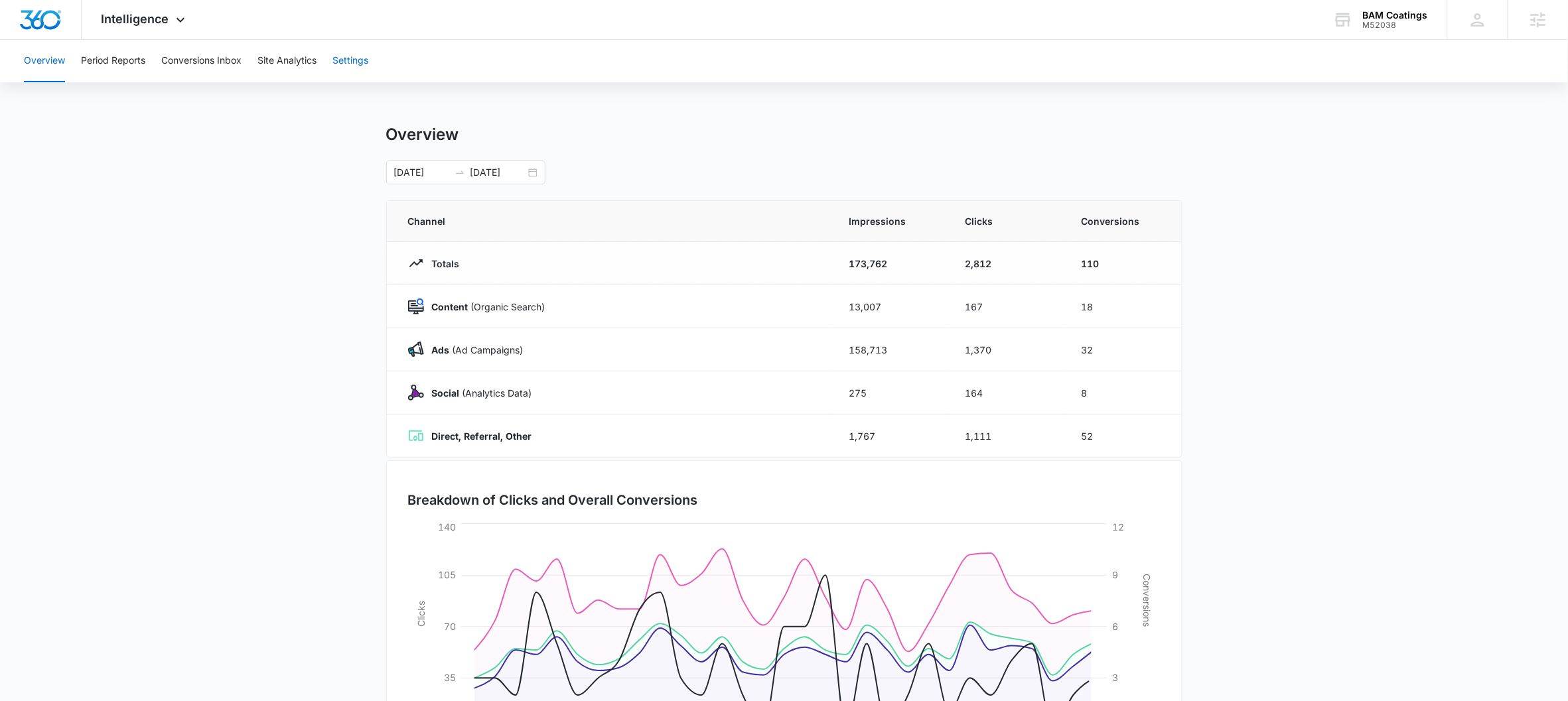
click at [363, 60] on button "Settings" at bounding box center [350, 61] width 36 height 43
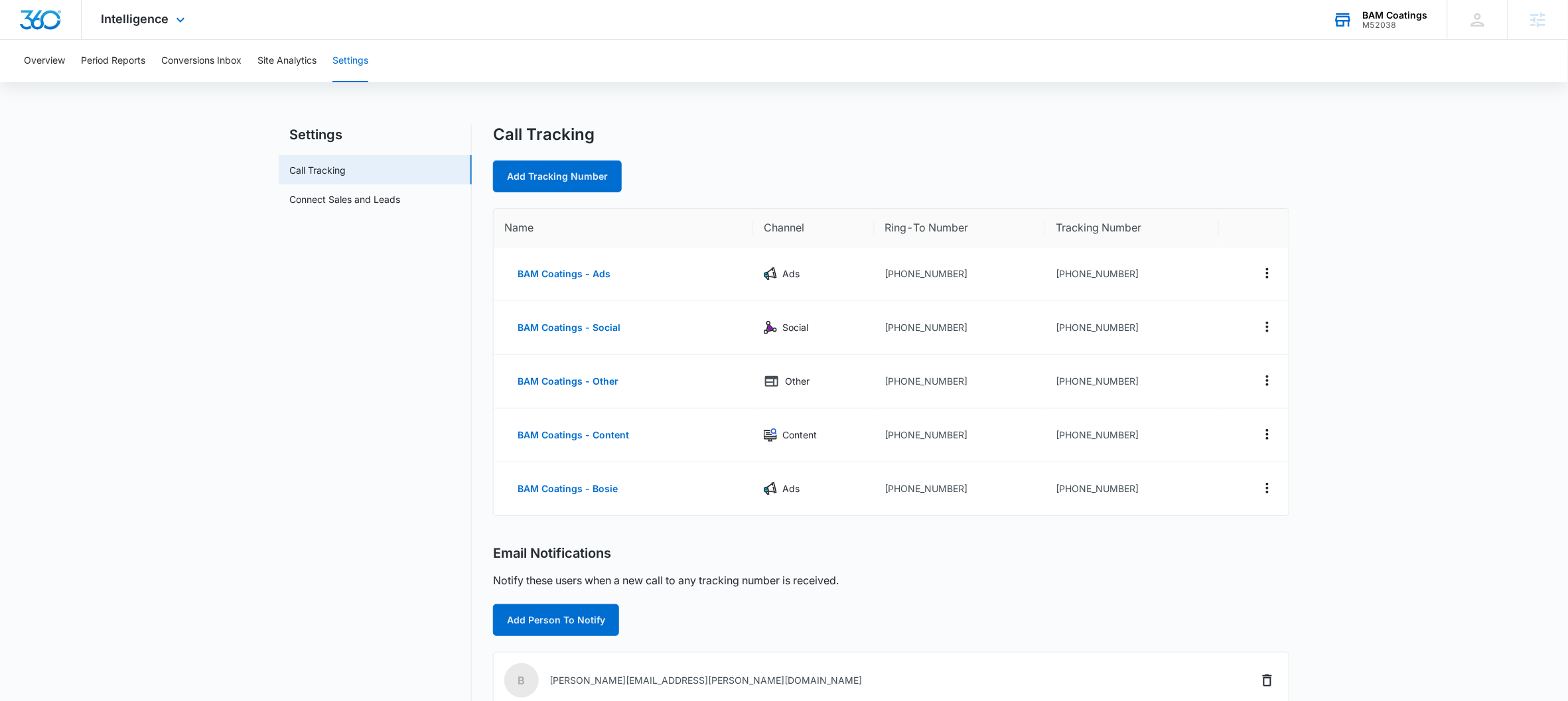
click at [1218, 21] on div "M52038" at bounding box center [1395, 25] width 65 height 10
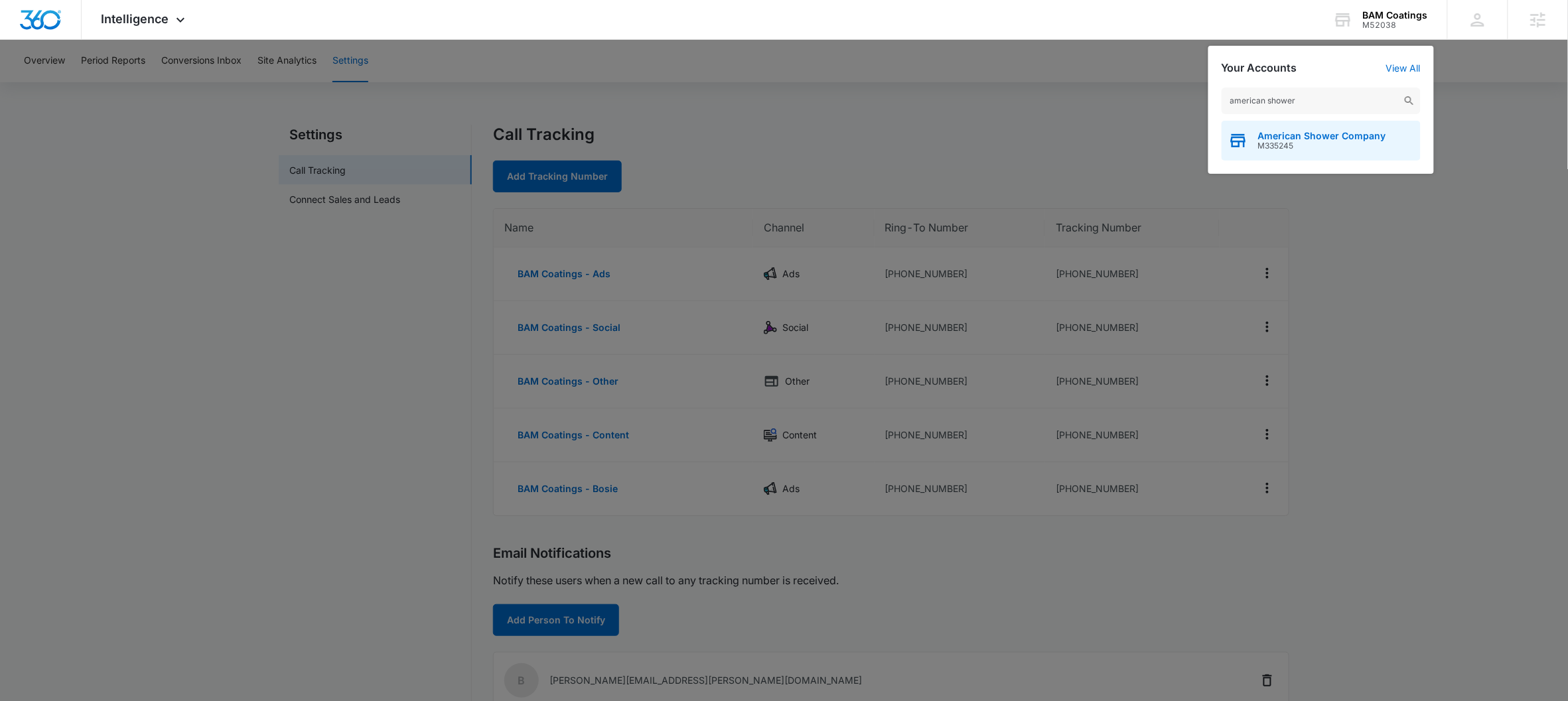
type input "american shower"
click at [1218, 149] on span "M335245" at bounding box center [1322, 146] width 128 height 10
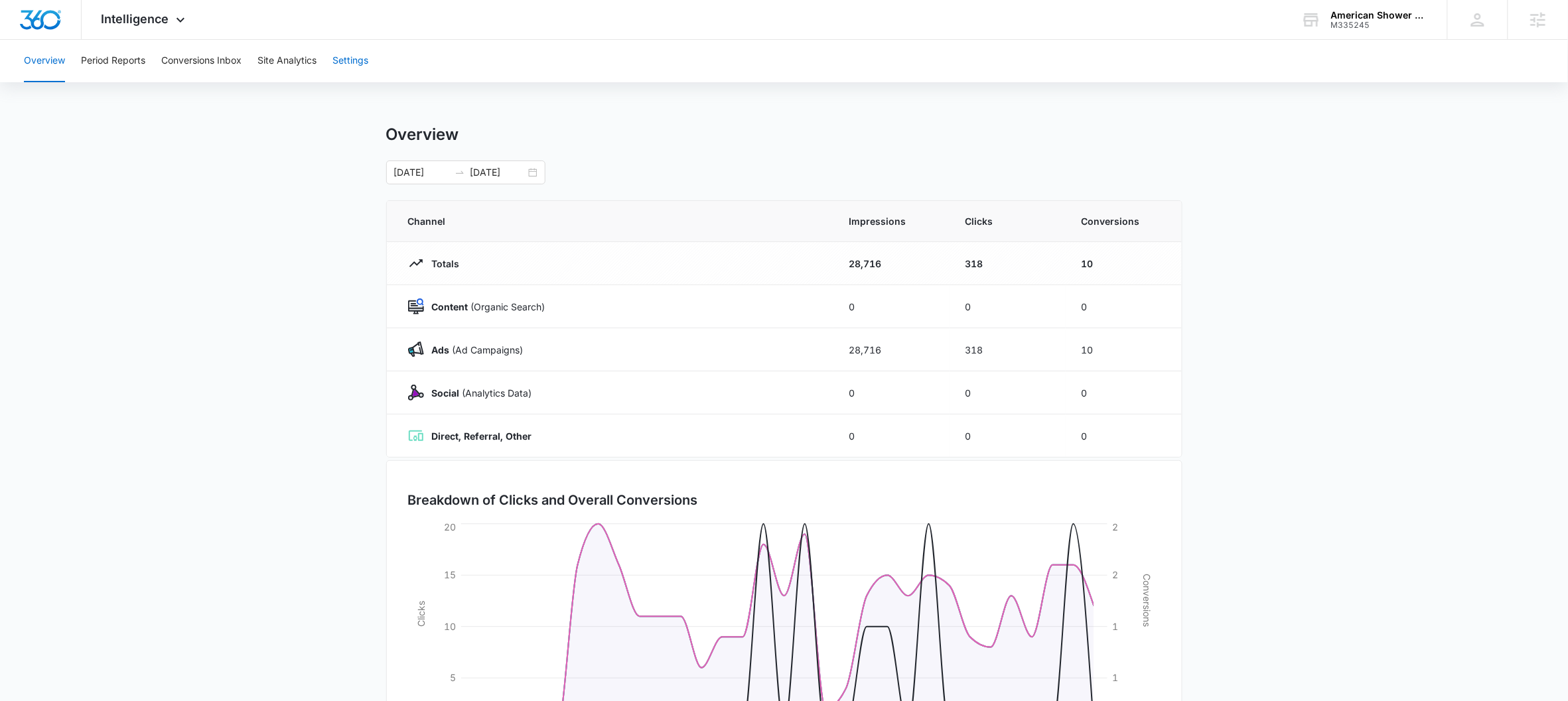
click at [353, 62] on button "Settings" at bounding box center [350, 61] width 36 height 43
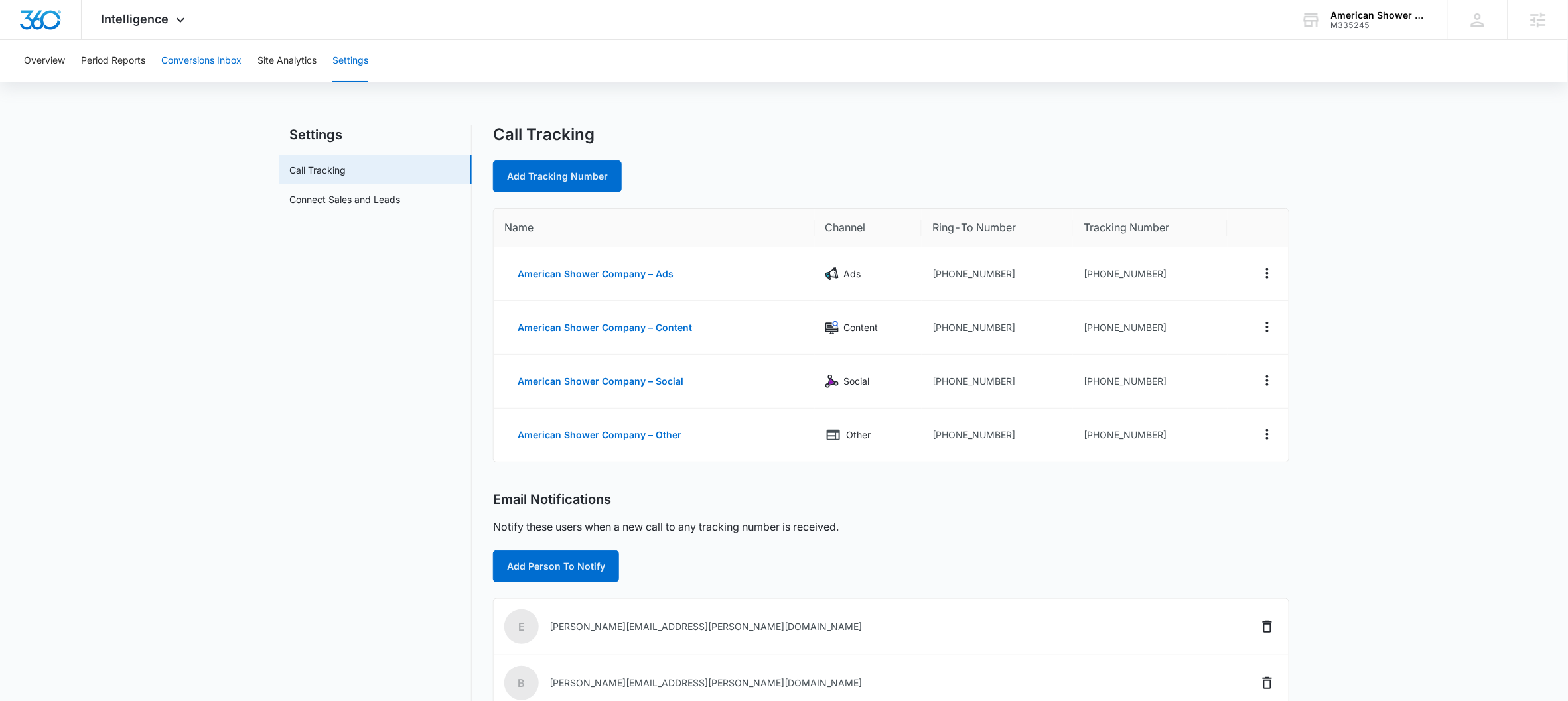
click at [218, 65] on button "Conversions Inbox" at bounding box center [201, 61] width 80 height 43
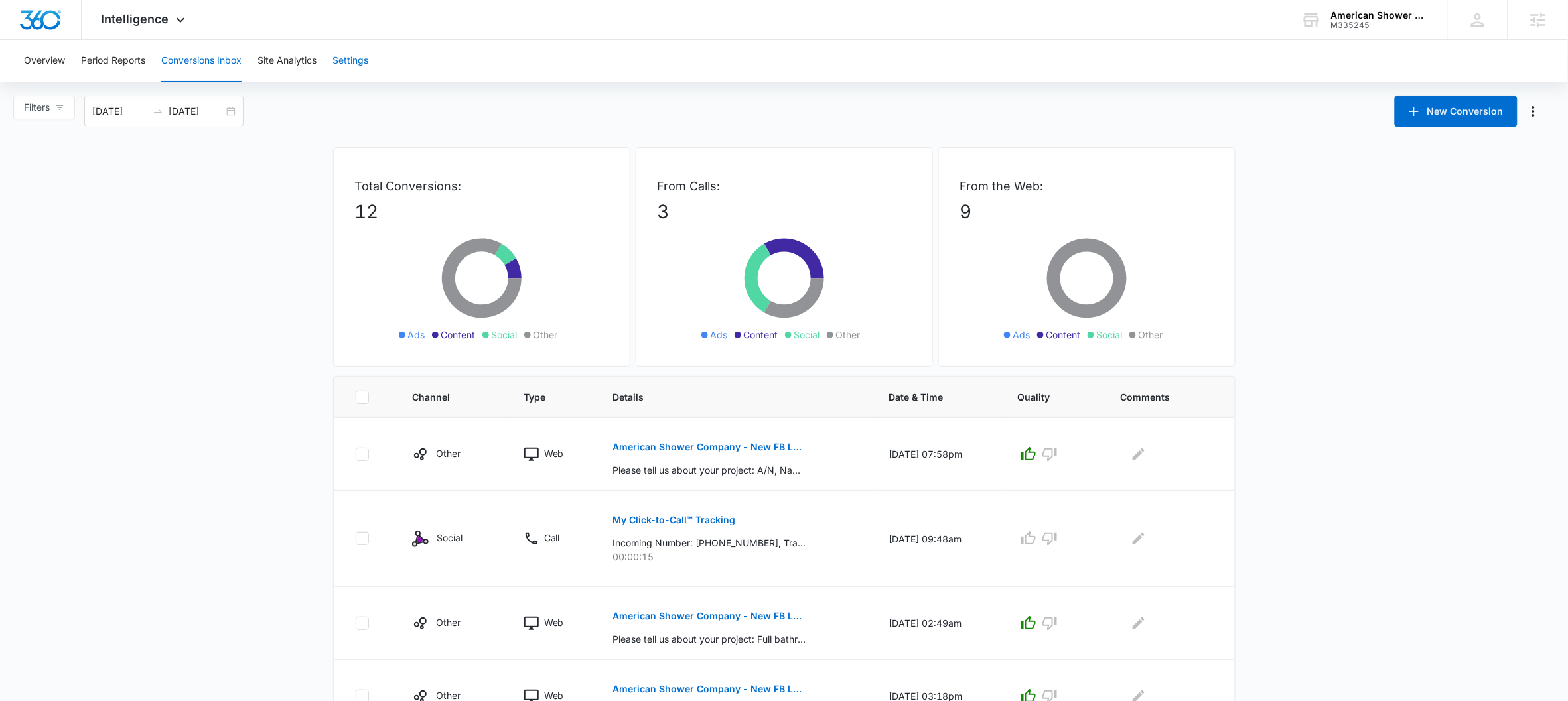
click at [359, 56] on button "Settings" at bounding box center [350, 61] width 36 height 43
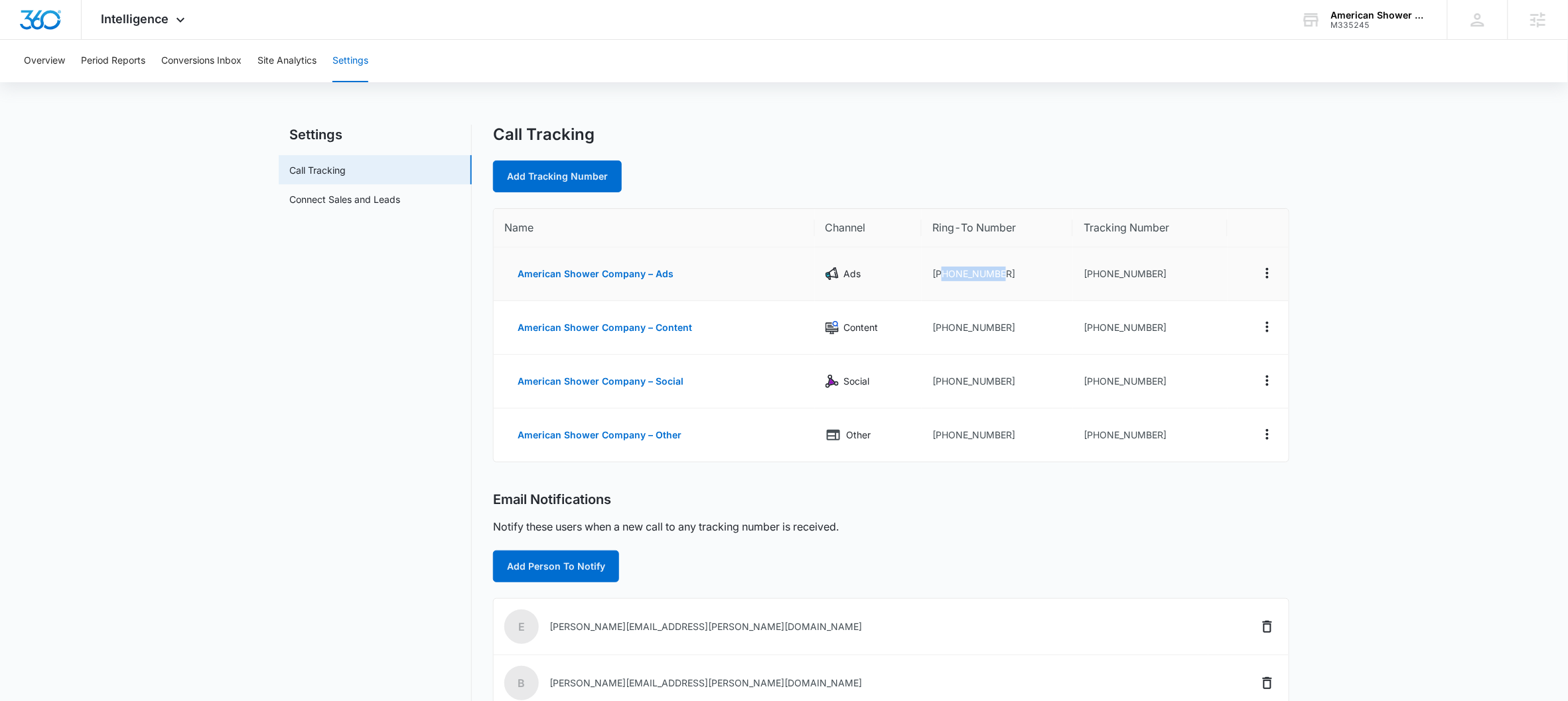
drag, startPoint x: 1016, startPoint y: 274, endPoint x: 940, endPoint y: 278, distance: 76.1
click at [940, 278] on td "+19205411978" at bounding box center [997, 274] width 151 height 54
copy td "9205411978"
click at [1218, 36] on div "American Shower Company M335245 Your Accounts View All" at bounding box center [1364, 19] width 166 height 39
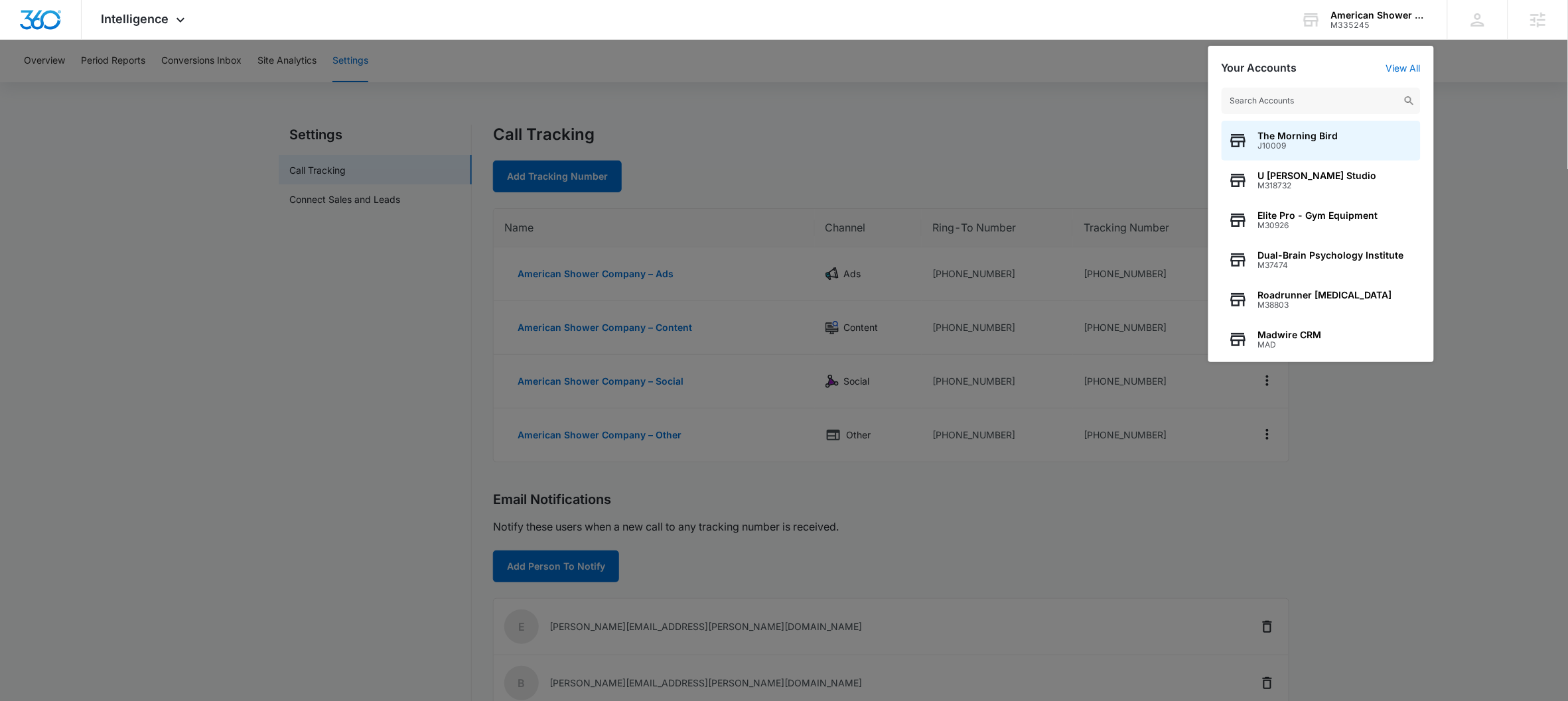
click at [1218, 103] on input "text" at bounding box center [1321, 101] width 199 height 27
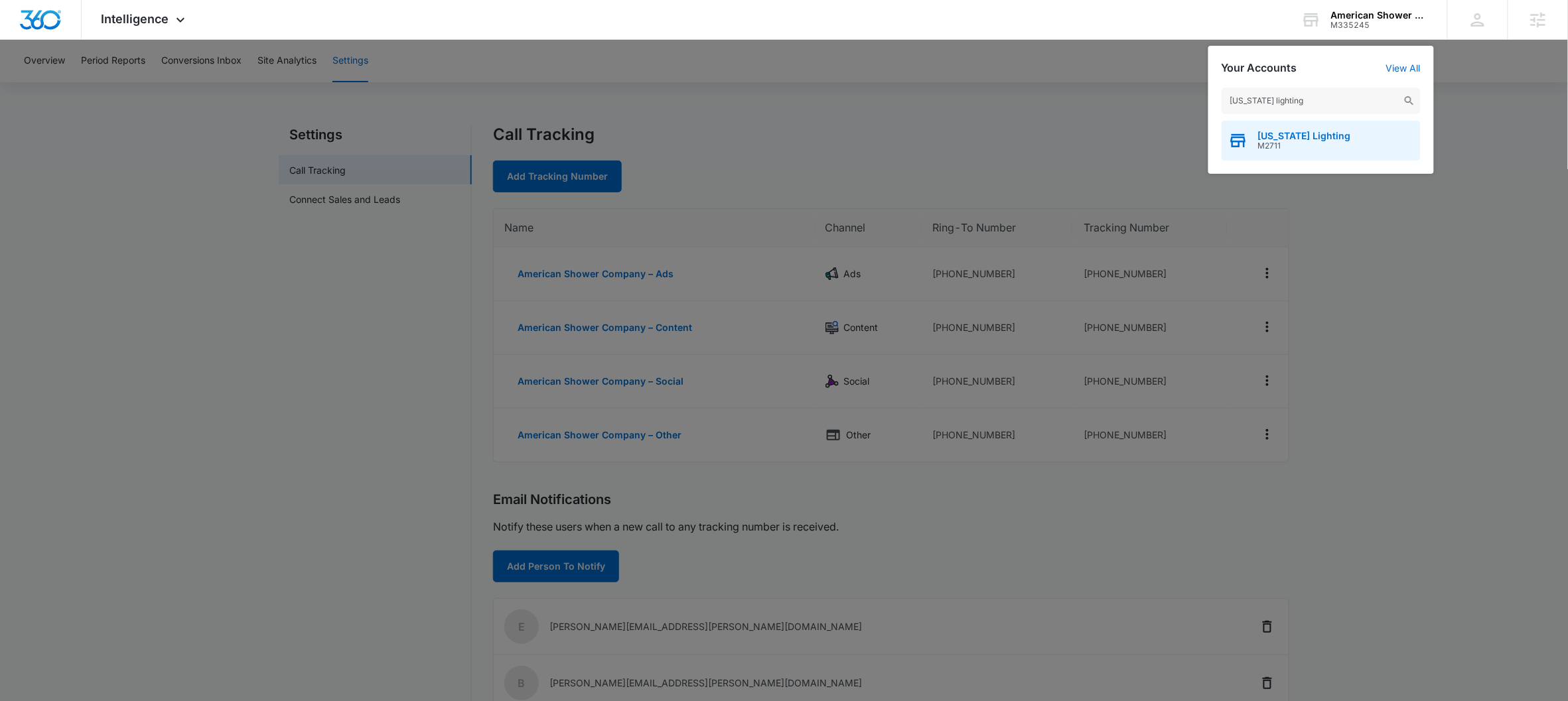
type input "colorado lighting"
click at [1218, 142] on span "M2711" at bounding box center [1305, 146] width 93 height 10
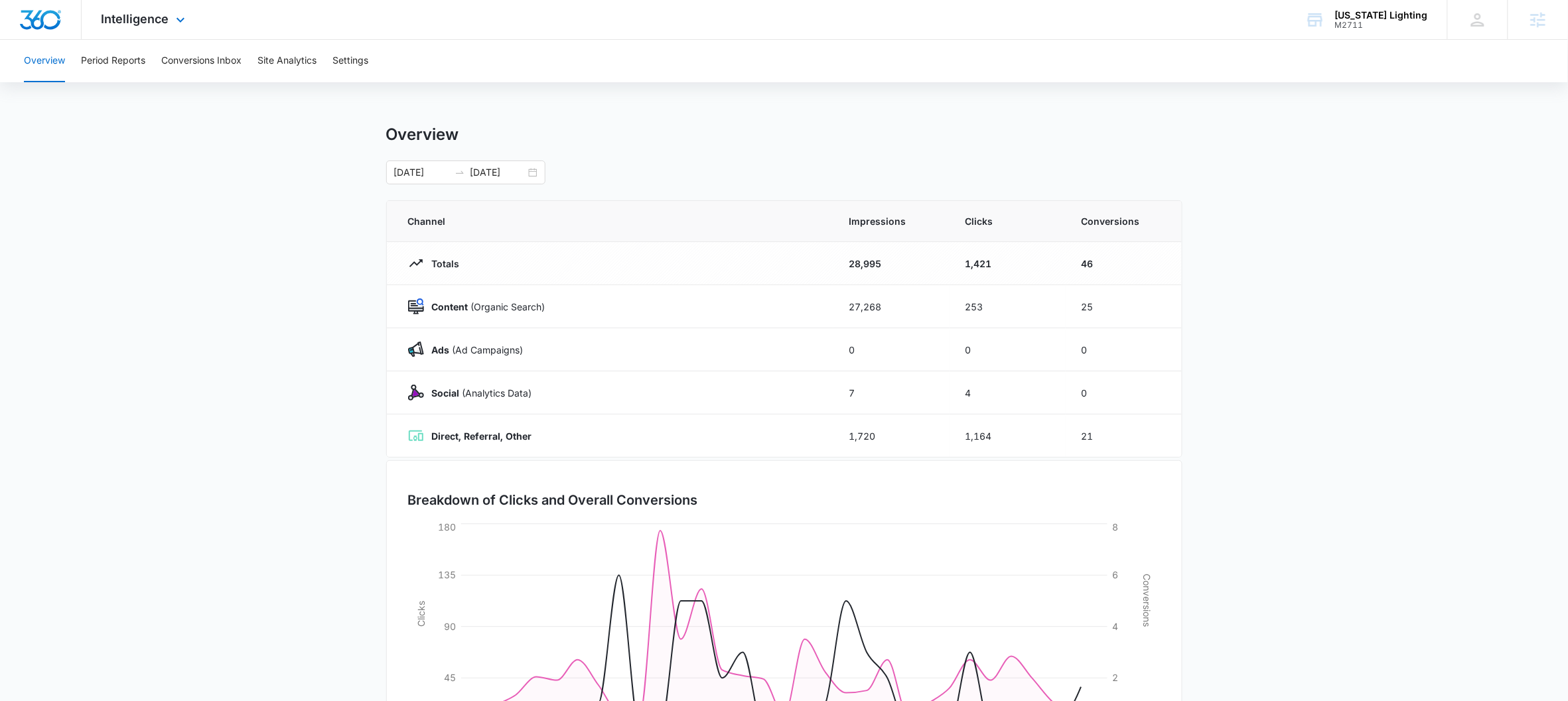
click at [165, 29] on div "Intelligence Apps Reputation Websites Forms CRM Email Social Payments POS Conte…" at bounding box center [145, 19] width 127 height 39
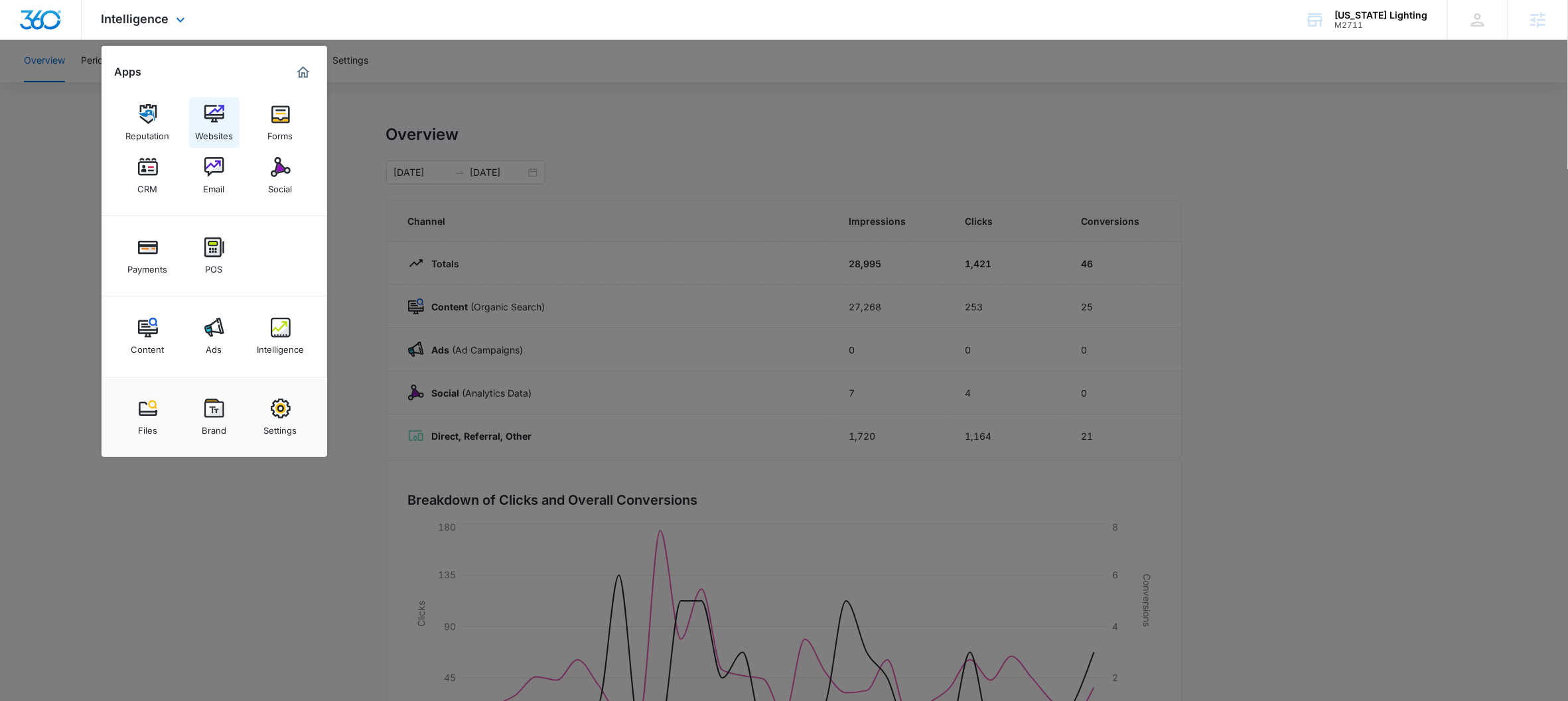
click at [193, 128] on link "Websites" at bounding box center [214, 122] width 50 height 50
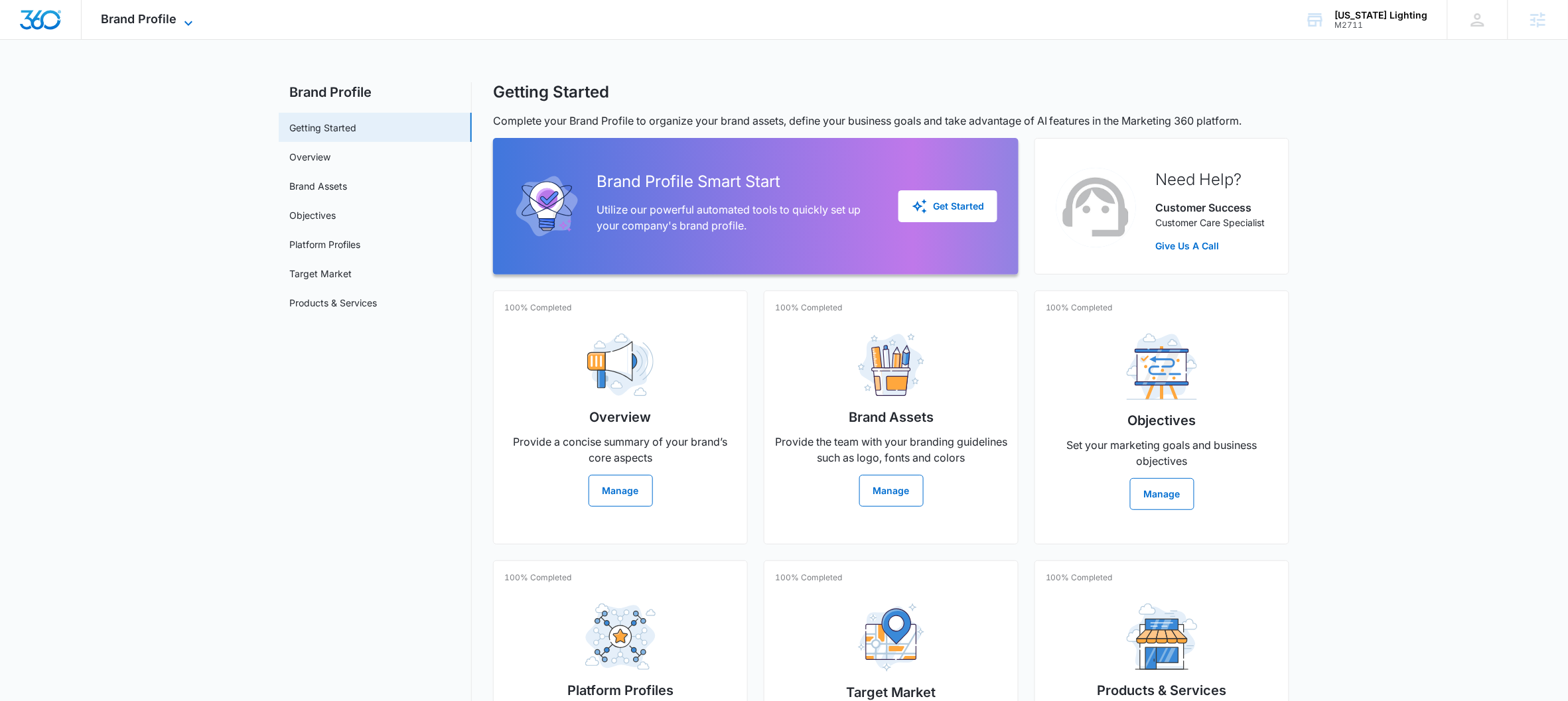
click at [138, 15] on span "Brand Profile" at bounding box center [139, 18] width 76 height 14
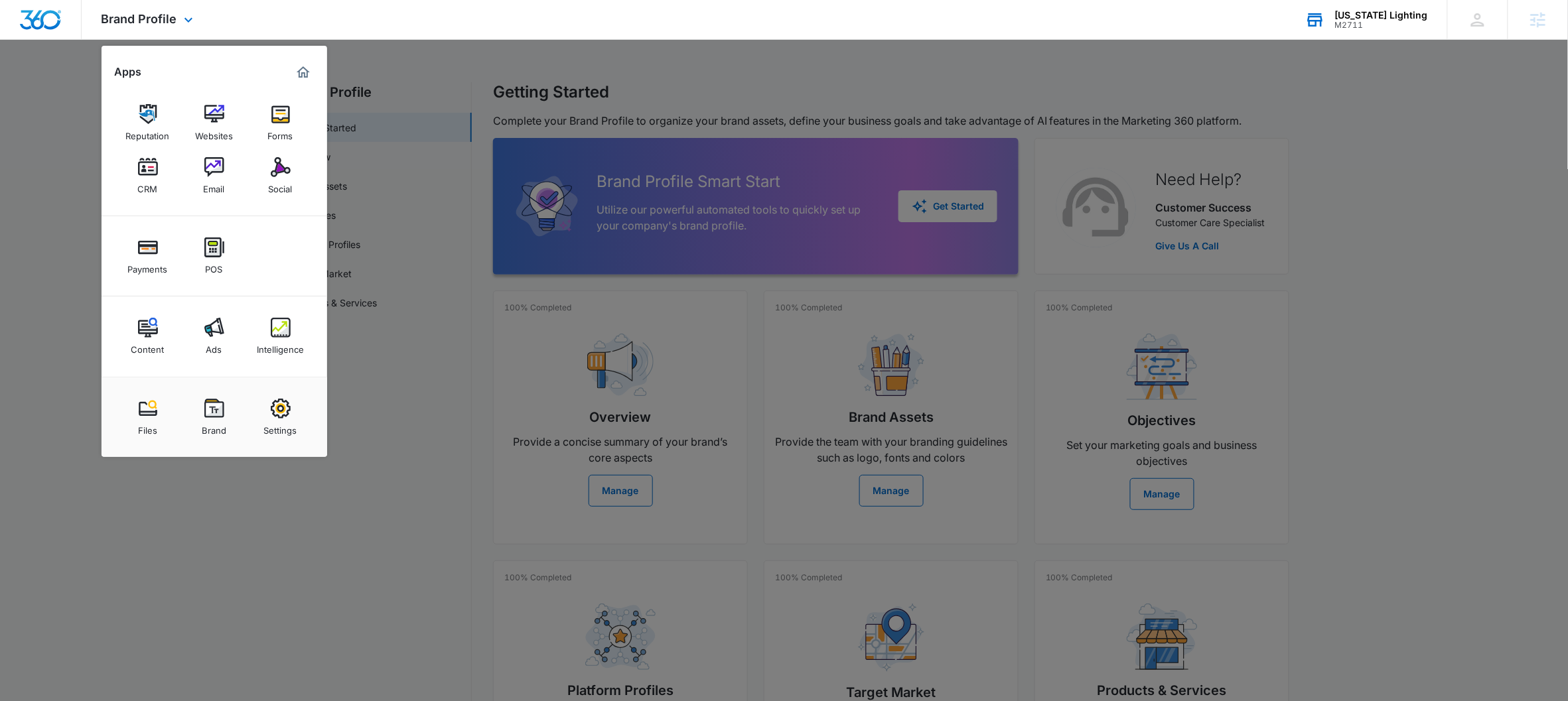
click at [1381, 10] on div "[US_STATE] Lighting" at bounding box center [1381, 15] width 93 height 10
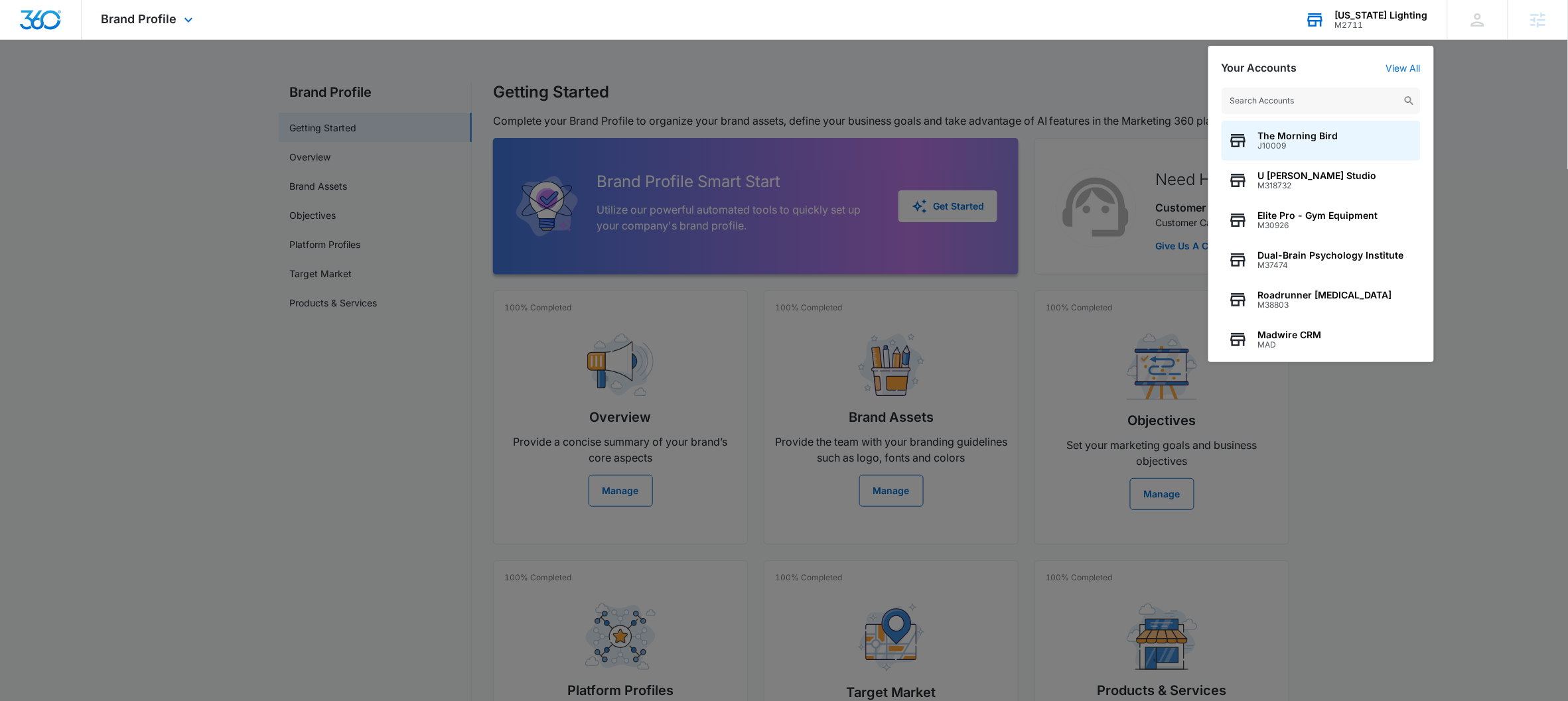
click at [1305, 105] on input "text" at bounding box center [1321, 101] width 199 height 27
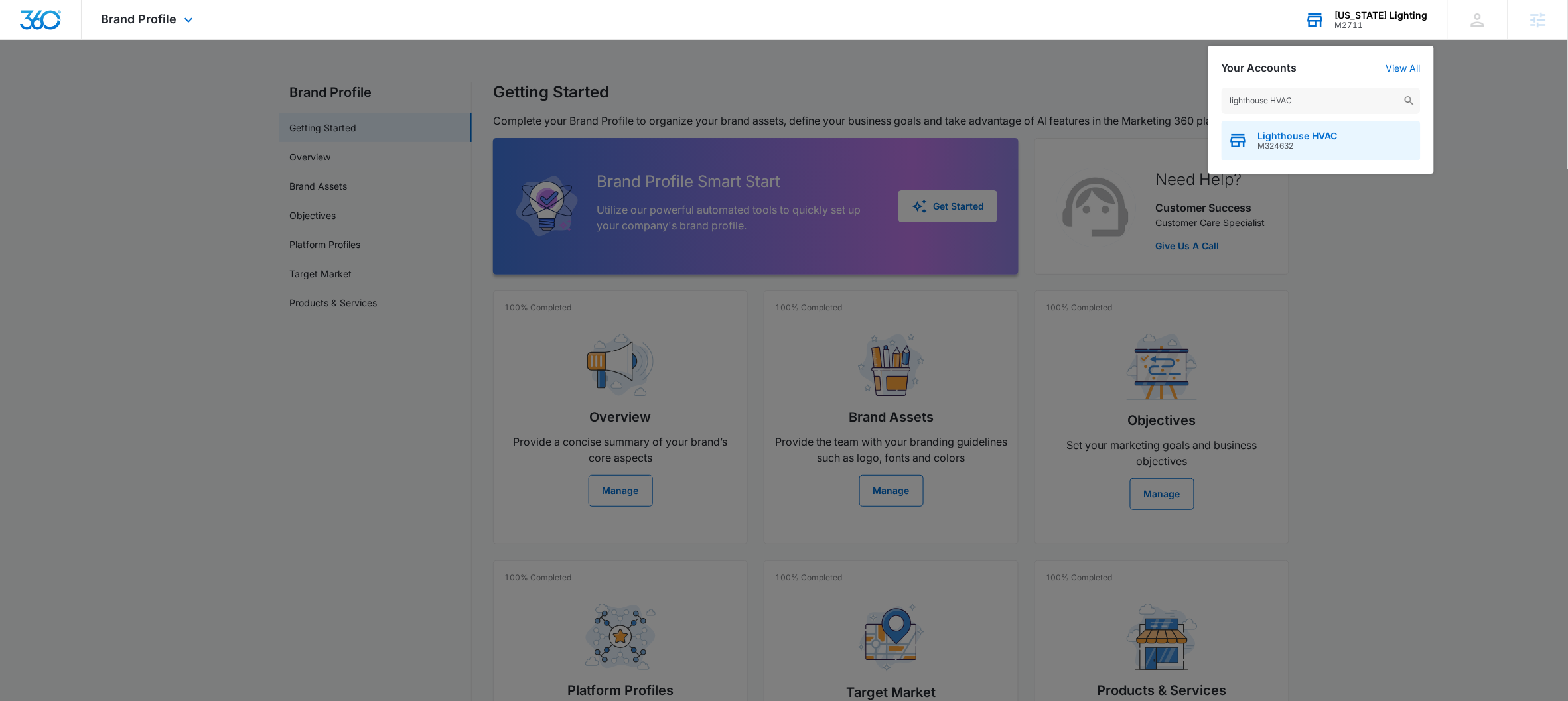
type input "lighthouse HVAC"
click at [1279, 138] on span "Lighthouse HVAC" at bounding box center [1298, 136] width 80 height 10
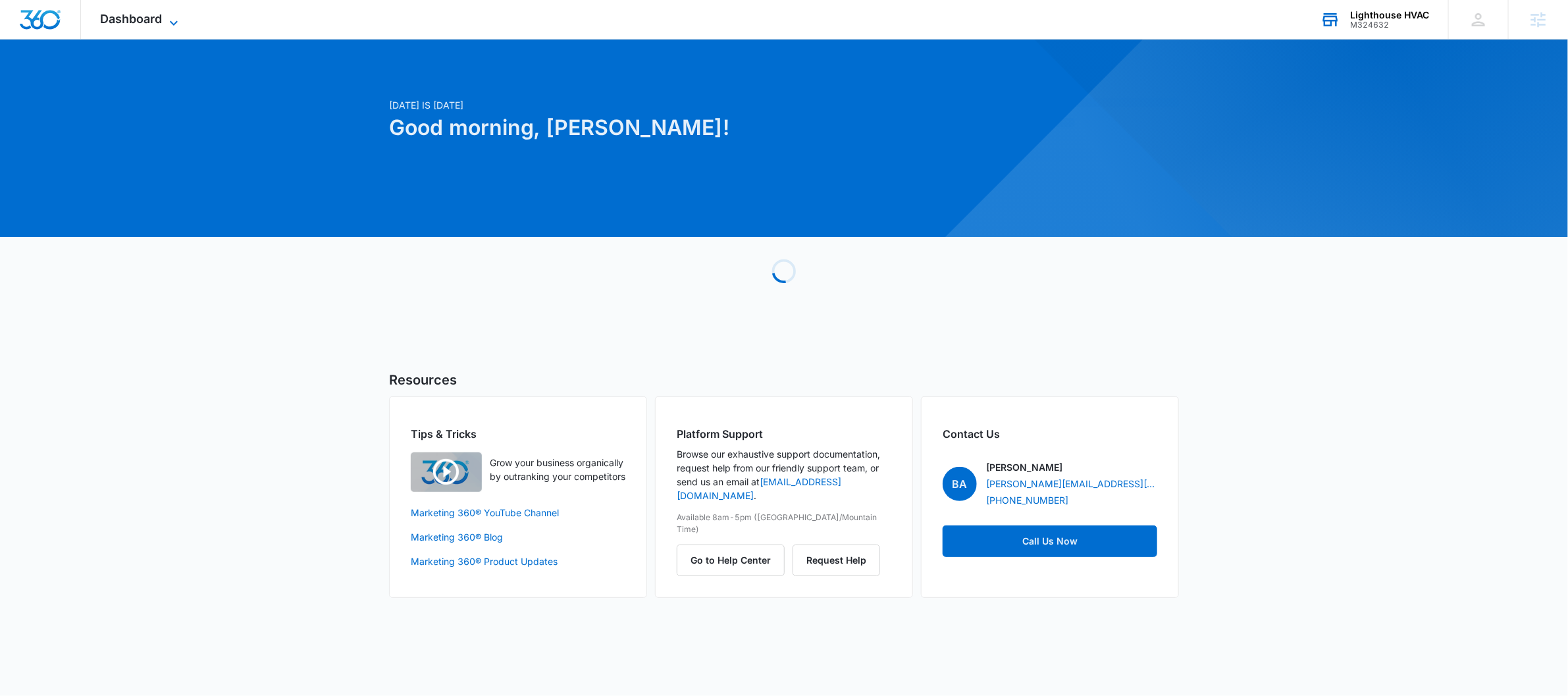
click at [180, 23] on icon at bounding box center [174, 23] width 16 height 16
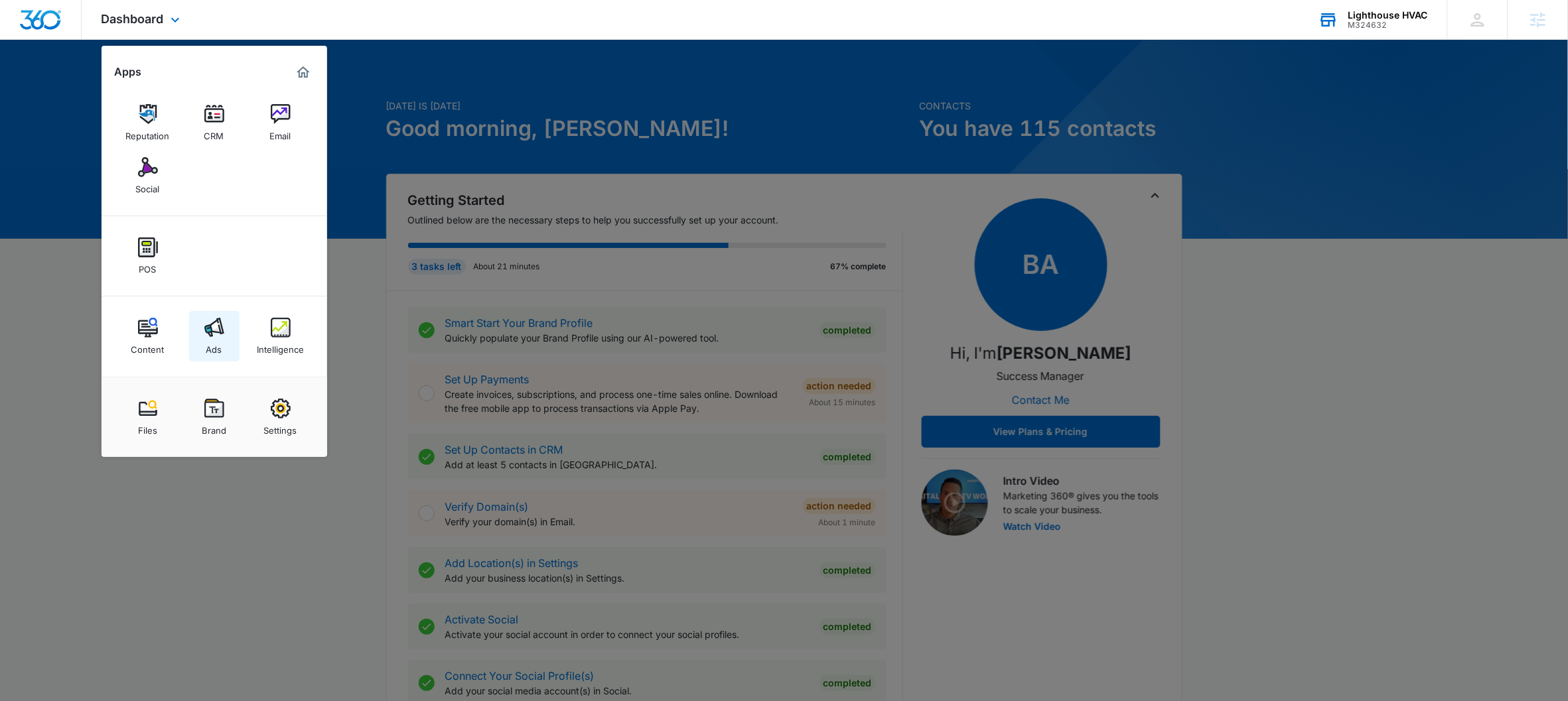
click at [218, 338] on div "Ads" at bounding box center [215, 346] width 16 height 17
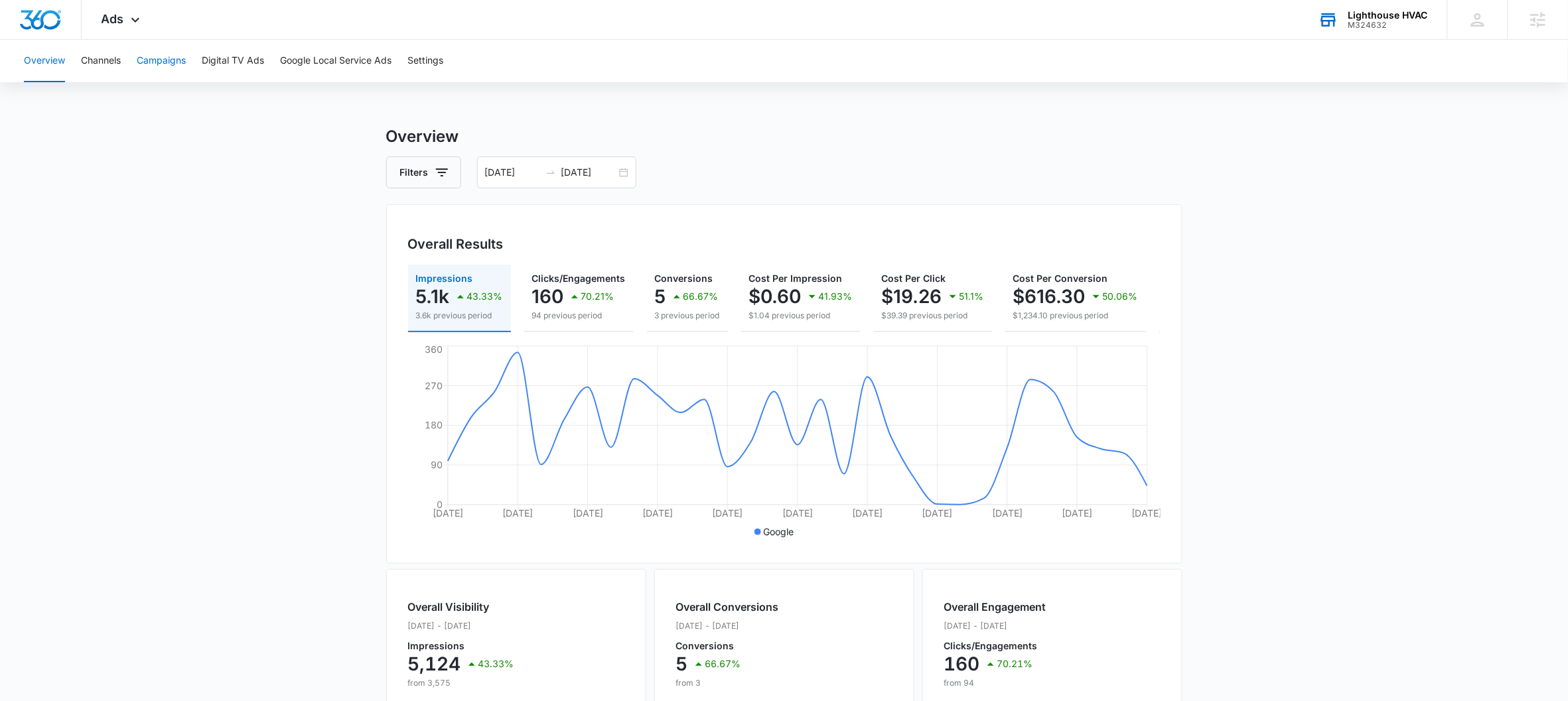
click at [156, 66] on button "Campaigns" at bounding box center [161, 61] width 49 height 43
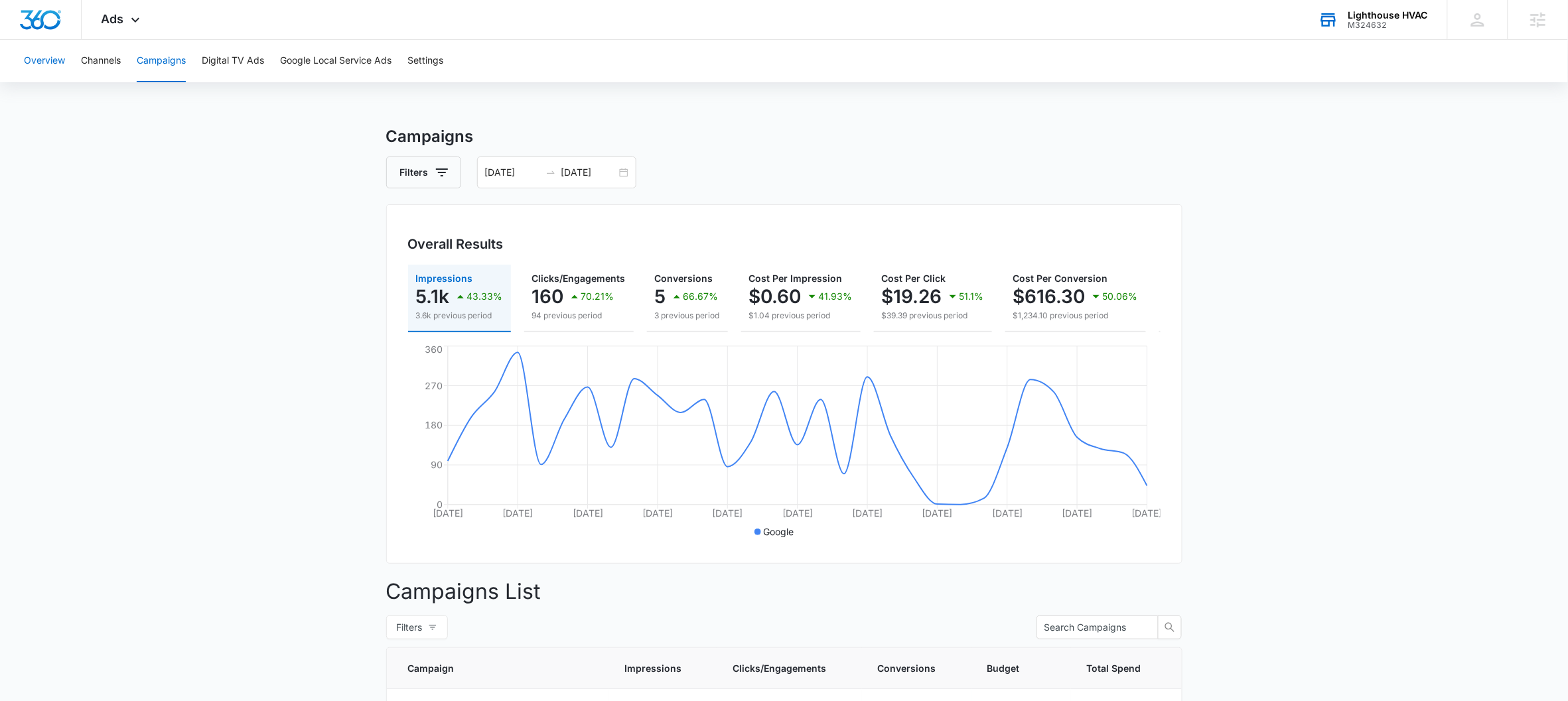
click at [35, 65] on button "Overview" at bounding box center [44, 61] width 41 height 43
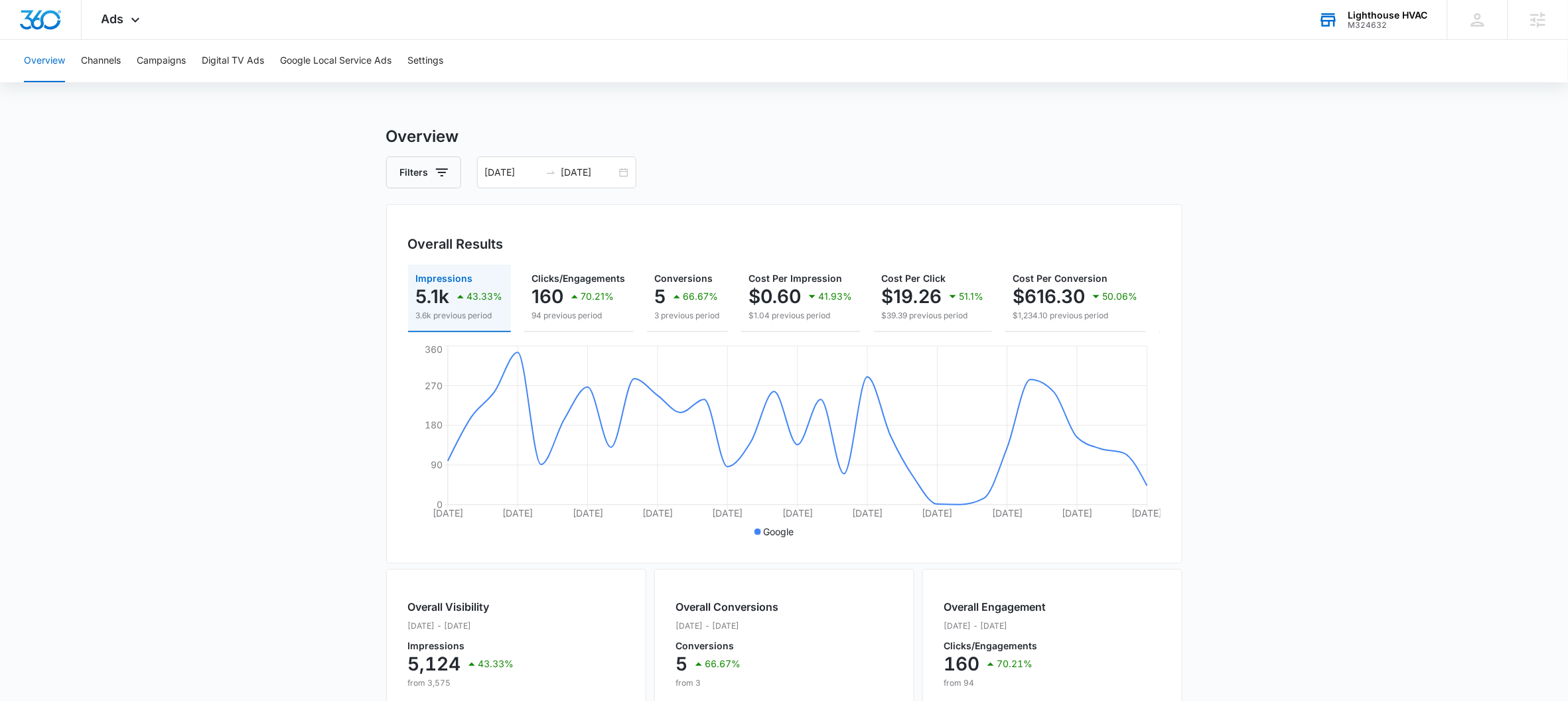
click at [1390, 24] on div "M324632" at bounding box center [1388, 25] width 80 height 10
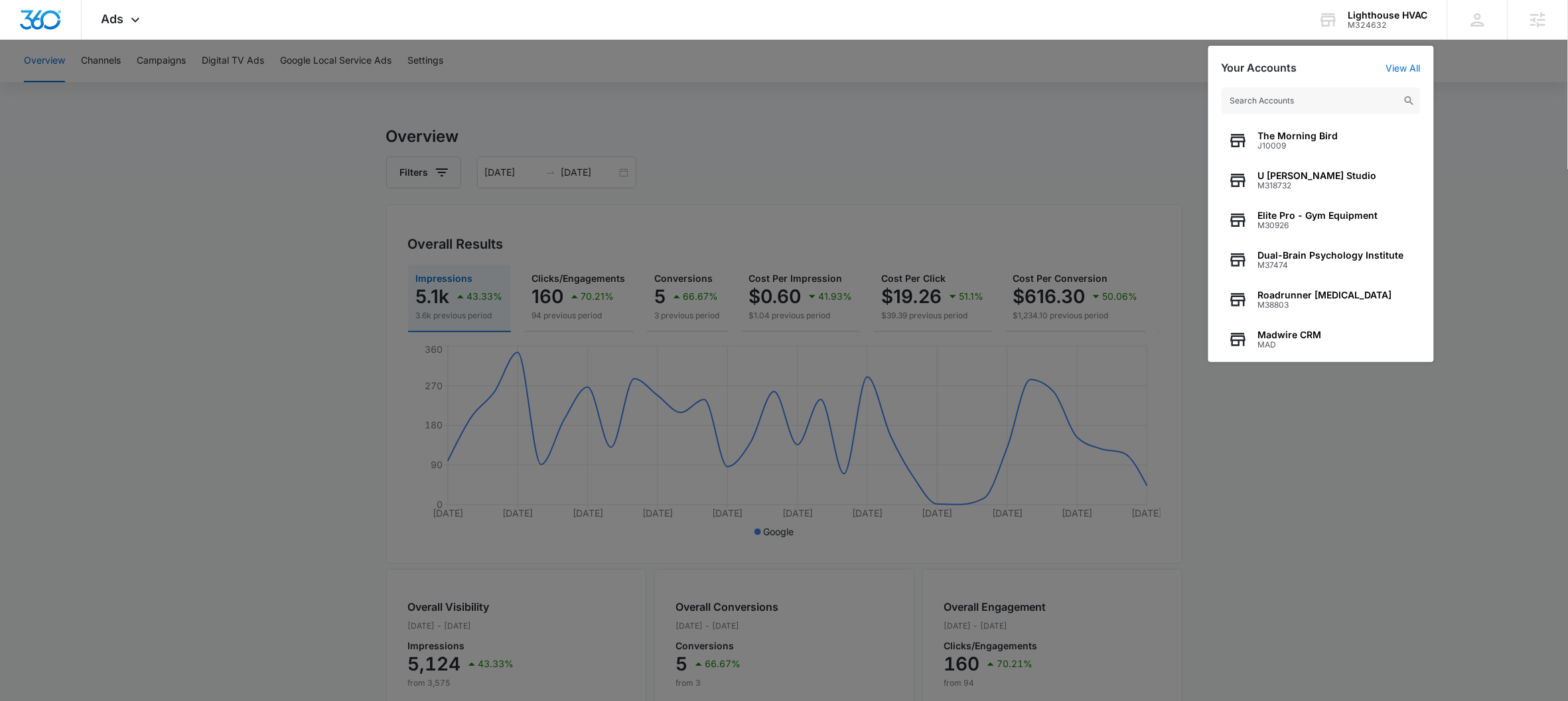
click at [1297, 99] on input "text" at bounding box center [1321, 101] width 199 height 27
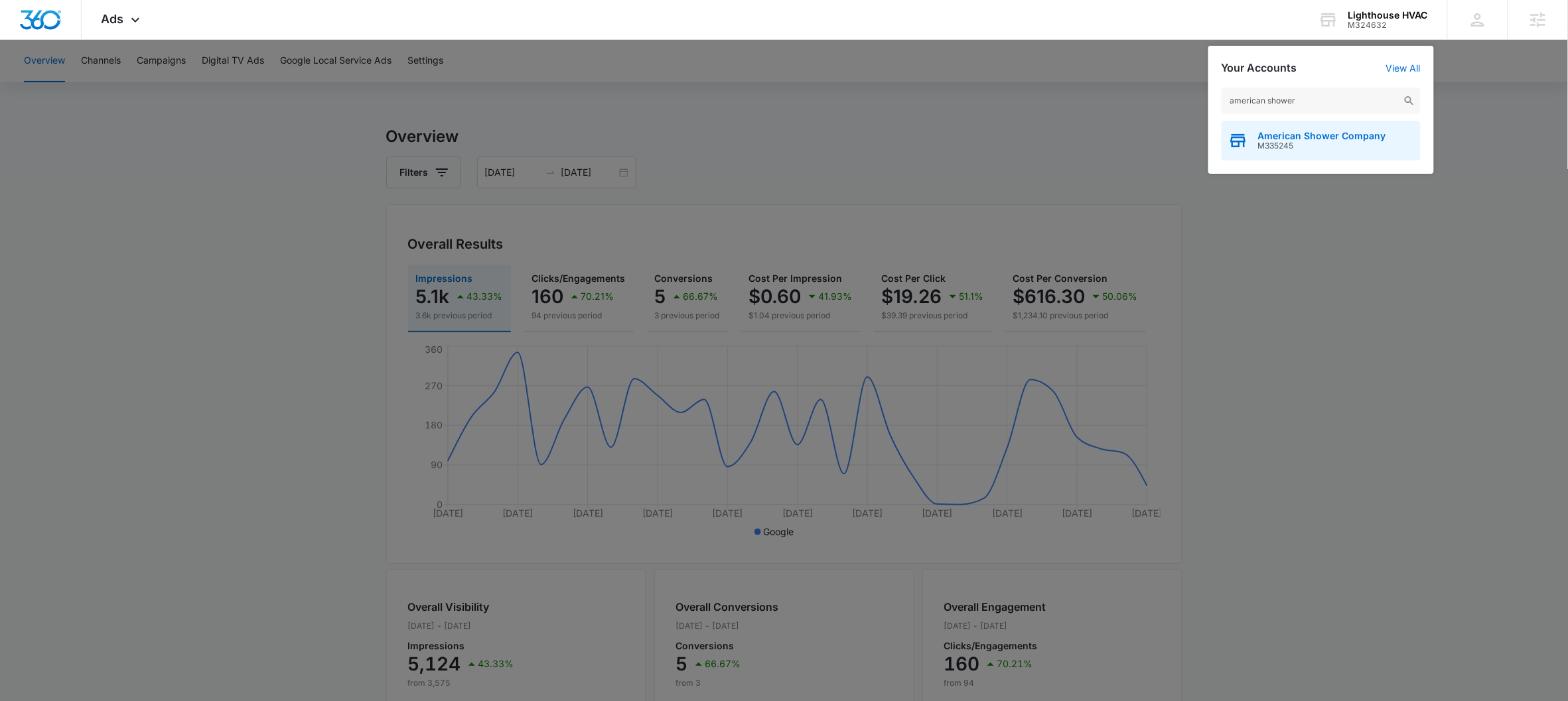
type input "american shower"
click at [1305, 132] on span "American Shower Company" at bounding box center [1322, 136] width 128 height 10
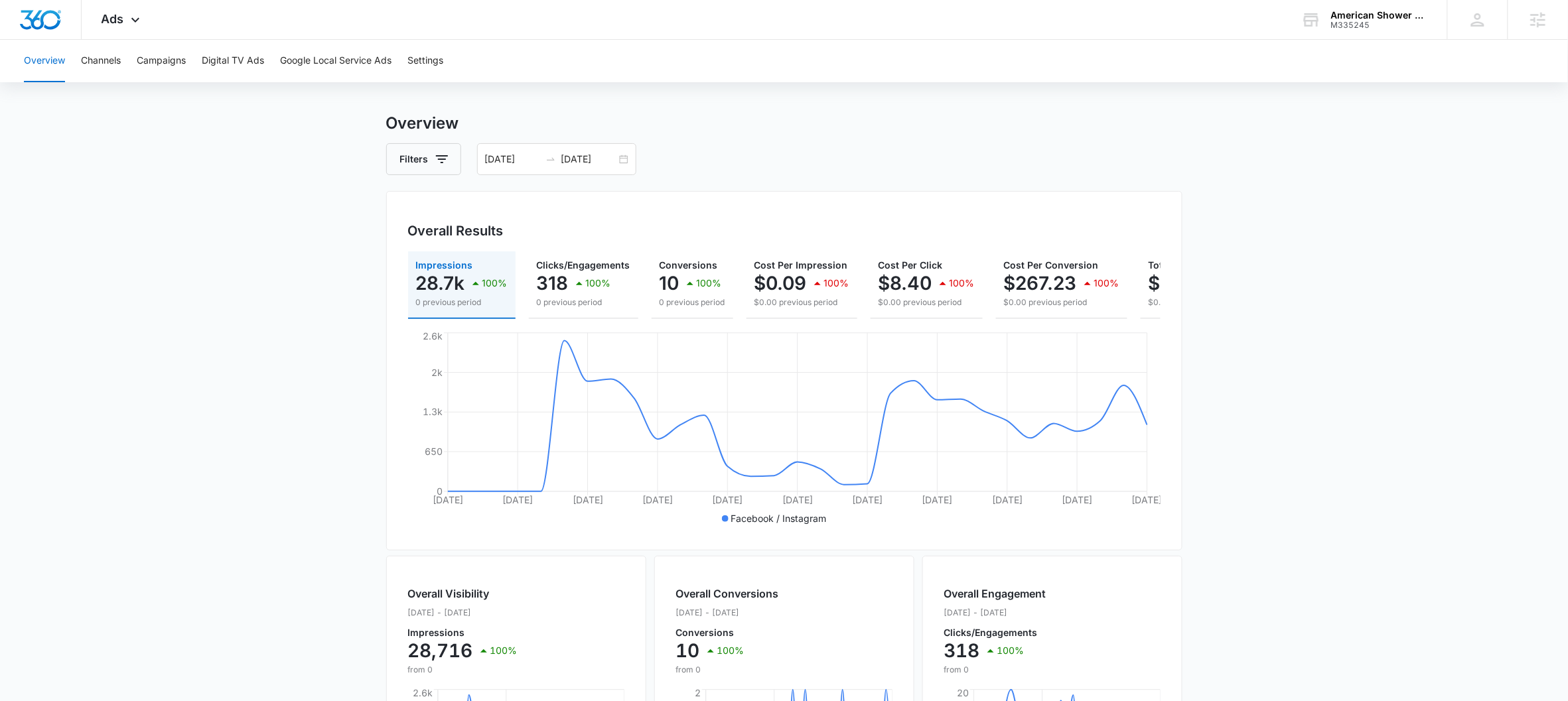
scroll to position [29, 0]
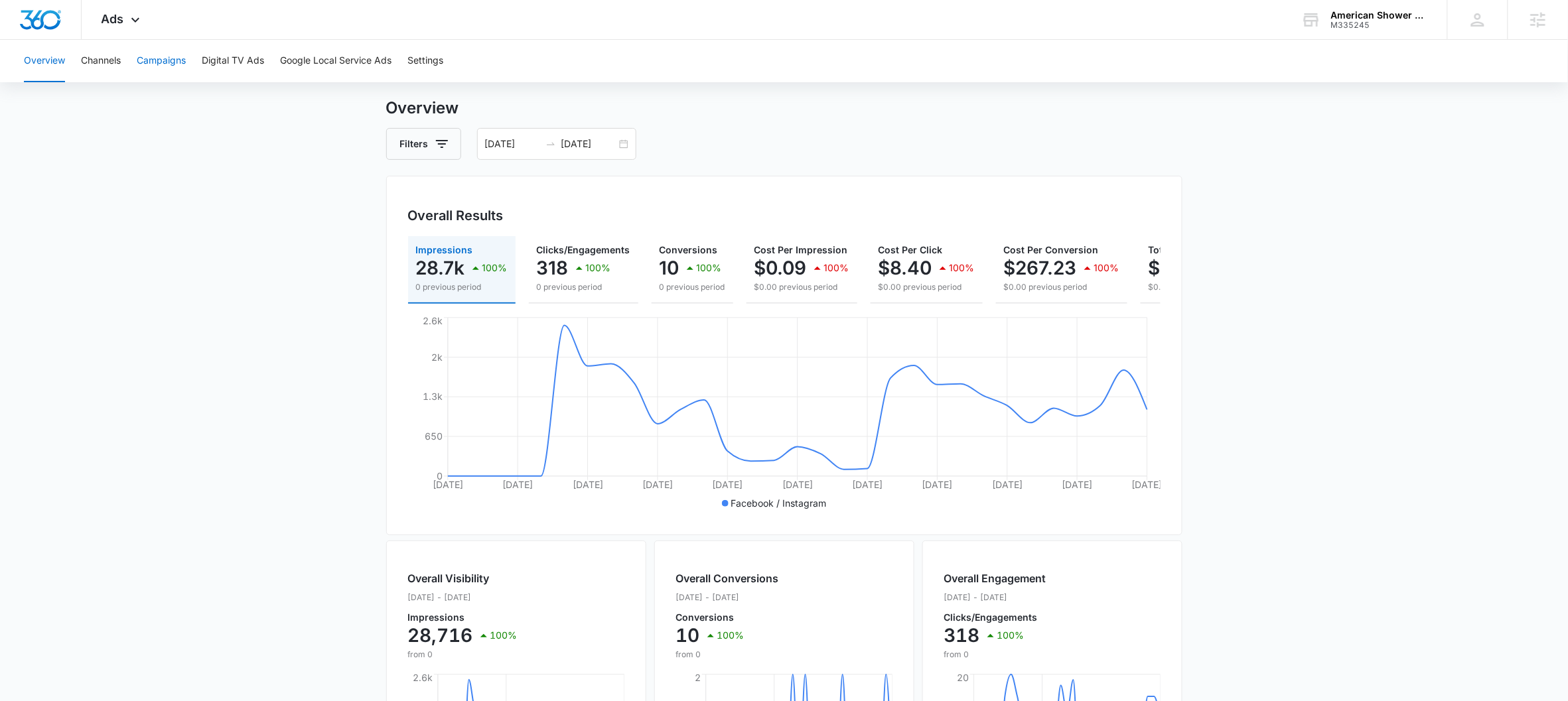
click at [164, 69] on button "Campaigns" at bounding box center [161, 61] width 49 height 43
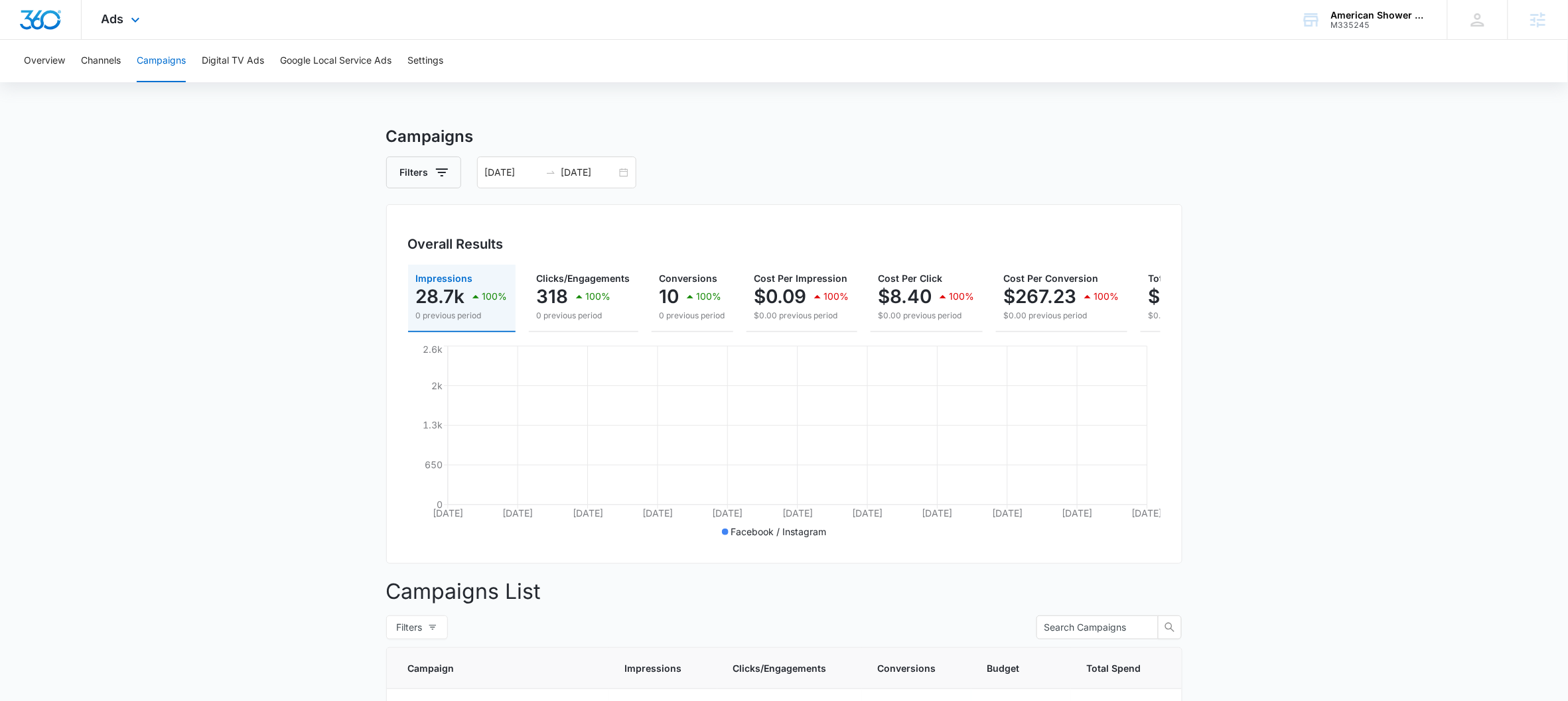
click at [102, 10] on div "Ads Apps Reputation CRM Email Social Payments POS Content Ads Intelligence File…" at bounding box center [122, 19] width 82 height 39
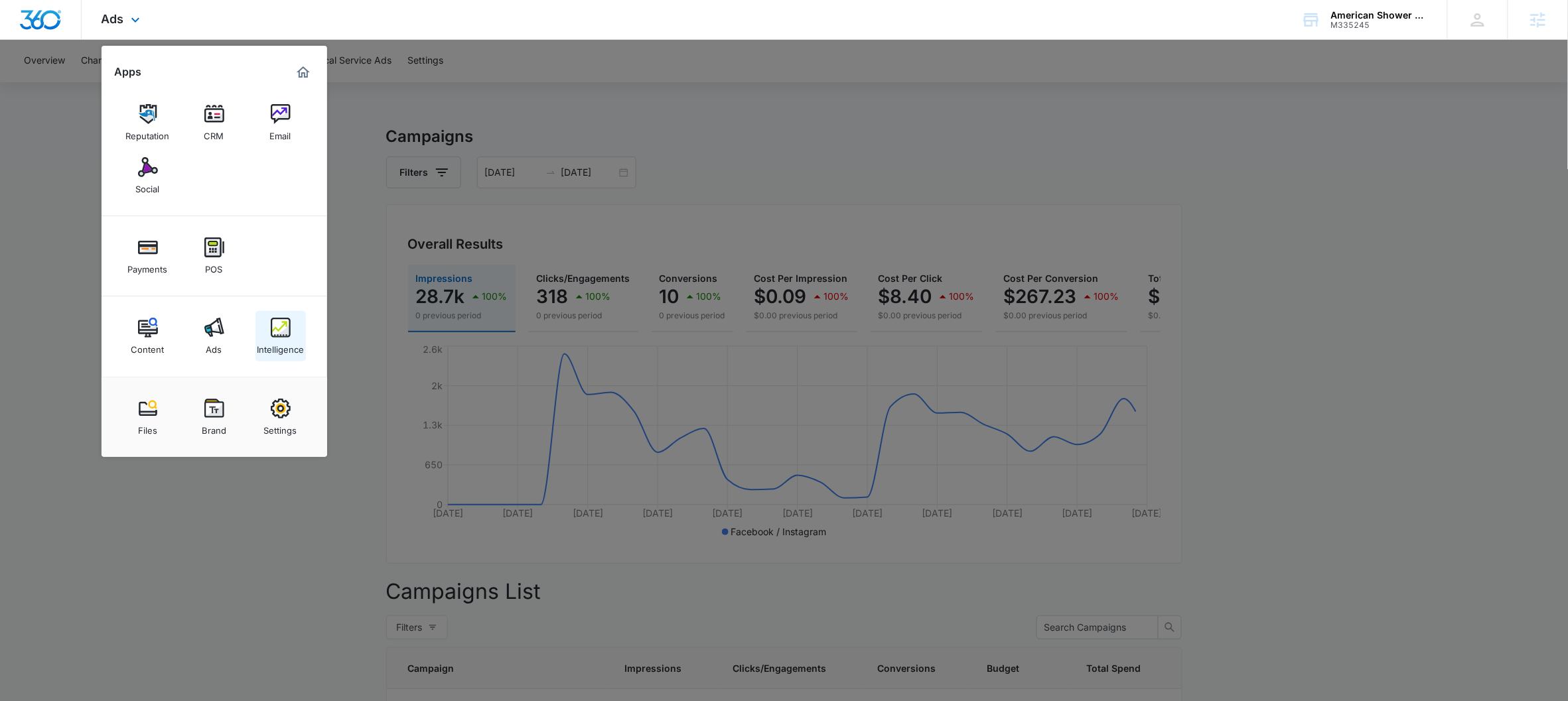
click at [268, 335] on link "Intelligence" at bounding box center [280, 336] width 50 height 50
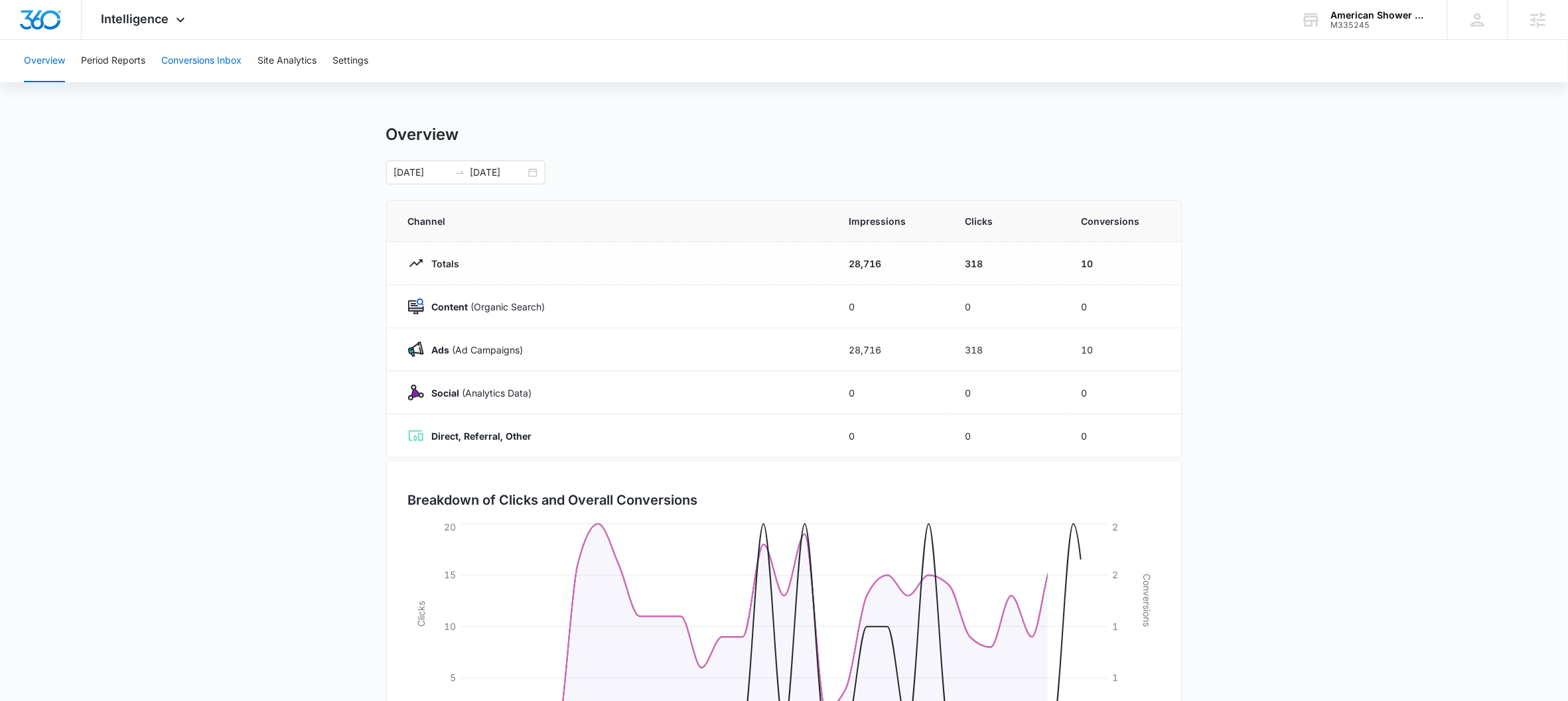
click at [208, 60] on button "Conversions Inbox" at bounding box center [201, 61] width 80 height 43
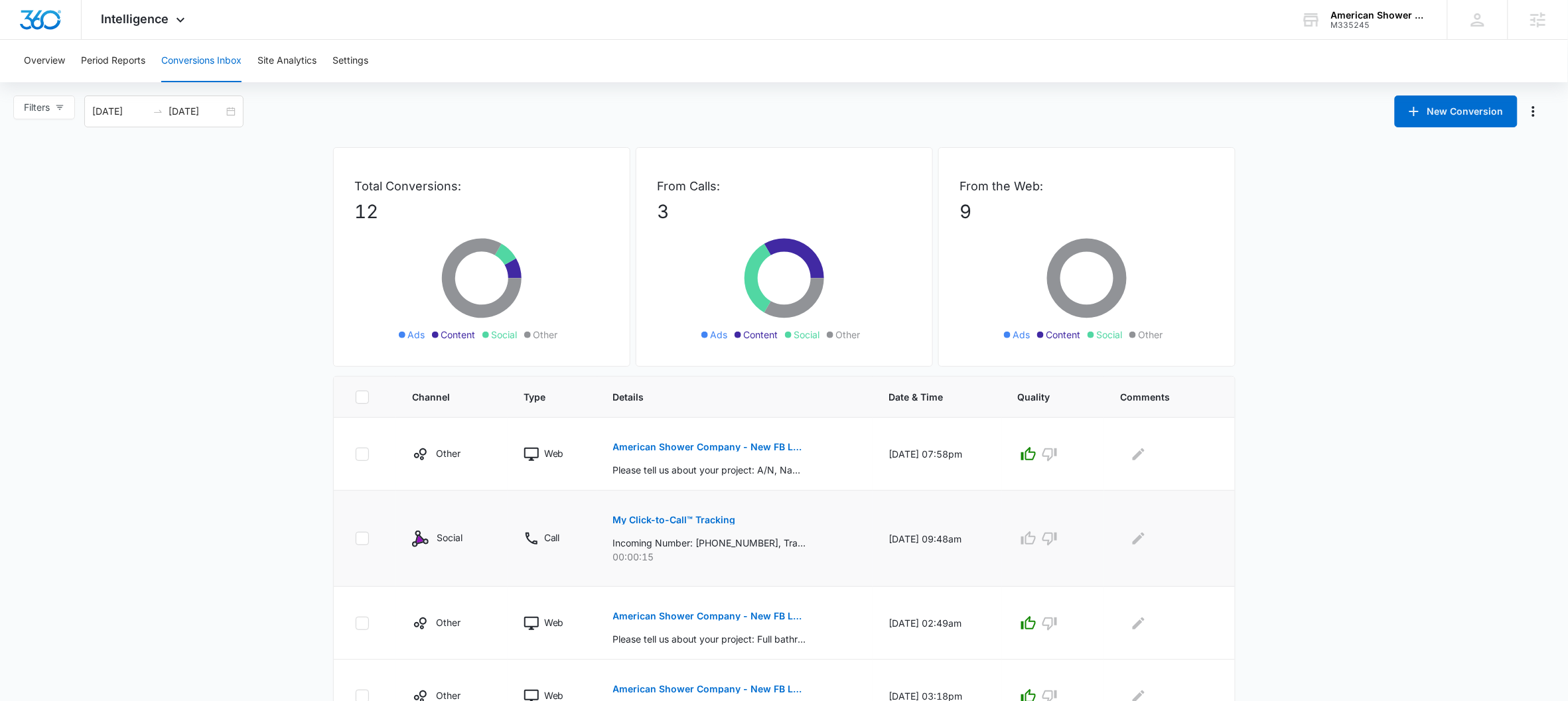
scroll to position [558, 0]
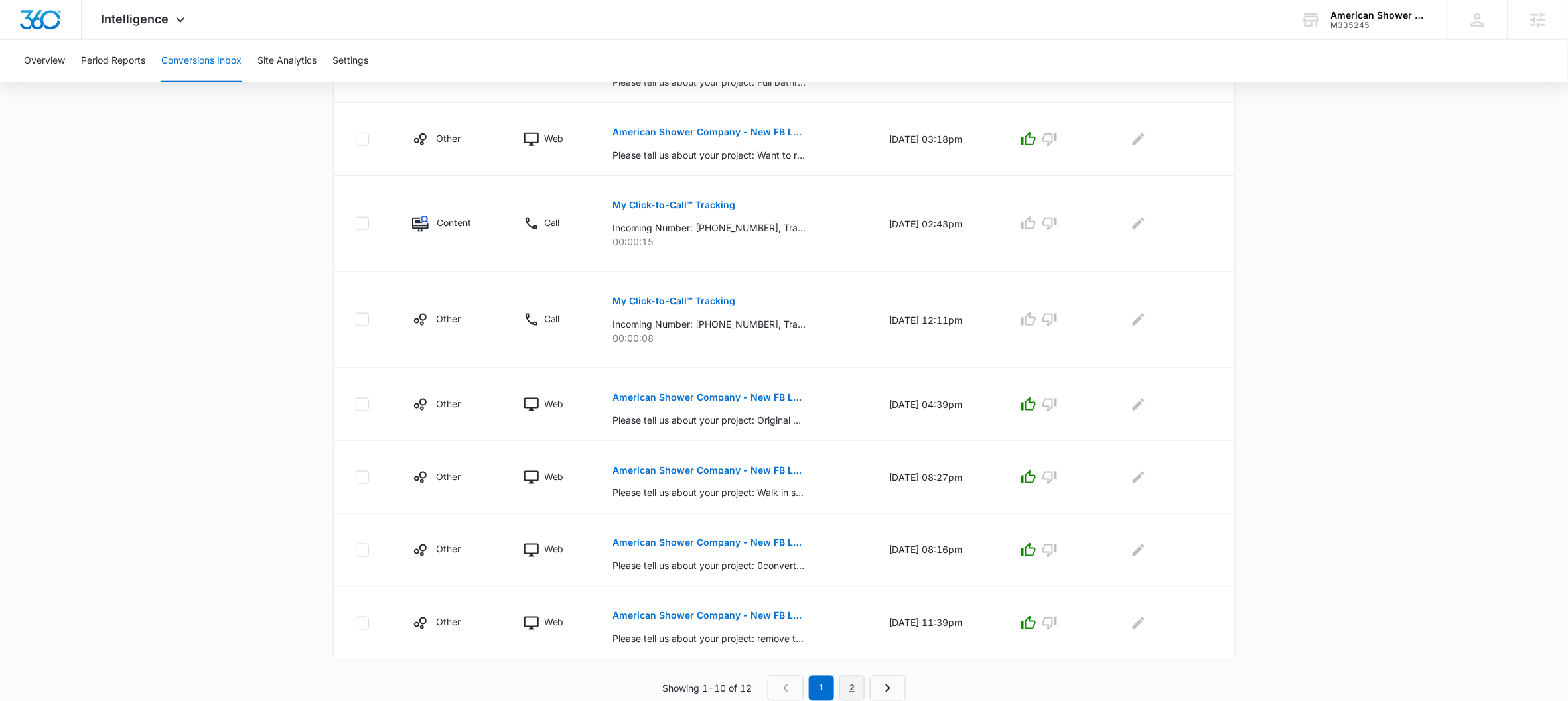
click at [851, 680] on link "2" at bounding box center [852, 688] width 25 height 25
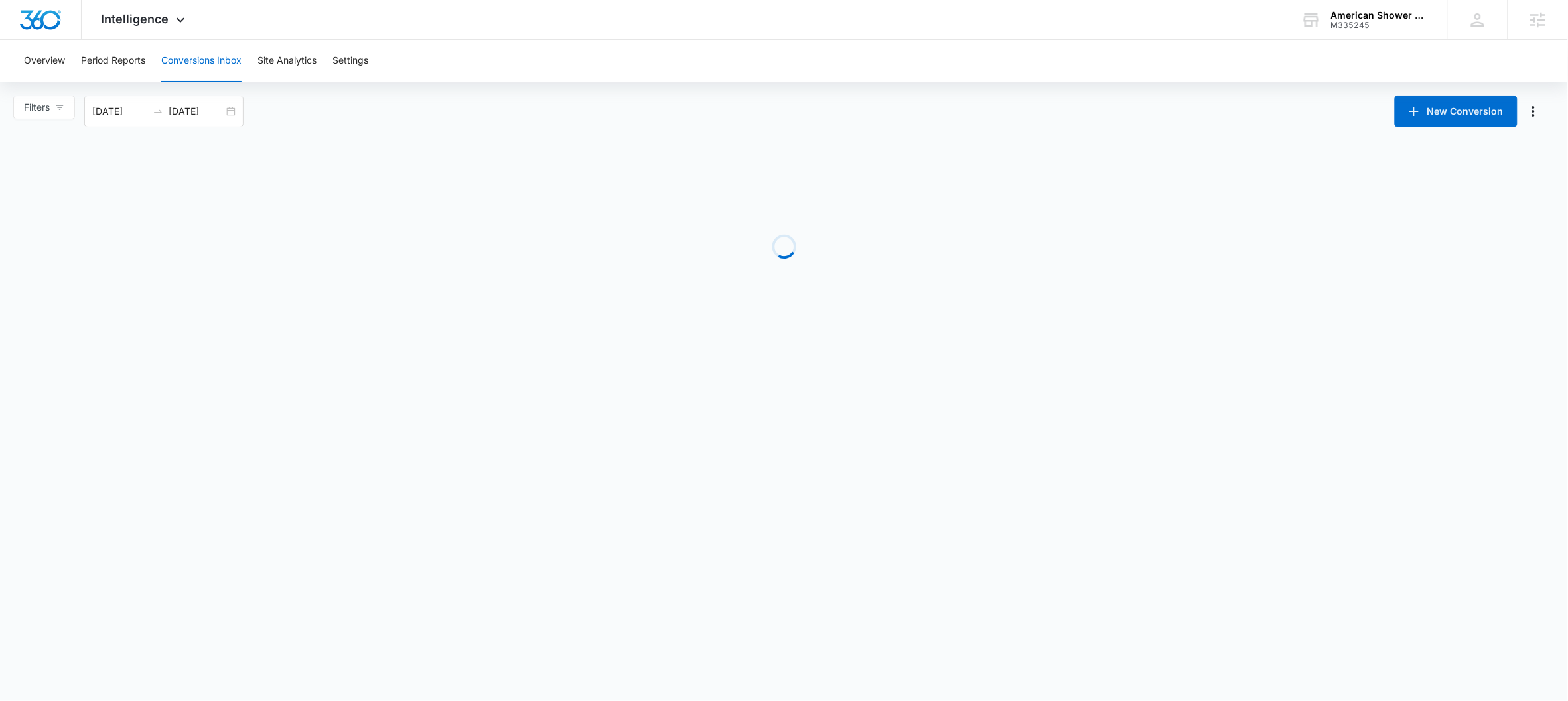
scroll to position [0, 0]
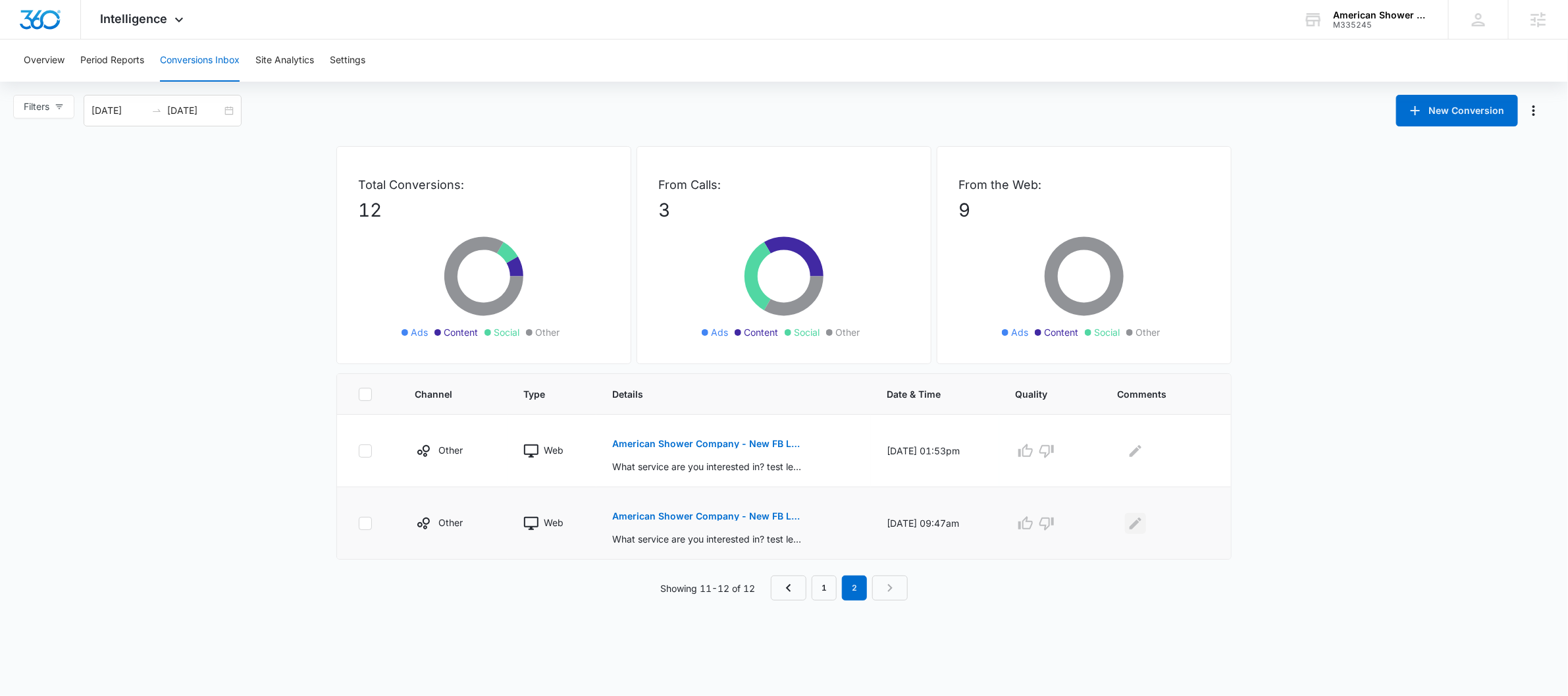
click at [1141, 521] on icon "Edit Comments" at bounding box center [1136, 523] width 16 height 16
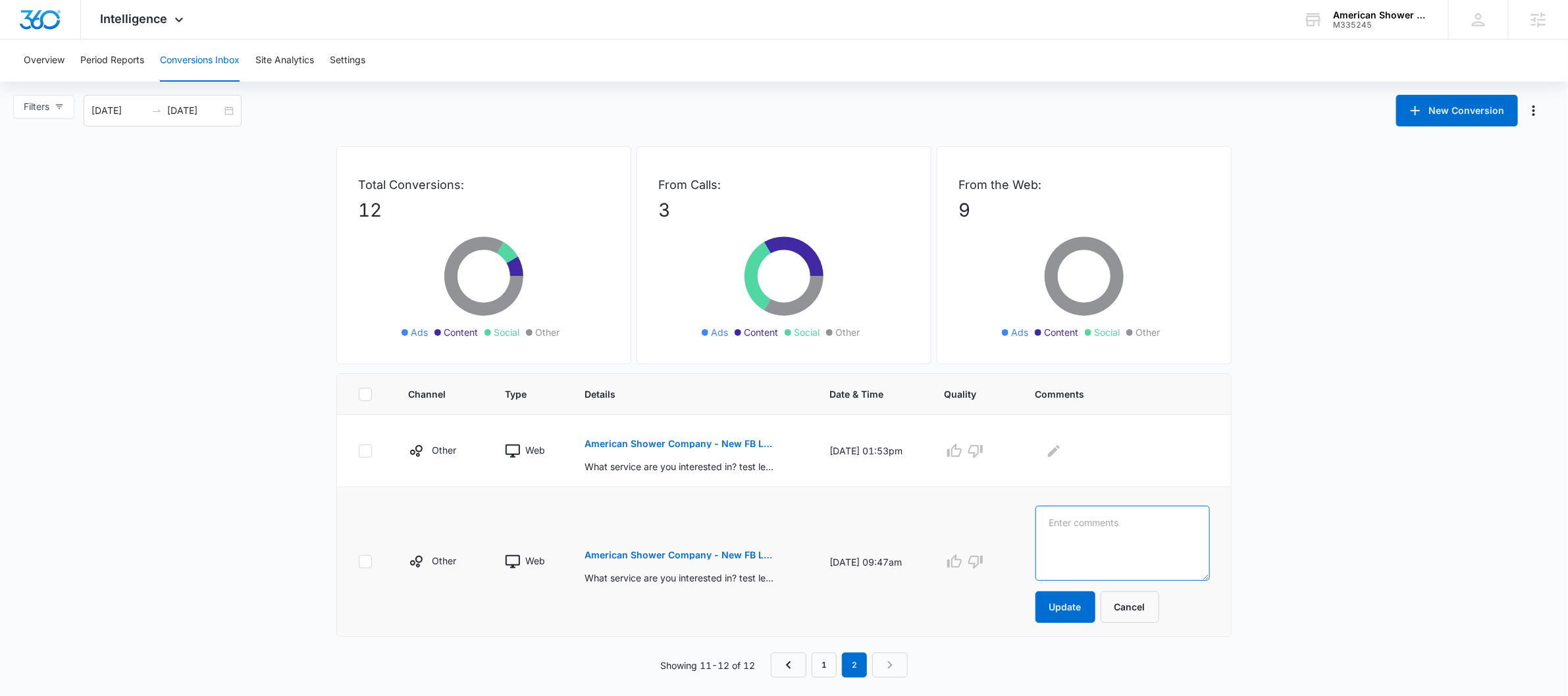
click at [1122, 528] on textarea at bounding box center [1122, 543] width 174 height 75
type textarea "Test"
click at [1095, 609] on button "Update" at bounding box center [1065, 607] width 60 height 31
click at [1062, 454] on icon "Edit Comments" at bounding box center [1054, 451] width 16 height 16
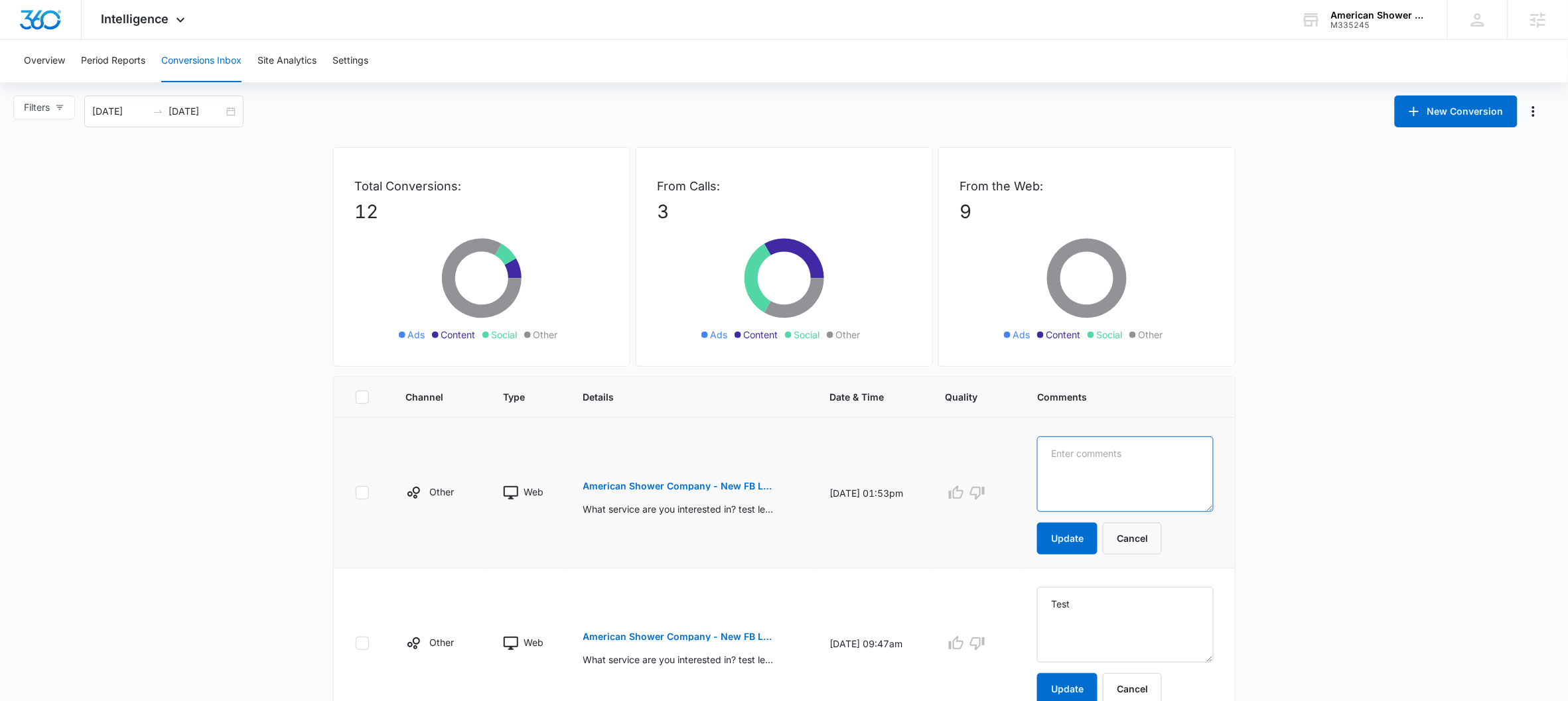
click at [1092, 454] on textarea at bounding box center [1125, 474] width 176 height 76
type textarea "Test"
click at [1085, 534] on button "Update" at bounding box center [1067, 538] width 60 height 32
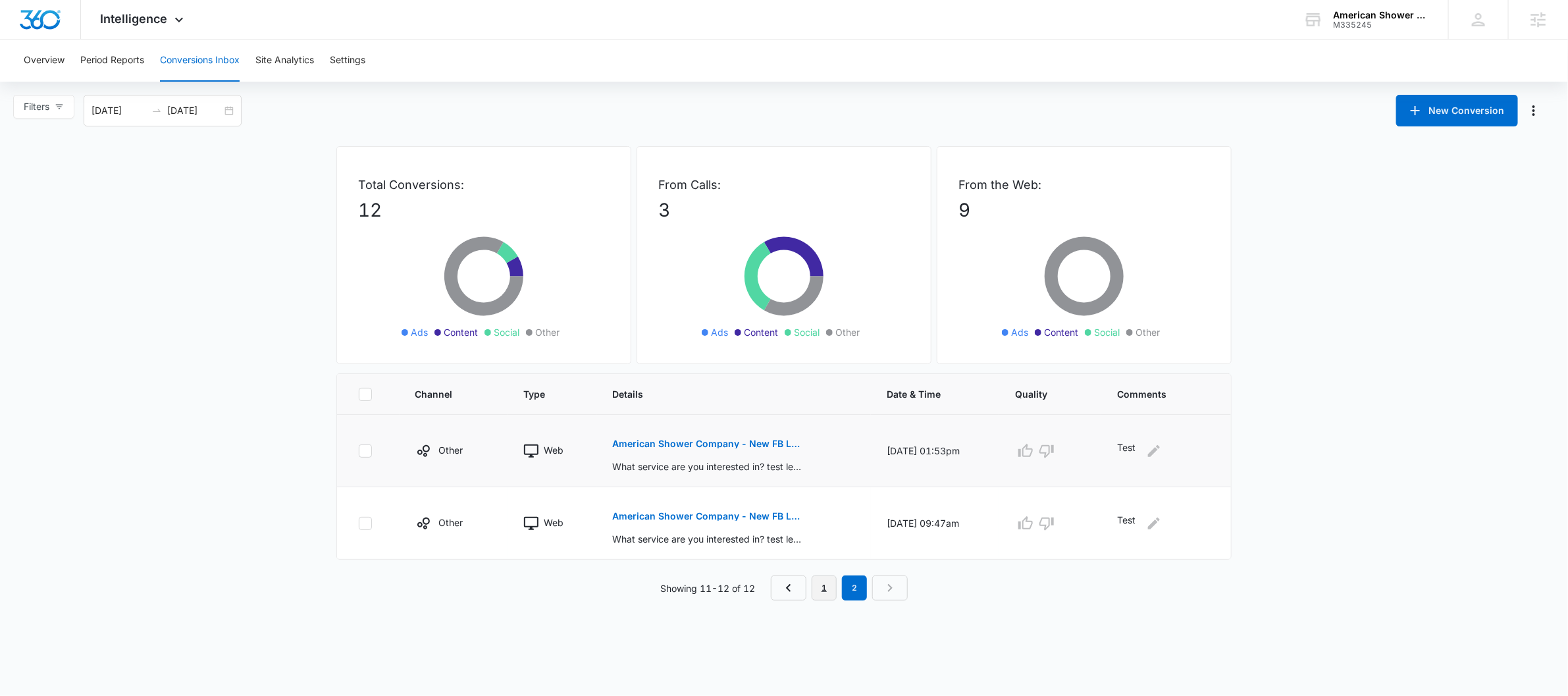
click at [825, 591] on link "1" at bounding box center [824, 588] width 25 height 25
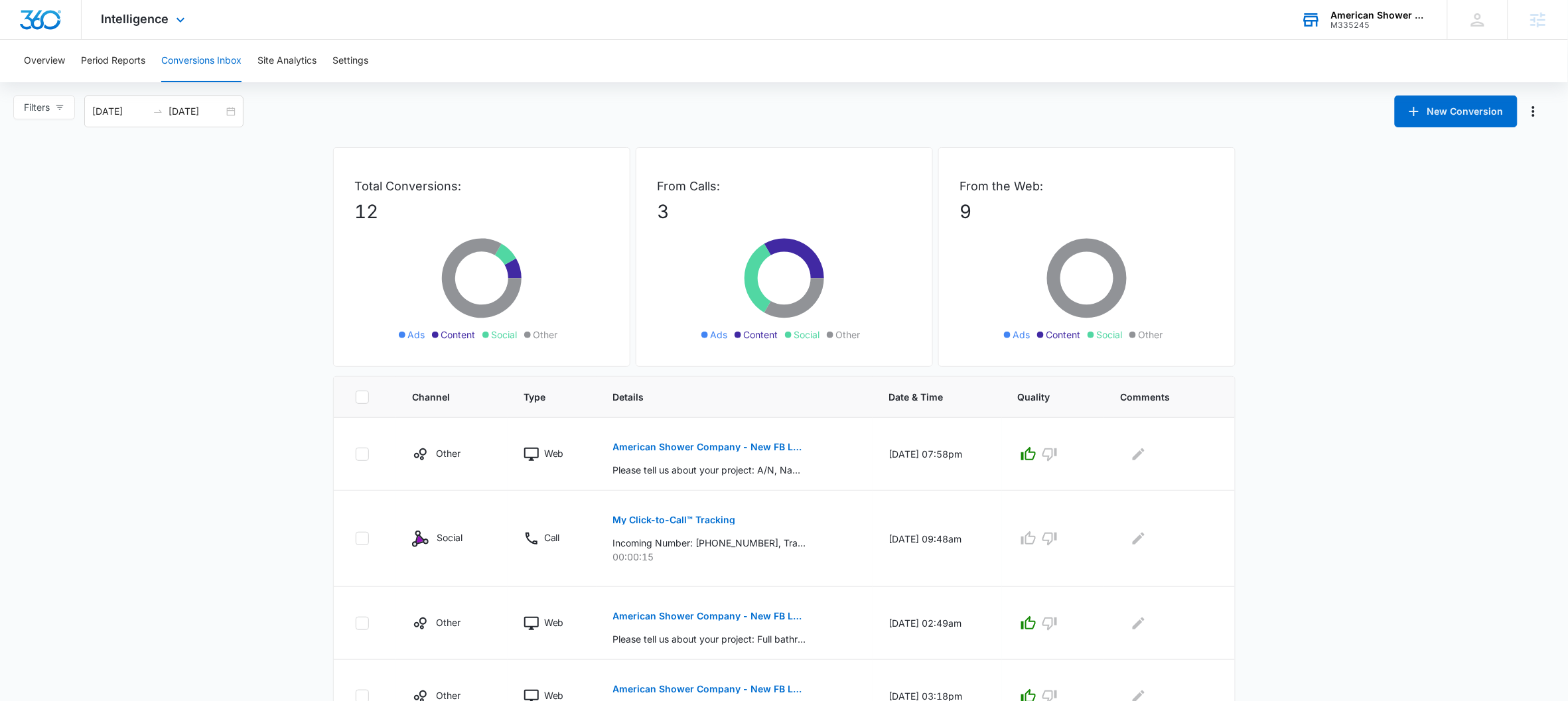
click at [1385, 23] on div "M335245" at bounding box center [1379, 25] width 97 height 10
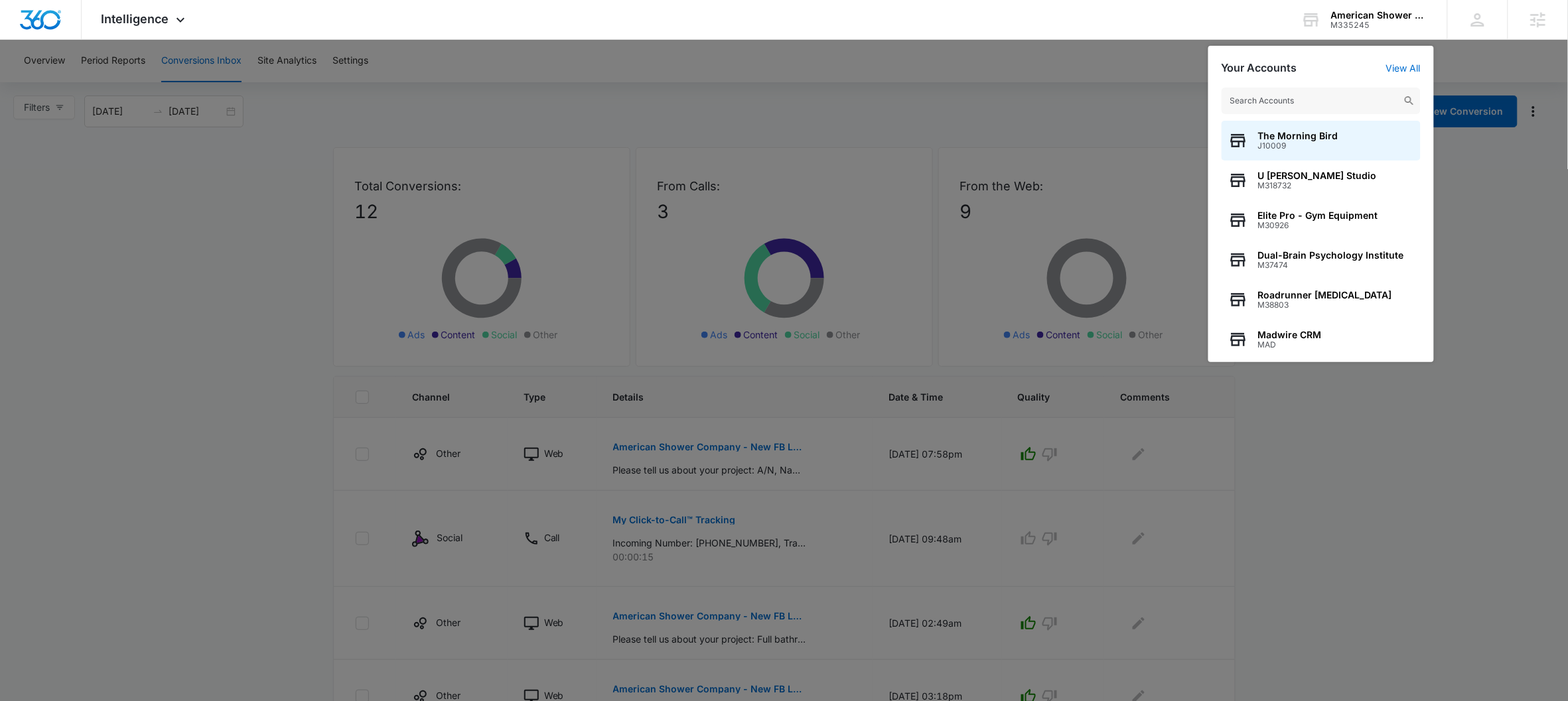
click at [1300, 107] on input "text" at bounding box center [1321, 101] width 199 height 27
type input "c"
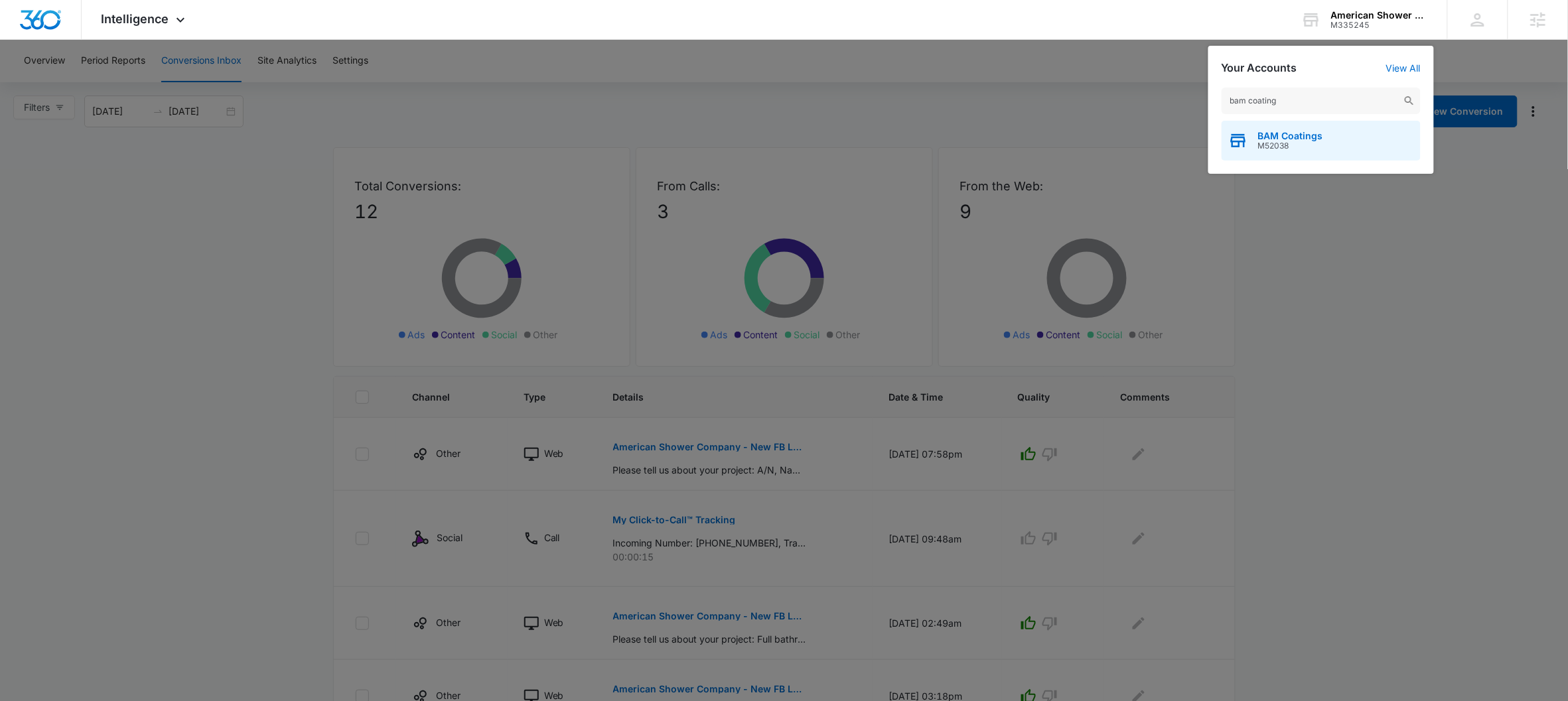
type input "bam coating"
click at [1291, 137] on span "BAM Coatings" at bounding box center [1291, 136] width 65 height 10
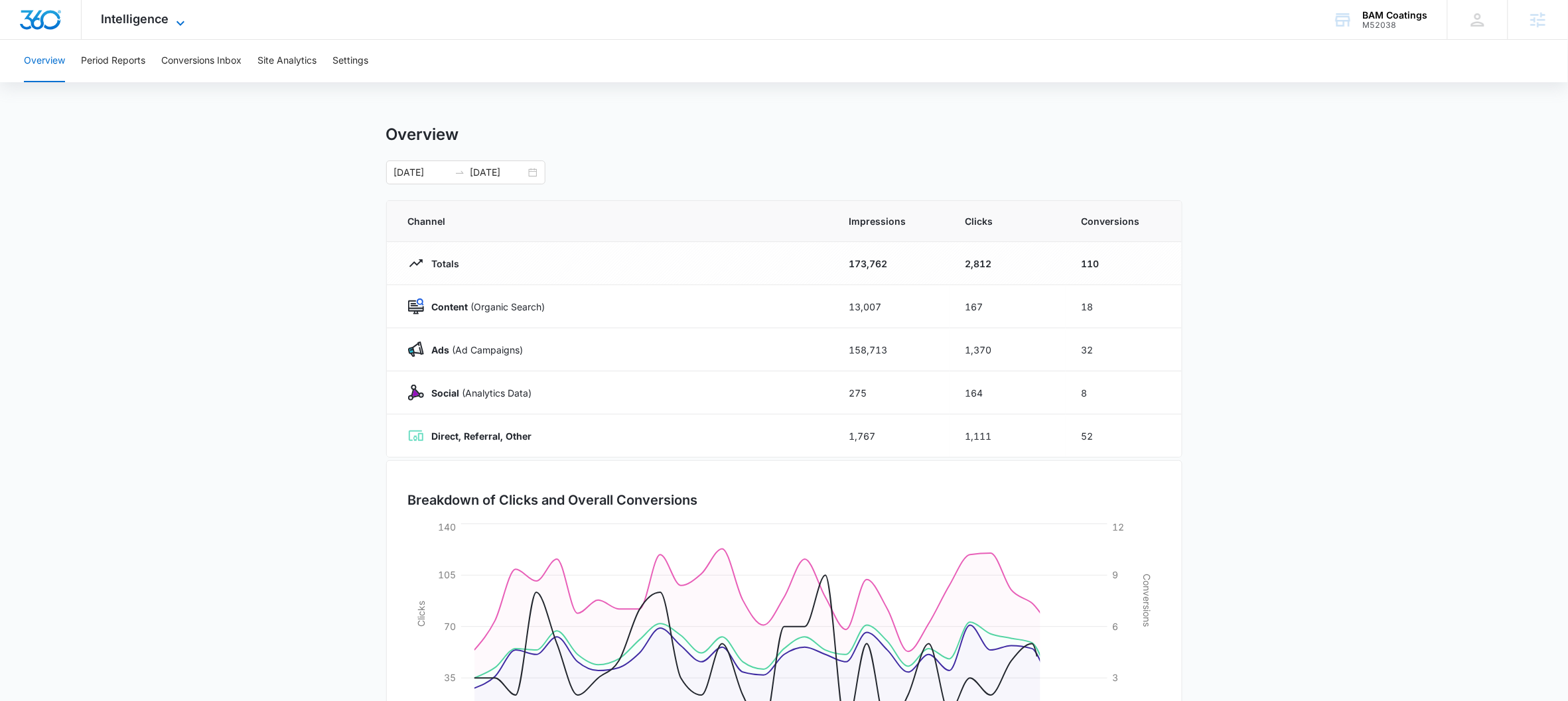
click at [162, 20] on span "Intelligence" at bounding box center [136, 18] width 68 height 14
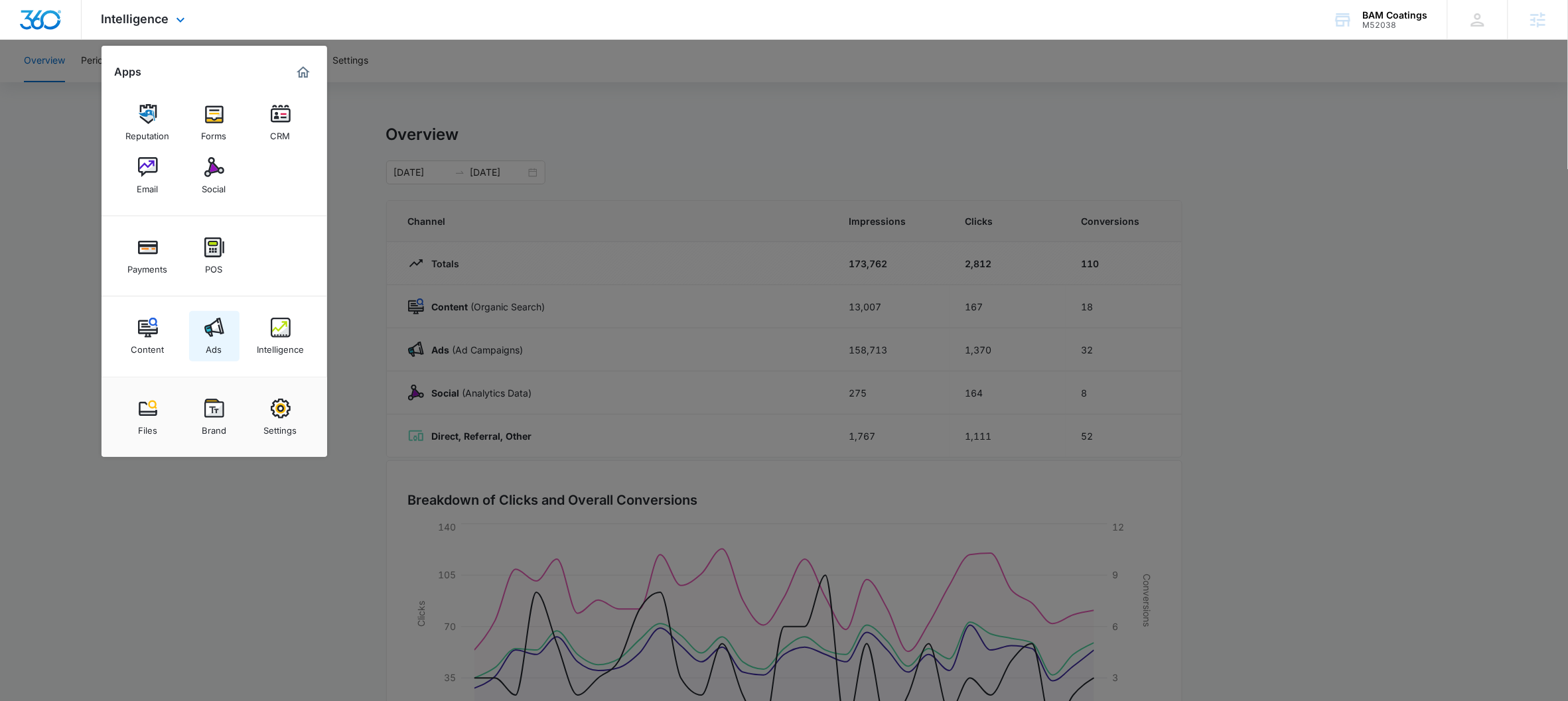
click at [231, 351] on link "Ads" at bounding box center [214, 336] width 50 height 50
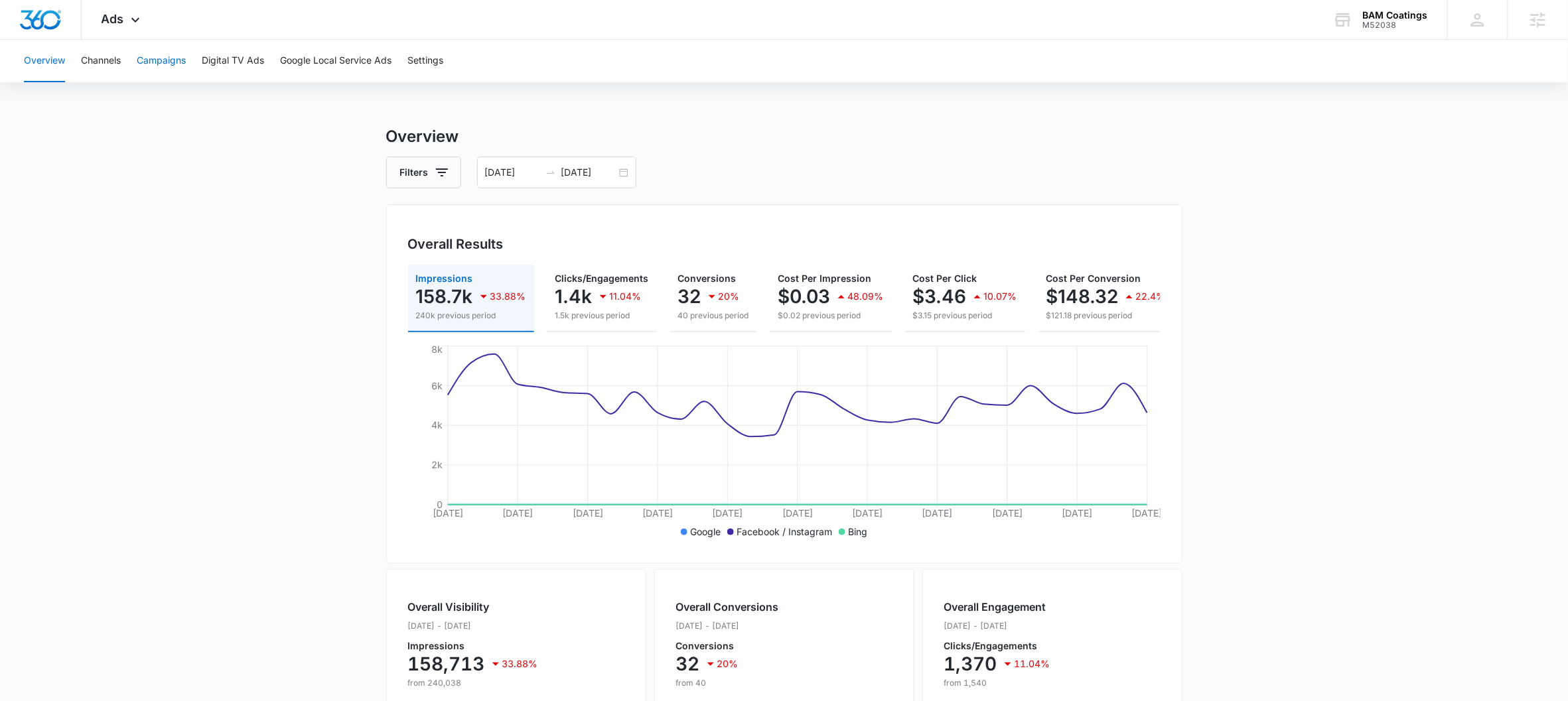
click at [150, 55] on button "Campaigns" at bounding box center [161, 61] width 49 height 43
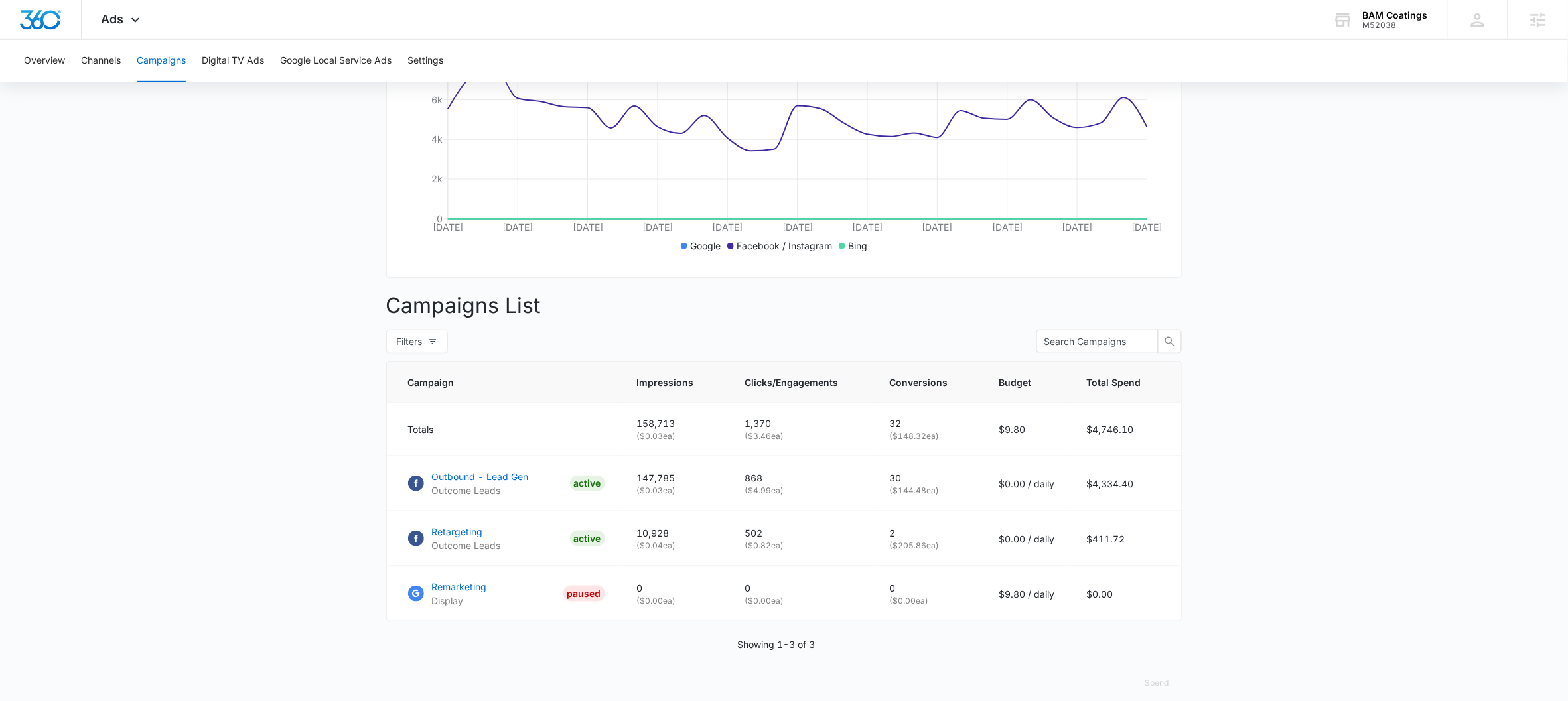
scroll to position [313, 0]
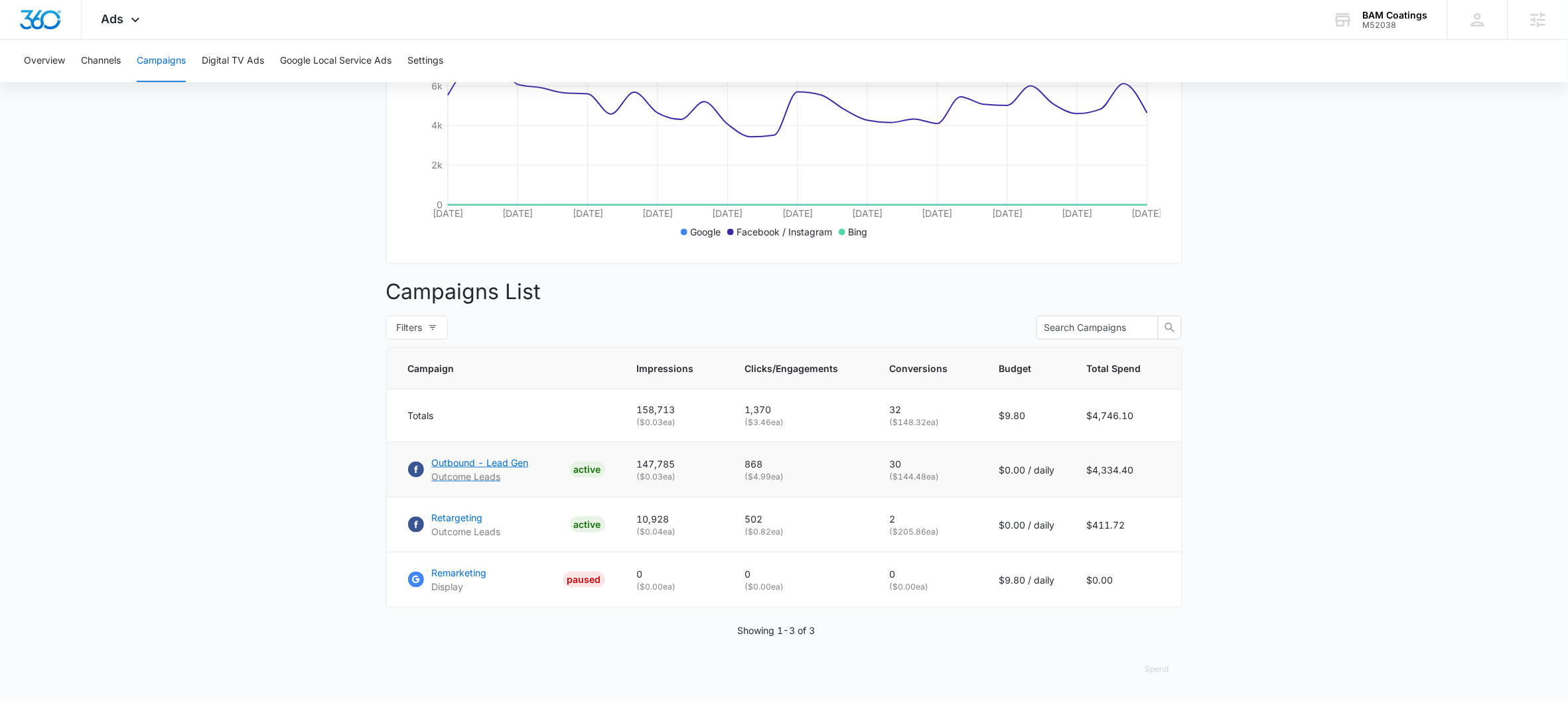
click at [510, 462] on p "Outbound - Lead Gen" at bounding box center [480, 462] width 97 height 14
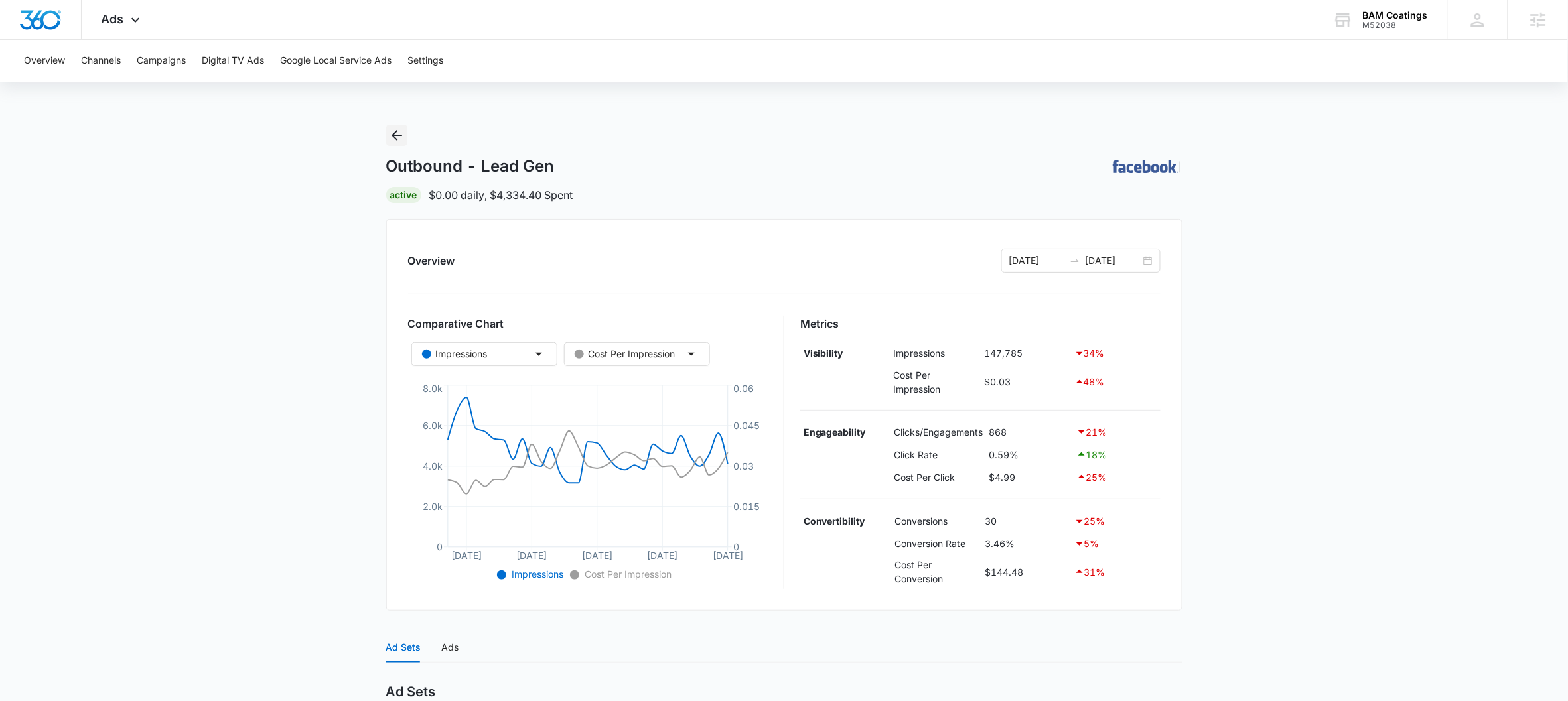
click at [390, 136] on icon "Back" at bounding box center [397, 136] width 16 height 16
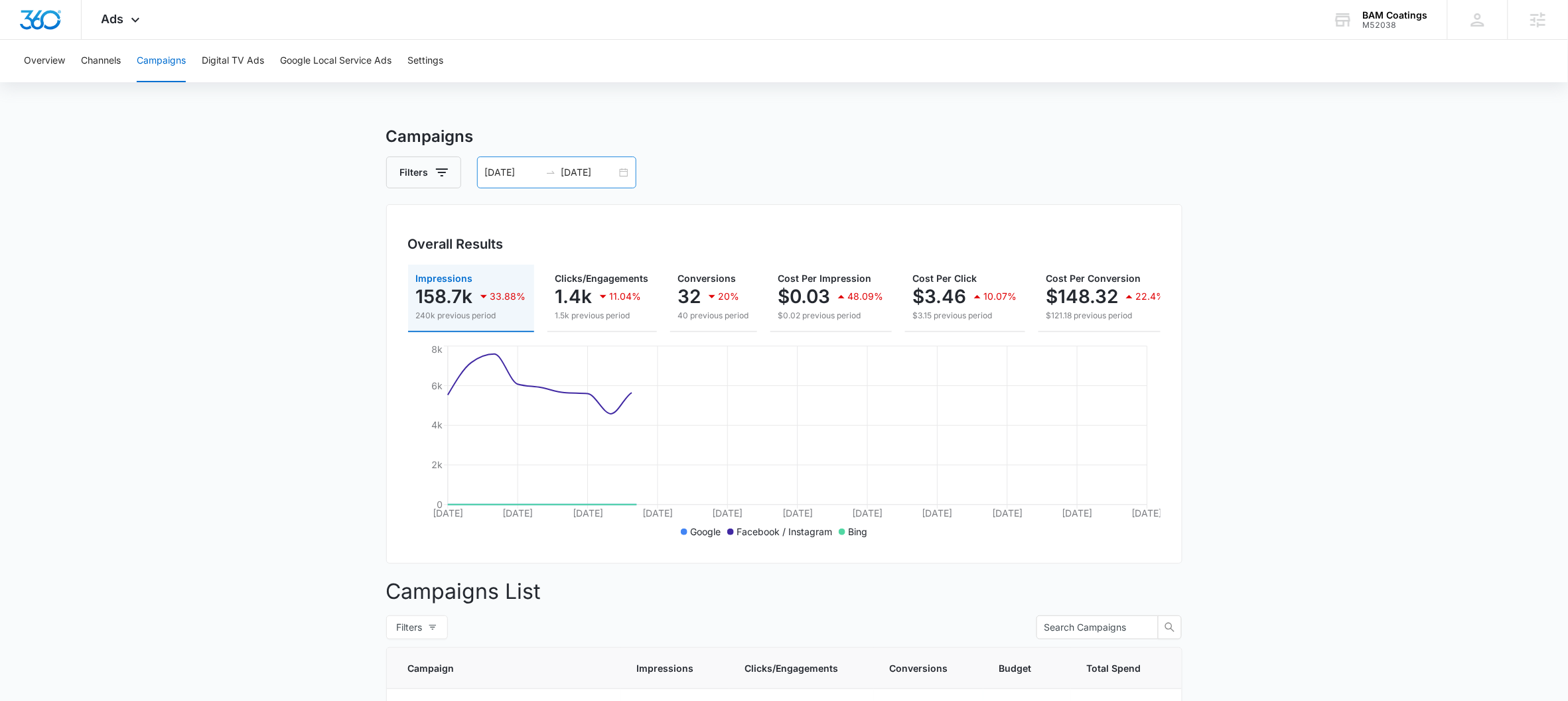
click at [586, 175] on input "[DATE]" at bounding box center [589, 172] width 55 height 15
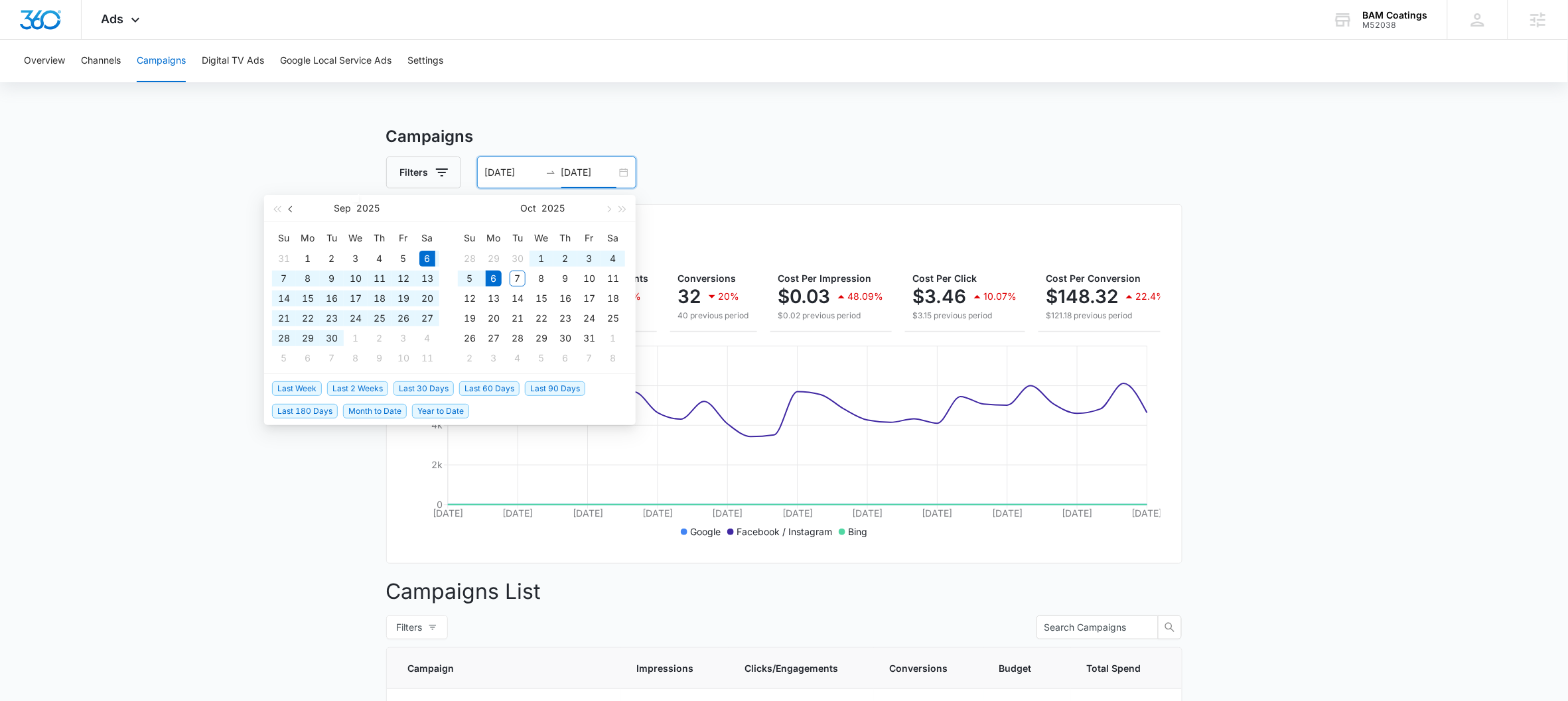
click at [289, 209] on span "button" at bounding box center [291, 209] width 7 height 7
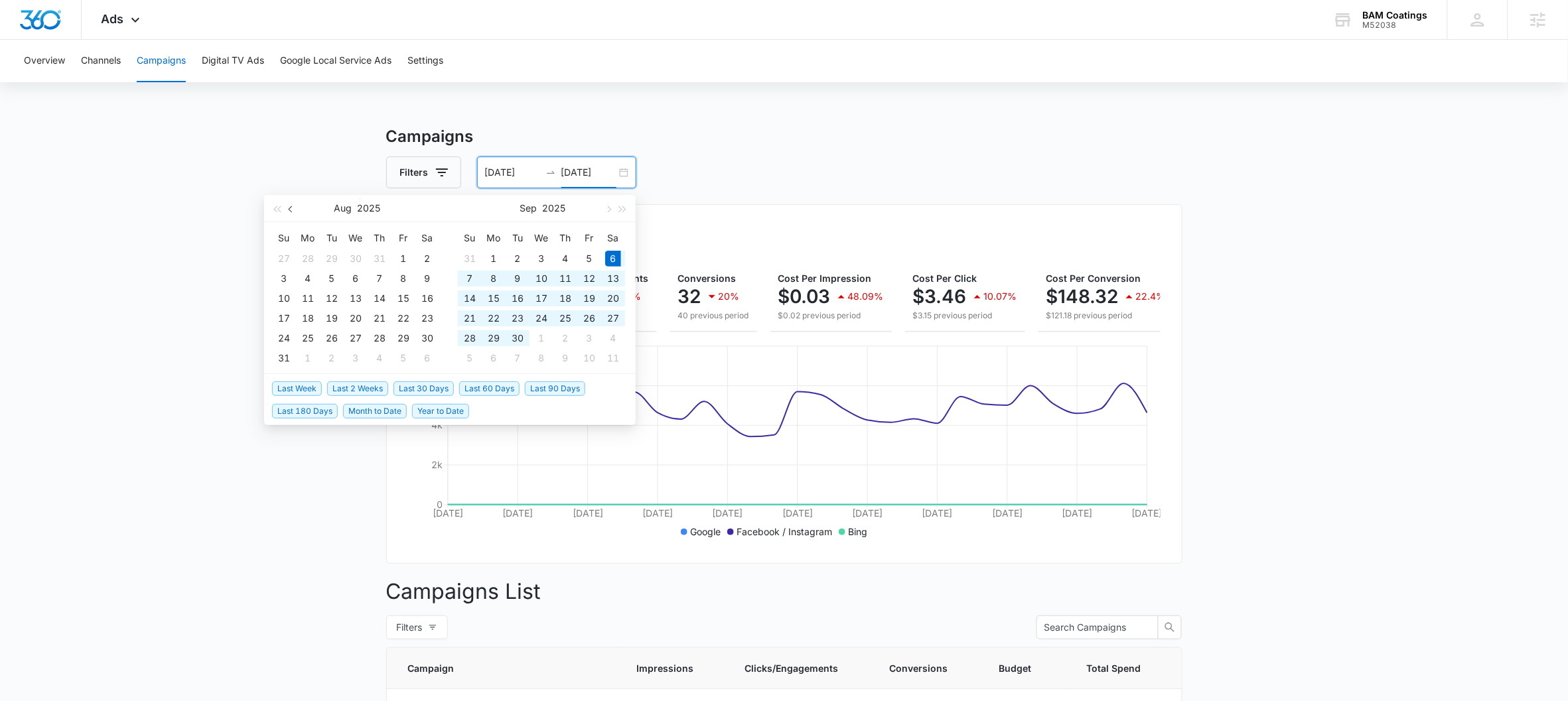
click at [289, 209] on span "button" at bounding box center [291, 209] width 7 height 7
type input "[DATE]"
click at [328, 259] on div "1" at bounding box center [332, 259] width 16 height 16
click at [334, 350] on table "Su Mo Tu We Th Fr Sa 31 1 2 3 4 5 6 7 8 9 10 11 12 13 14 15 16 17 18 19 20 21 2…" at bounding box center [355, 298] width 167 height 141
click at [491, 173] on input at bounding box center [513, 172] width 55 height 15
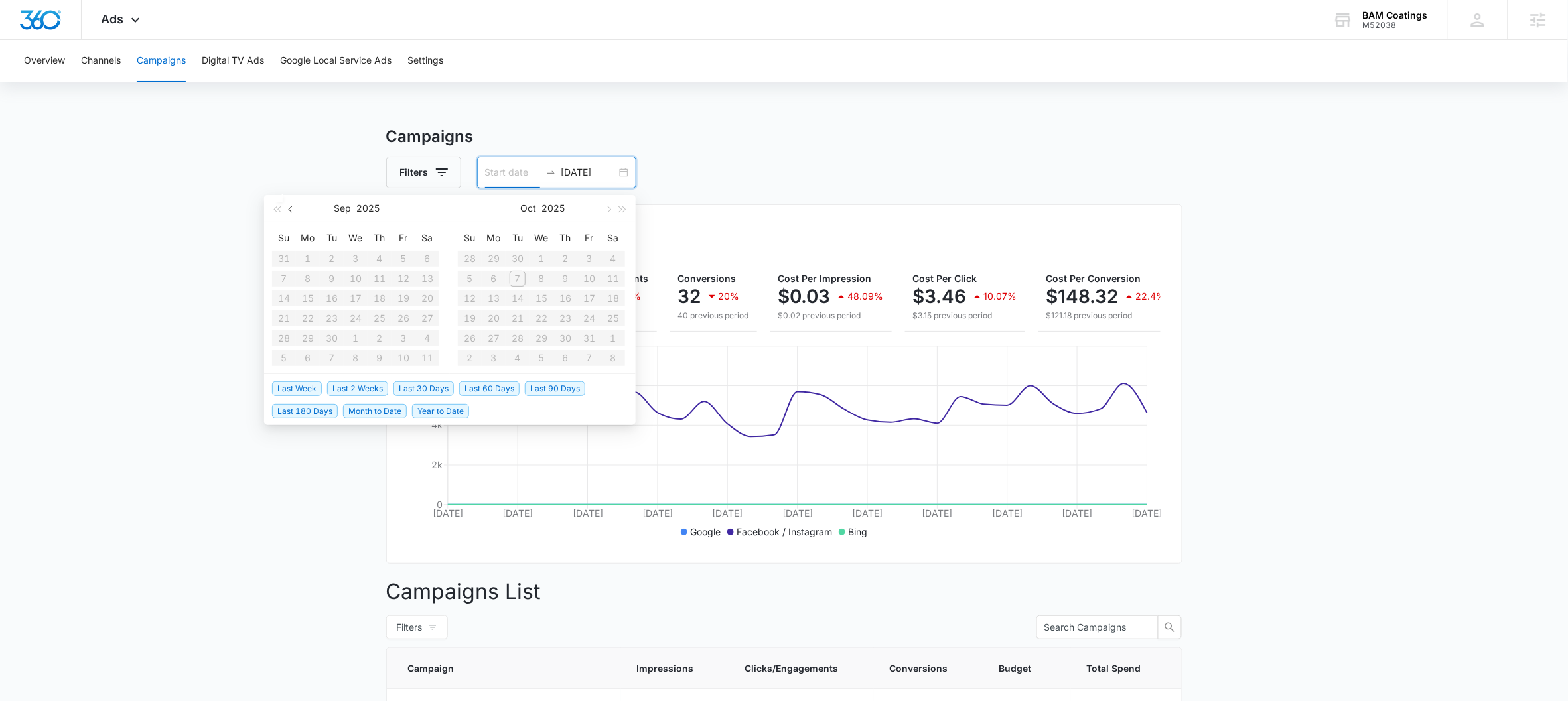
click at [288, 209] on span "button" at bounding box center [291, 209] width 7 height 7
click at [333, 255] on div "1" at bounding box center [332, 259] width 16 height 16
type input "[DATE]"
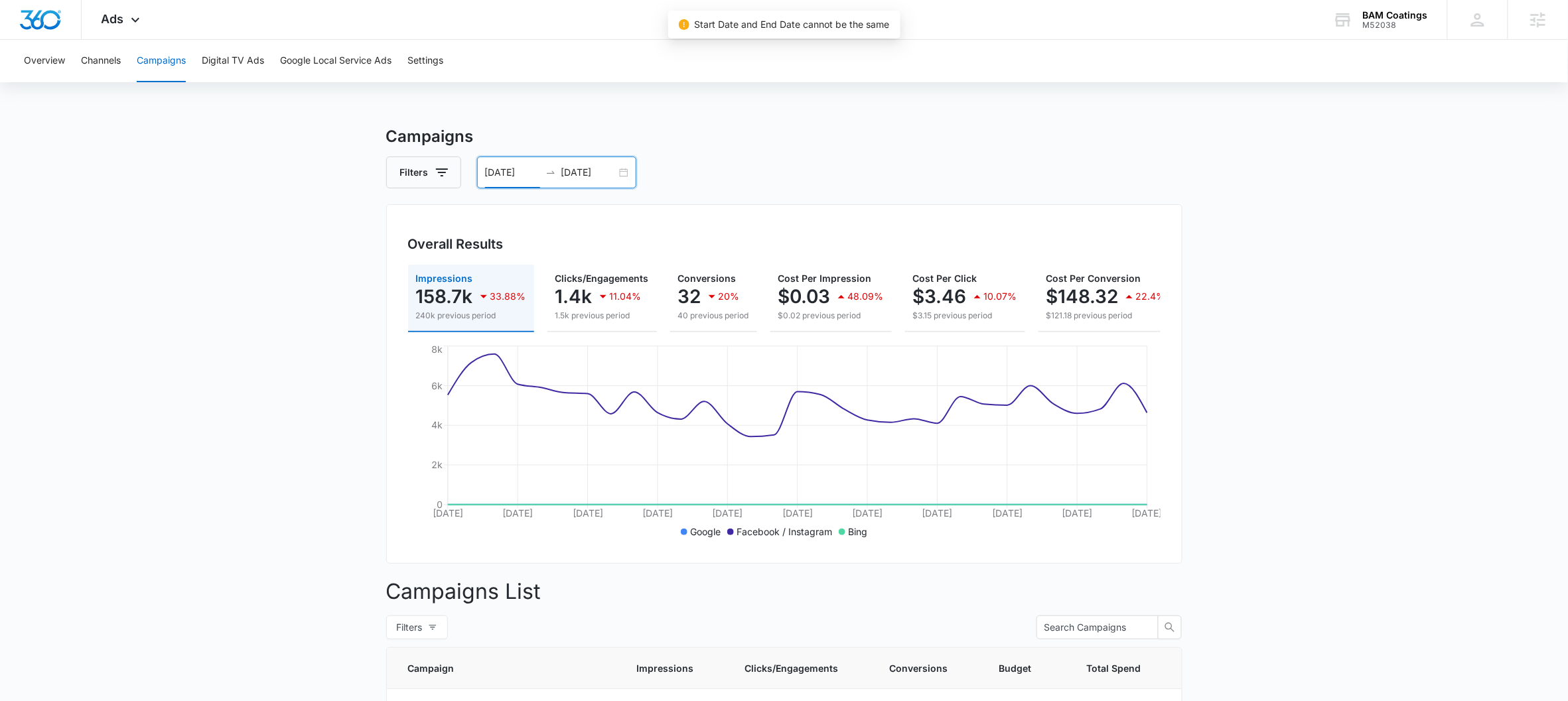
click at [583, 169] on input "[DATE]" at bounding box center [589, 172] width 55 height 15
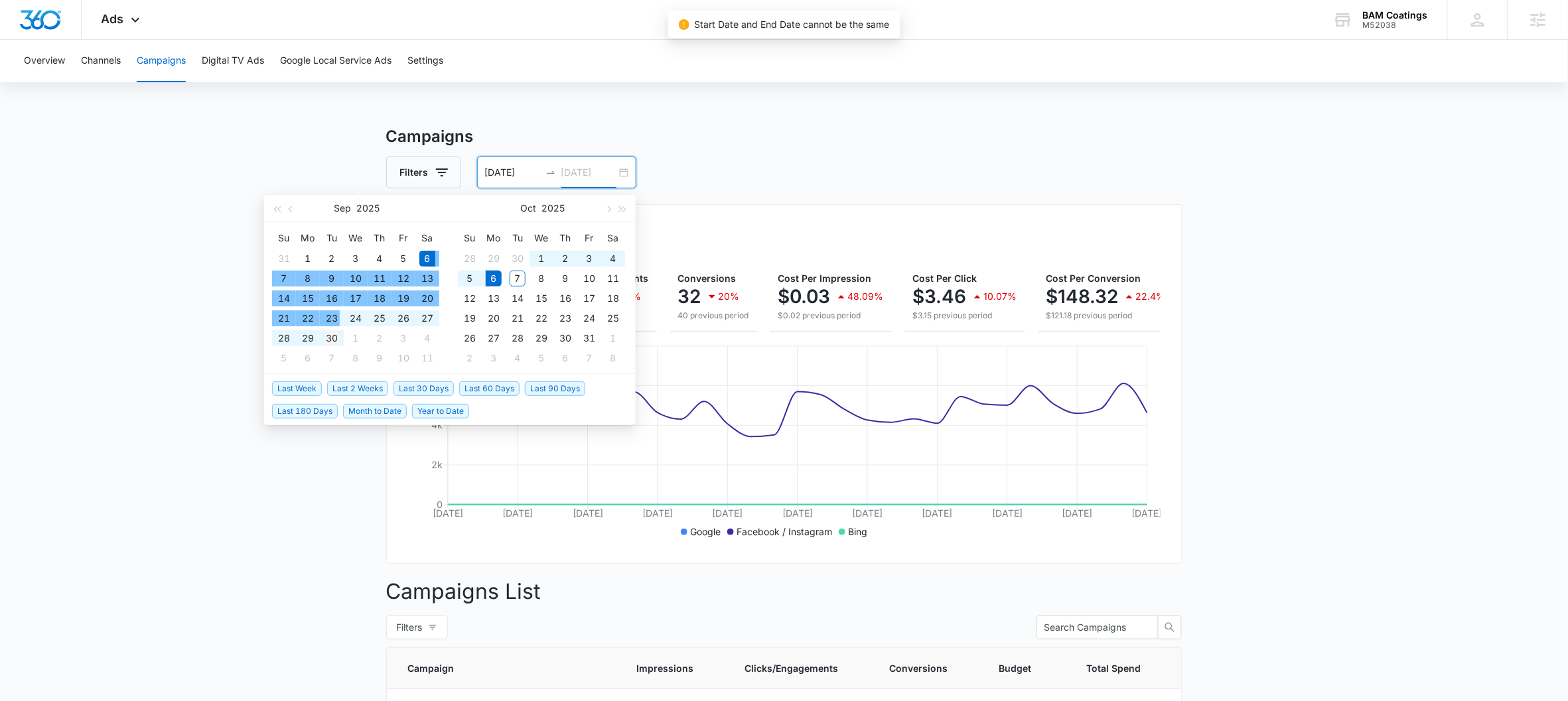
type input "[DATE]"
click at [327, 338] on div "30" at bounding box center [332, 338] width 16 height 16
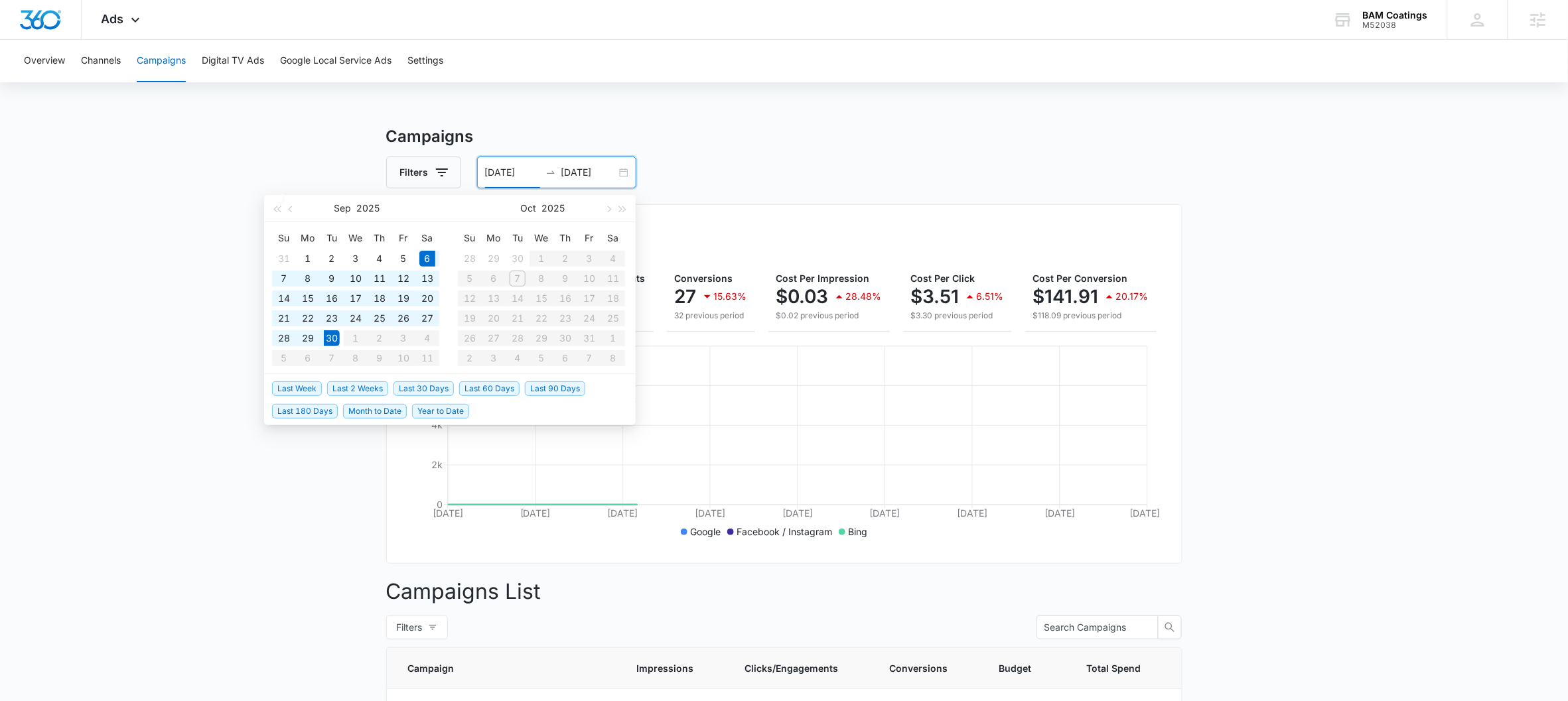
click at [974, 196] on div "Campaigns Filters [DATE] [DATE] Overall Results Impressions 127.5k 21.08% 161.5…" at bounding box center [785, 562] width 797 height 876
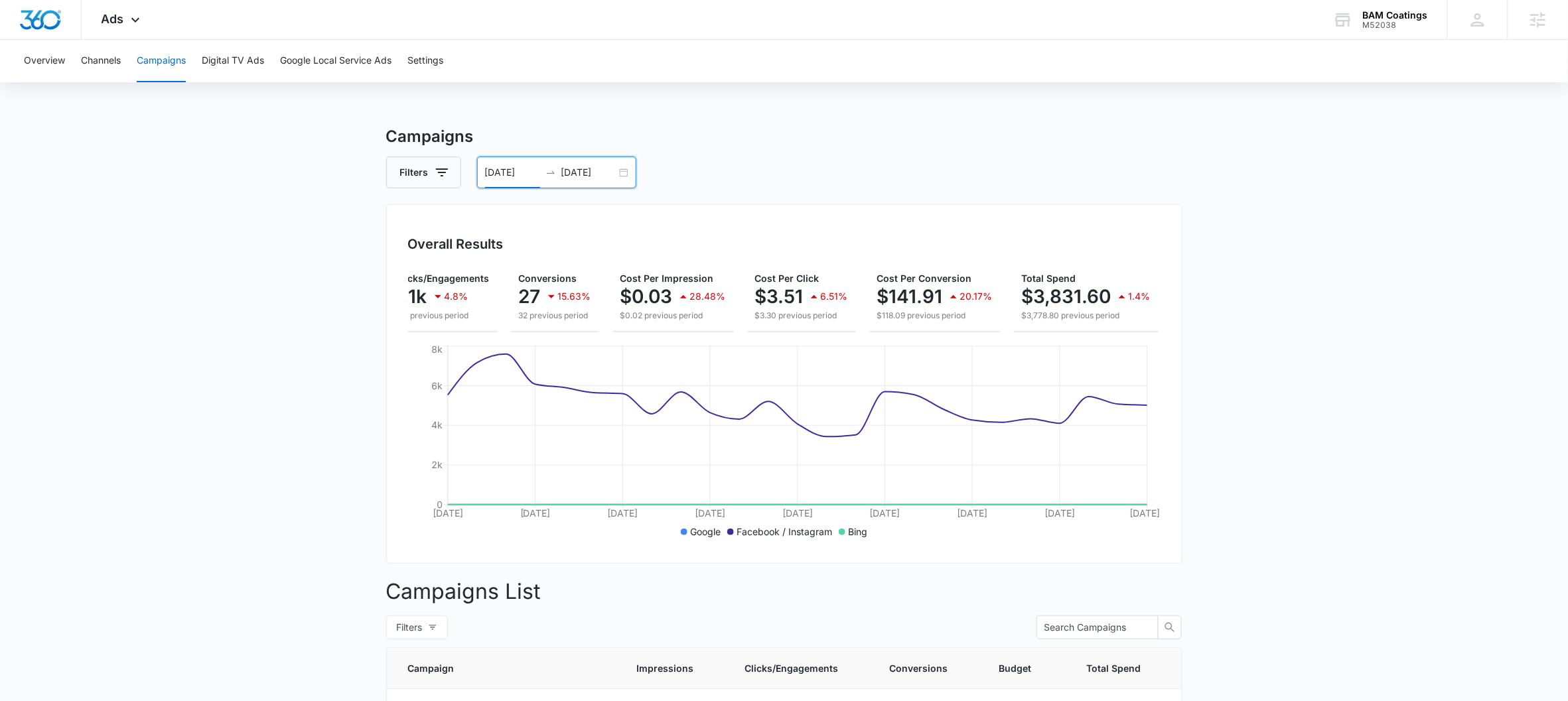
click at [619, 177] on div "[DATE] [DATE]" at bounding box center [557, 172] width 159 height 32
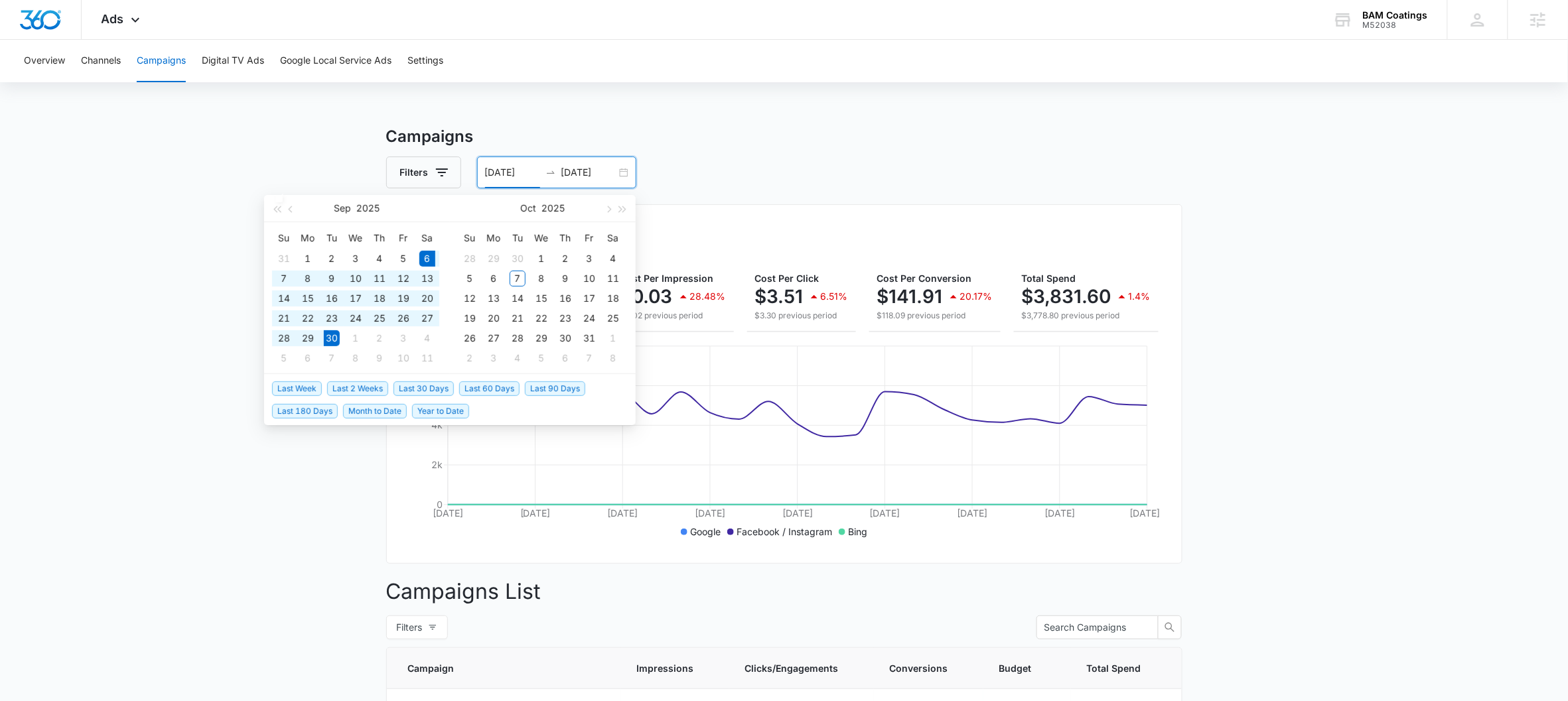
click at [499, 169] on input "[DATE]" at bounding box center [513, 172] width 55 height 15
click at [289, 208] on span "button" at bounding box center [291, 209] width 7 height 7
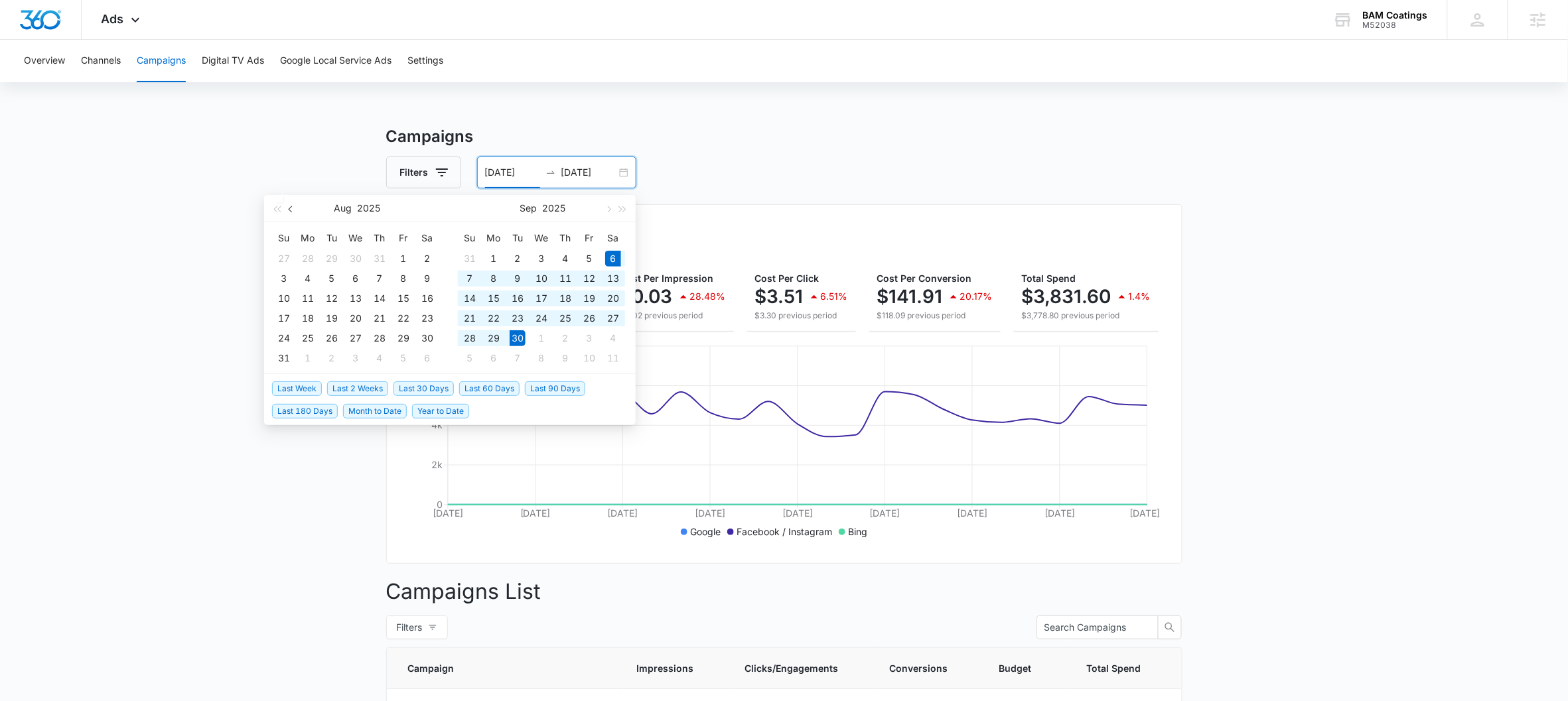
click at [289, 208] on span "button" at bounding box center [291, 209] width 7 height 7
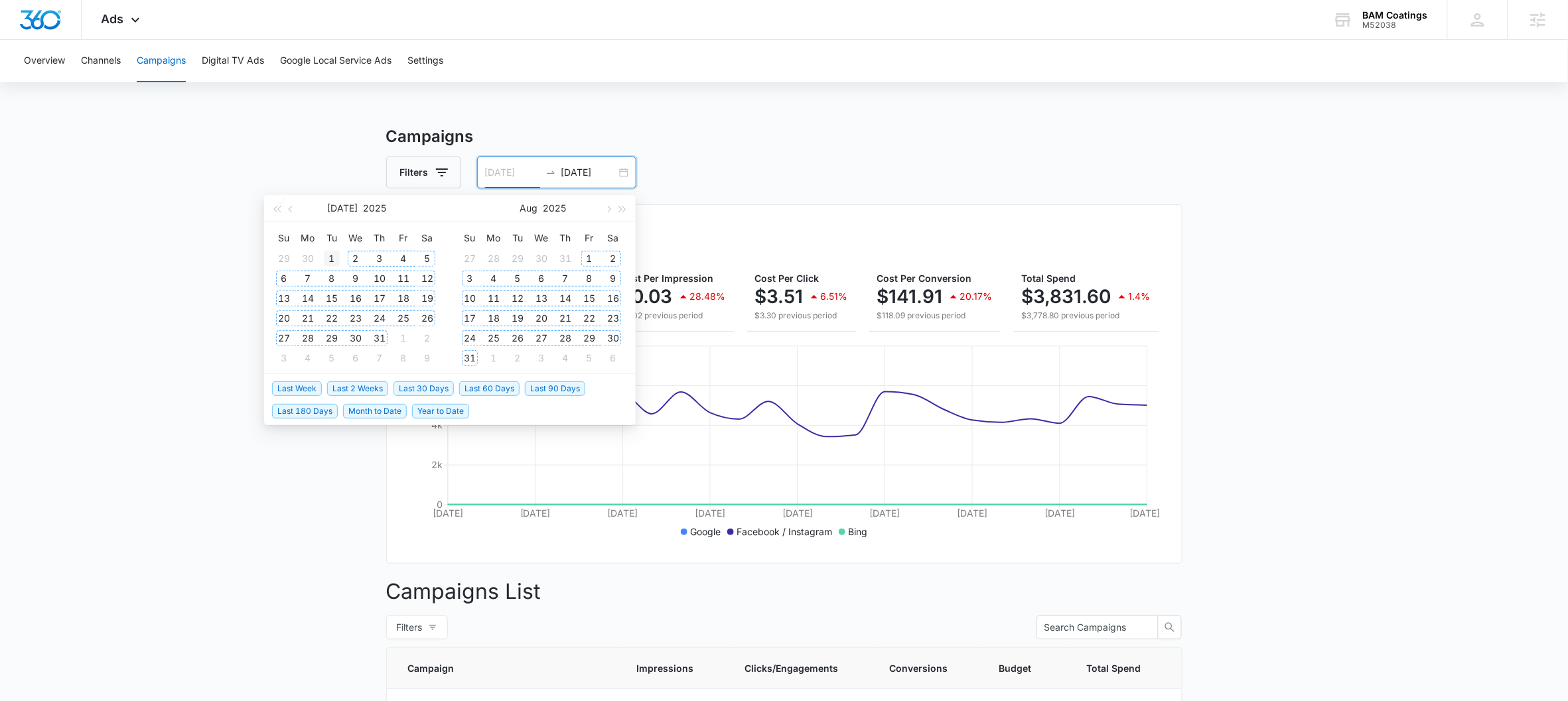
type input "[DATE]"
click at [333, 260] on div "1" at bounding box center [332, 259] width 16 height 16
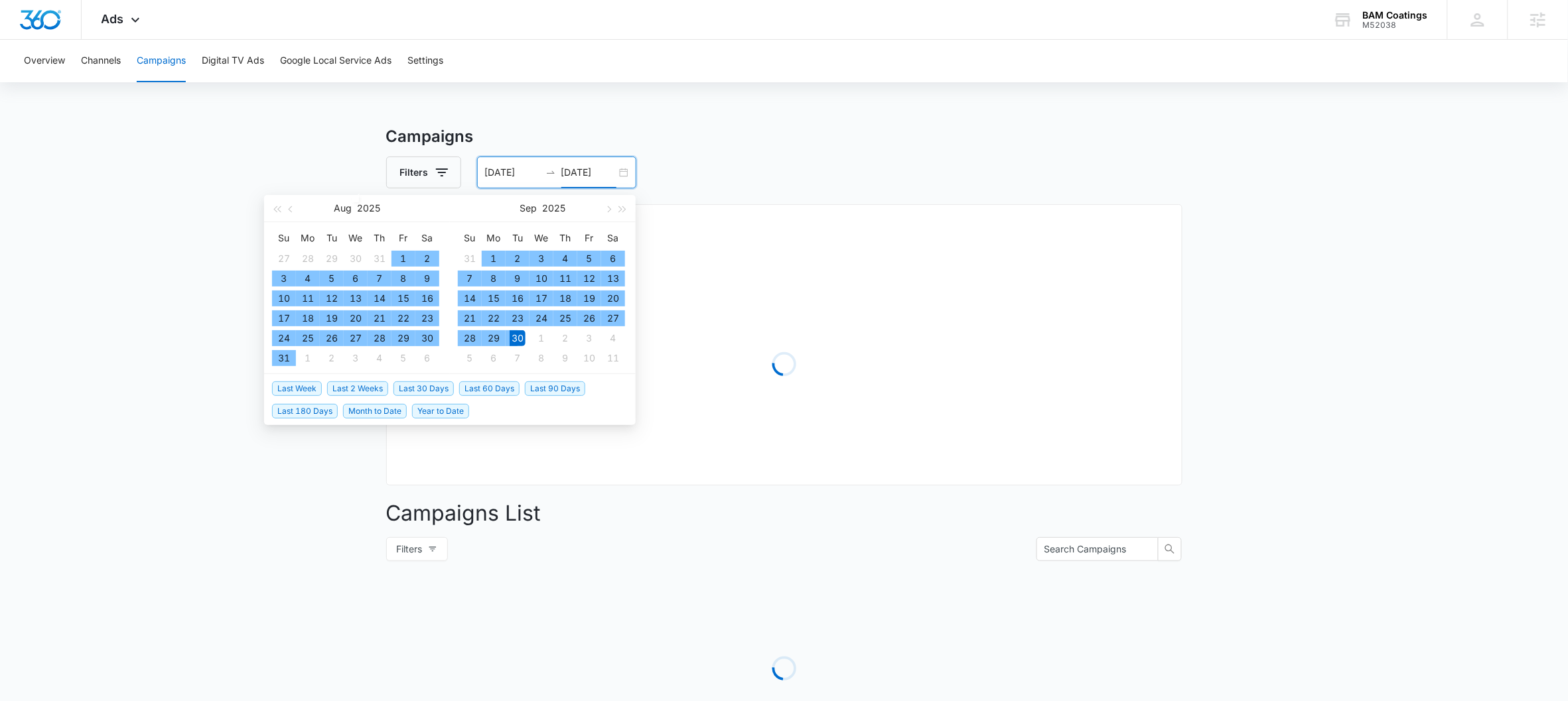
type input "[DATE]"
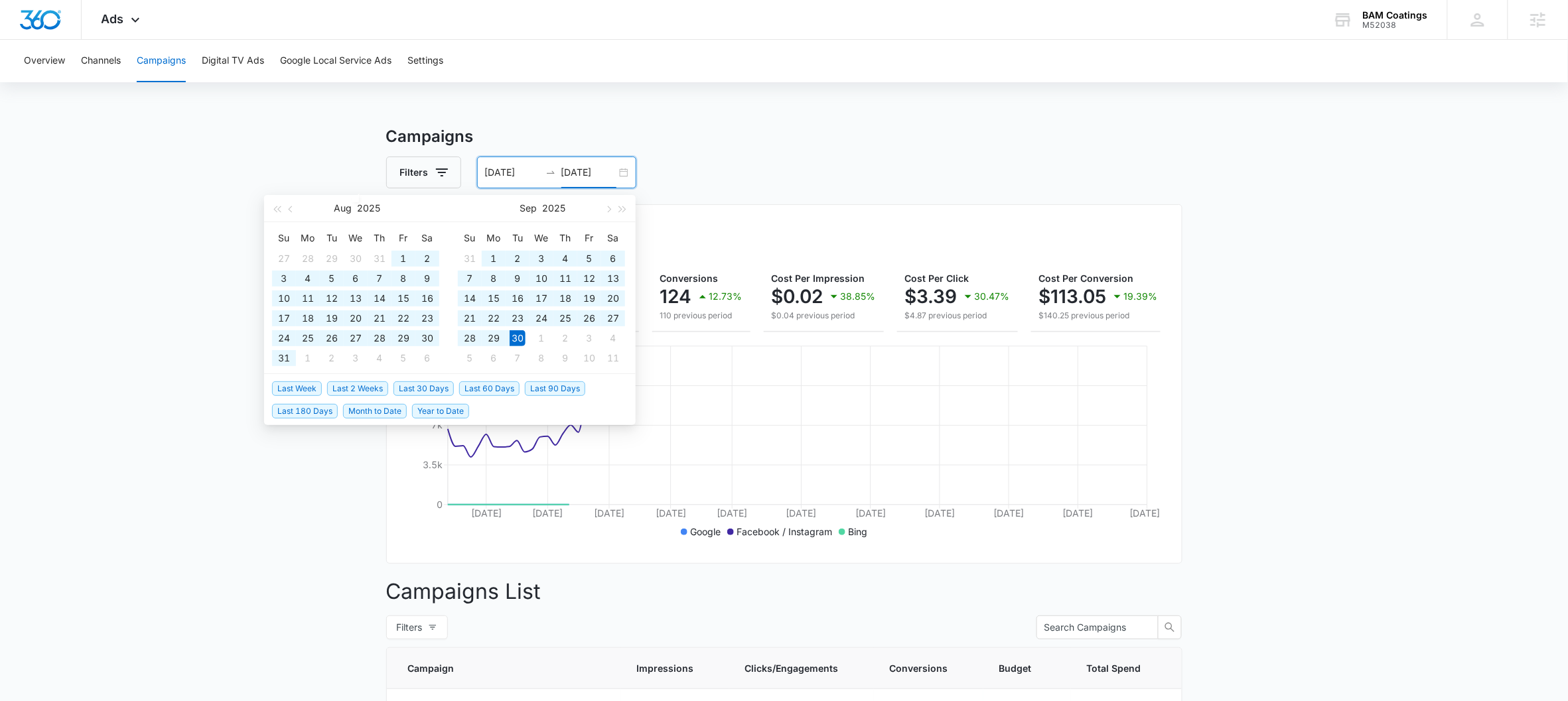
click at [858, 149] on div "Campaigns Filters [DATE] [DATE] Overall Results Impressions 0.6m 48.6% 433.9k p…" at bounding box center [785, 562] width 797 height 876
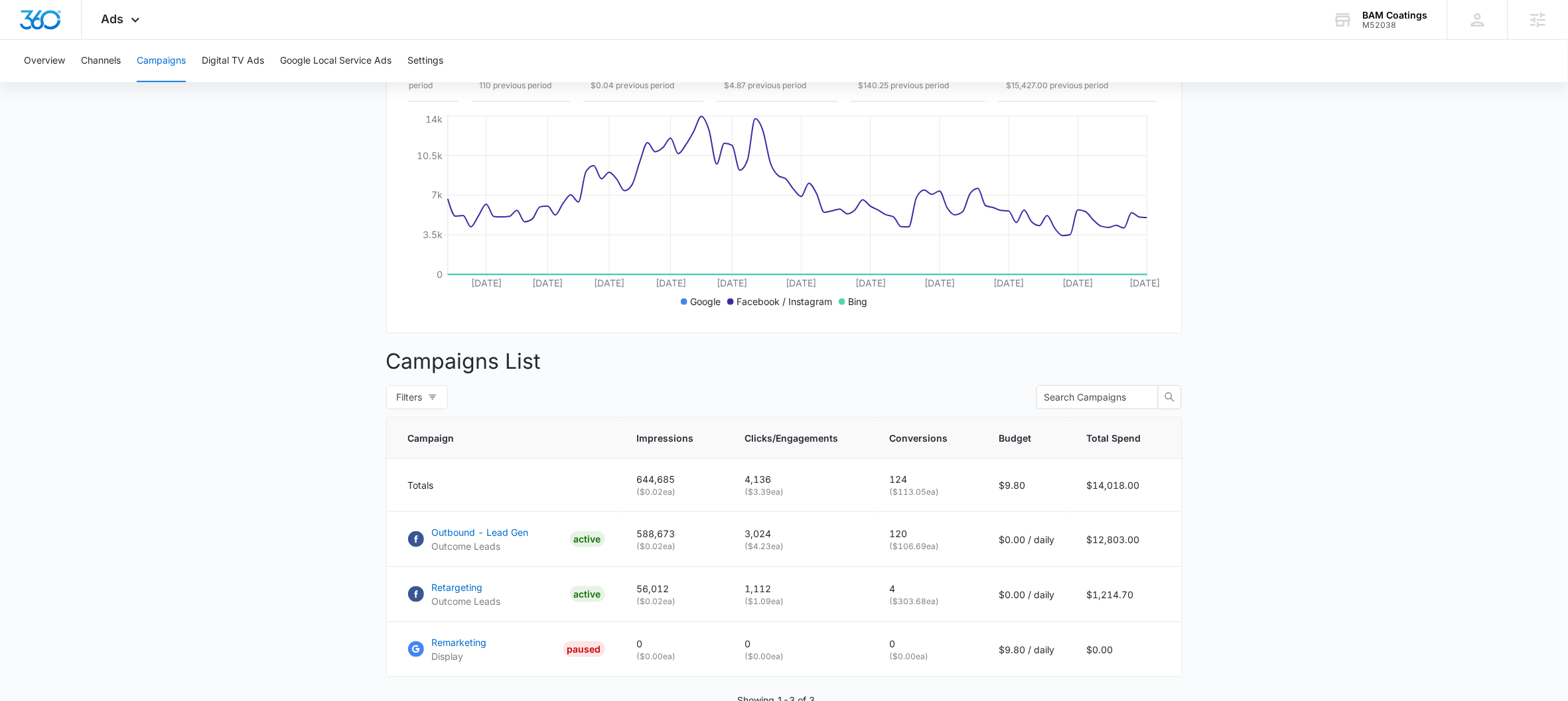
scroll to position [313, 0]
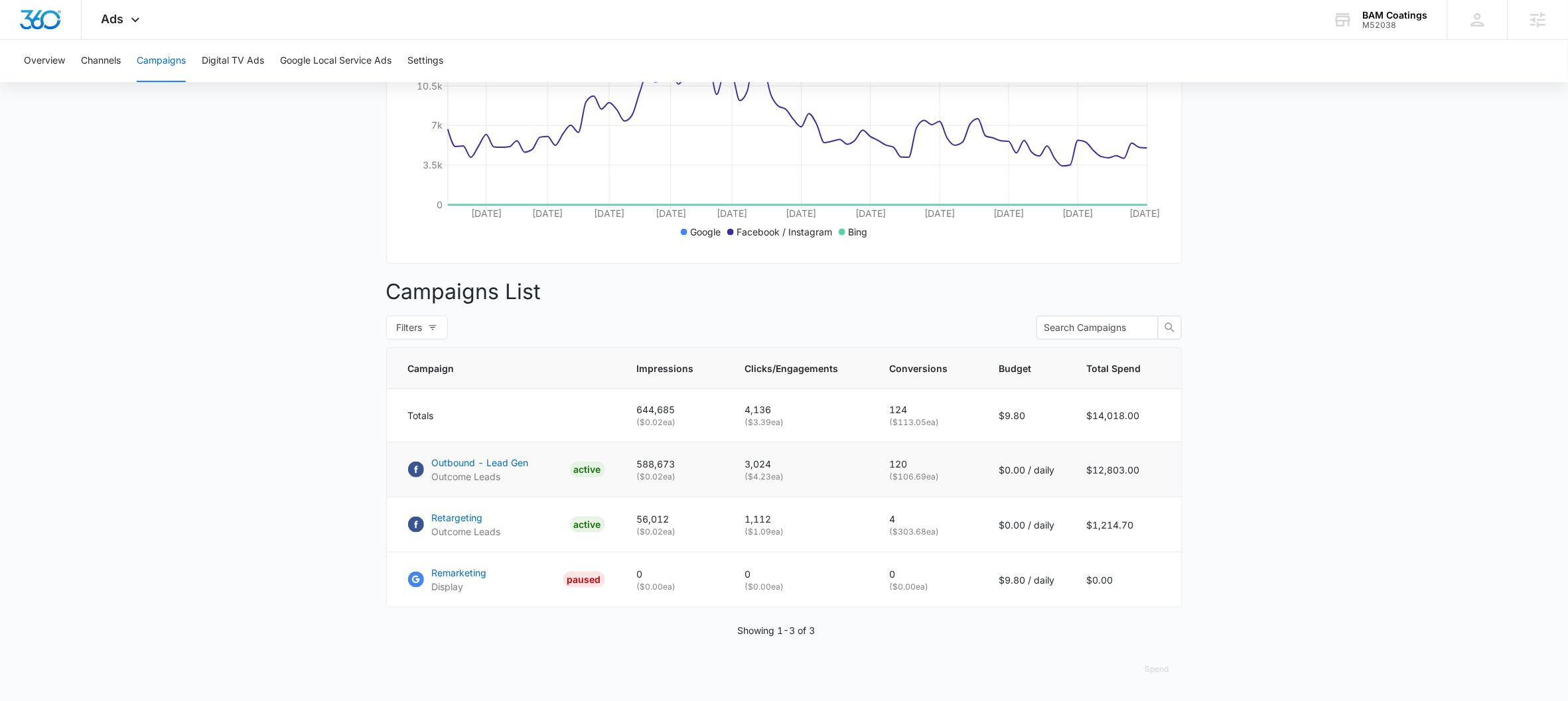
drag, startPoint x: 1087, startPoint y: 478, endPoint x: 1154, endPoint y: 477, distance: 67.0
click at [1154, 477] on td "$12,803.00" at bounding box center [1126, 470] width 111 height 55
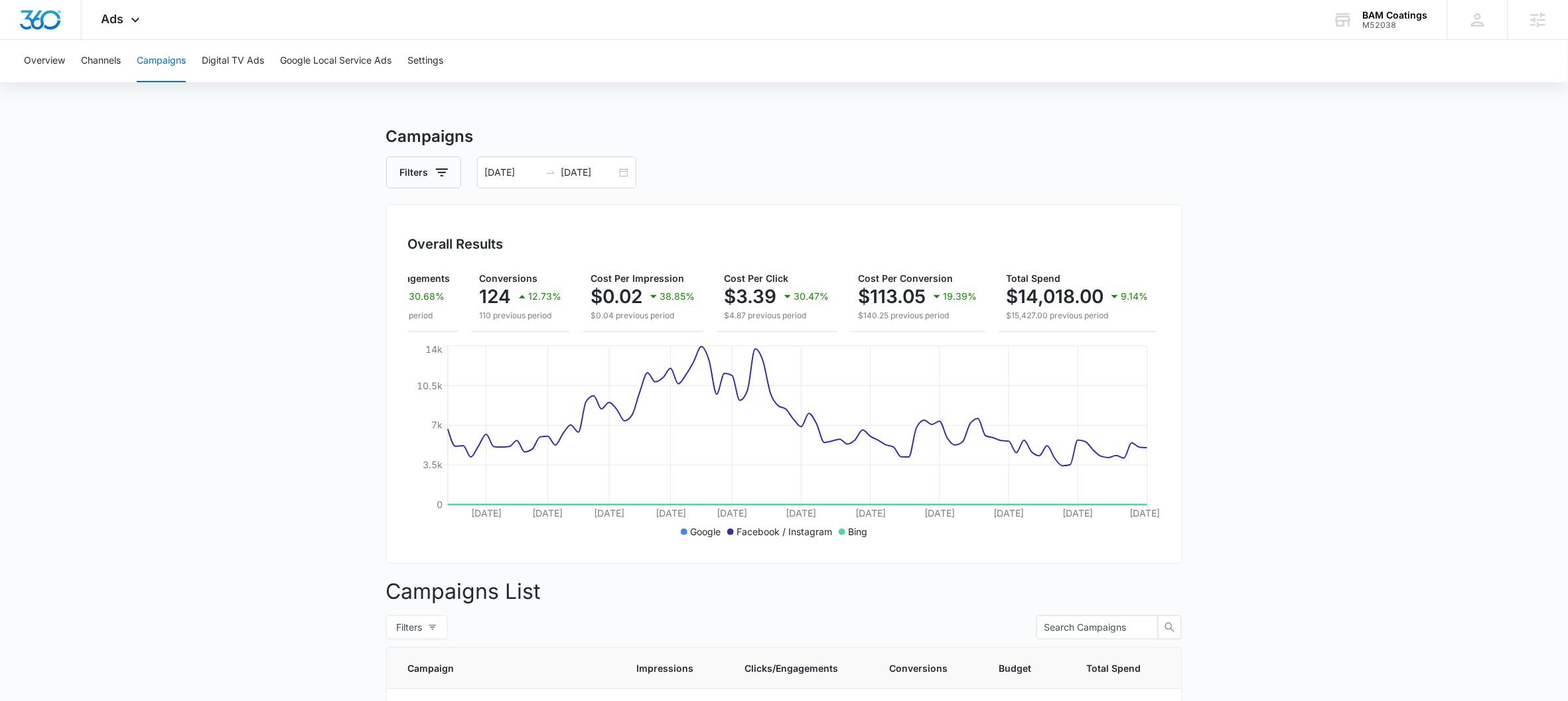
scroll to position [0, 0]
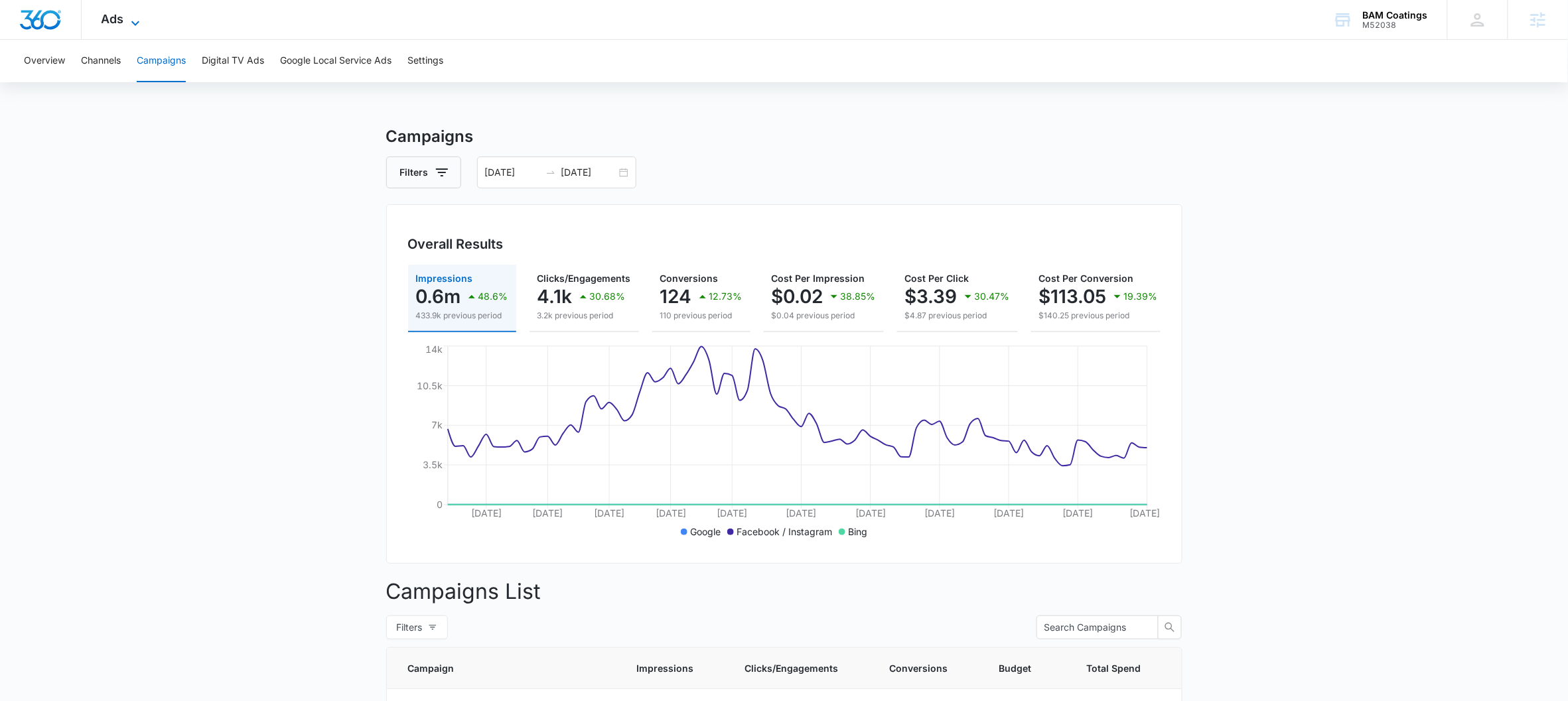
click at [138, 23] on icon at bounding box center [136, 24] width 16 height 16
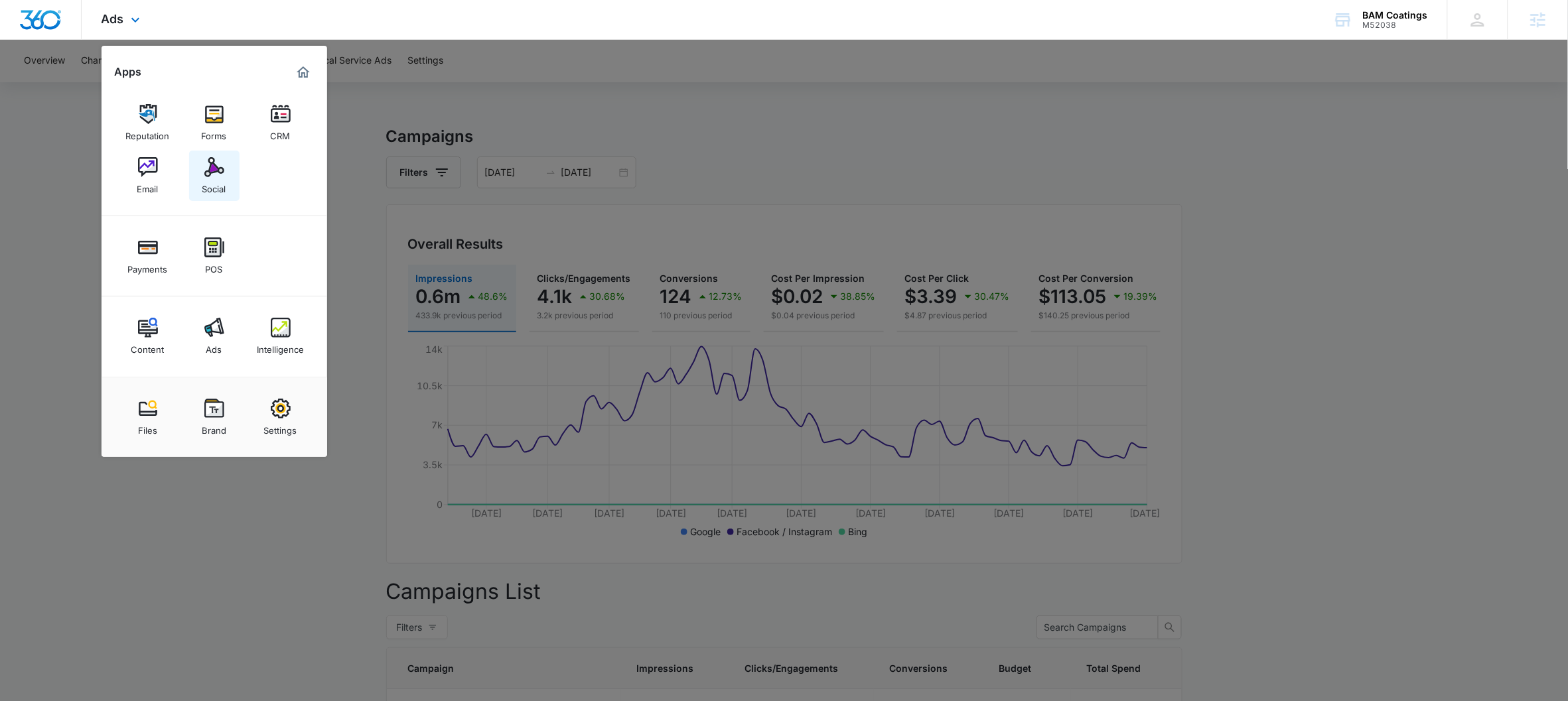
click at [204, 175] on img at bounding box center [214, 167] width 20 height 20
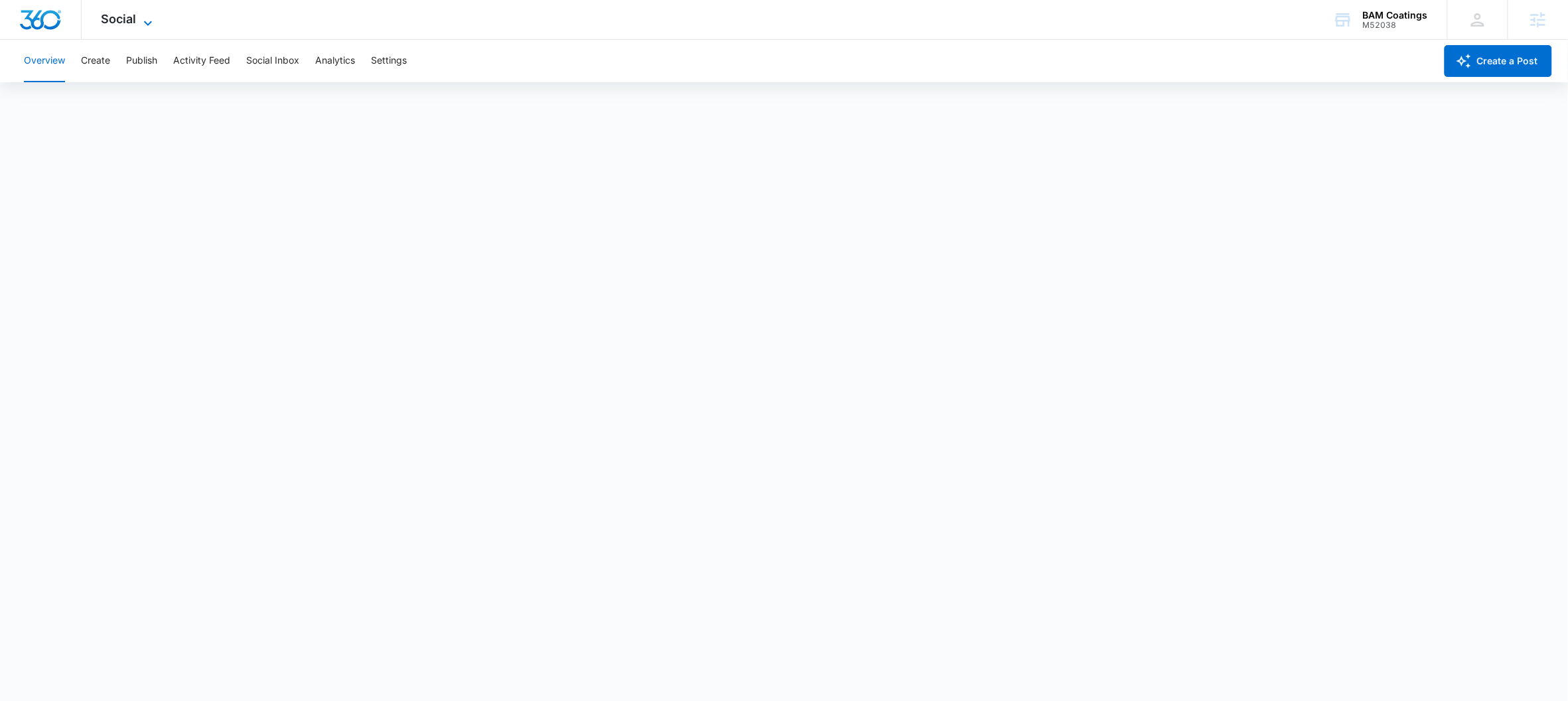
click at [154, 13] on div "Social Apps Reputation Forms CRM Email Social Payments POS Content Ads Intellig…" at bounding box center [129, 19] width 94 height 39
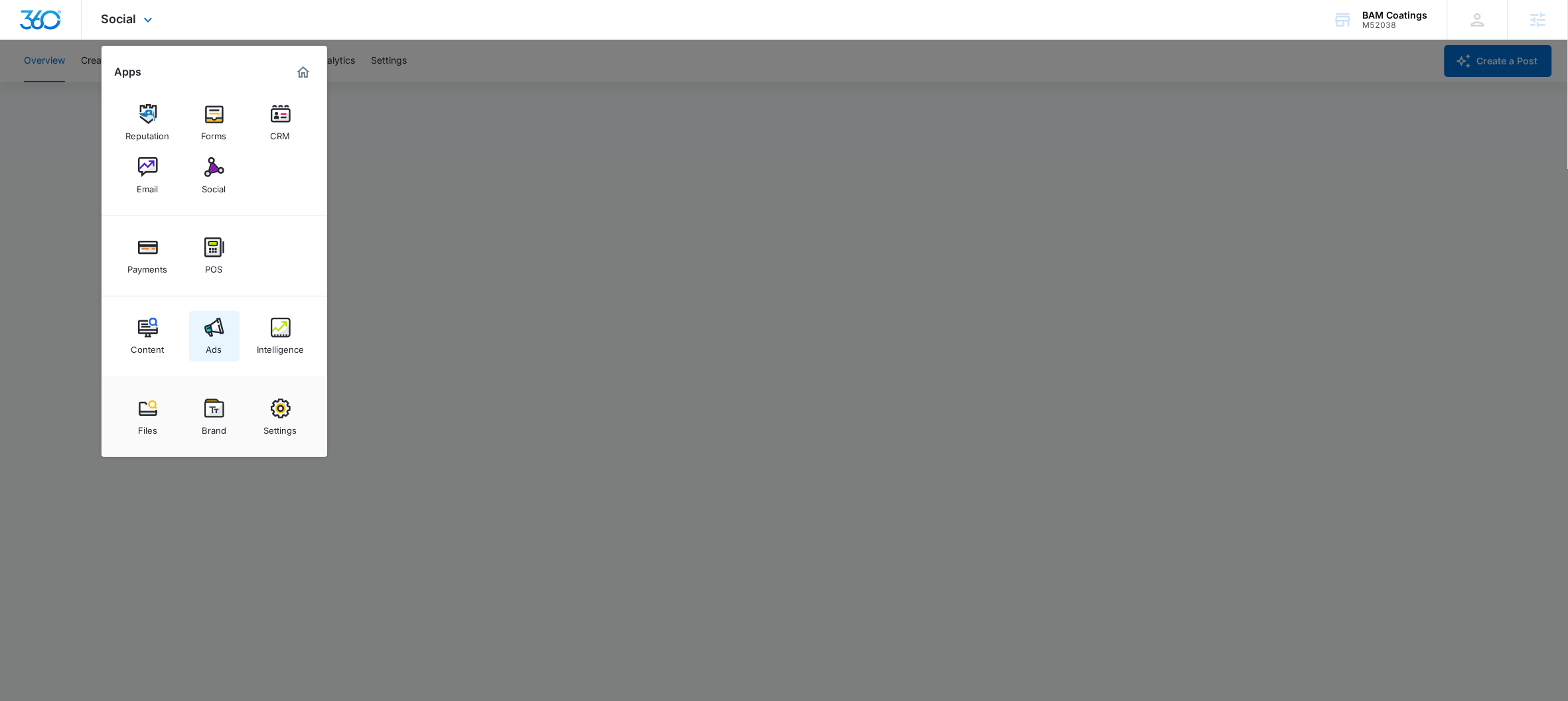
click at [218, 334] on img at bounding box center [214, 327] width 20 height 20
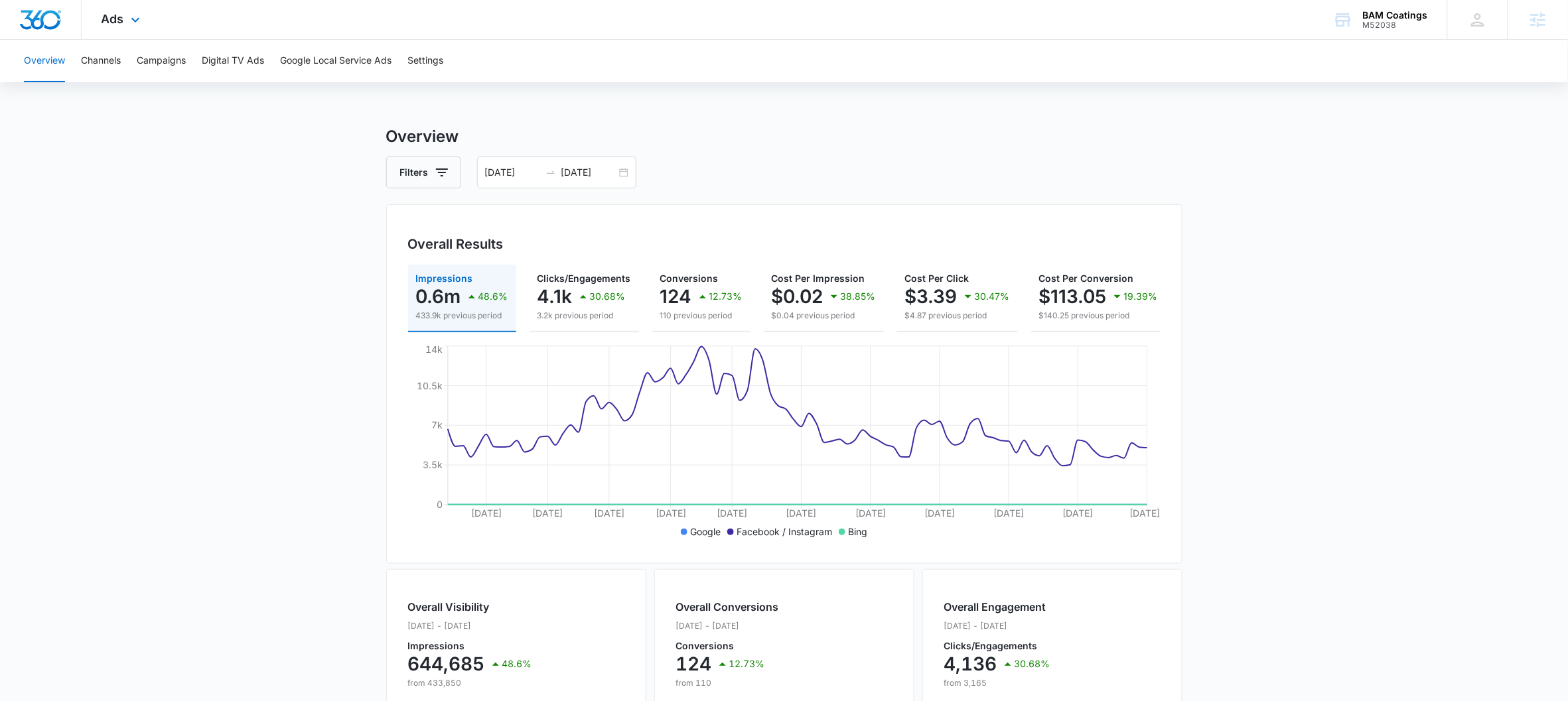
click at [145, 13] on div "Ads Apps Reputation Forms CRM Email Social Payments POS Content Ads Intelligenc…" at bounding box center [122, 19] width 82 height 39
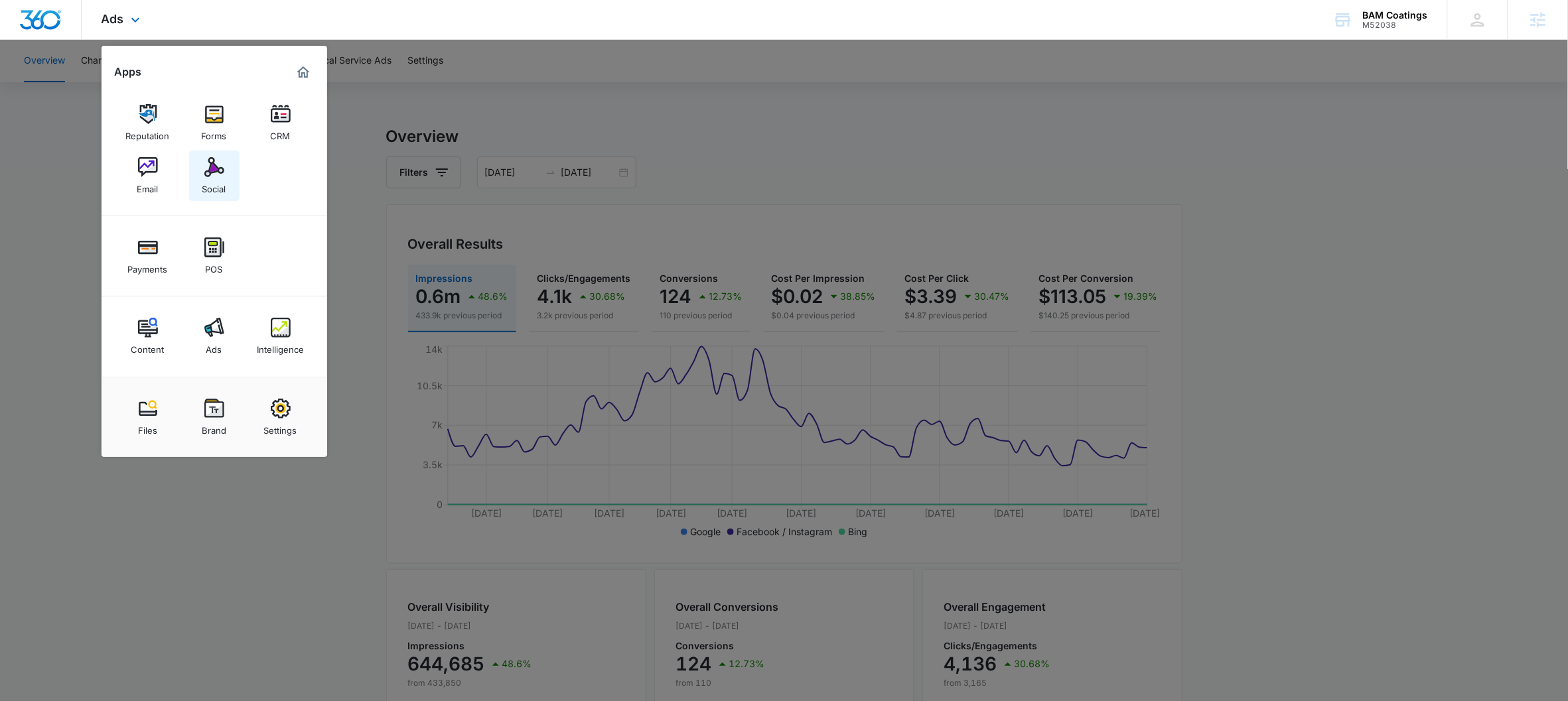
click at [197, 176] on link "Social" at bounding box center [214, 175] width 50 height 50
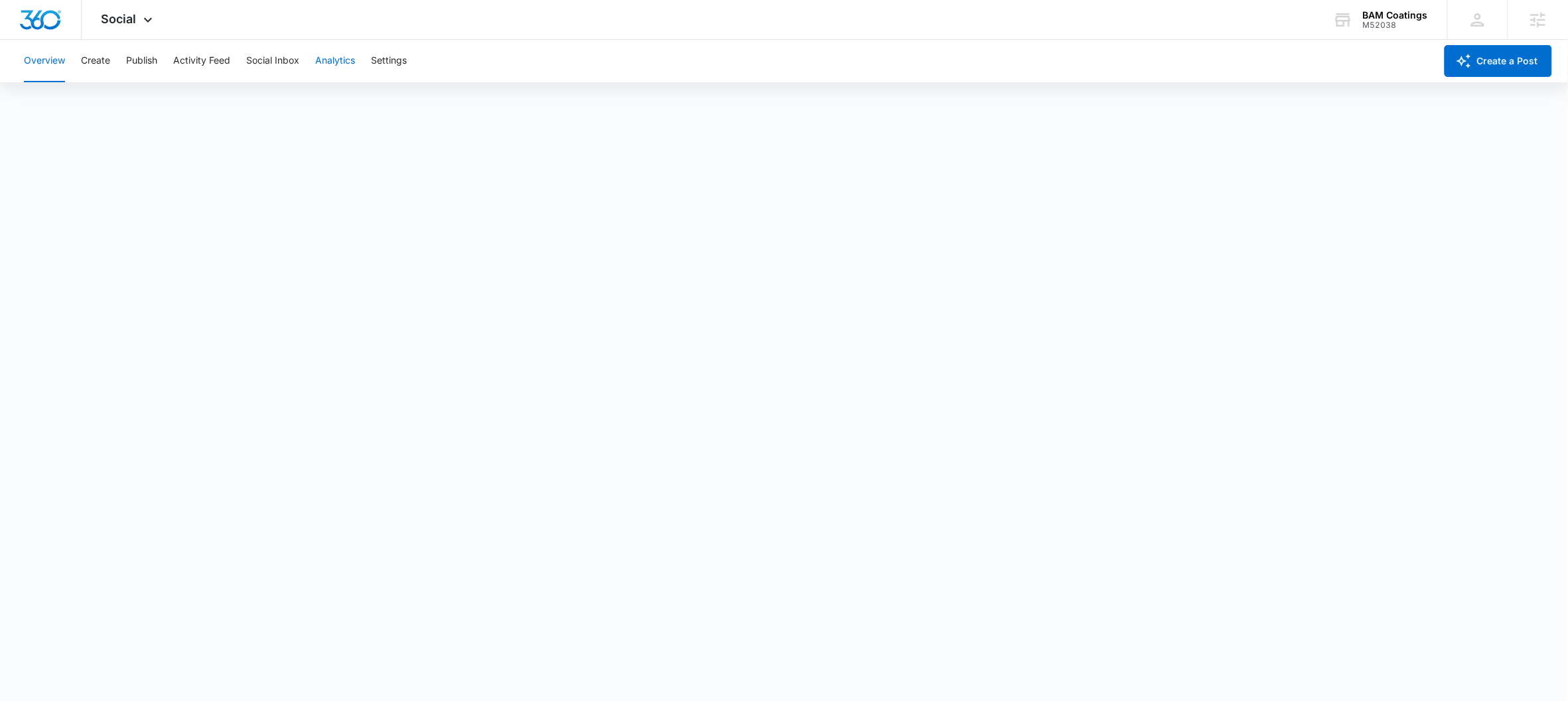
click at [326, 60] on button "Analytics" at bounding box center [335, 61] width 40 height 43
click at [126, 16] on span "Social" at bounding box center [119, 18] width 35 height 14
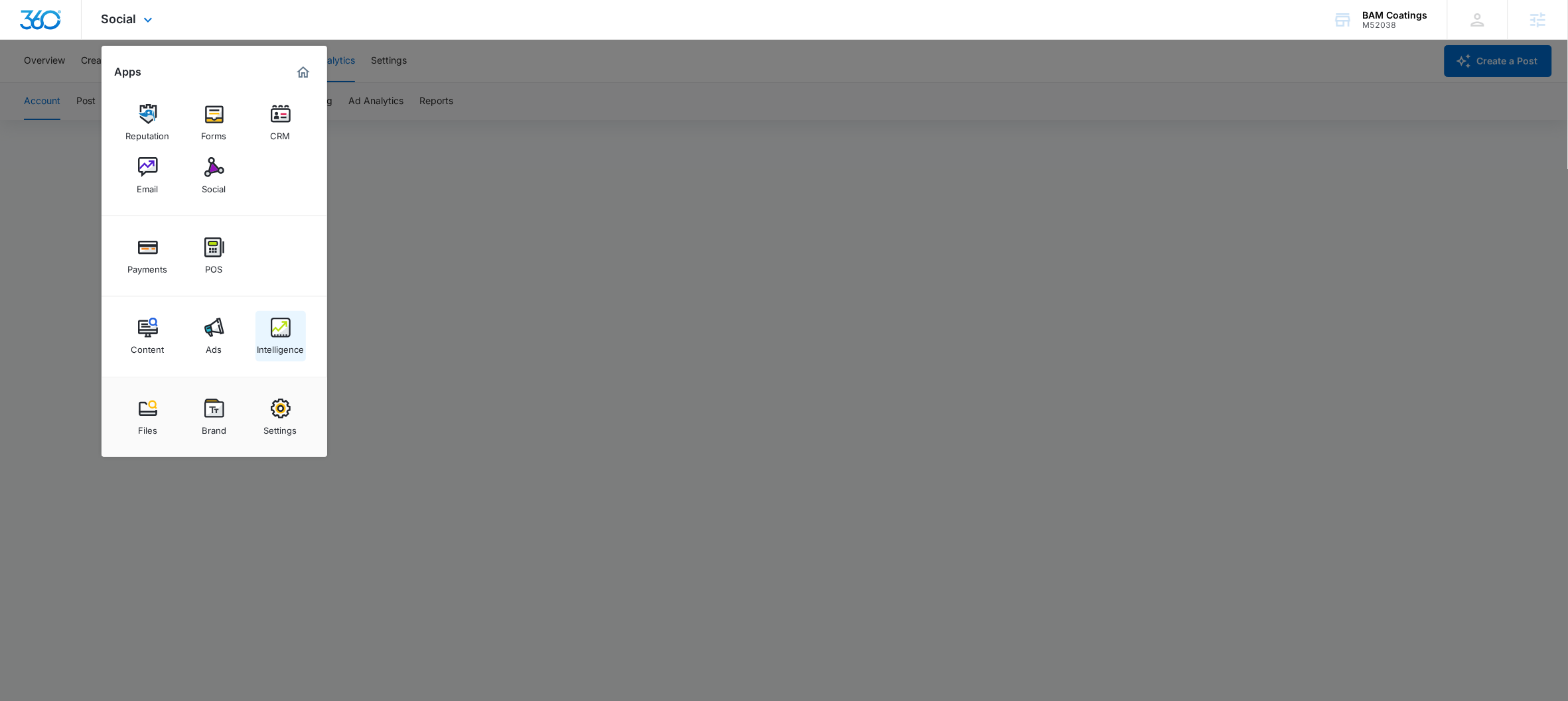
click at [267, 335] on link "Intelligence" at bounding box center [280, 336] width 50 height 50
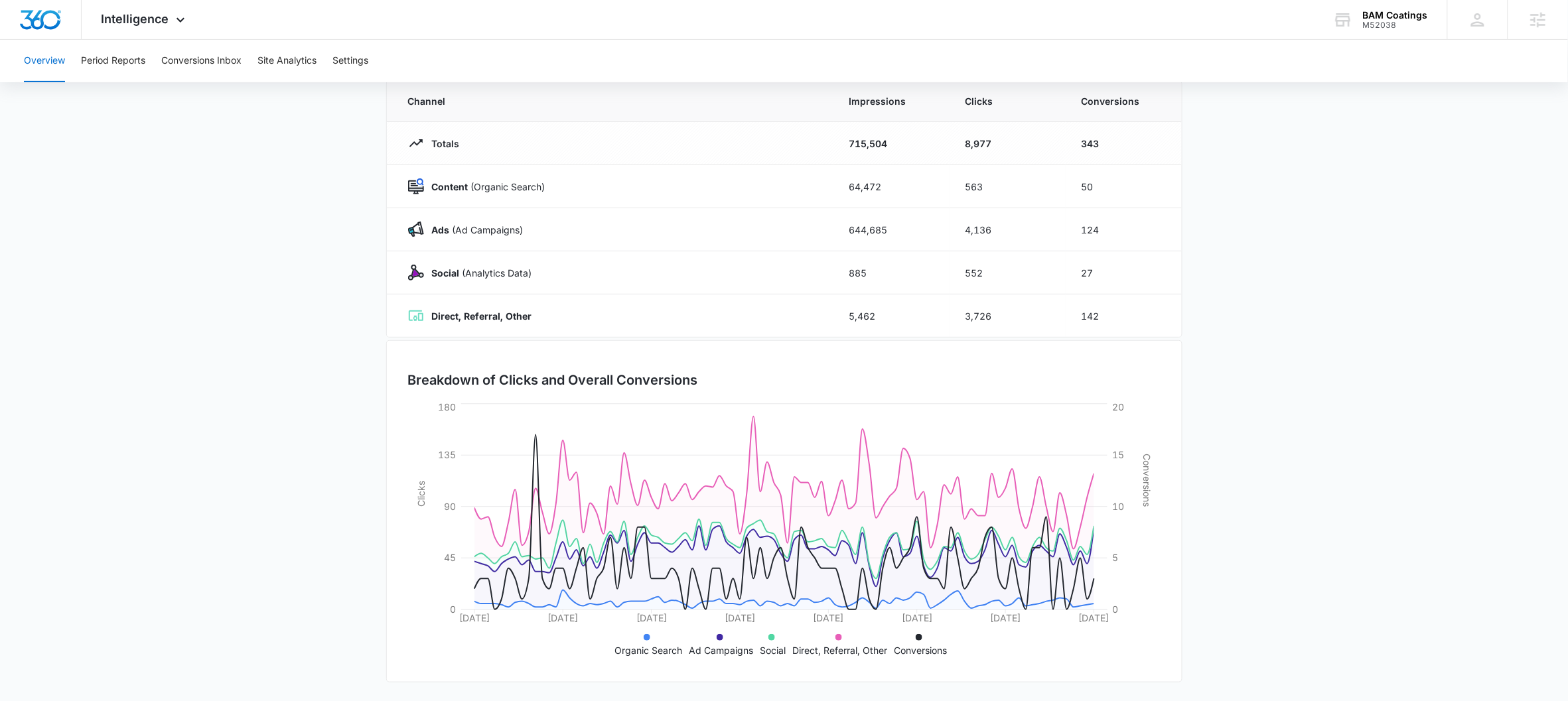
scroll to position [121, 0]
click at [113, 57] on button "Period Reports" at bounding box center [113, 61] width 64 height 43
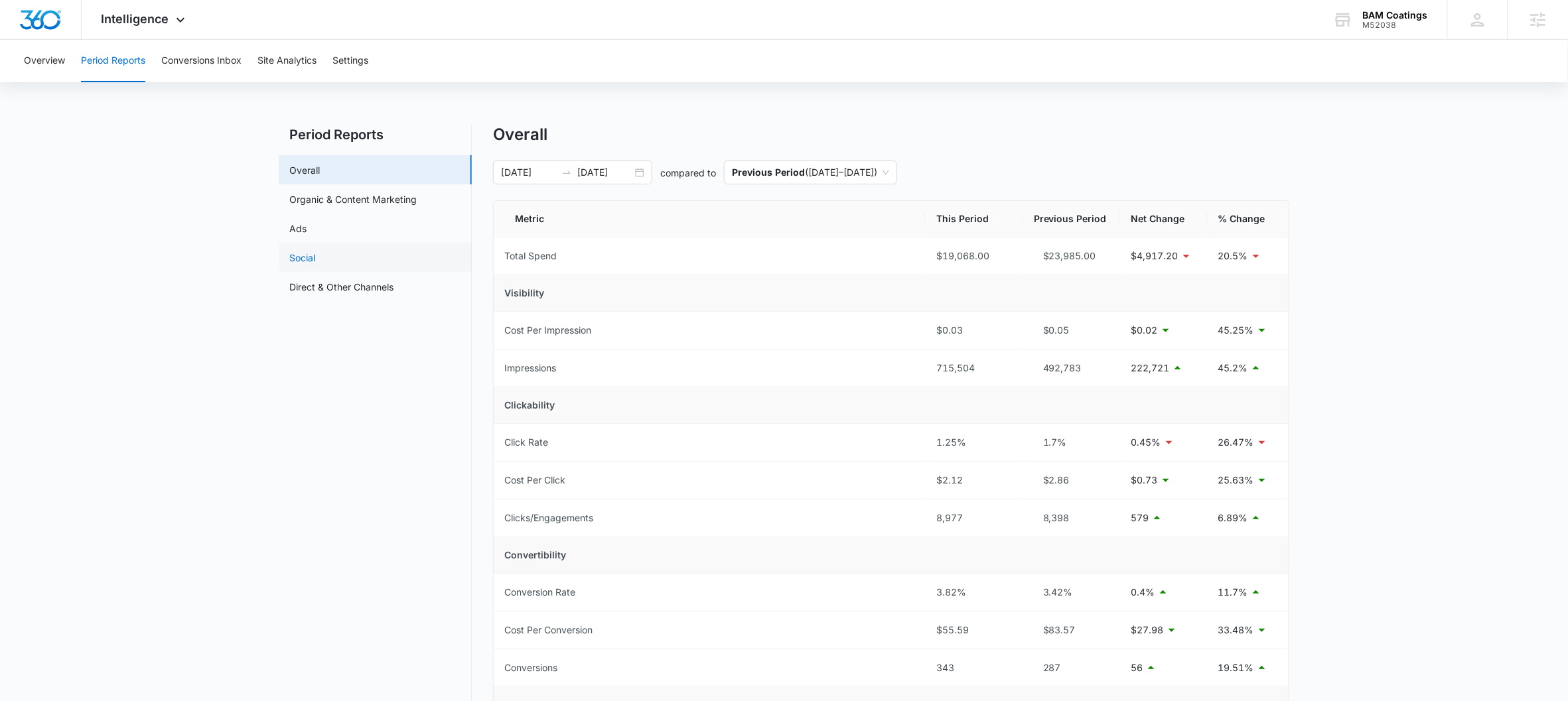
click at [315, 254] on link "Social" at bounding box center [302, 257] width 26 height 14
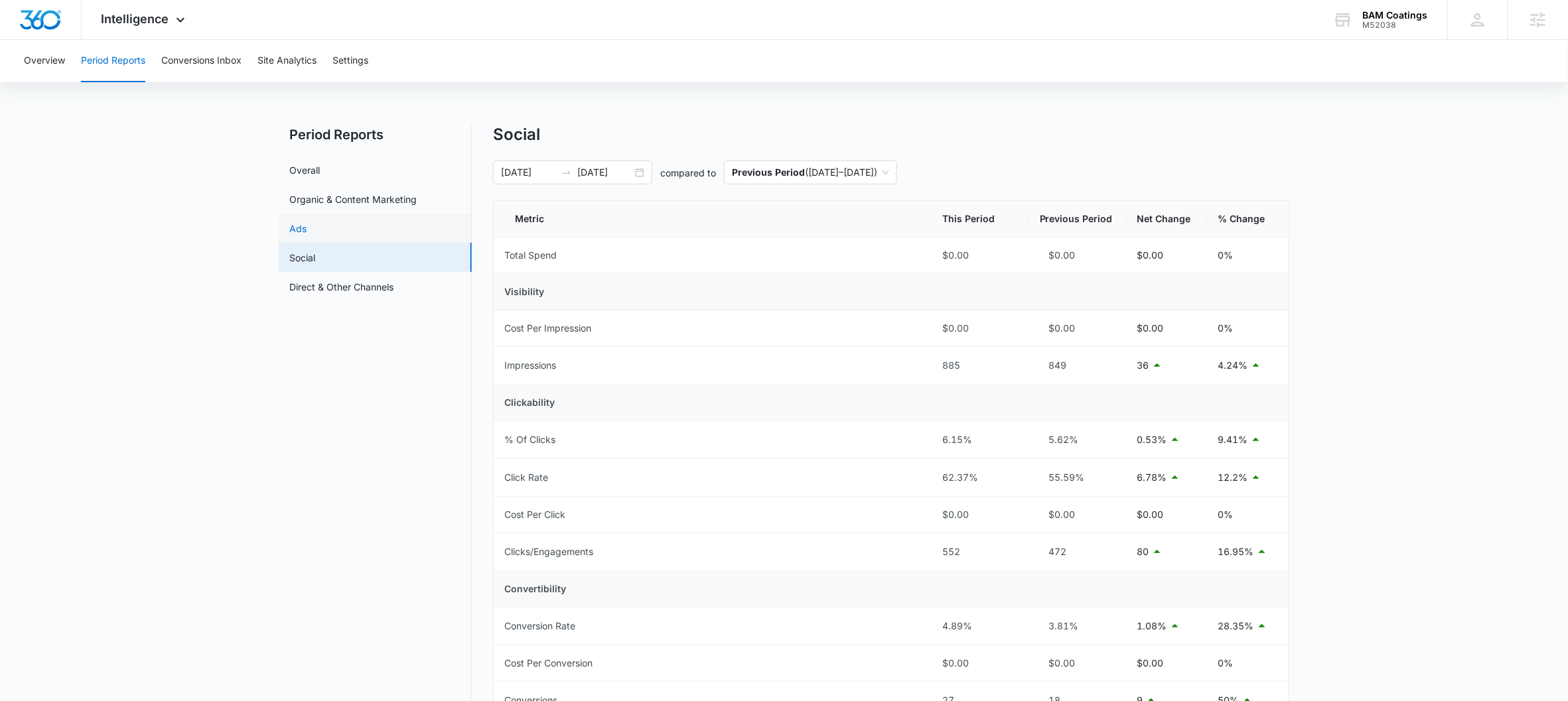
click at [307, 221] on link "Ads" at bounding box center [297, 228] width 17 height 14
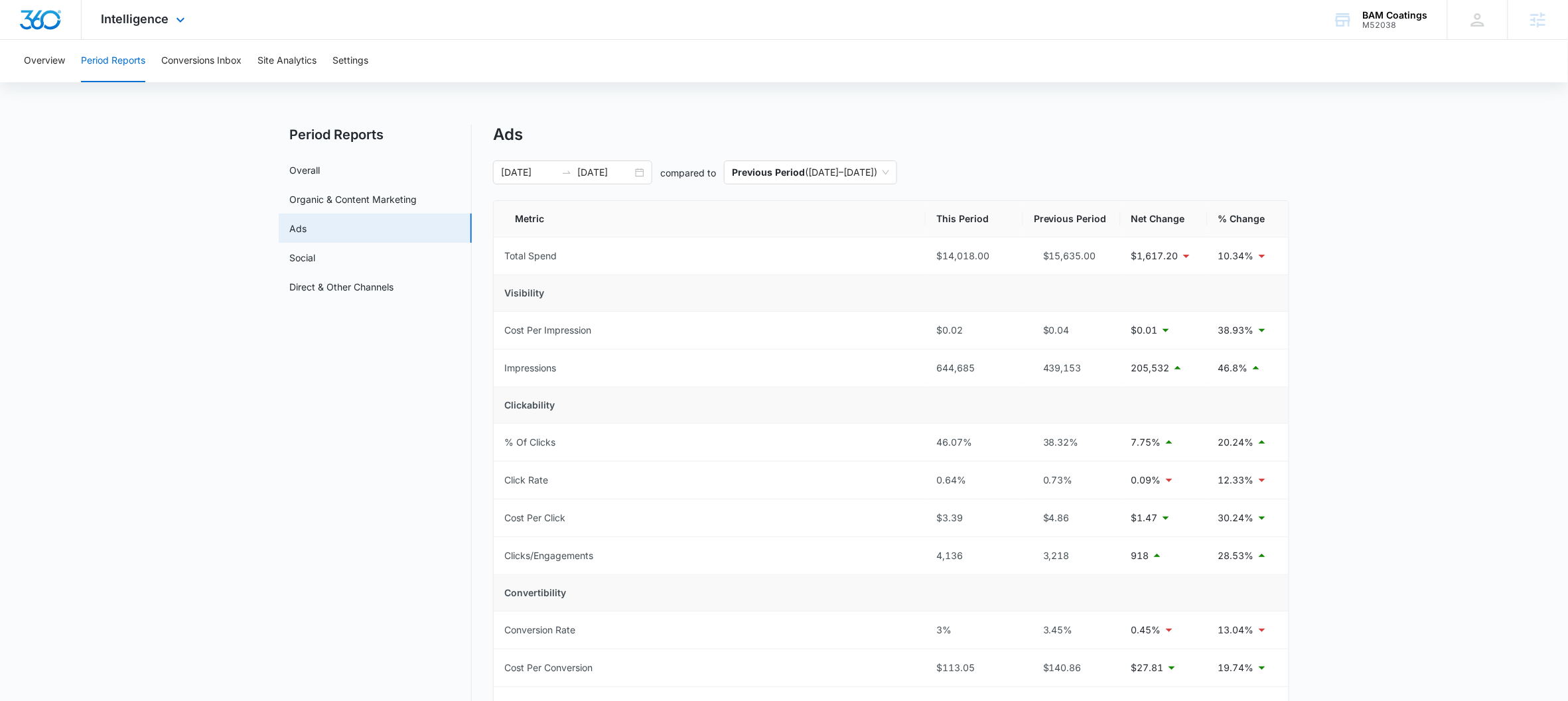
click at [164, 27] on div "Intelligence Apps Reputation Forms CRM Email Social Payments POS Content Ads In…" at bounding box center [145, 19] width 127 height 39
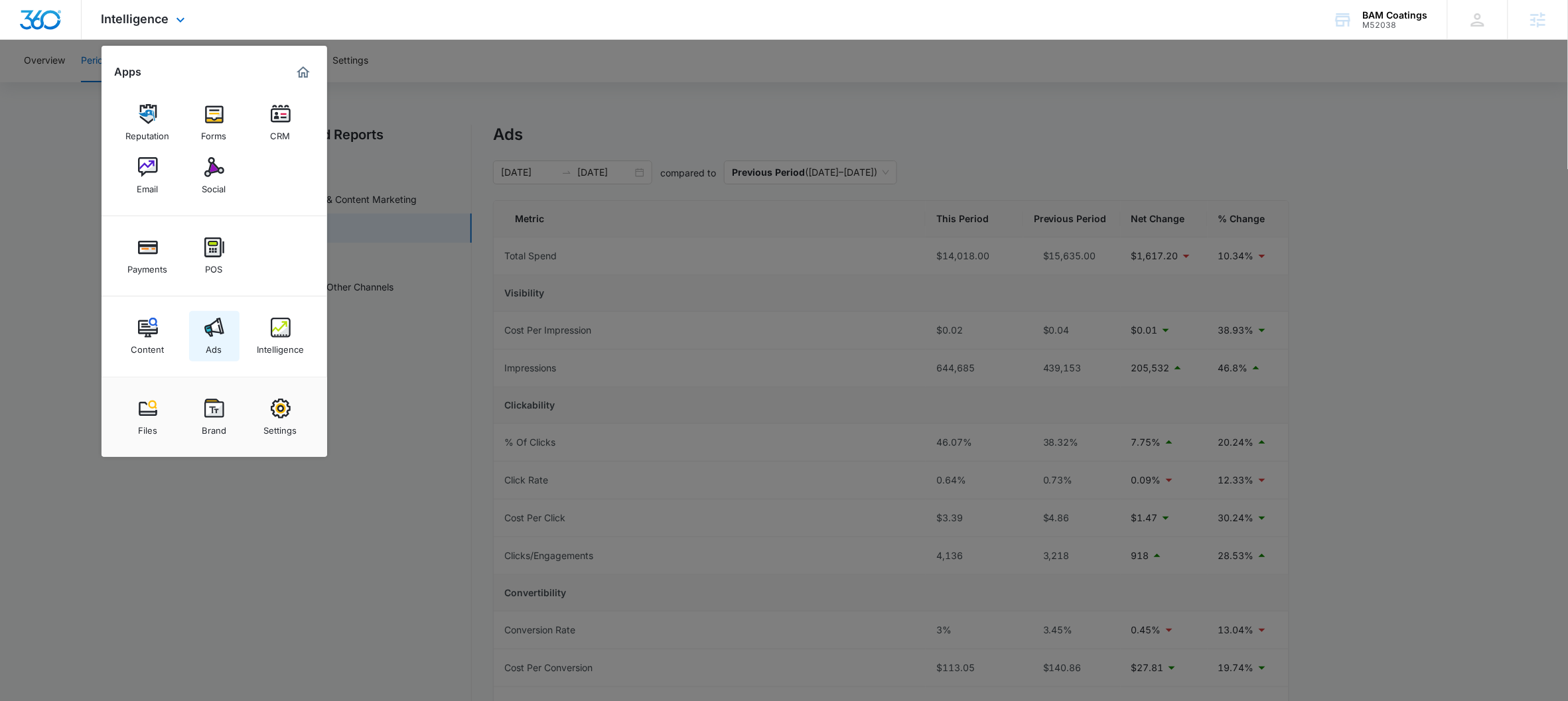
click at [215, 339] on div "Ads" at bounding box center [215, 346] width 16 height 17
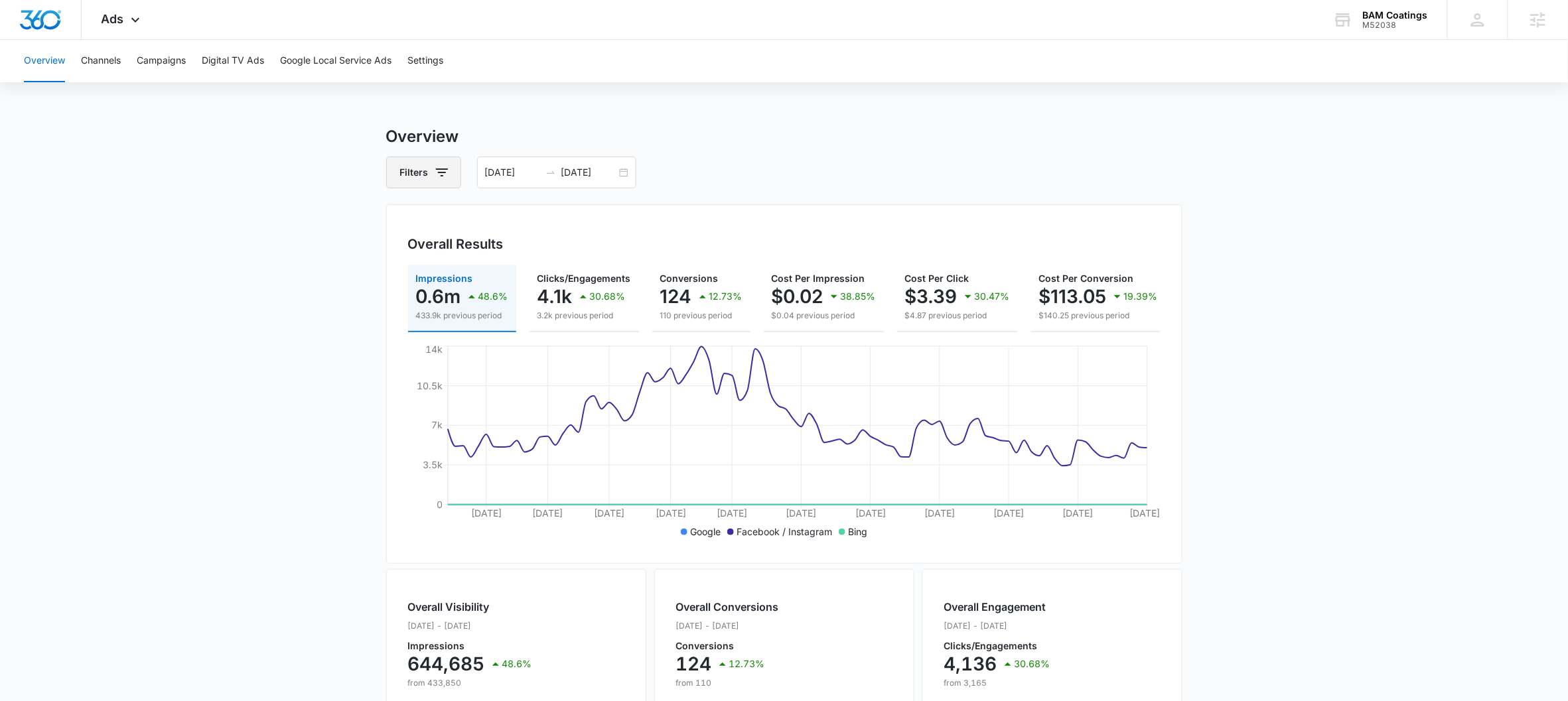
click at [451, 163] on button "Filters" at bounding box center [424, 172] width 75 height 32
click at [466, 211] on div "Channel" at bounding box center [479, 221] width 153 height 21
click at [468, 220] on div "Channel" at bounding box center [479, 221] width 153 height 21
click at [538, 219] on icon "Show Channel filters" at bounding box center [546, 222] width 16 height 16
click at [409, 266] on icon at bounding box center [411, 265] width 12 height 12
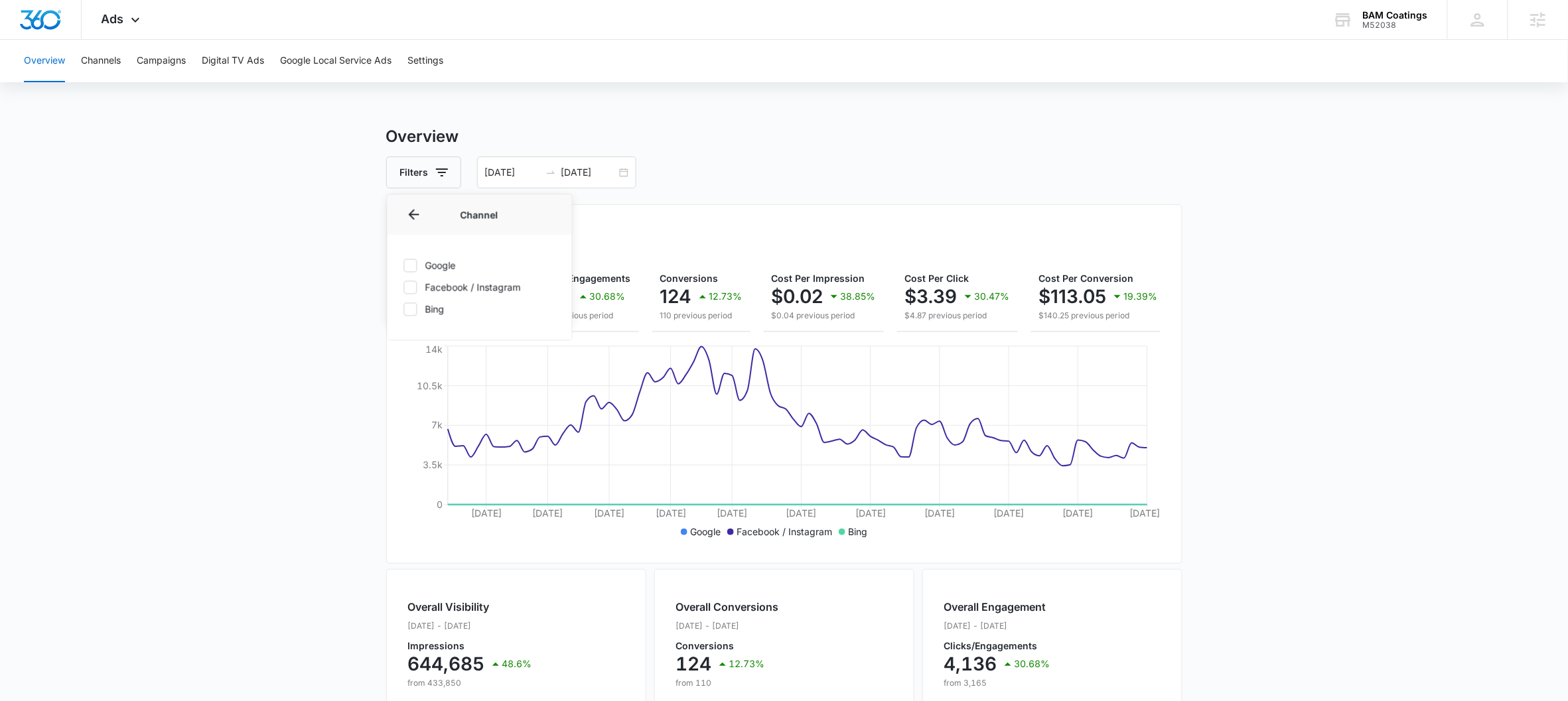
click at [404, 266] on input "Google" at bounding box center [403, 265] width 1 height 1
checkbox input "true"
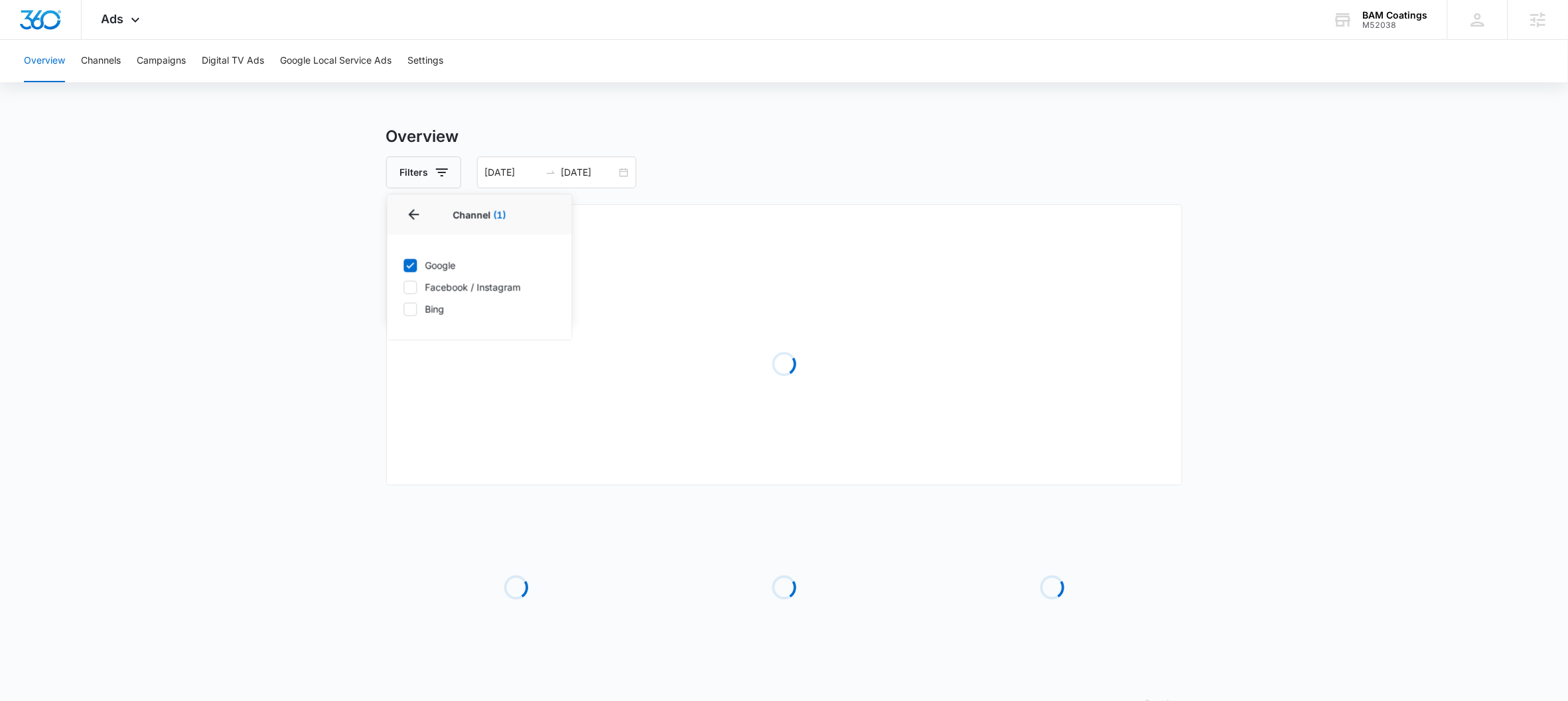
click at [411, 287] on icon at bounding box center [411, 287] width 12 height 12
click at [404, 287] on input "Facebook / Instagram" at bounding box center [403, 287] width 1 height 1
checkbox input "true"
click at [311, 271] on main "Overview Filters Channel 2 Channel (2) Google Facebook / Instagram Bing Type Cl…" at bounding box center [784, 430] width 1568 height 610
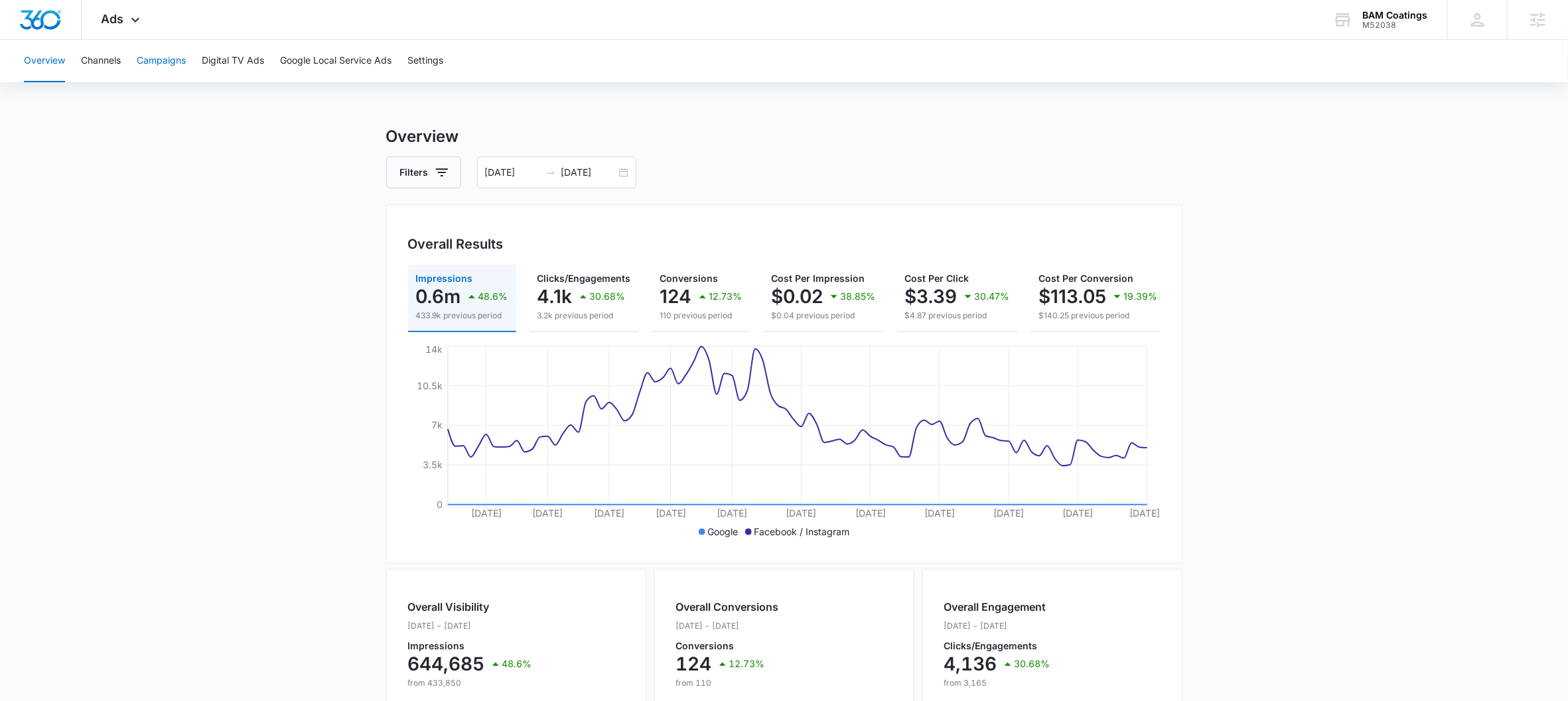
click at [165, 69] on button "Campaigns" at bounding box center [161, 61] width 49 height 43
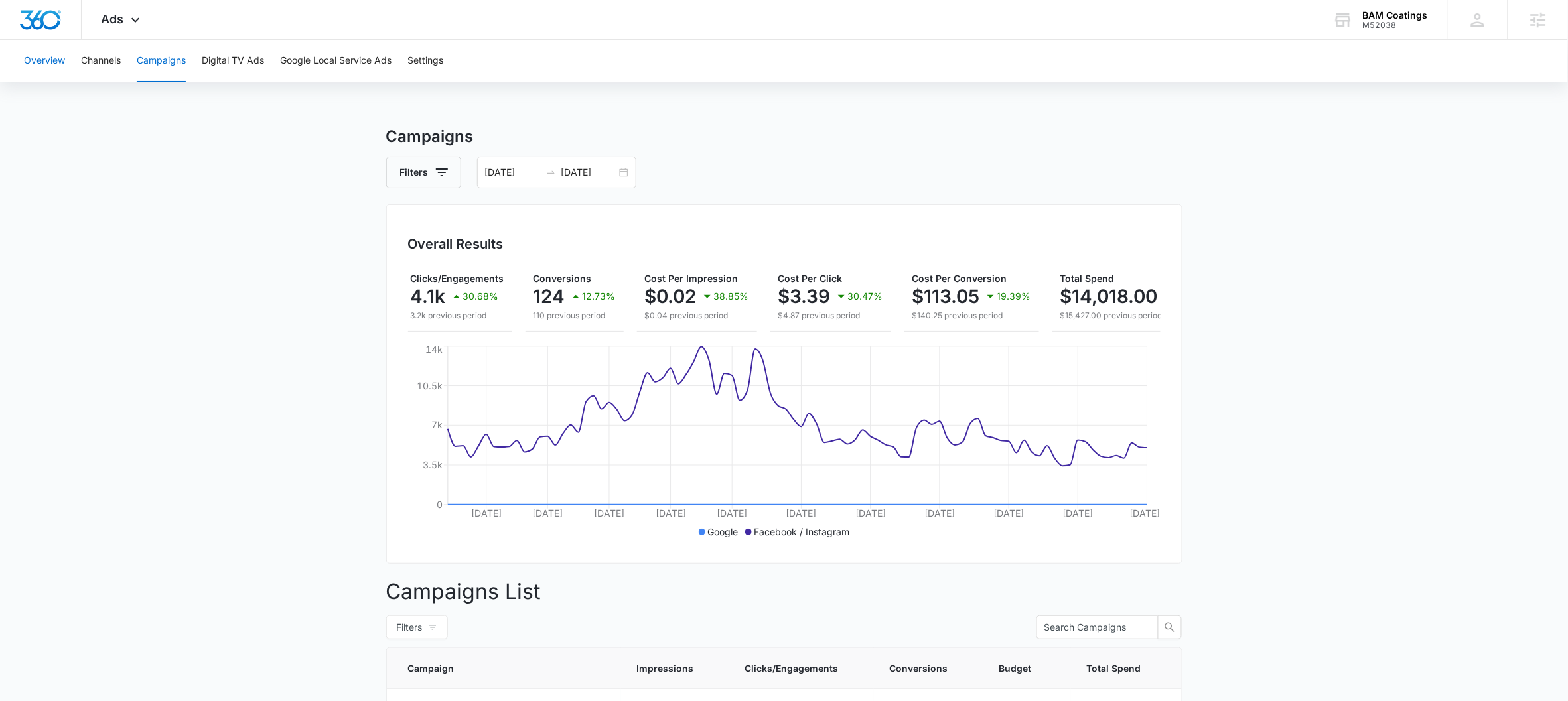
click at [52, 55] on button "Overview" at bounding box center [44, 61] width 41 height 43
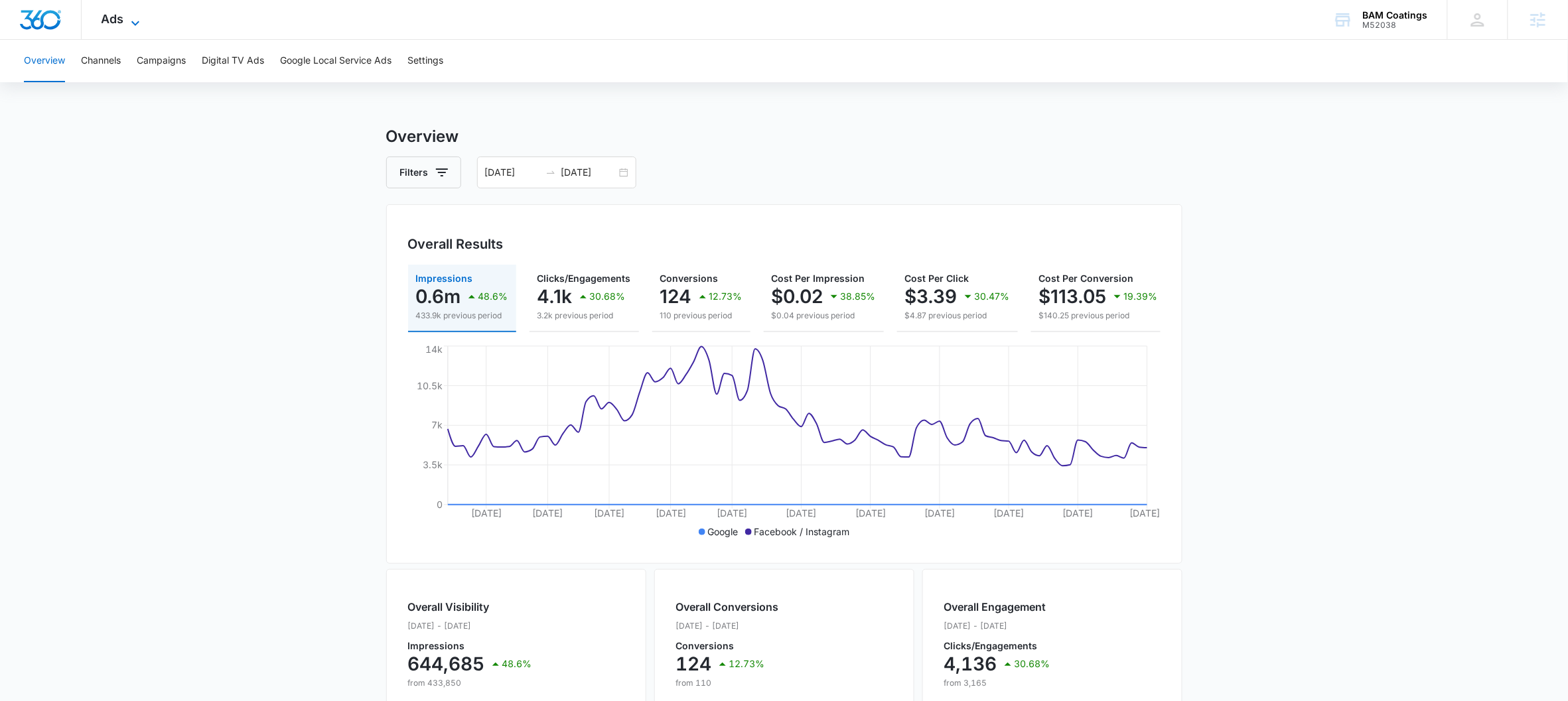
click at [136, 16] on icon at bounding box center [136, 24] width 16 height 16
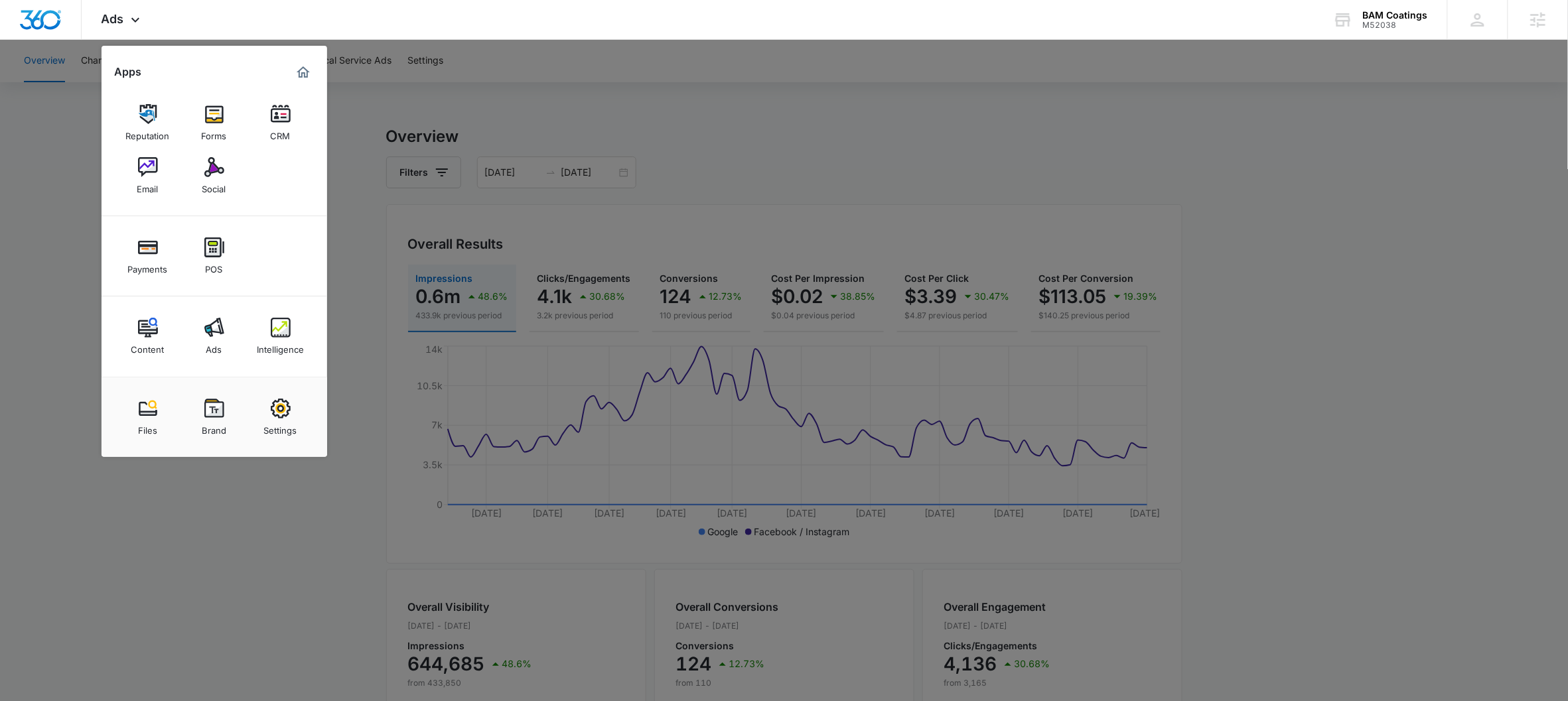
click at [738, 154] on div at bounding box center [784, 350] width 1568 height 701
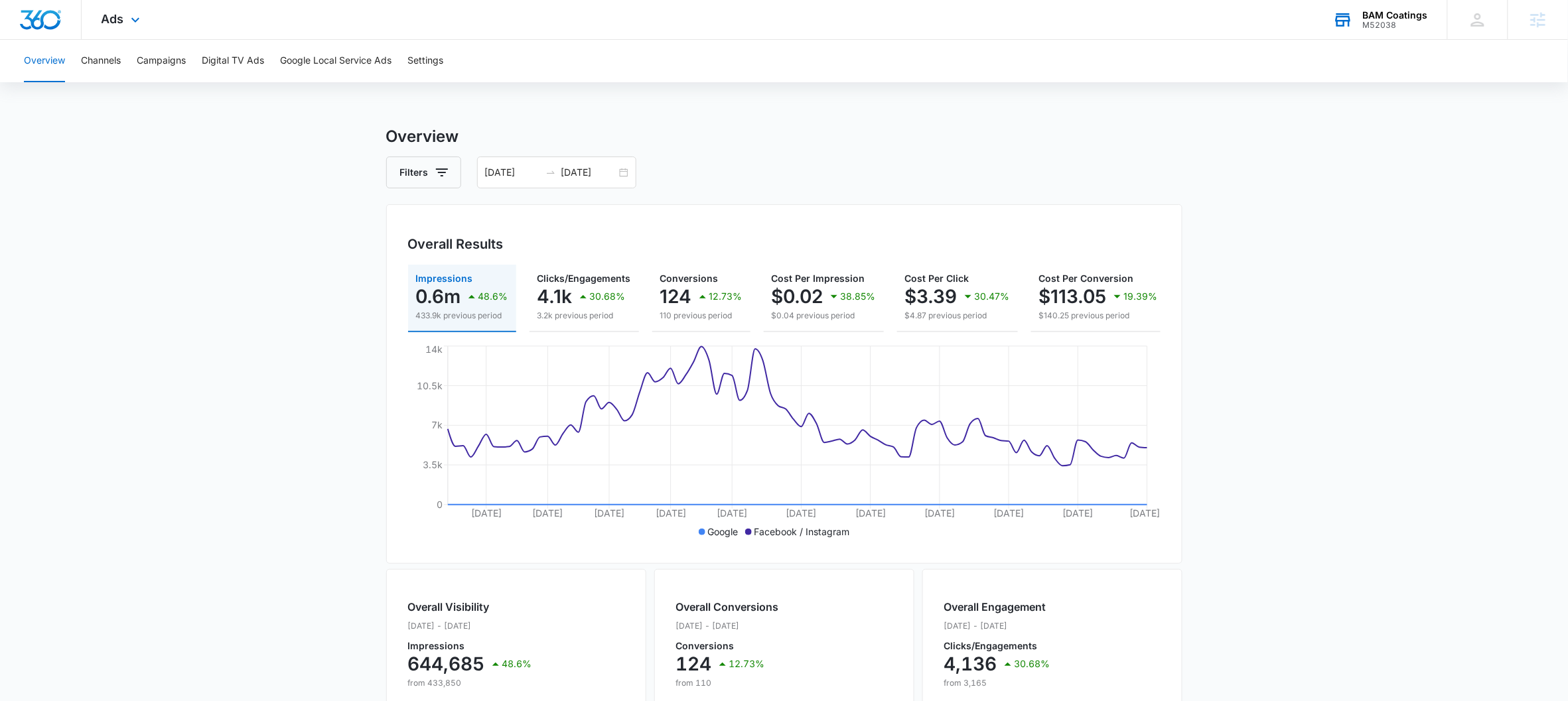
click at [1418, 21] on div "M52038" at bounding box center [1395, 25] width 65 height 10
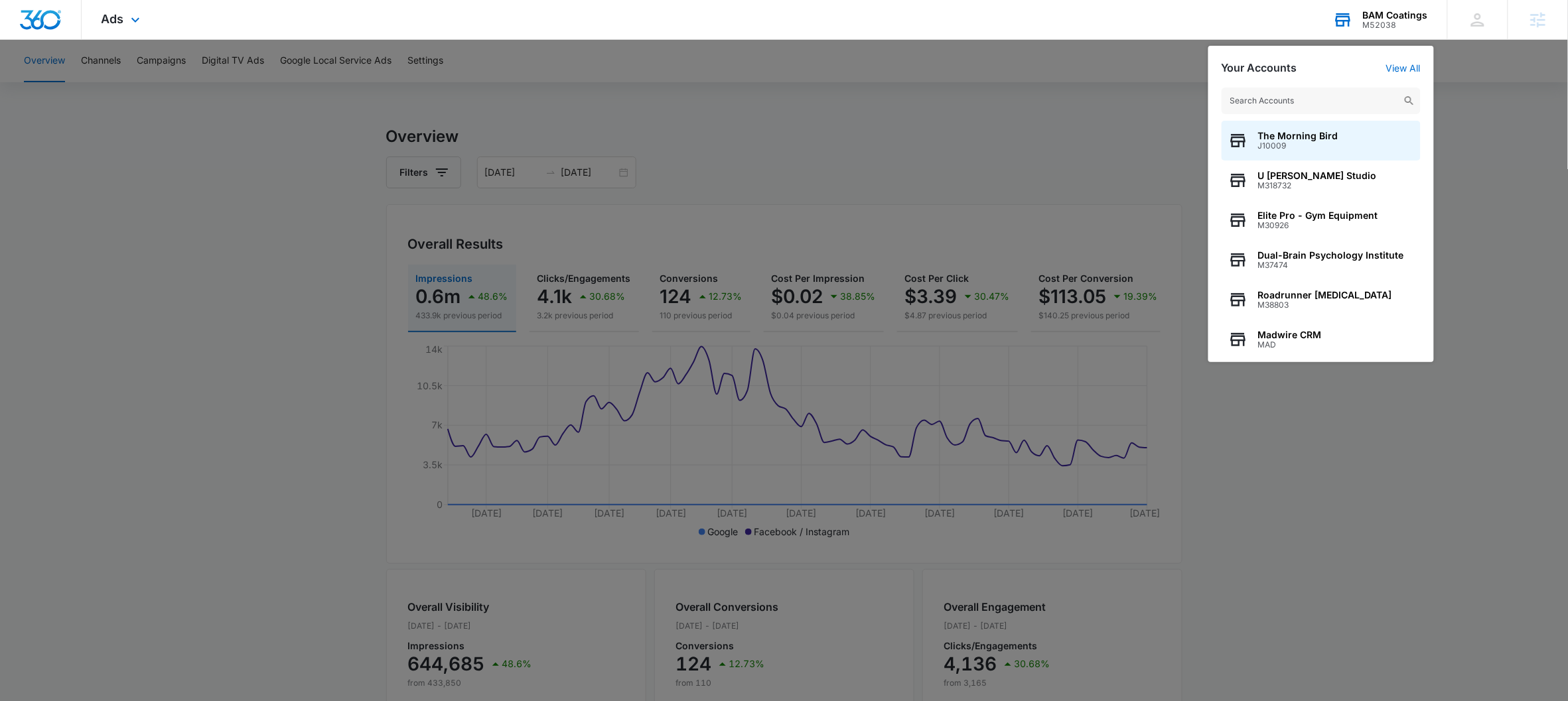
click at [1345, 101] on input "text" at bounding box center [1321, 101] width 199 height 27
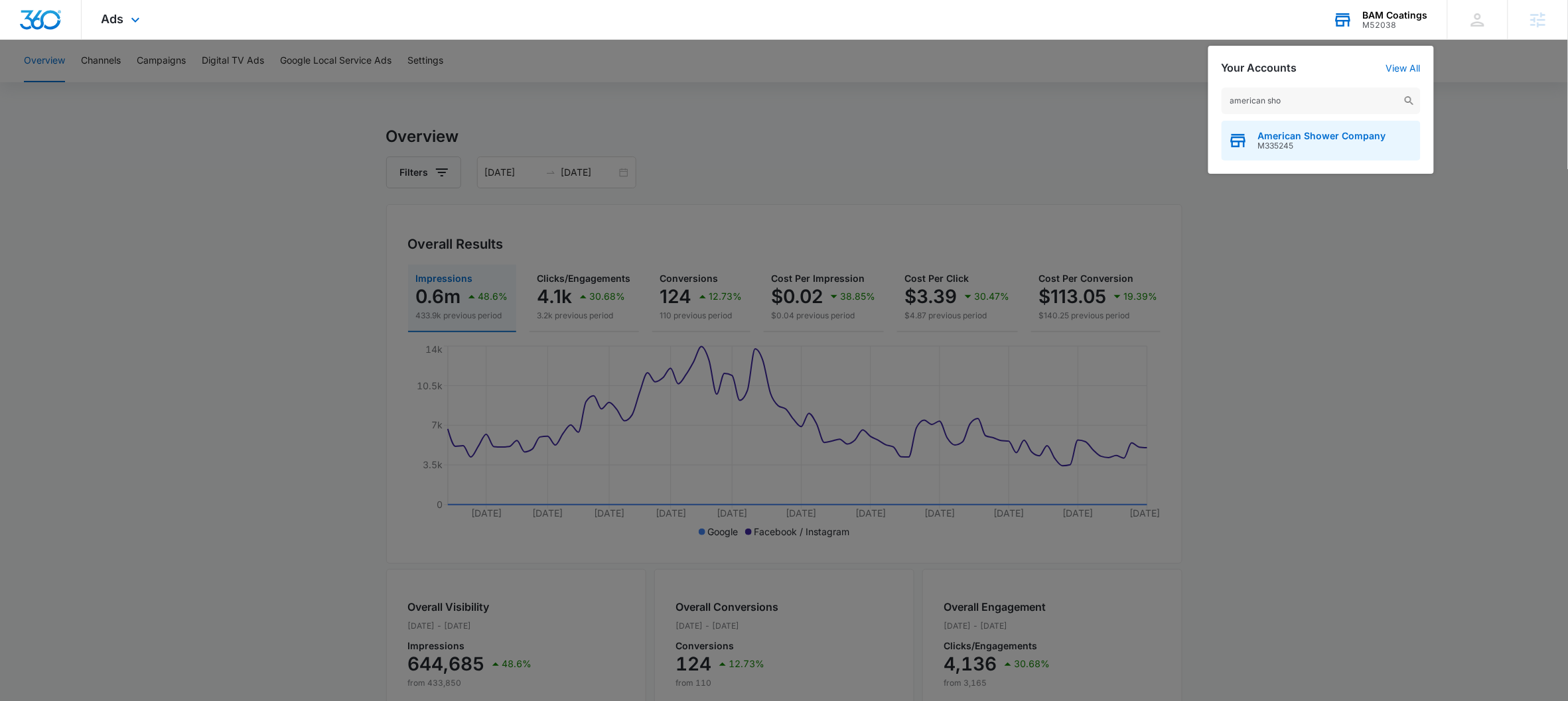
type input "american sho"
click at [1308, 144] on span "M335245" at bounding box center [1322, 146] width 128 height 10
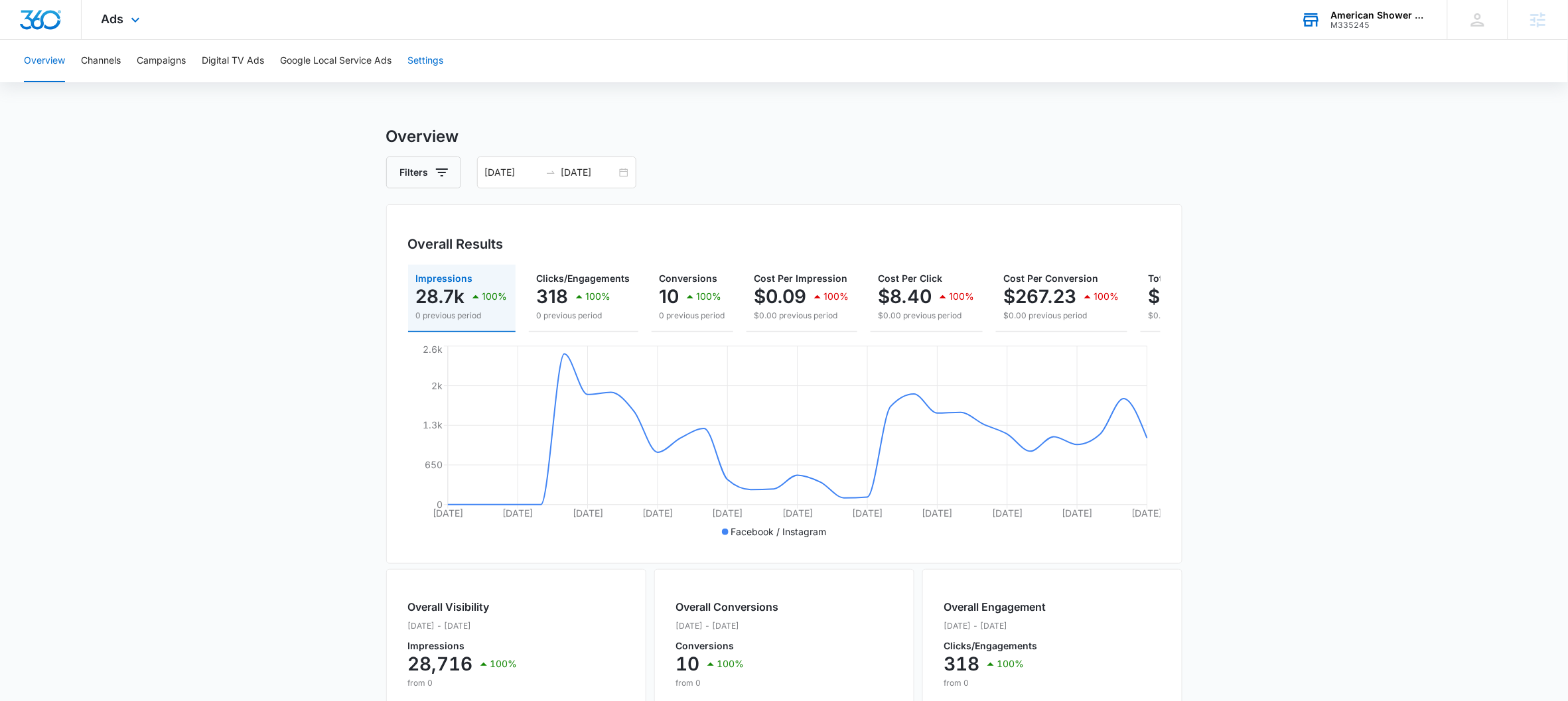
click at [433, 57] on button "Settings" at bounding box center [425, 61] width 36 height 43
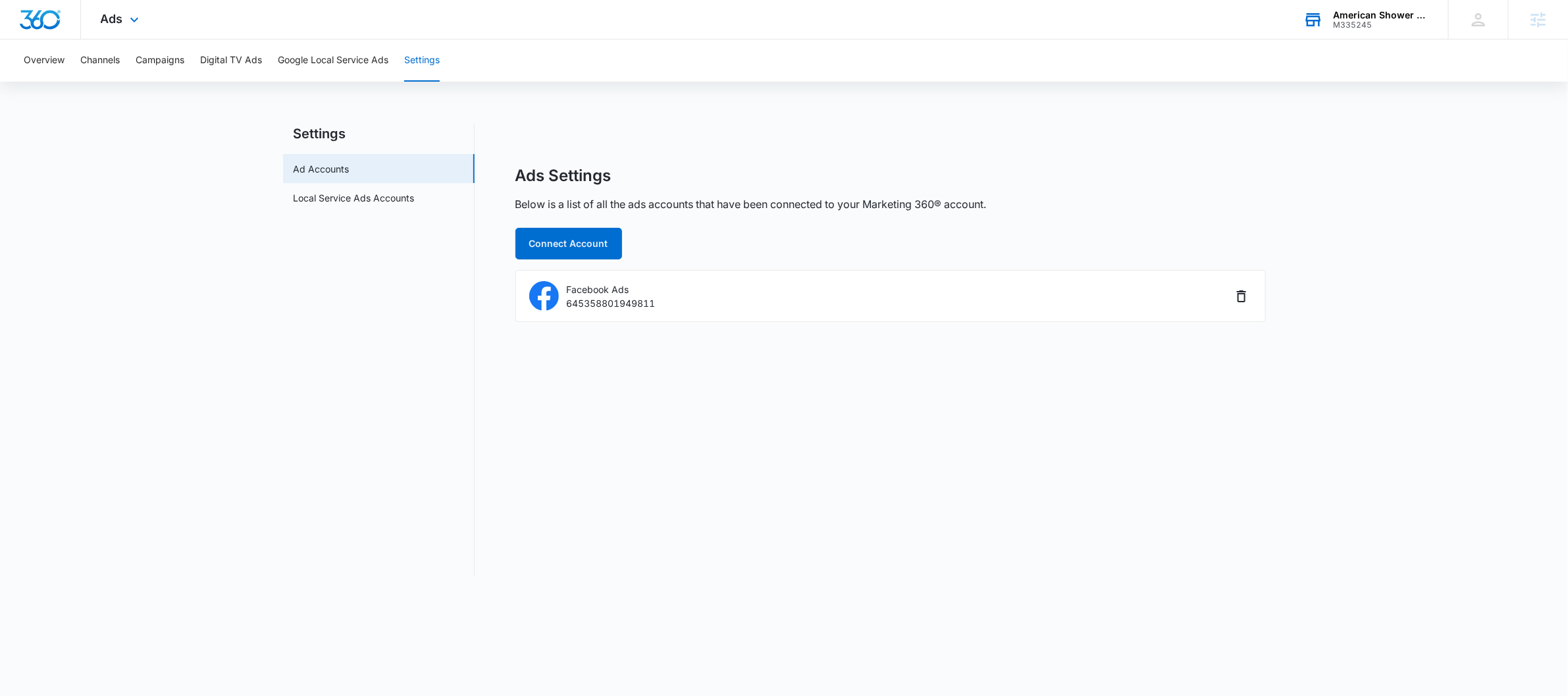
click at [128, 4] on div "Ads Apps Reputation CRM Email Social Payments POS Content Ads Intelligence File…" at bounding box center [121, 19] width 81 height 39
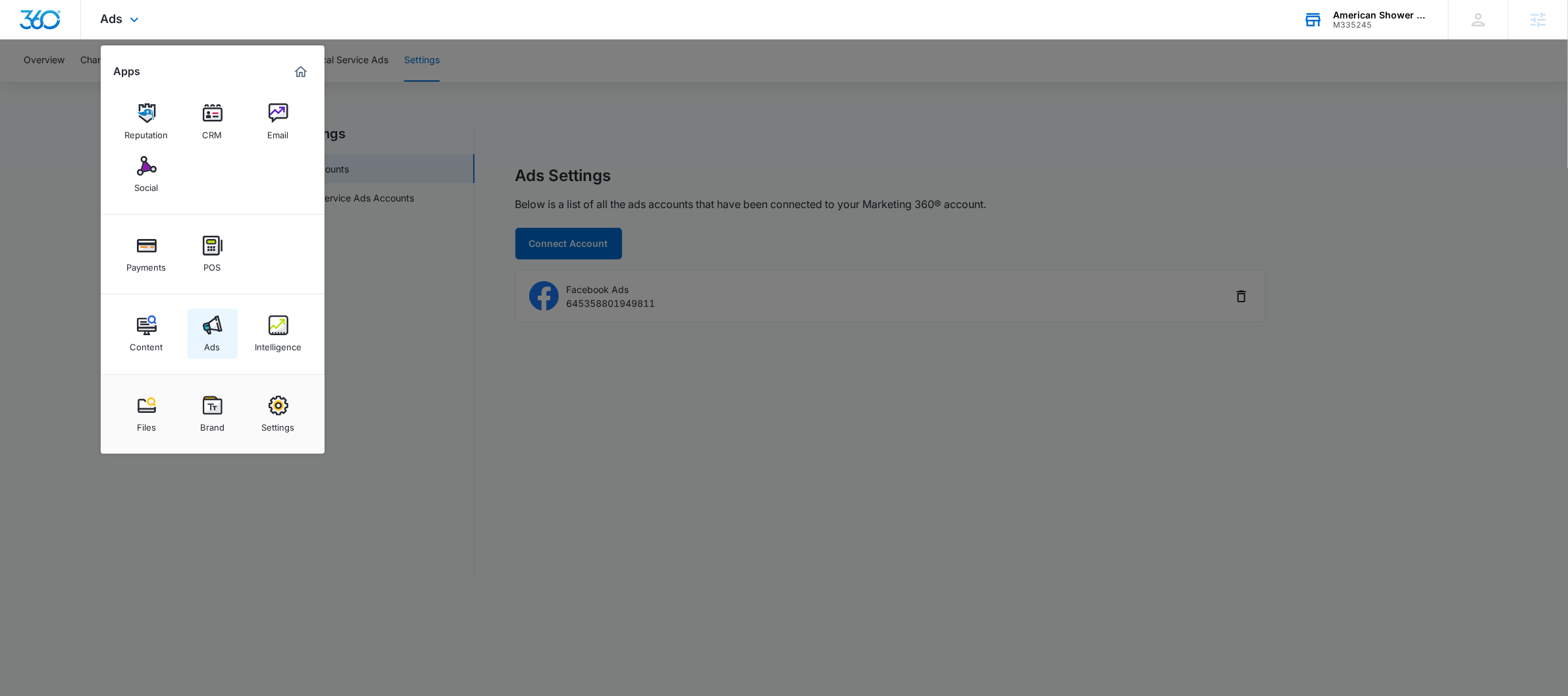
click at [218, 337] on div "Ads" at bounding box center [213, 343] width 16 height 17
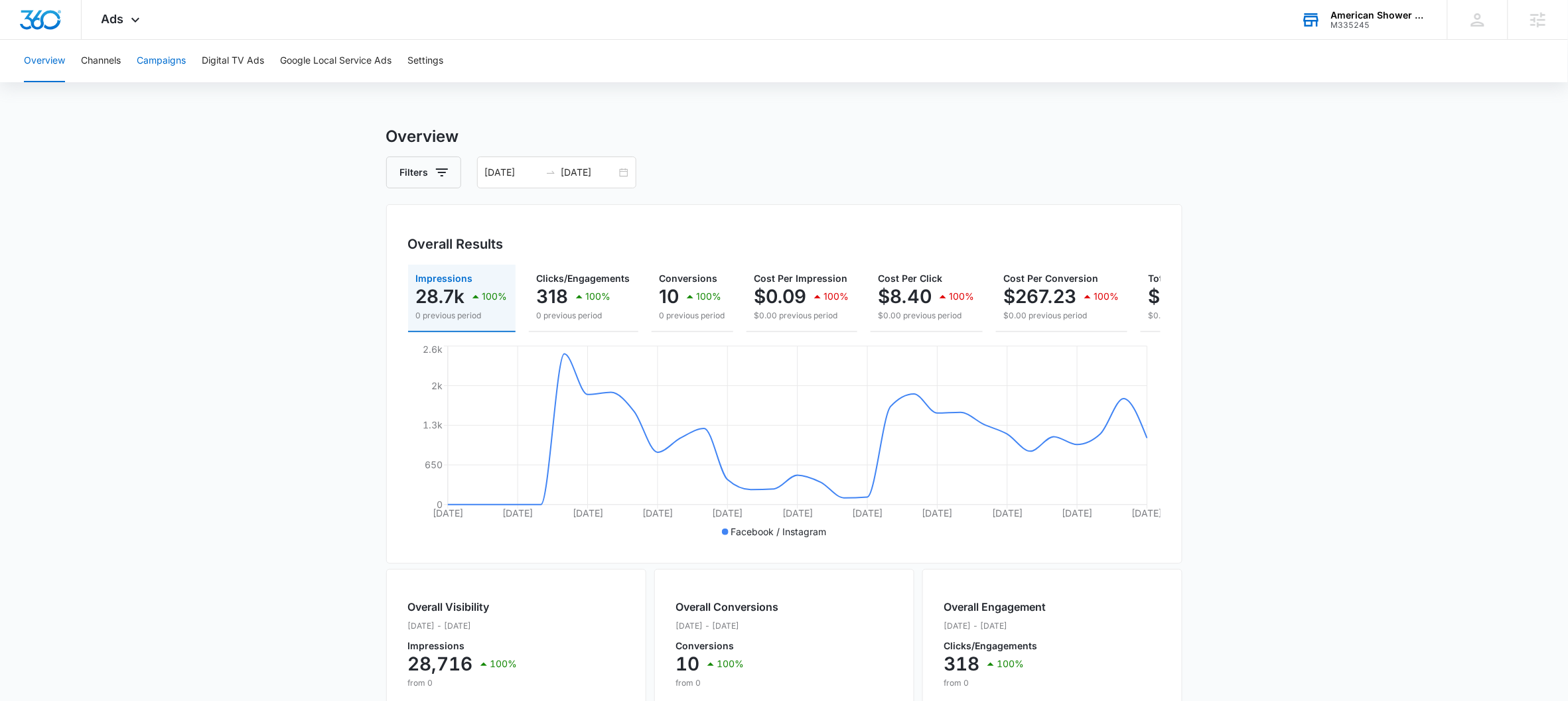
click at [157, 75] on button "Campaigns" at bounding box center [161, 61] width 49 height 43
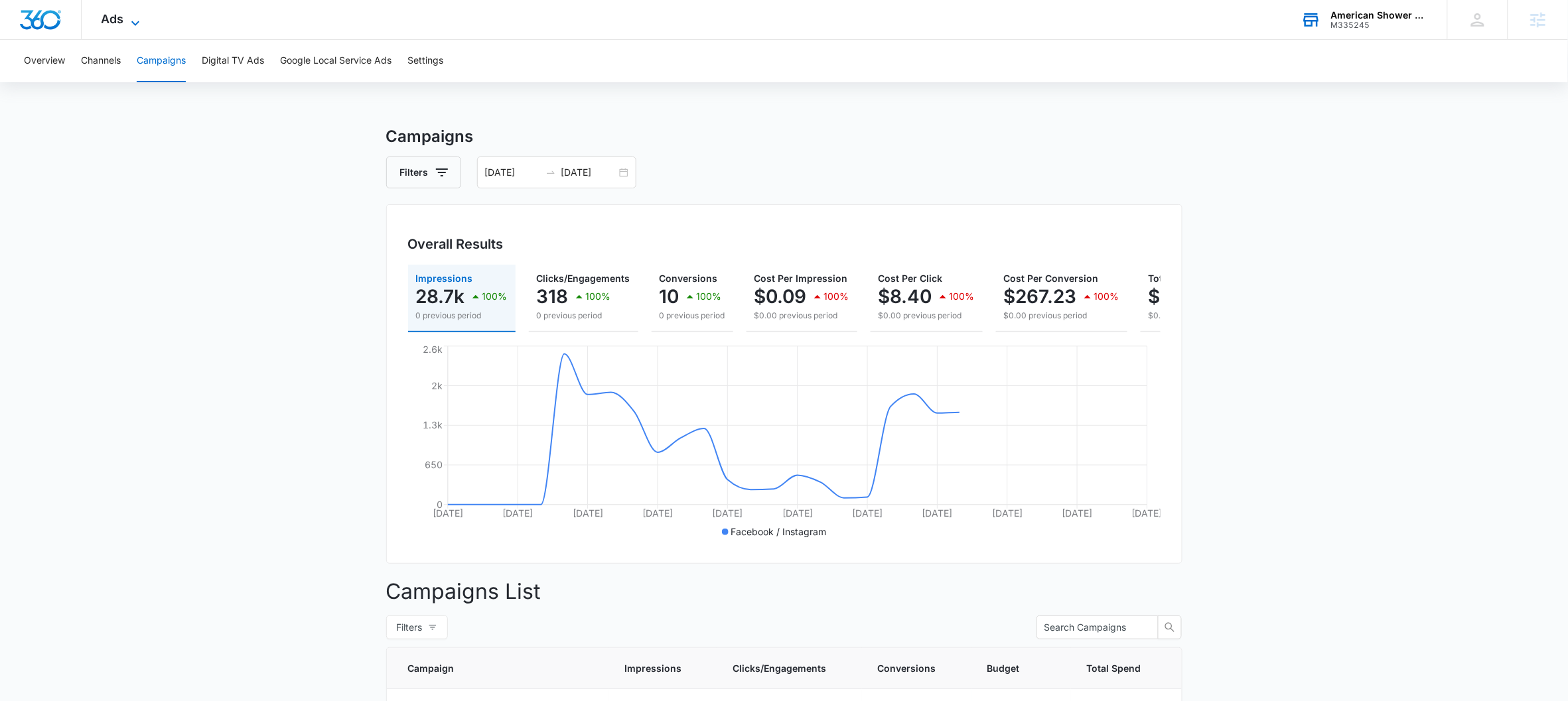
click at [128, 18] on icon at bounding box center [136, 24] width 16 height 16
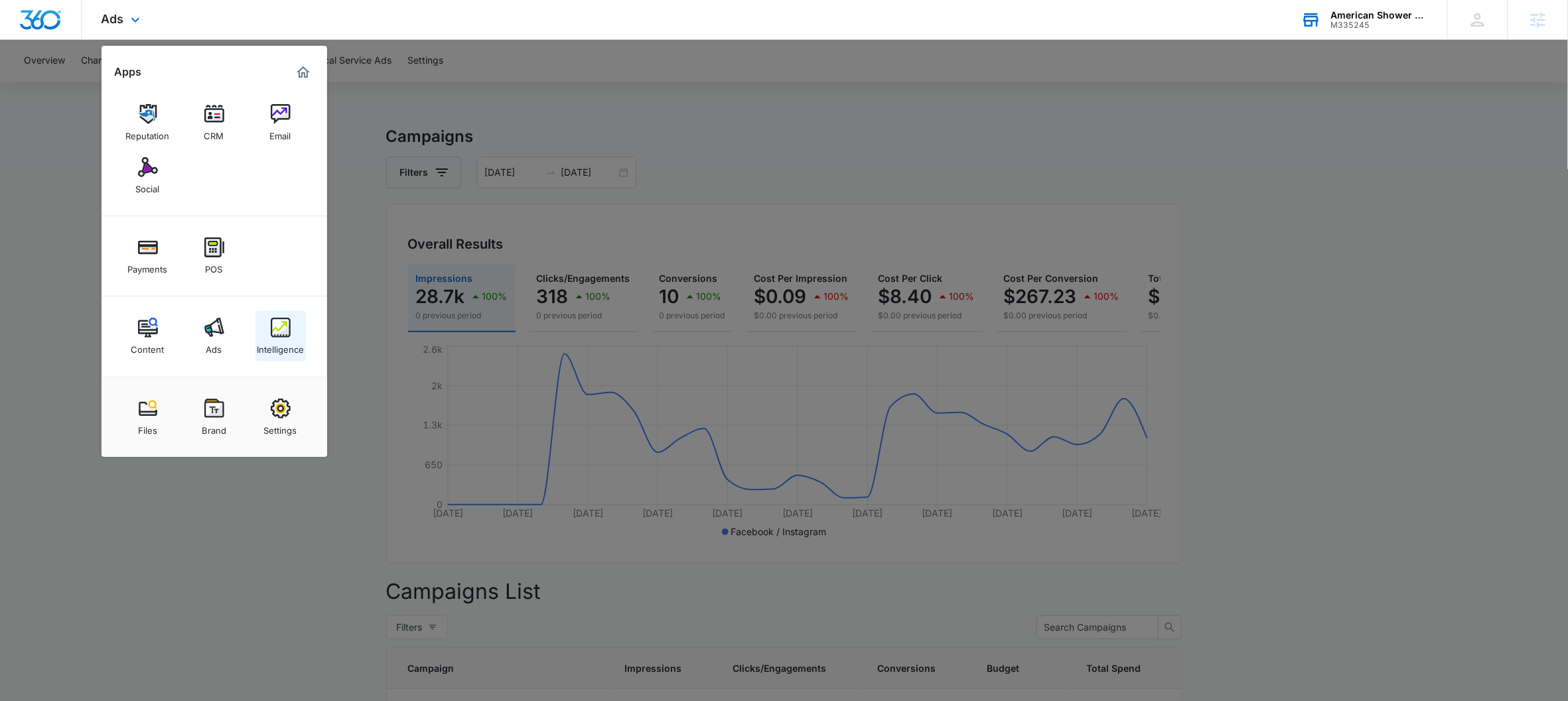
click at [289, 346] on div "Intelligence" at bounding box center [280, 346] width 47 height 17
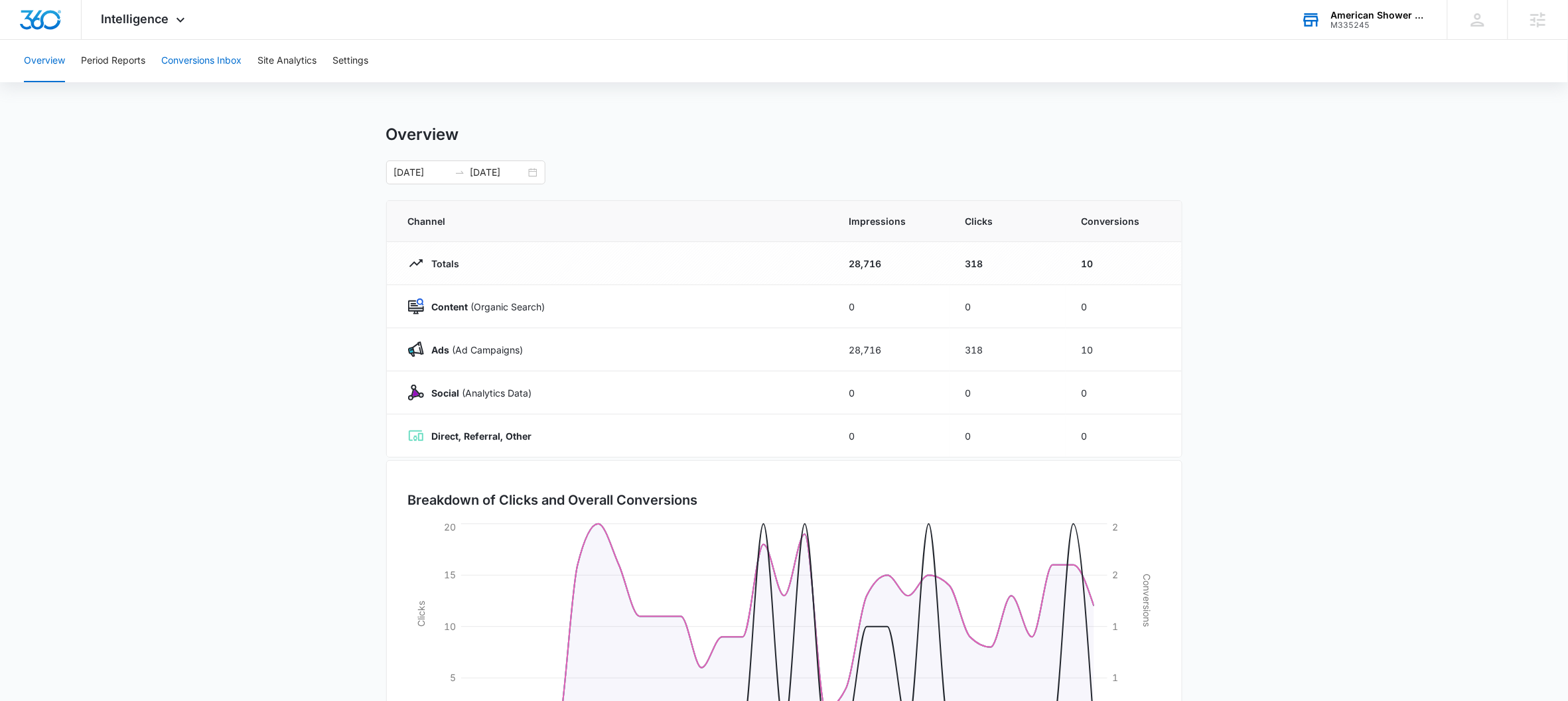
click at [177, 63] on button "Conversions Inbox" at bounding box center [201, 61] width 80 height 43
